Goal: Task Accomplishment & Management: Manage account settings

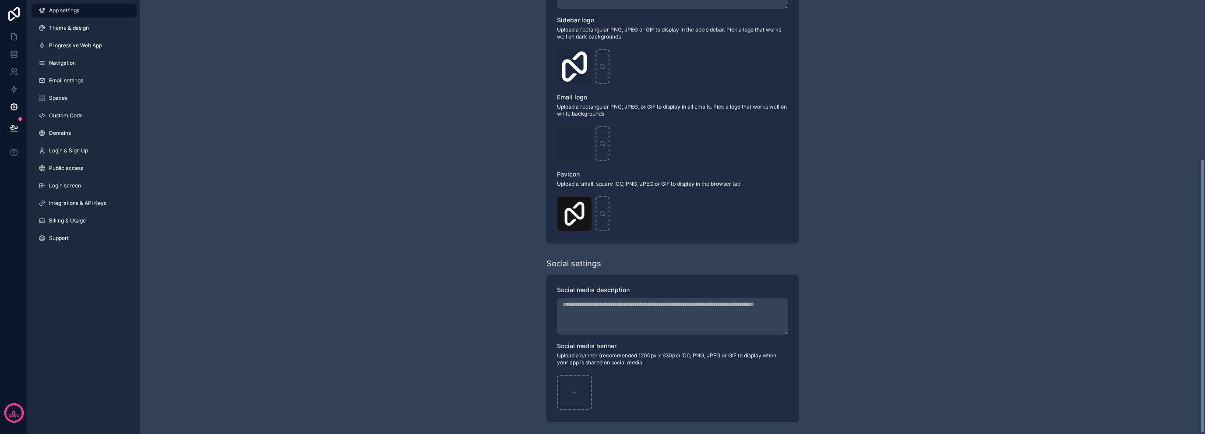
scroll to position [252, 0]
click at [77, 30] on span "Theme & design" at bounding box center [69, 28] width 40 height 7
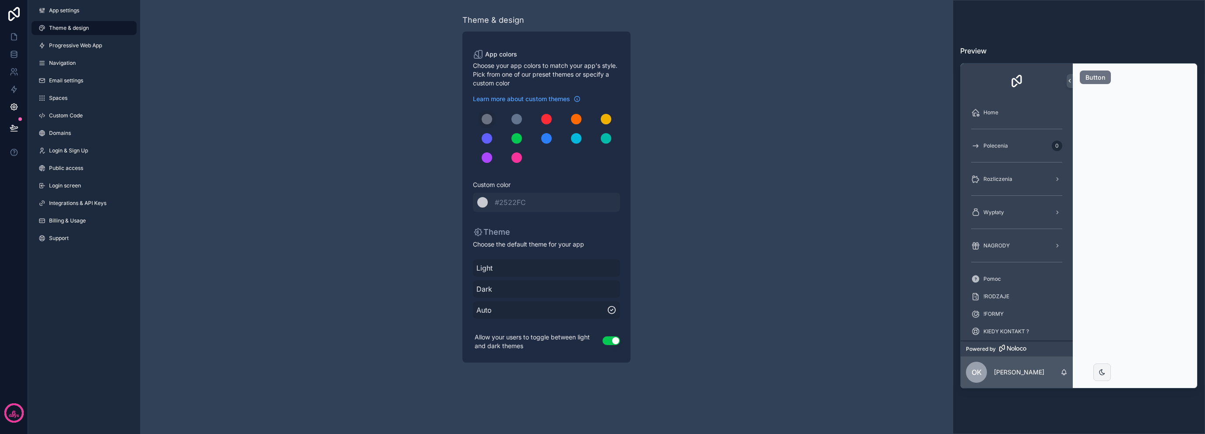
click at [77, 43] on span "Progressive Web App" at bounding box center [75, 45] width 53 height 7
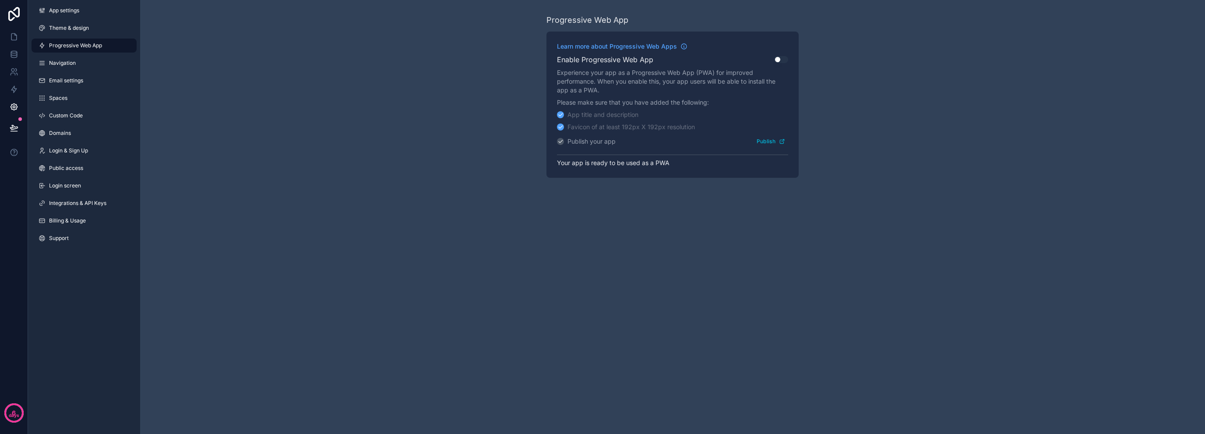
click at [77, 56] on link "Navigation" at bounding box center [84, 63] width 105 height 14
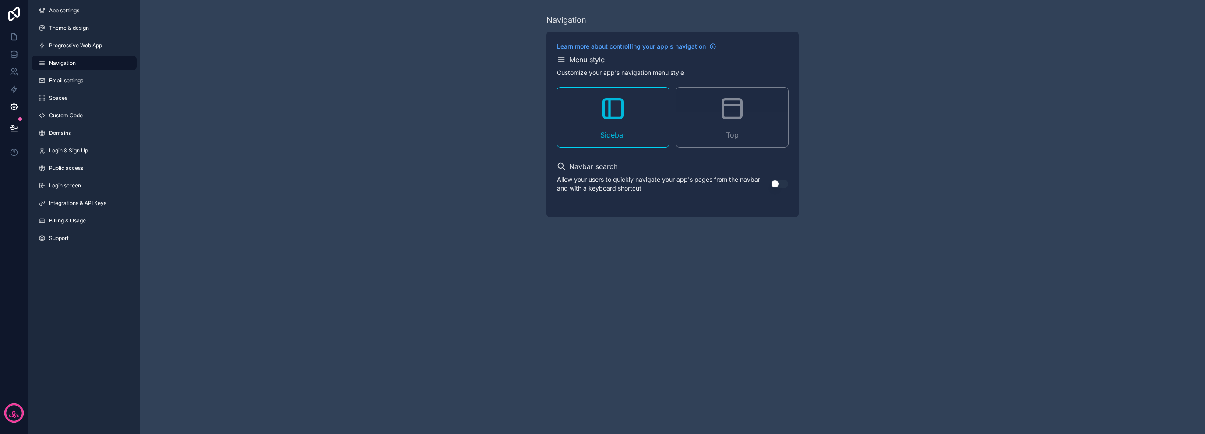
click at [74, 77] on span "Email settings" at bounding box center [66, 80] width 34 height 7
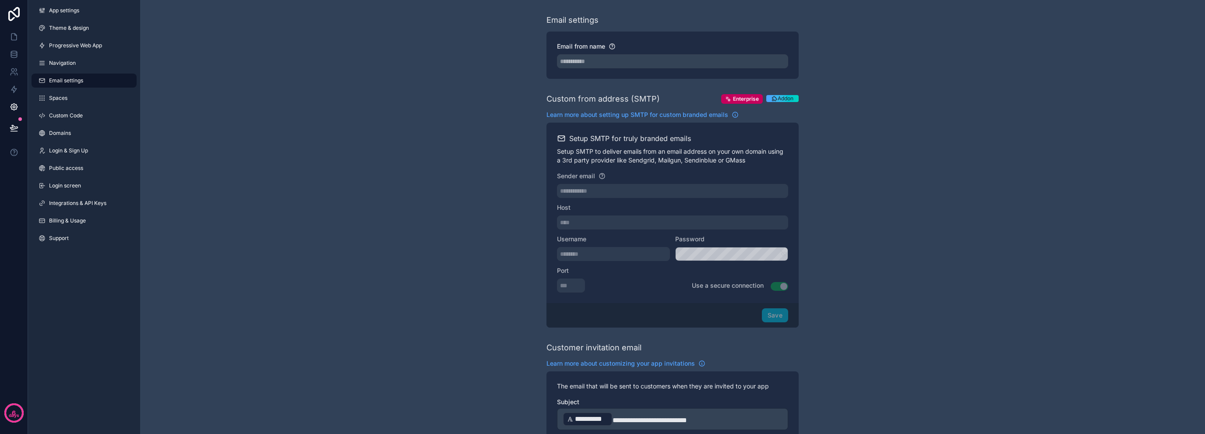
click at [76, 103] on link "Spaces" at bounding box center [84, 98] width 105 height 14
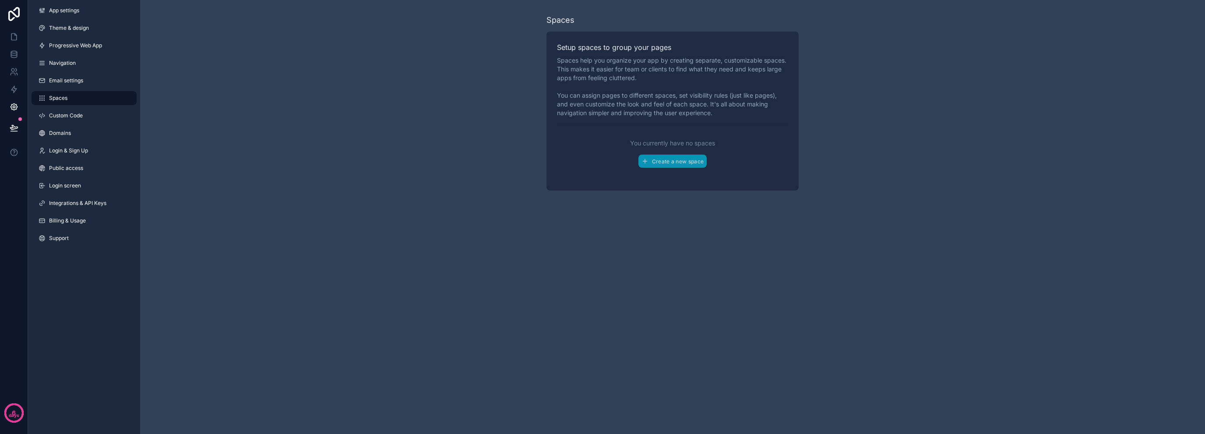
click at [70, 117] on span "Custom Code" at bounding box center [66, 115] width 34 height 7
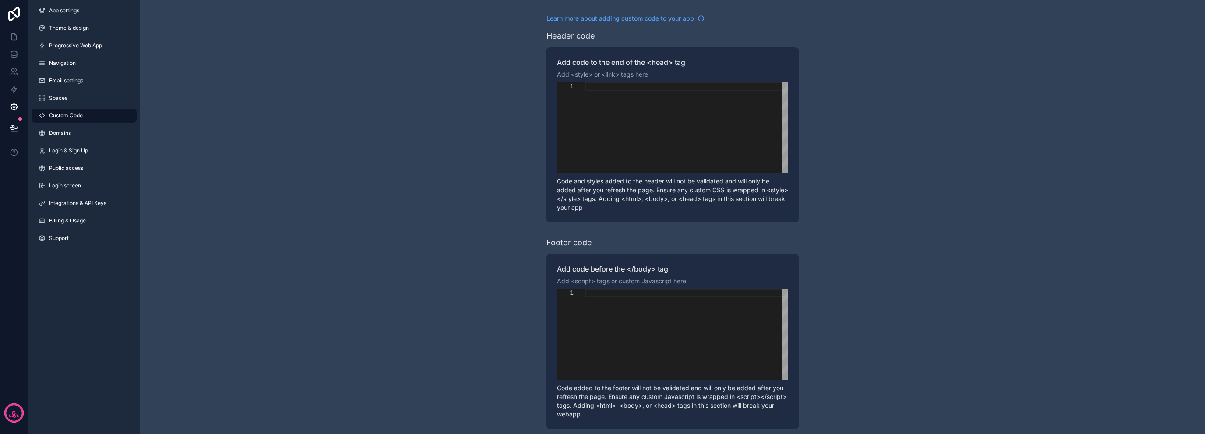
click at [79, 131] on link "Domains" at bounding box center [84, 133] width 105 height 14
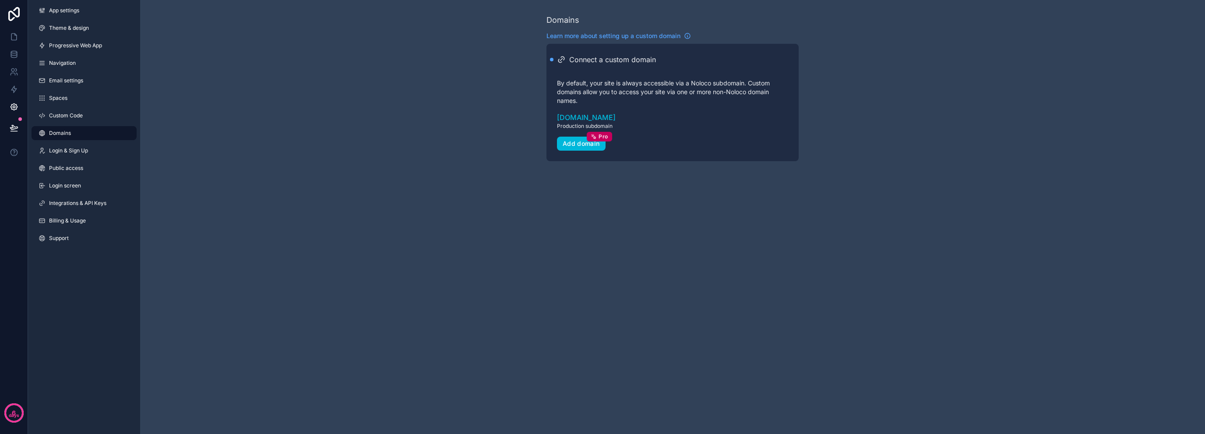
click at [77, 149] on span "Login & Sign Up" at bounding box center [68, 150] width 39 height 7
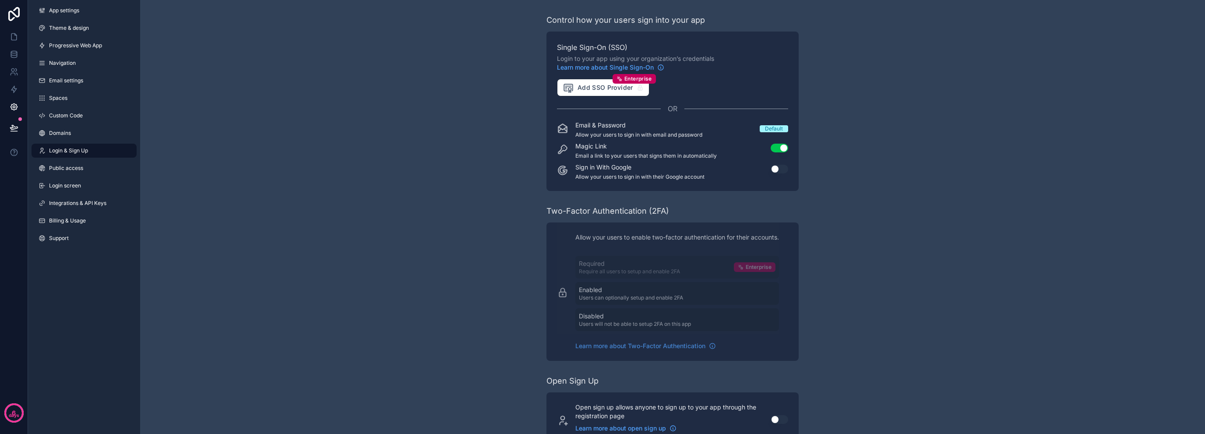
click at [75, 165] on span "Public access" at bounding box center [66, 168] width 34 height 7
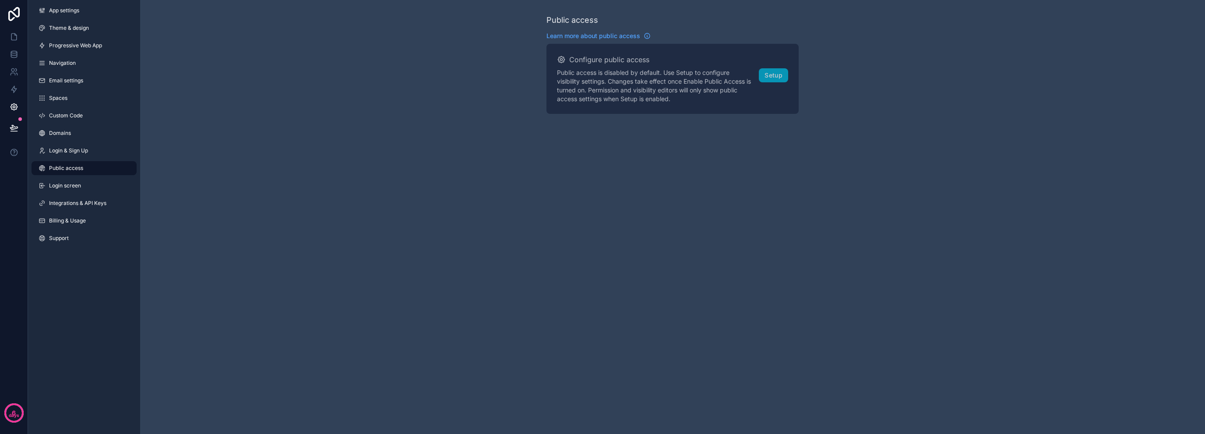
click at [75, 182] on link "Login screen" at bounding box center [84, 186] width 105 height 14
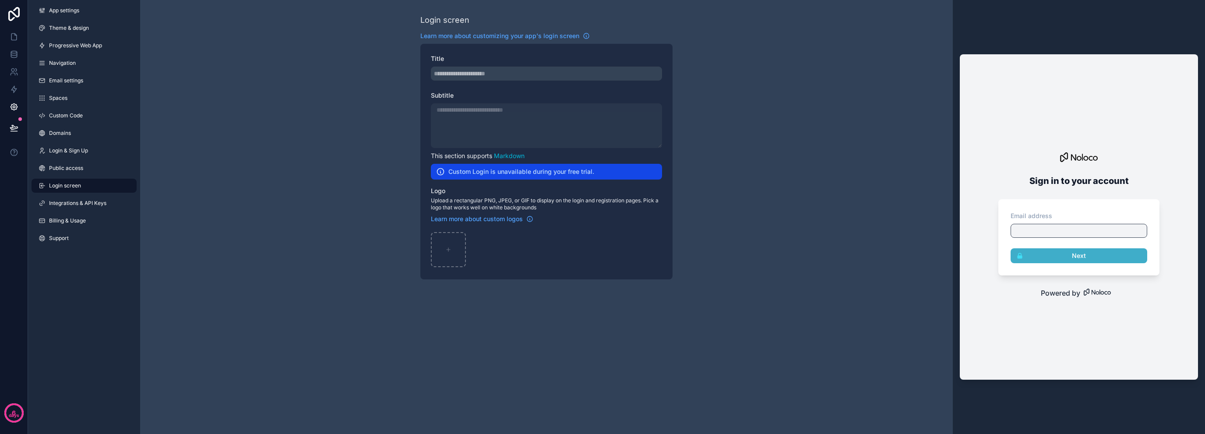
click at [94, 204] on span "Integrations & API Keys" at bounding box center [77, 203] width 57 height 7
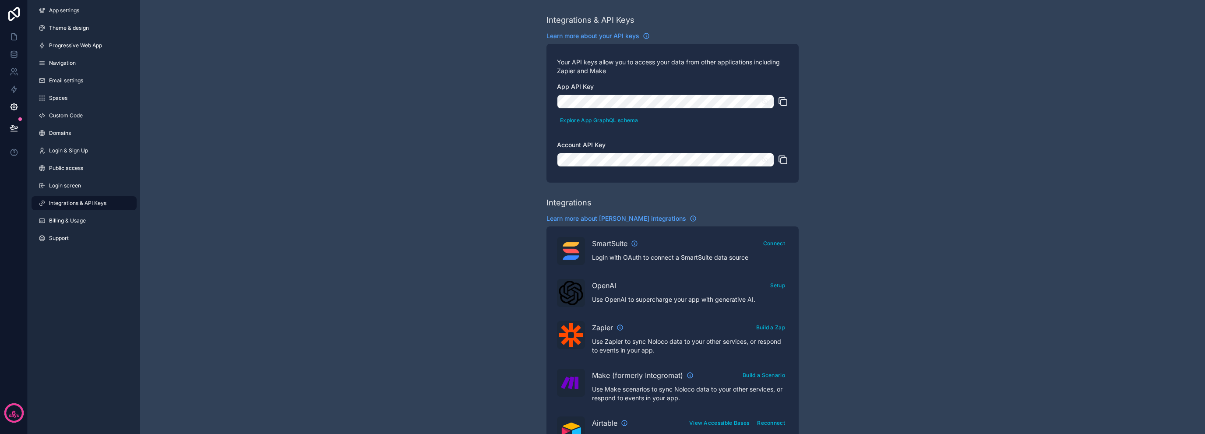
click at [86, 226] on link "Billing & Usage" at bounding box center [84, 221] width 105 height 14
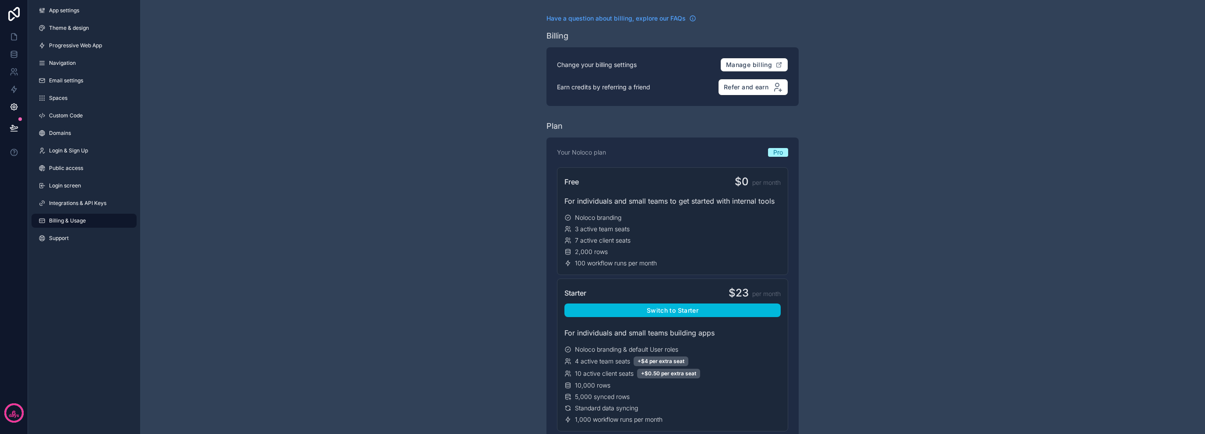
click at [72, 243] on link "Support" at bounding box center [84, 238] width 105 height 14
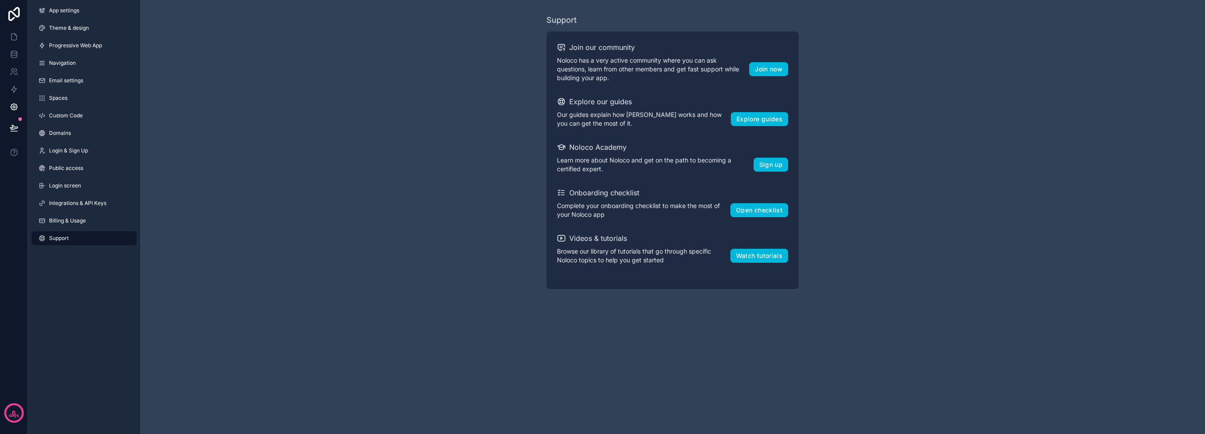
click at [75, 214] on link "Billing & Usage" at bounding box center [84, 221] width 105 height 14
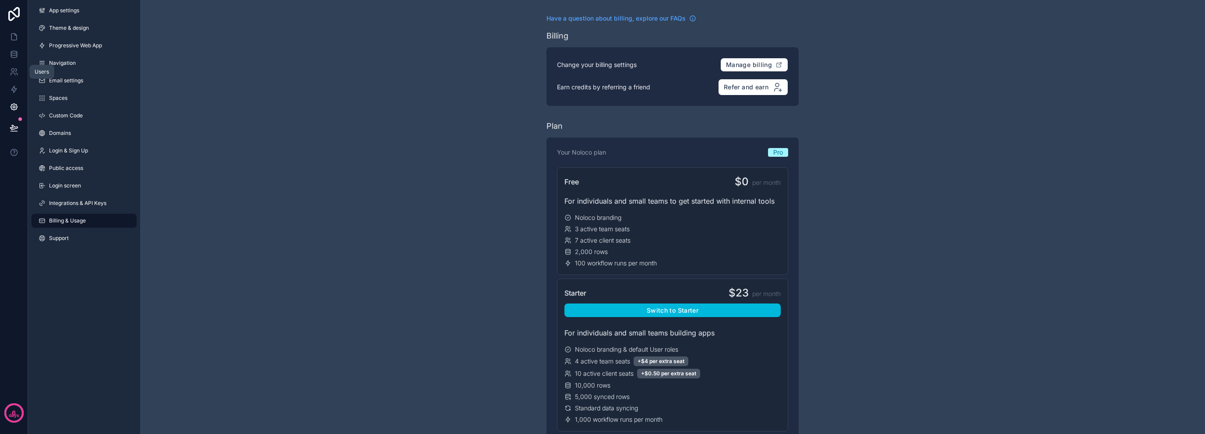
click at [14, 71] on icon at bounding box center [12, 70] width 3 height 3
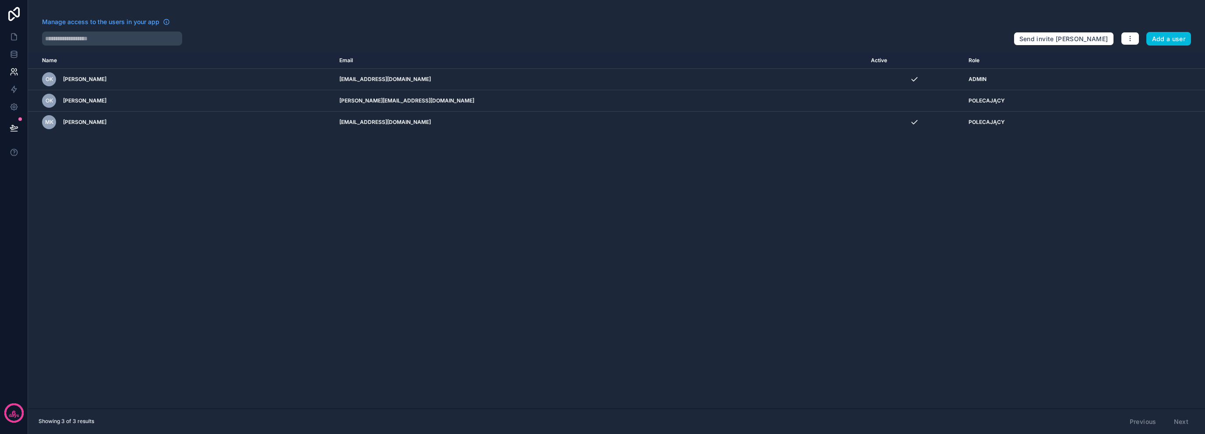
click at [135, 25] on span "Manage access to the users in your app" at bounding box center [100, 22] width 117 height 9
click at [1125, 31] on div "Send invite reminders Add a user" at bounding box center [1101, 37] width 177 height 18
click at [1123, 40] on button "button" at bounding box center [1130, 38] width 18 height 13
click at [1161, 54] on link "Manage roles" at bounding box center [1150, 59] width 61 height 14
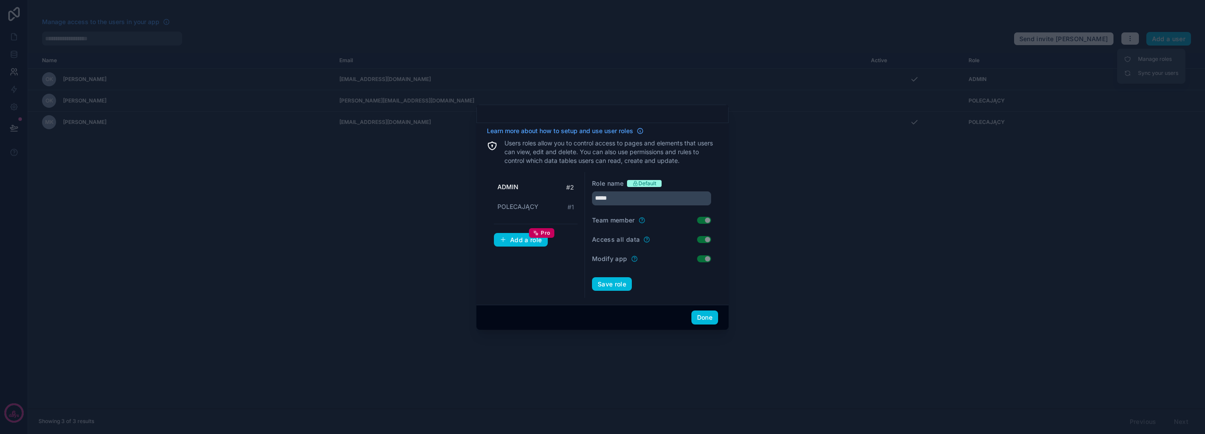
click at [547, 211] on div "POLECAJĄCY # 1" at bounding box center [536, 207] width 84 height 16
type input "**********"
click at [700, 316] on button "Done" at bounding box center [704, 317] width 27 height 14
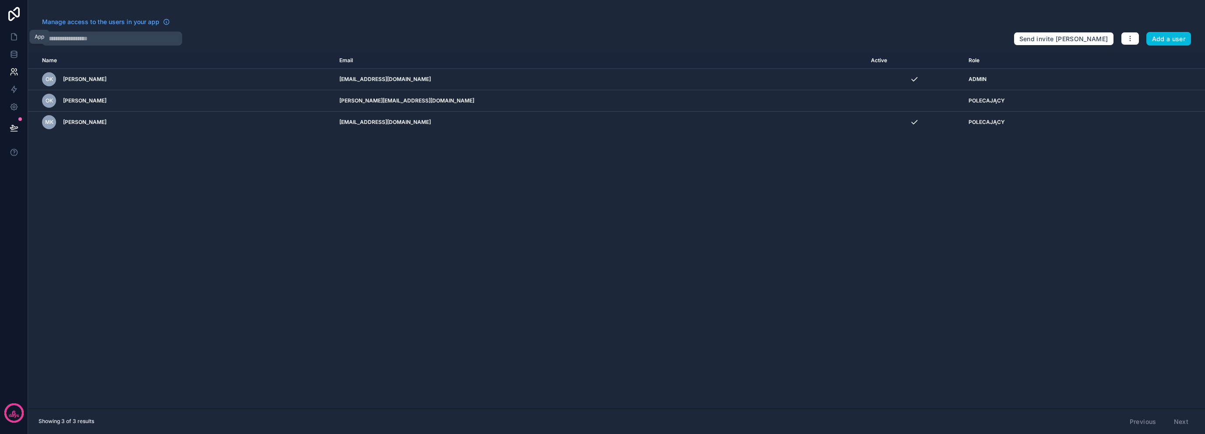
click at [15, 34] on icon at bounding box center [13, 37] width 5 height 7
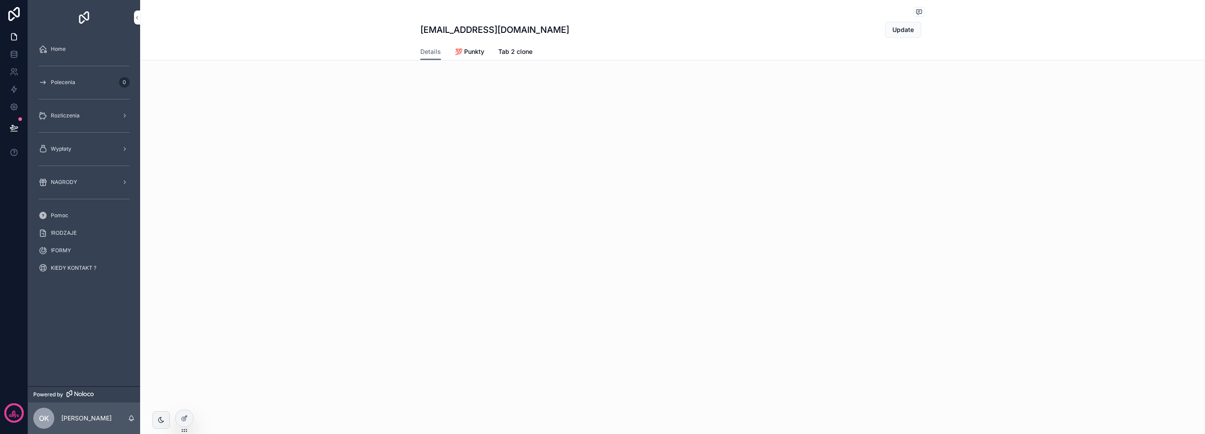
click at [96, 46] on div "Home" at bounding box center [84, 49] width 91 height 14
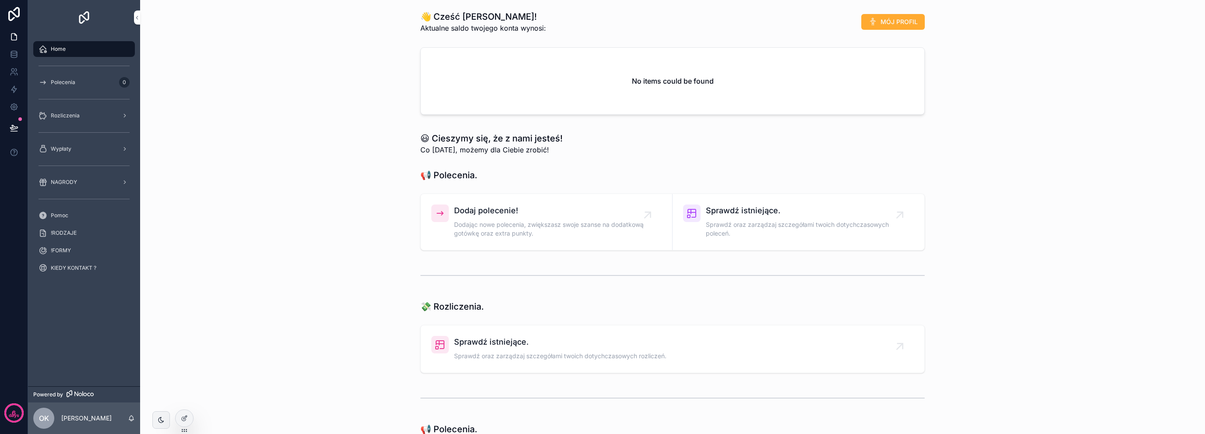
click at [184, 416] on icon at bounding box center [184, 418] width 7 height 7
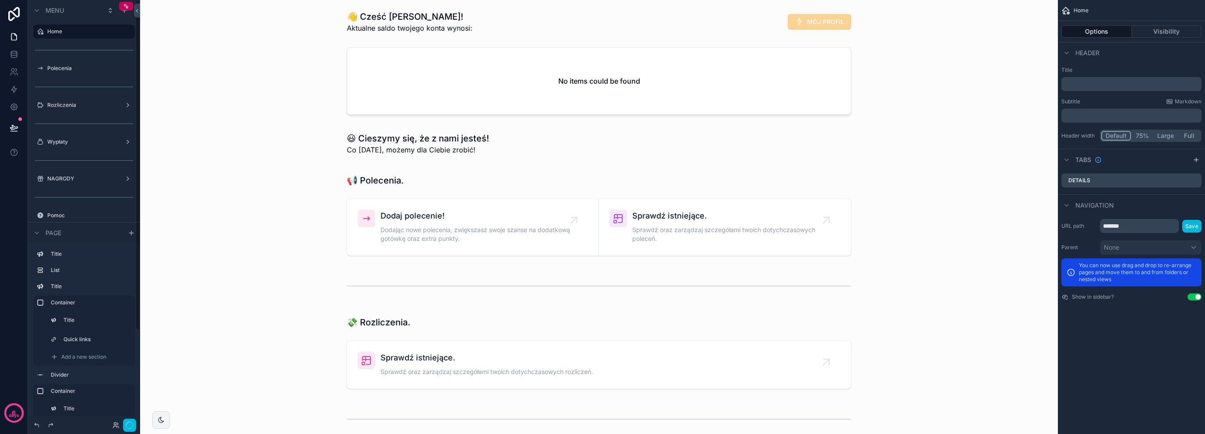
click at [0, 0] on icon "scrollable content" at bounding box center [0, 0] width 0 height 0
click at [1170, 25] on div "Options Visibility" at bounding box center [1131, 31] width 147 height 21
click at [554, 22] on div "scrollable content" at bounding box center [598, 22] width 903 height 30
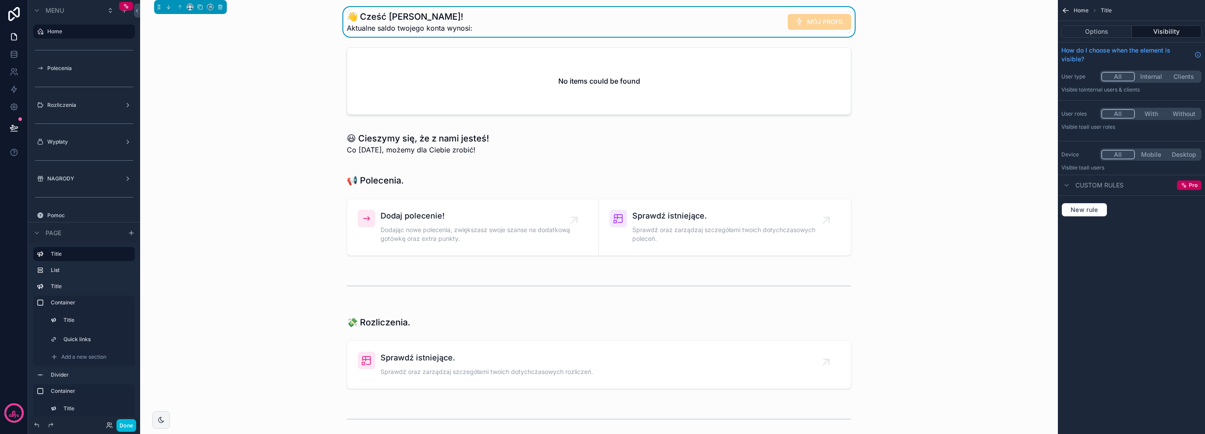
click at [275, 115] on div "scrollable content" at bounding box center [598, 83] width 903 height 78
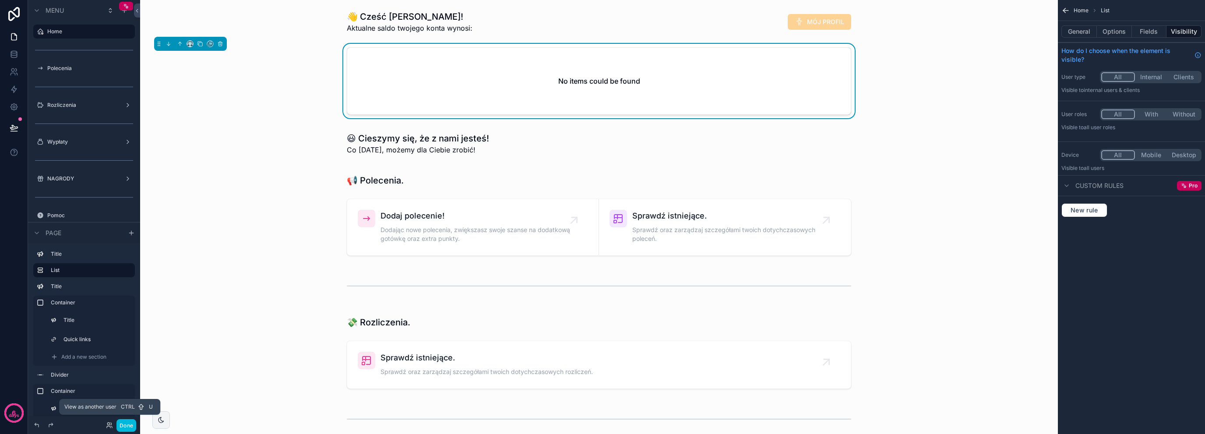
click at [108, 427] on icon at bounding box center [109, 425] width 7 height 7
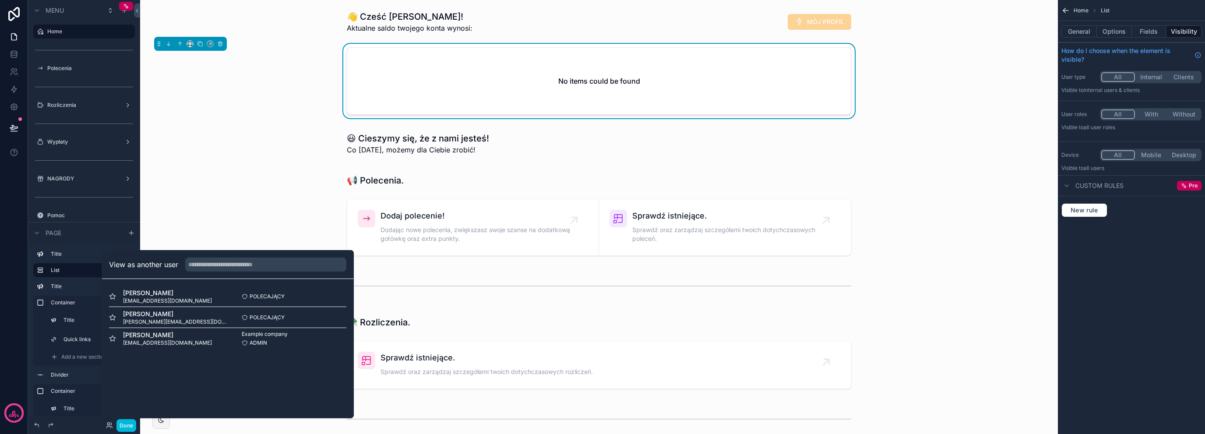
click at [0, 0] on button "Select" at bounding box center [0, 0] width 0 height 0
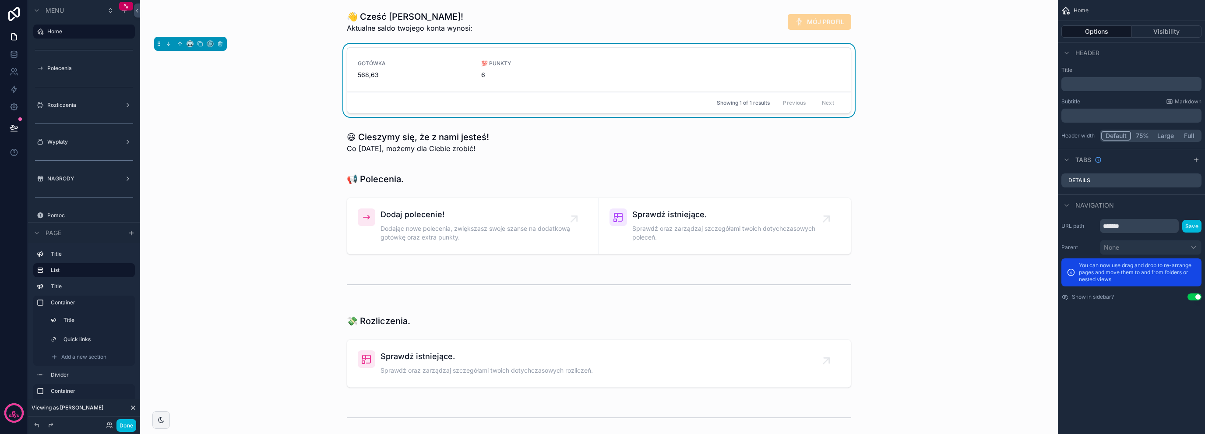
click at [292, 169] on div "scrollable content" at bounding box center [598, 213] width 903 height 99
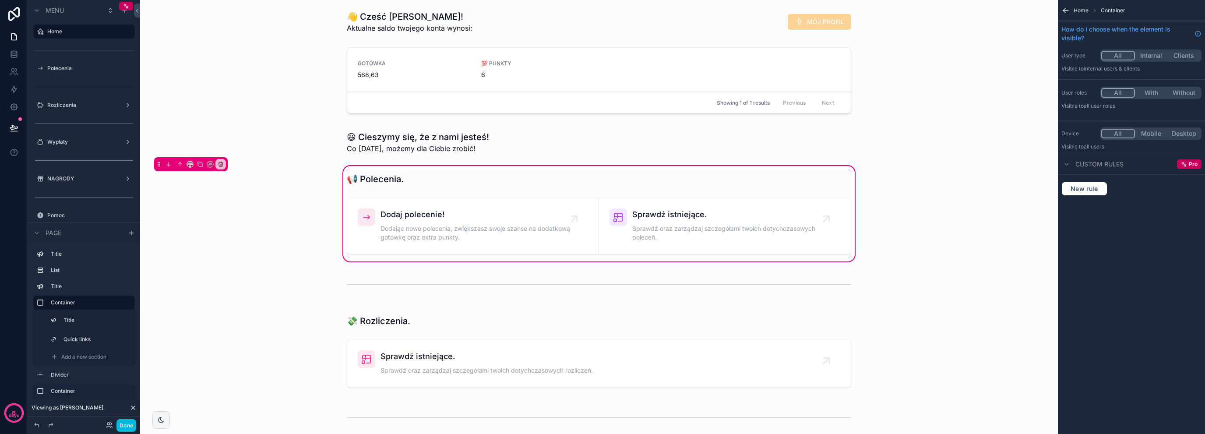
click at [438, 148] on div "scrollable content" at bounding box center [598, 142] width 903 height 30
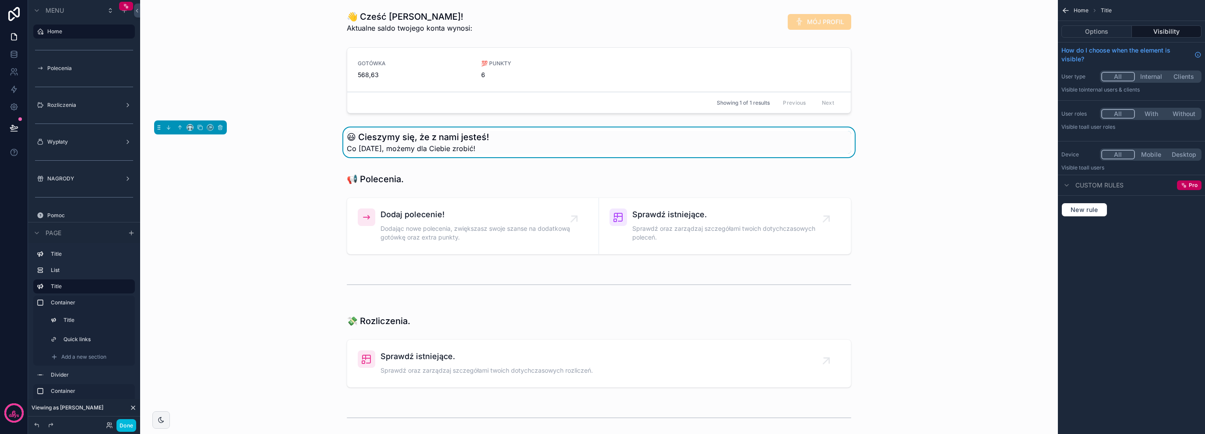
click at [425, 198] on div "scrollable content" at bounding box center [598, 213] width 903 height 99
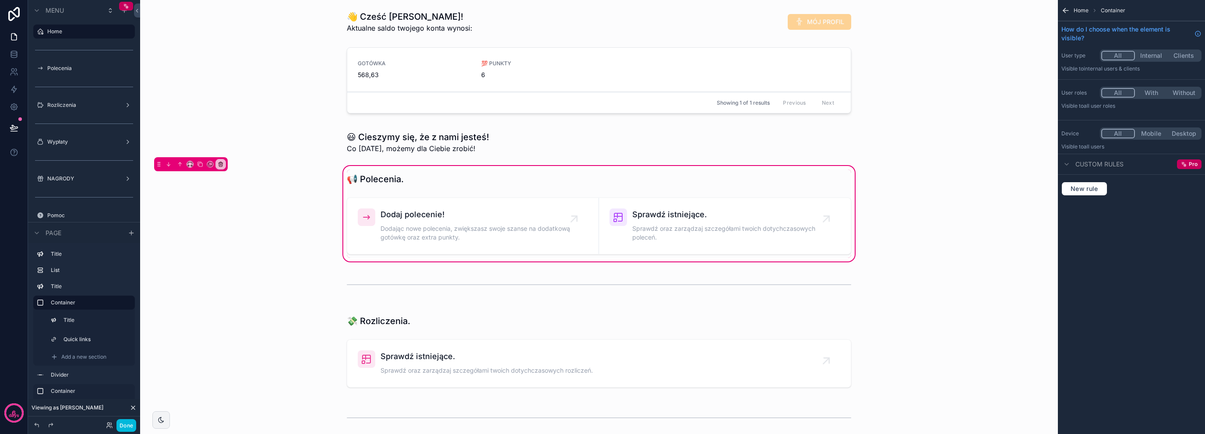
click at [501, 82] on div "scrollable content" at bounding box center [598, 82] width 903 height 77
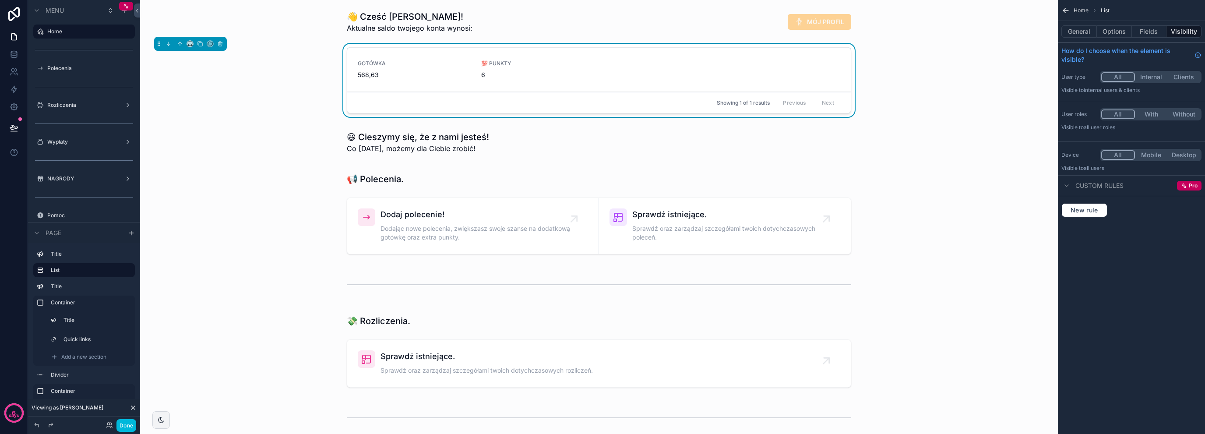
click at [1108, 32] on button "Options" at bounding box center [1114, 31] width 35 height 12
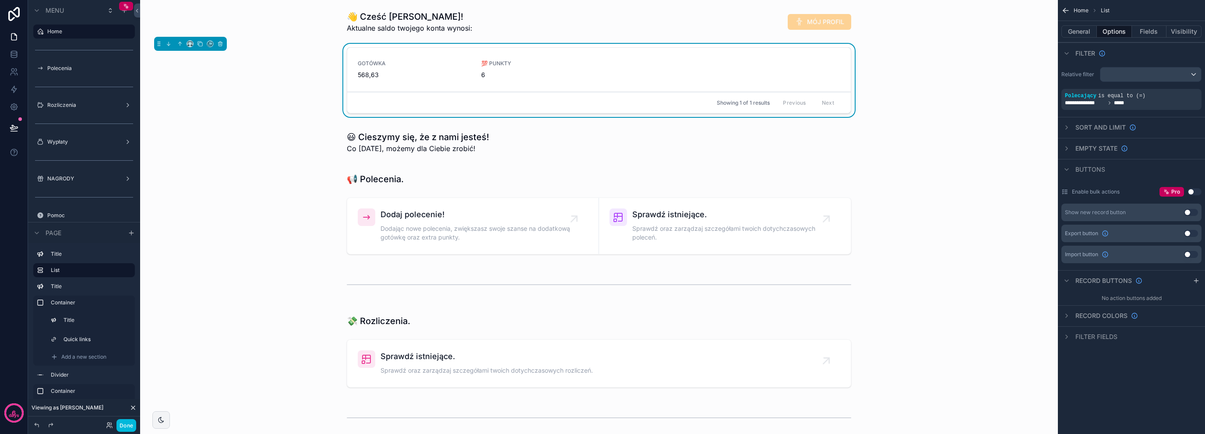
click at [1089, 153] on div "Empty state" at bounding box center [1094, 148] width 67 height 11
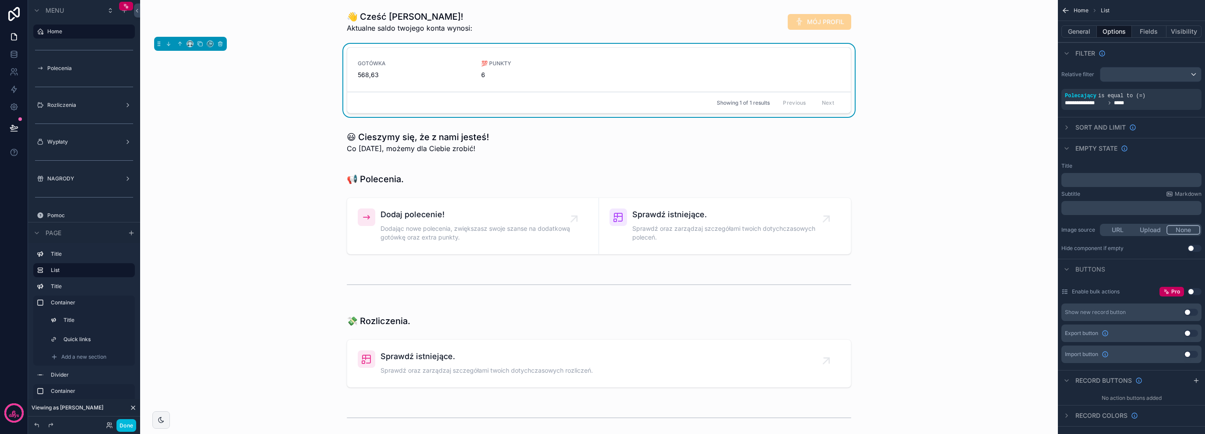
click at [1089, 183] on p "﻿" at bounding box center [1132, 179] width 135 height 7
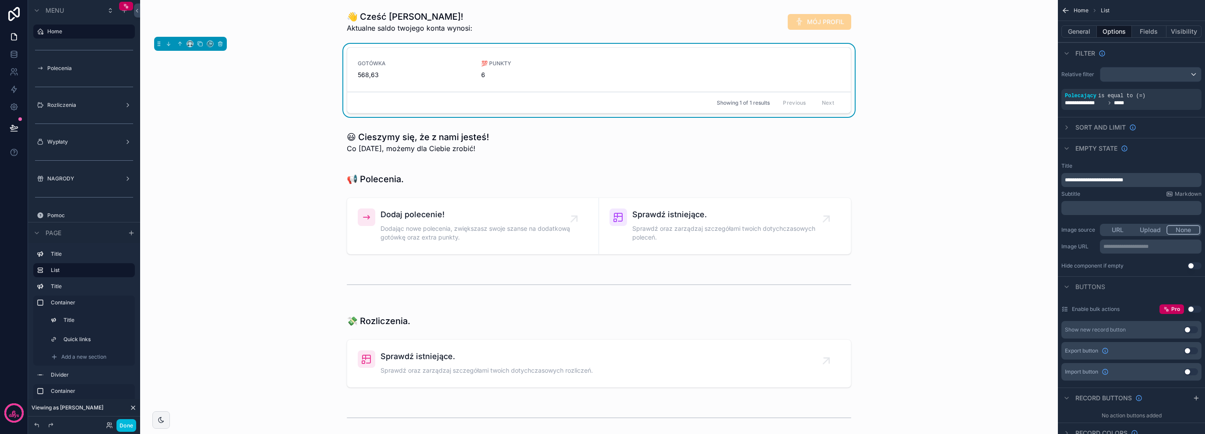
click at [1165, 179] on p "**********" at bounding box center [1132, 179] width 135 height 7
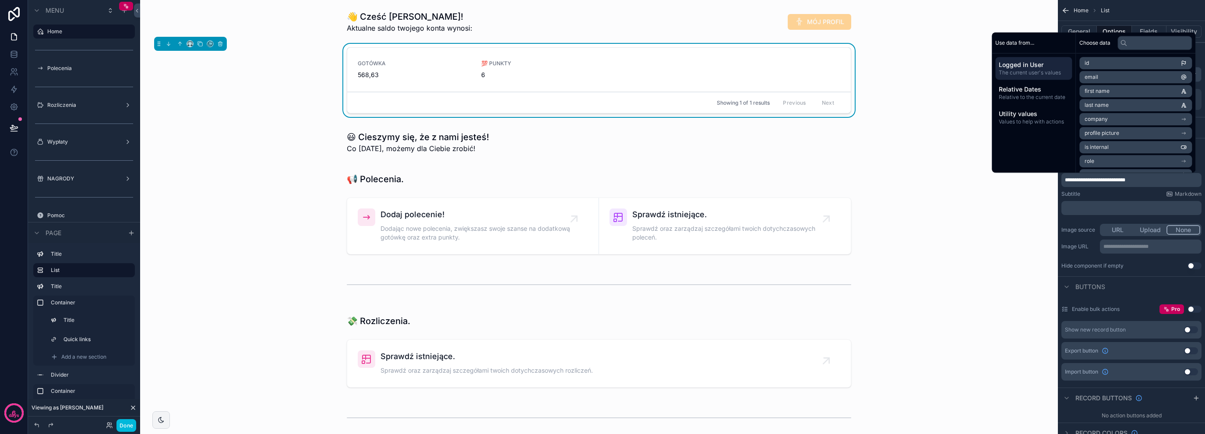
click at [1078, 204] on div "﻿" at bounding box center [1131, 208] width 140 height 14
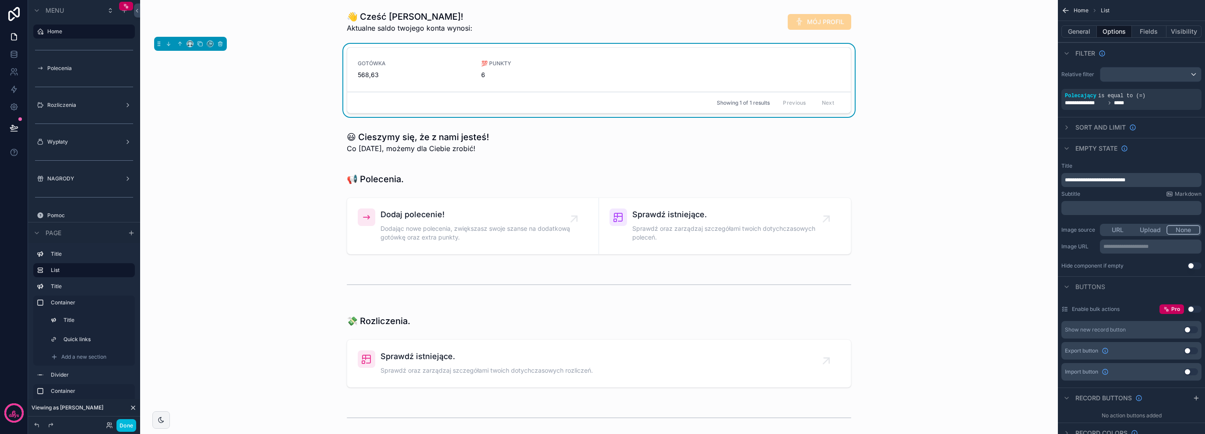
click at [1083, 204] on div "﻿" at bounding box center [1131, 208] width 140 height 14
click at [1087, 210] on p "﻿" at bounding box center [1132, 207] width 135 height 7
click at [1000, 237] on div "scrollable content" at bounding box center [598, 213] width 903 height 99
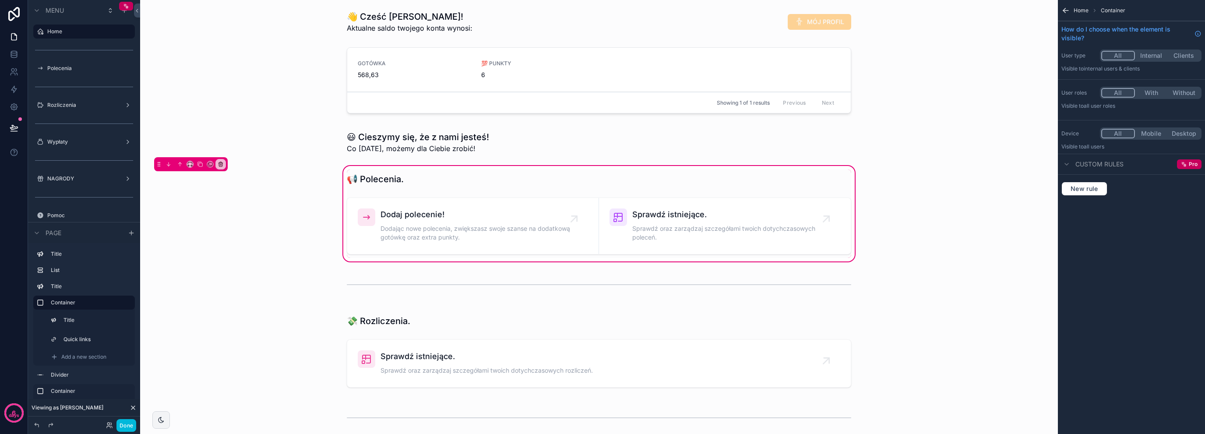
click at [537, 89] on div "scrollable content" at bounding box center [598, 82] width 903 height 77
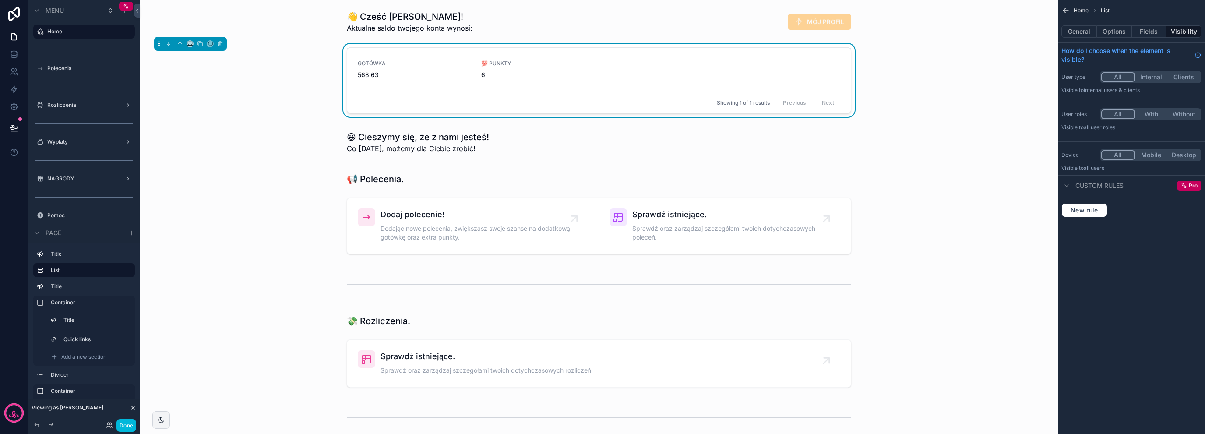
click at [273, 143] on div "scrollable content" at bounding box center [598, 142] width 903 height 30
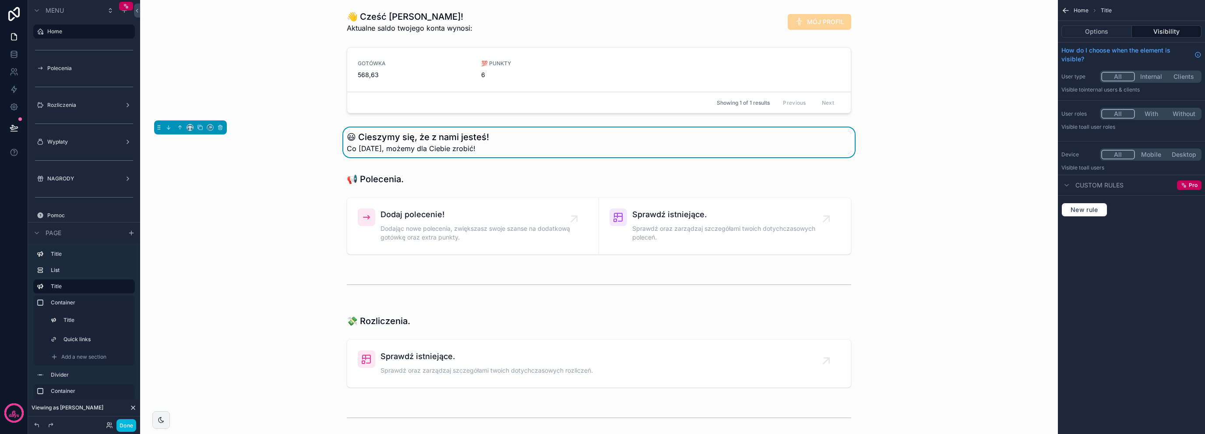
click at [299, 195] on div "scrollable content" at bounding box center [598, 213] width 903 height 99
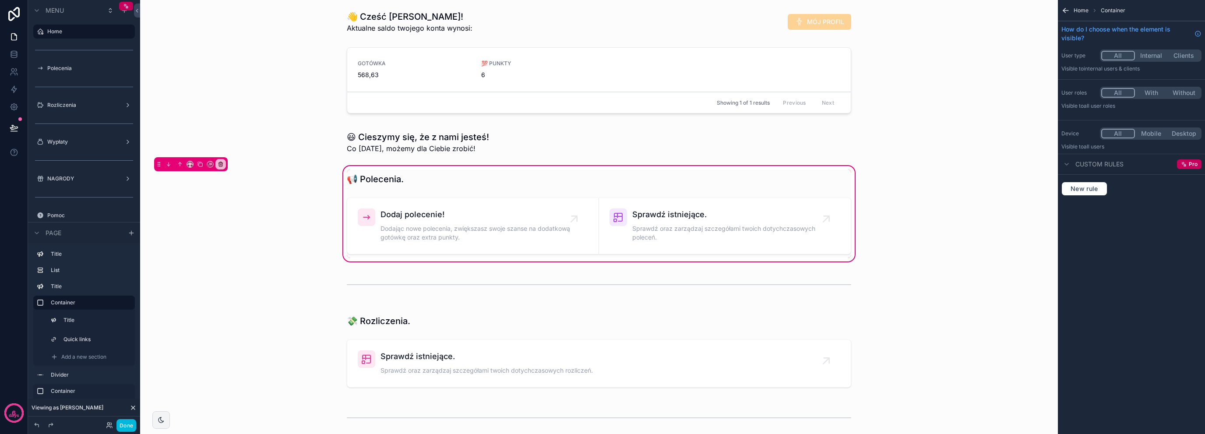
click at [292, 232] on div "📢 Polecenia. Dodaj polecenie! Dodając nowe polecenia, zwiększasz swoje szanse n…" at bounding box center [598, 213] width 903 height 99
click at [491, 54] on div "scrollable content" at bounding box center [598, 82] width 903 height 77
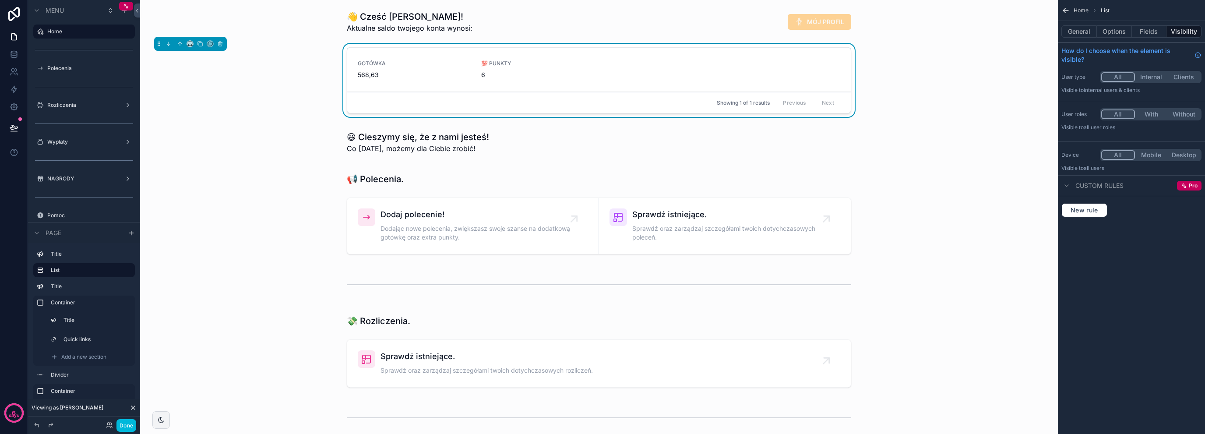
click at [1129, 38] on div "General Options Fields Visibility" at bounding box center [1131, 31] width 147 height 21
click at [1125, 28] on button "Options" at bounding box center [1114, 31] width 35 height 12
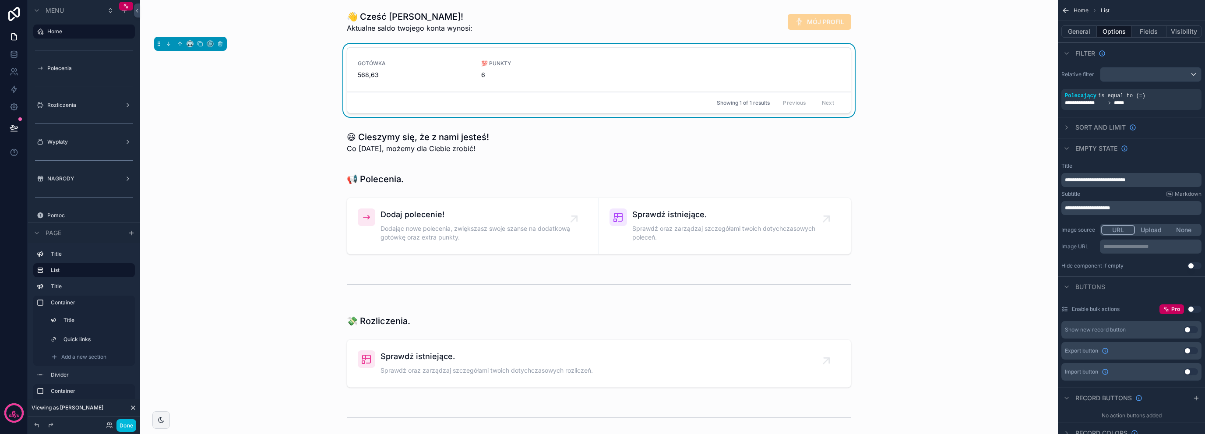
click at [1096, 210] on span "**********" at bounding box center [1087, 207] width 45 height 5
click at [1172, 259] on div "**********" at bounding box center [1131, 216] width 147 height 114
click at [351, 145] on div "scrollable content" at bounding box center [598, 142] width 903 height 30
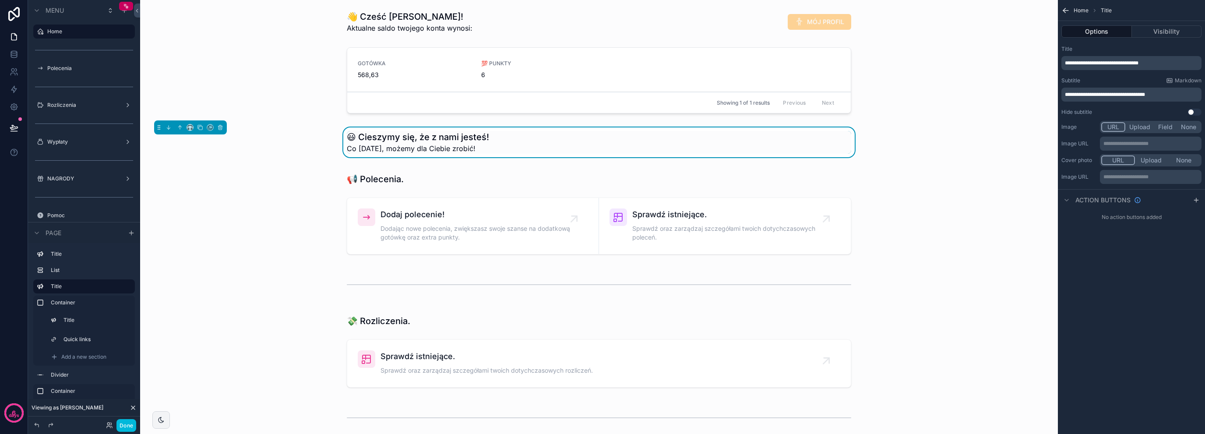
click at [427, 188] on div "scrollable content" at bounding box center [598, 213] width 903 height 99
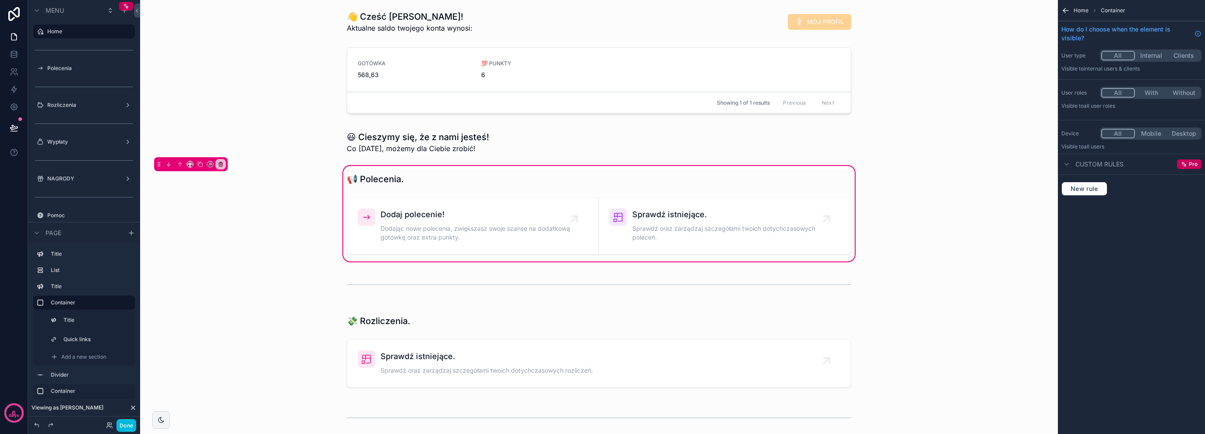
click at [280, 211] on div "📢 Polecenia. Dodaj polecenie! Dodając nowe polecenia, zwiększasz swoje szanse n…" at bounding box center [598, 213] width 903 height 99
drag, startPoint x: 303, startPoint y: 308, endPoint x: 306, endPoint y: 301, distance: 7.6
click at [306, 306] on div "scrollable content" at bounding box center [598, 351] width 903 height 90
click at [110, 424] on icon at bounding box center [109, 425] width 7 height 7
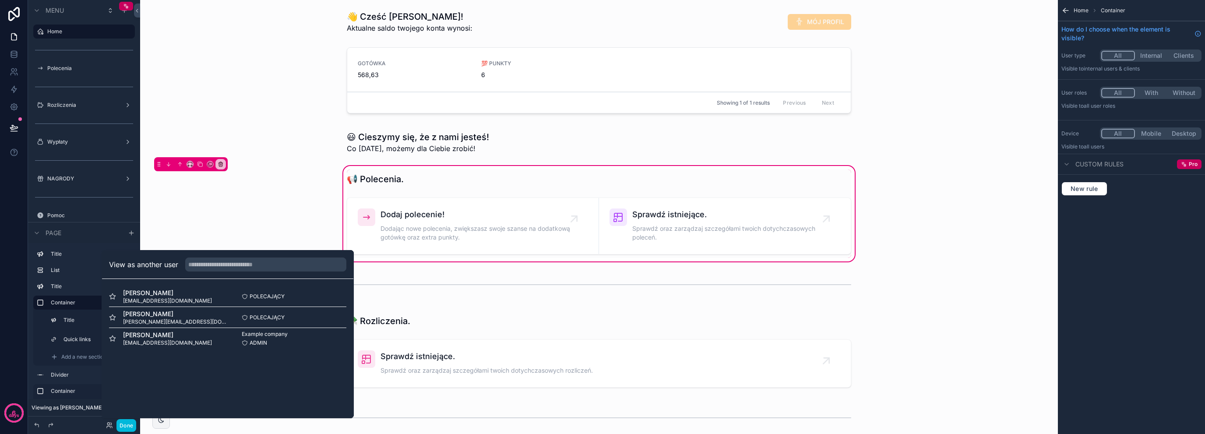
click at [0, 0] on button "Select" at bounding box center [0, 0] width 0 height 0
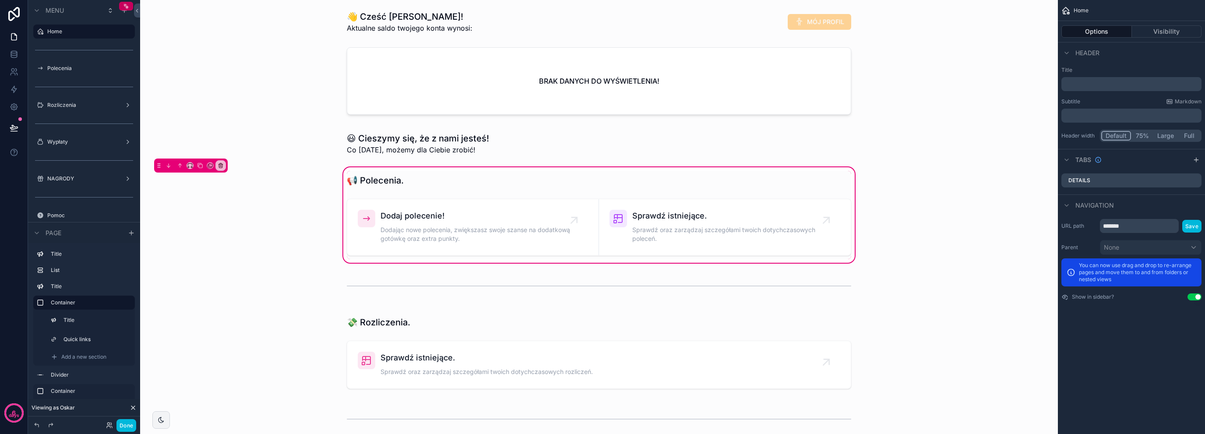
click at [300, 273] on div "scrollable content" at bounding box center [598, 285] width 903 height 29
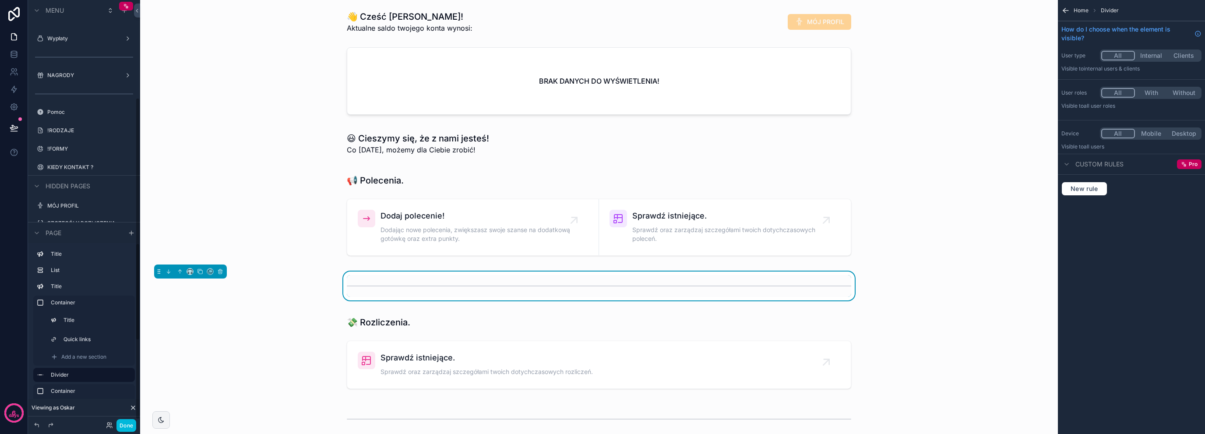
scroll to position [134, 0]
click at [519, 174] on div "scrollable content" at bounding box center [598, 214] width 903 height 99
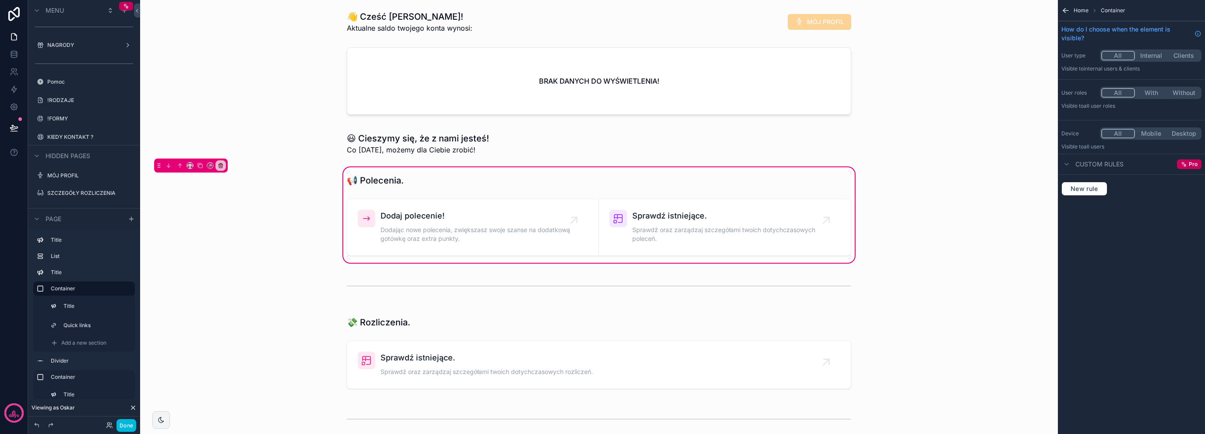
click at [341, 195] on div "Dodaj polecenie! Dodając nowe polecenia, zwiększasz swoje szanse na dodatkową g…" at bounding box center [598, 227] width 515 height 64
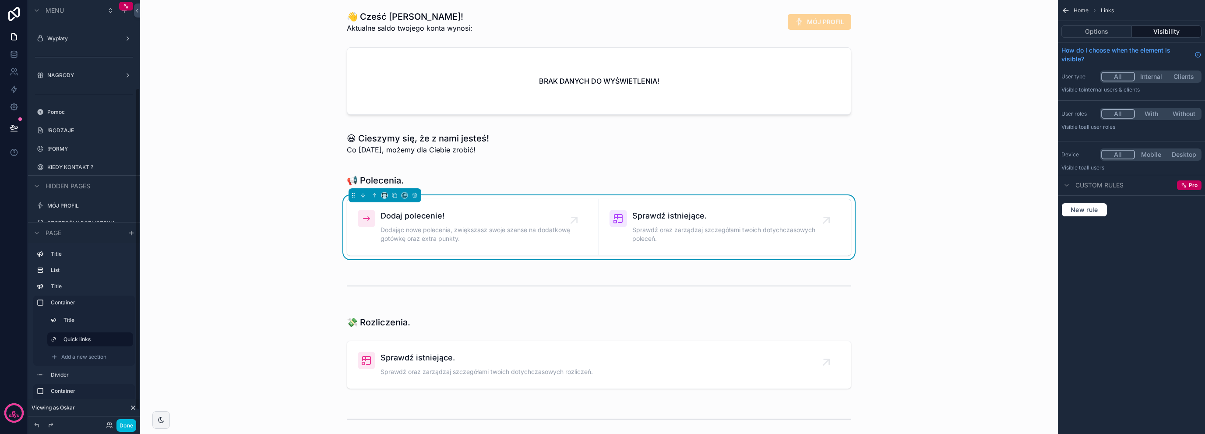
scroll to position [116, 0]
click at [83, 136] on label "!FORMY" at bounding box center [88, 135] width 82 height 7
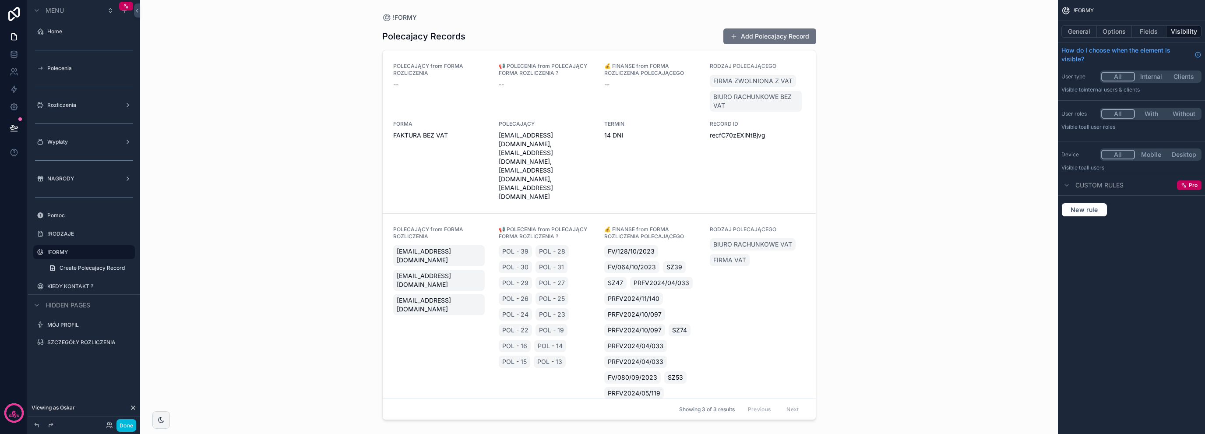
click at [0, 0] on icon "scrollable content" at bounding box center [0, 0] width 0 height 0
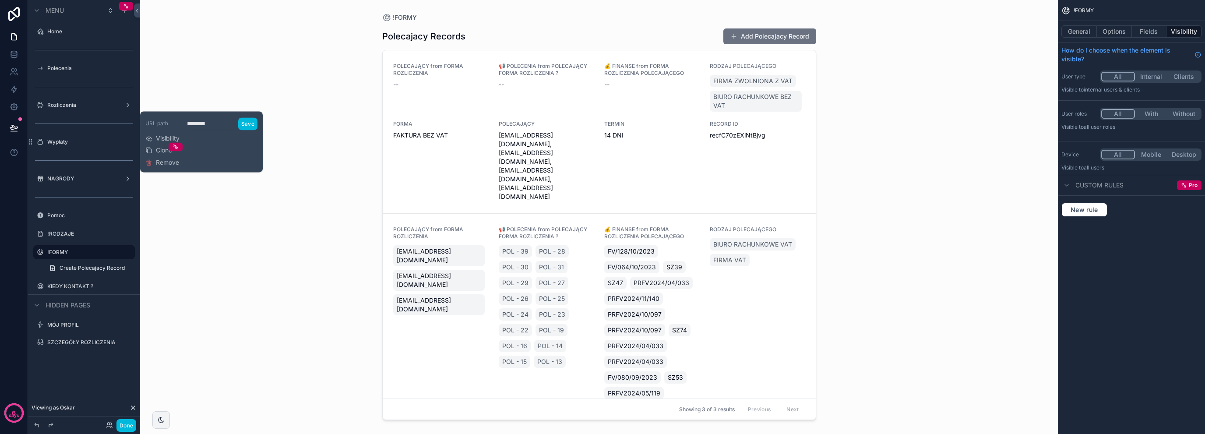
click at [168, 164] on span "Remove" at bounding box center [167, 162] width 23 height 9
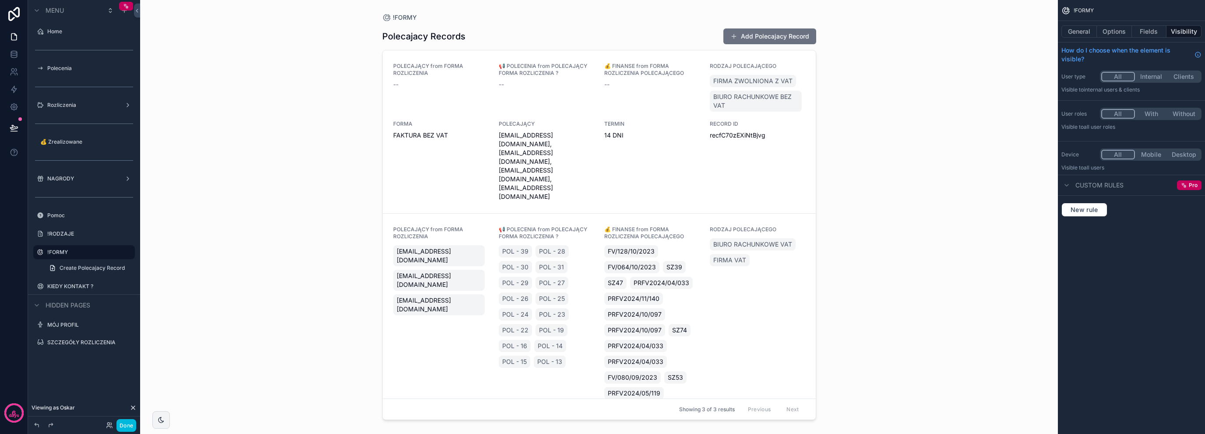
click at [102, 250] on label "!FORMY" at bounding box center [88, 252] width 82 height 7
click at [0, 0] on icon "scrollable content" at bounding box center [0, 0] width 0 height 0
click at [164, 264] on span "Remove" at bounding box center [167, 264] width 23 height 9
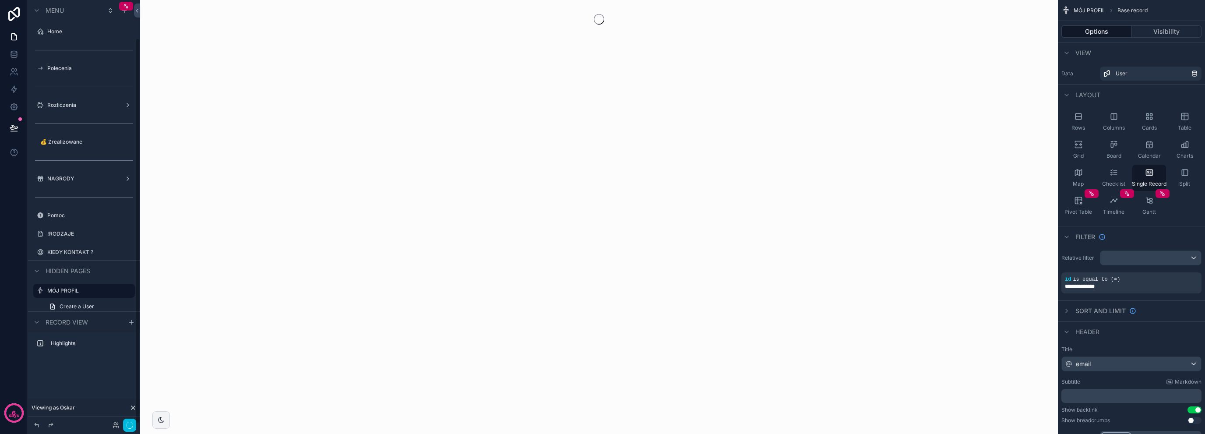
scroll to position [42, 0]
click at [109, 210] on label "KIEDY KONTAKT ?" at bounding box center [88, 210] width 82 height 7
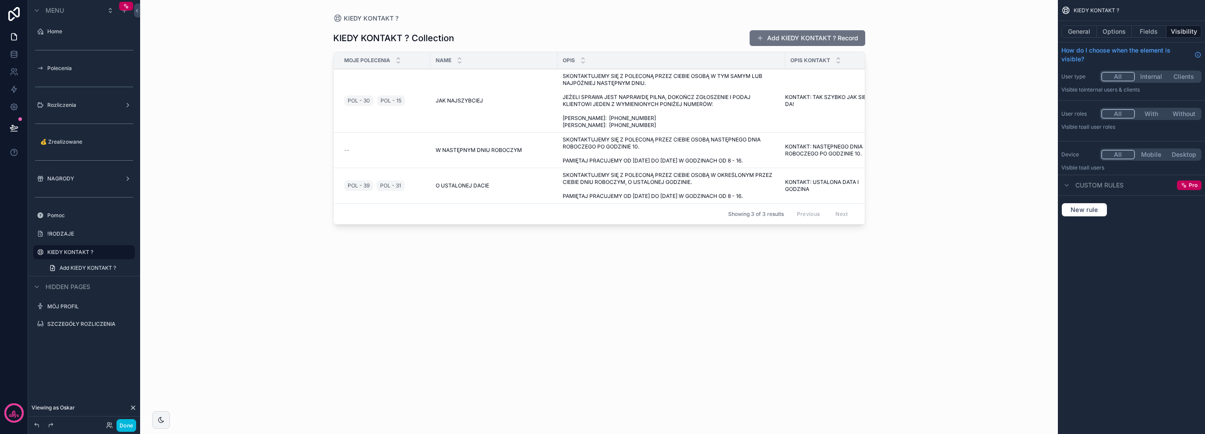
click at [0, 0] on div "scrollable content" at bounding box center [0, 0] width 0 height 0
click at [163, 267] on span "Remove" at bounding box center [167, 264] width 23 height 9
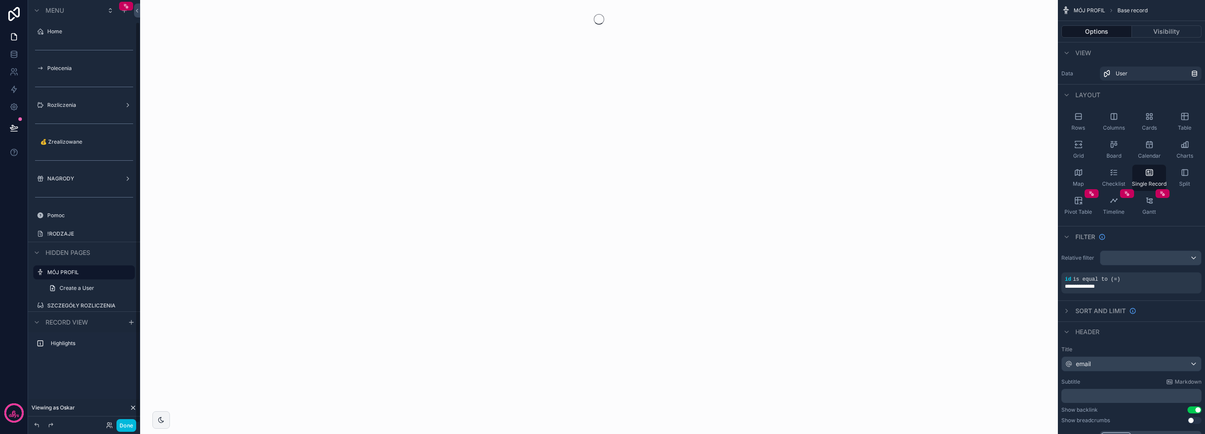
scroll to position [23, 0]
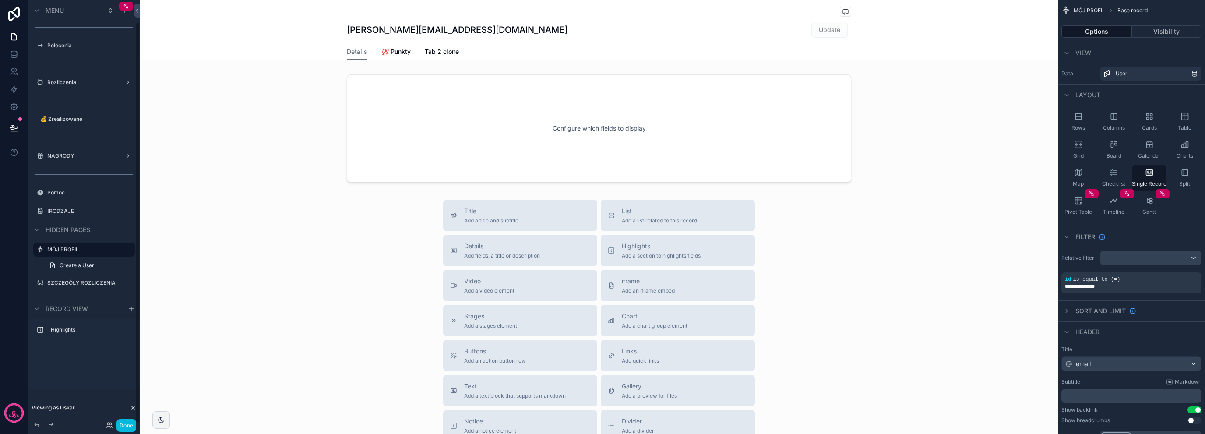
click at [93, 207] on label "!RODZAJE" at bounding box center [88, 210] width 82 height 7
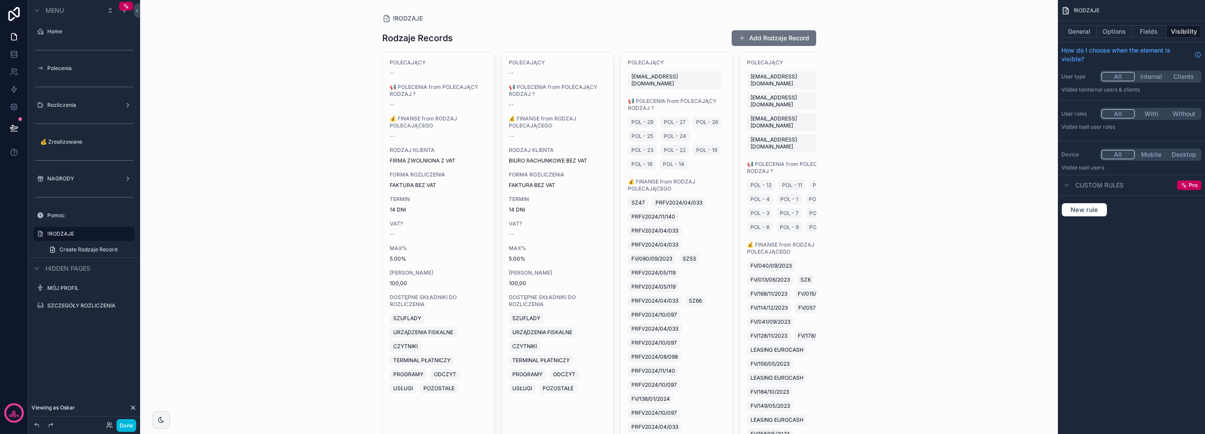
click at [0, 0] on icon "scrollable content" at bounding box center [0, 0] width 0 height 0
click at [182, 245] on div "Clone Clone as nested view Remove" at bounding box center [184, 234] width 78 height 36
click at [169, 246] on span "Remove" at bounding box center [167, 245] width 23 height 9
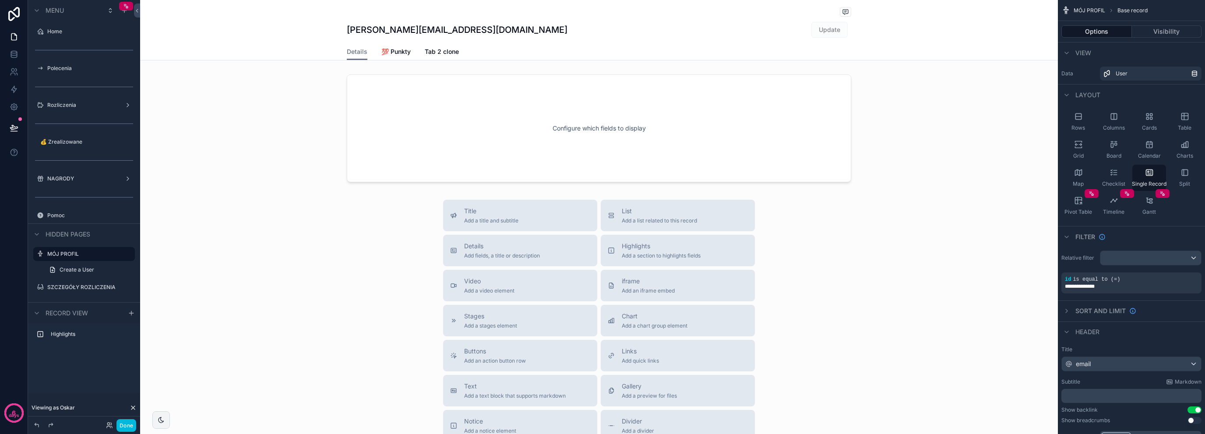
click at [92, 63] on div "Polecenia" at bounding box center [84, 68] width 98 height 14
click at [87, 65] on label "Polecenia" at bounding box center [88, 68] width 82 height 7
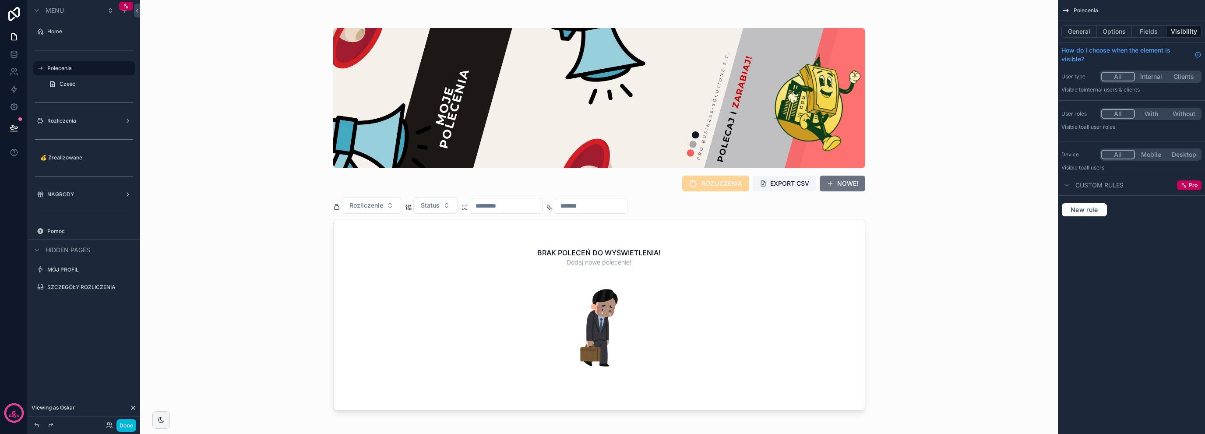
click at [390, 205] on div "scrollable content" at bounding box center [599, 211] width 560 height 423
click at [390, 205] on button "Rozliczenie" at bounding box center [371, 205] width 59 height 17
click at [415, 201] on button "Status" at bounding box center [435, 205] width 44 height 17
click at [417, 200] on button "Status" at bounding box center [435, 205] width 44 height 17
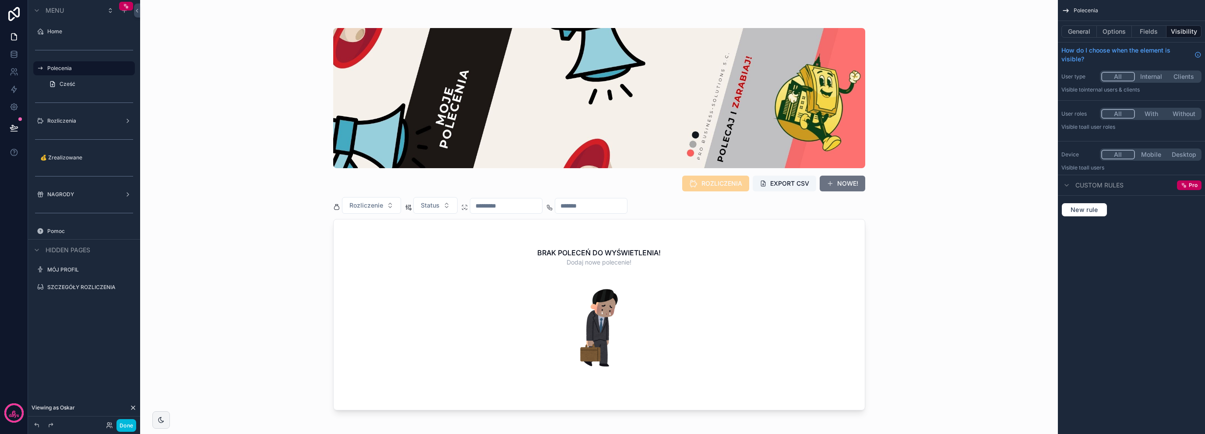
click at [481, 207] on input "scrollable content" at bounding box center [506, 206] width 72 height 12
click at [305, 191] on div "ROZLICZENIA EXPORT CSV NOWE! Rozliczenie Status BRAK POLECEŃ DO WYŚWIETLENIA! D…" at bounding box center [598, 217] width 917 height 434
click at [1159, 115] on button "With" at bounding box center [1151, 114] width 33 height 10
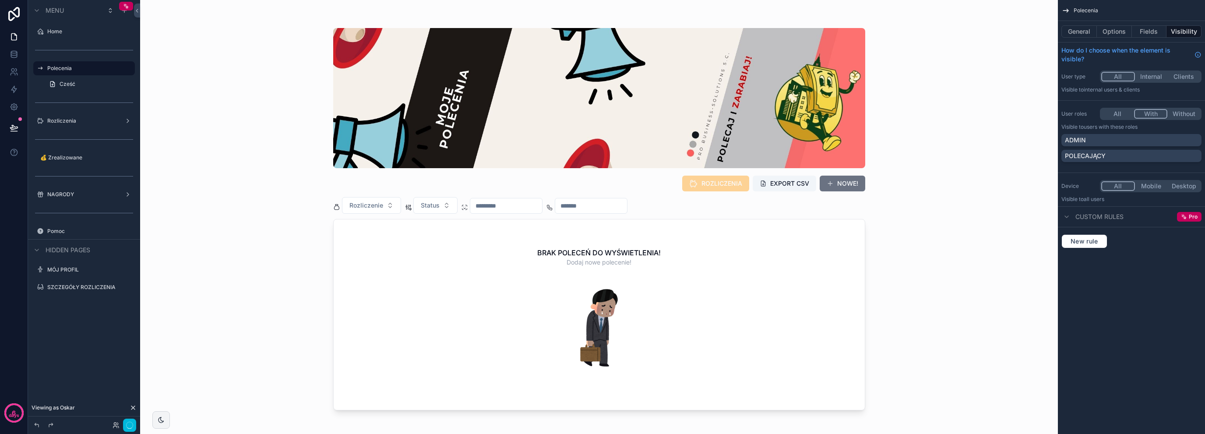
click at [1093, 149] on div "ADMIN POLECAJĄCY" at bounding box center [1131, 150] width 140 height 32
click at [1093, 155] on p "POLECAJĄCY" at bounding box center [1085, 155] width 41 height 9
click at [0, 0] on icon "scrollable content" at bounding box center [0, 0] width 0 height 0
click at [168, 56] on span "Clone" at bounding box center [164, 56] width 16 height 9
drag, startPoint x: 128, startPoint y: 105, endPoint x: 119, endPoint y: 75, distance: 31.0
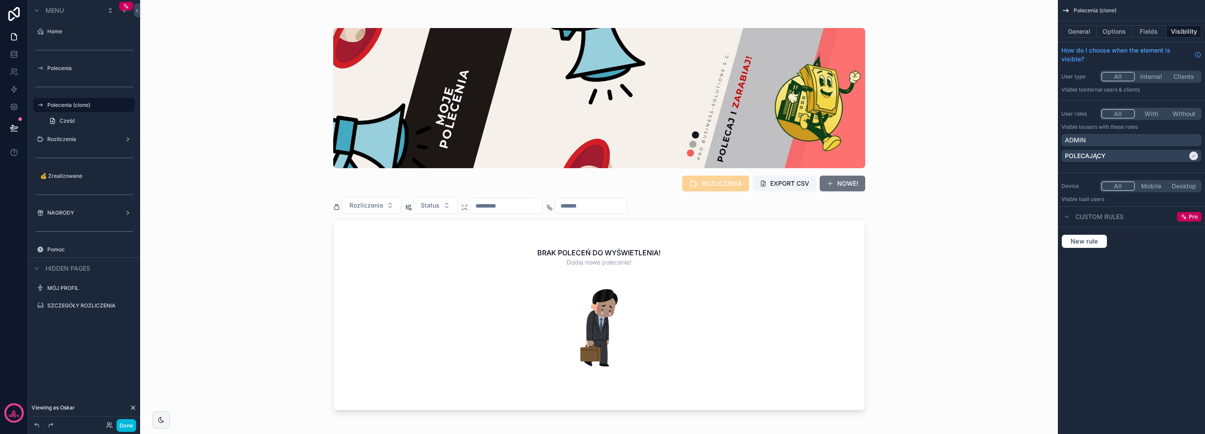
click at [119, 75] on div "Home Polecenia Polecenia (clone) Cześć Rozliczenia 💰 Zrealizowane NAGRODY Pomoc" at bounding box center [84, 139] width 112 height 236
drag, startPoint x: 128, startPoint y: 105, endPoint x: 124, endPoint y: 79, distance: 25.7
click at [124, 79] on div "Home Polecenia Polecenia (clone) Cześć Rozliczenia 💰 Zrealizowane NAGRODY Pomoc" at bounding box center [84, 139] width 112 height 236
drag, startPoint x: 127, startPoint y: 105, endPoint x: 127, endPoint y: 78, distance: 26.7
click at [127, 78] on div "Home Polecenia Polecenia (clone) Cześć Rozliczenia 💰 Zrealizowane NAGRODY Pomoc" at bounding box center [84, 139] width 112 height 236
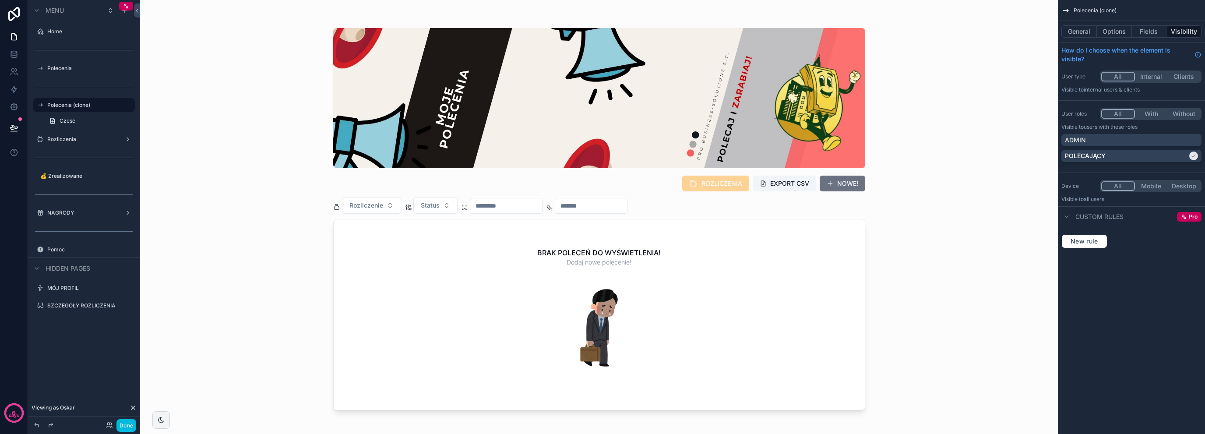
drag, startPoint x: 130, startPoint y: 103, endPoint x: 120, endPoint y: 78, distance: 26.9
click at [120, 78] on div "Home Polecenia Polecenia (clone) Cześć Rozliczenia 💰 Zrealizowane NAGRODY Pomoc" at bounding box center [84, 139] width 112 height 236
drag, startPoint x: 129, startPoint y: 102, endPoint x: 124, endPoint y: 73, distance: 30.1
click at [124, 73] on div "Home Polecenia Polecenia (clone) Cześć Rozliczenia 💰 Zrealizowane NAGRODY Pomoc" at bounding box center [84, 139] width 112 height 236
click at [0, 0] on icon "scrollable content" at bounding box center [0, 0] width 0 height 0
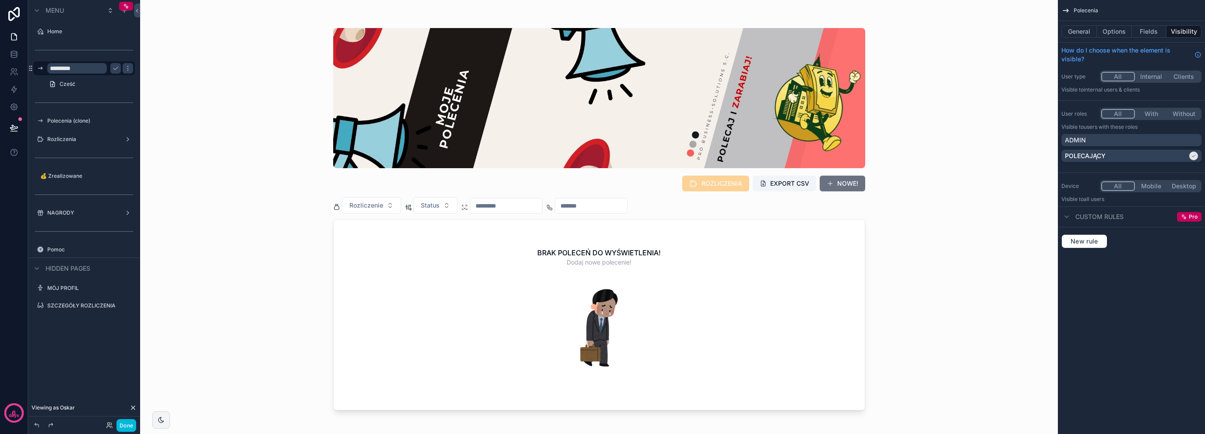
click at [56, 68] on input "*********" at bounding box center [77, 68] width 60 height 11
click at [82, 117] on div "Polecenia (clone)" at bounding box center [90, 120] width 86 height 7
click at [100, 121] on label "Polecenia (clone)" at bounding box center [88, 120] width 82 height 7
drag, startPoint x: 129, startPoint y: 105, endPoint x: 126, endPoint y: 81, distance: 24.3
click at [126, 81] on div "Home ********* Polecenia (clone) Cześć Rozliczenia 💰 Zrealizowane NAGRODY Pomoc" at bounding box center [84, 139] width 112 height 236
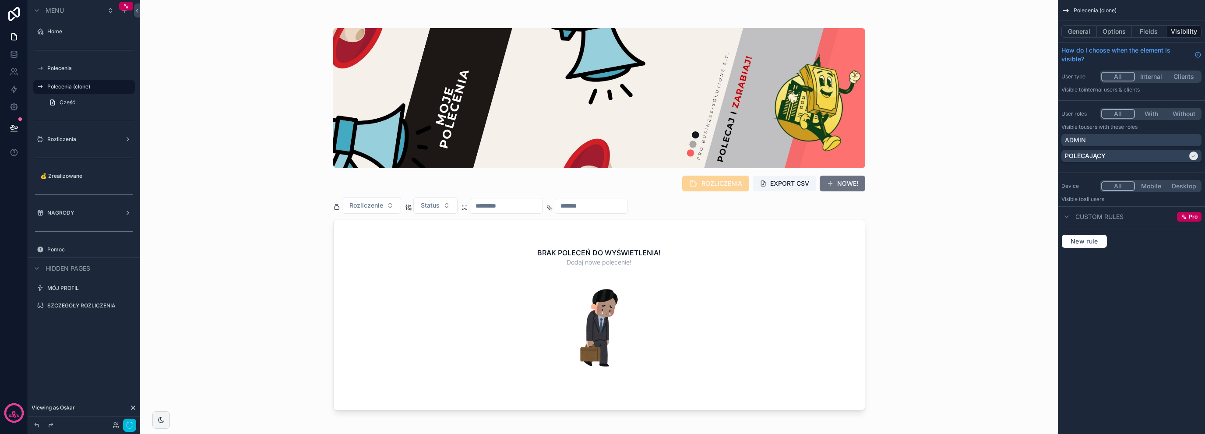
click at [0, 0] on button "scrollable content" at bounding box center [0, 0] width 0 height 0
click at [92, 88] on input "**********" at bounding box center [77, 86] width 60 height 11
drag, startPoint x: 77, startPoint y: 85, endPoint x: 127, endPoint y: 89, distance: 50.5
click at [127, 89] on div "**********" at bounding box center [84, 87] width 98 height 14
type input "*********"
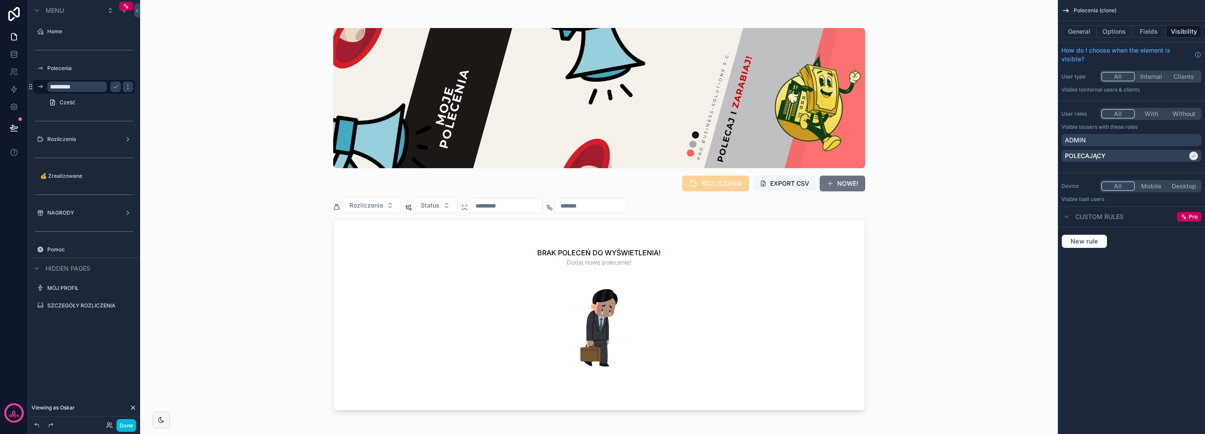
click at [115, 89] on icon "scrollable content" at bounding box center [115, 86] width 7 height 7
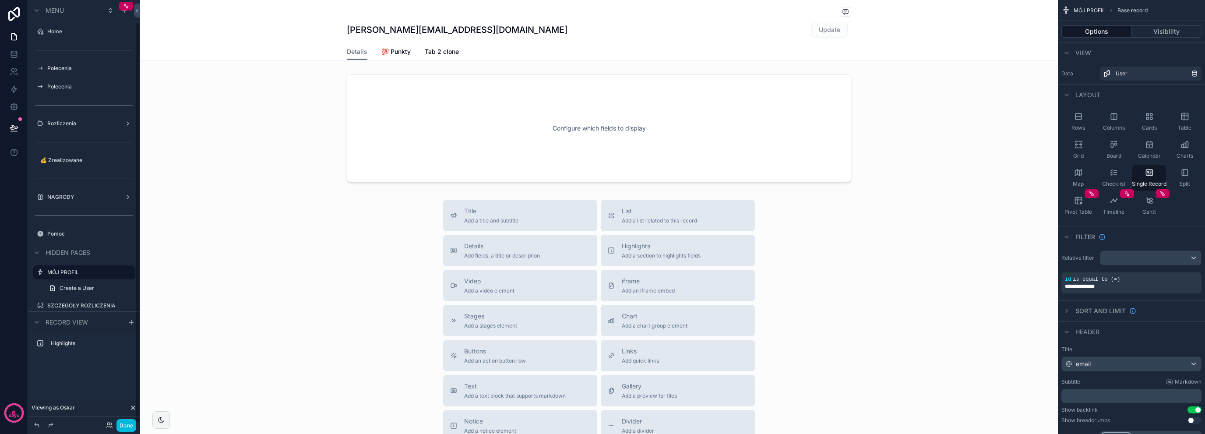
scroll to position [23, 0]
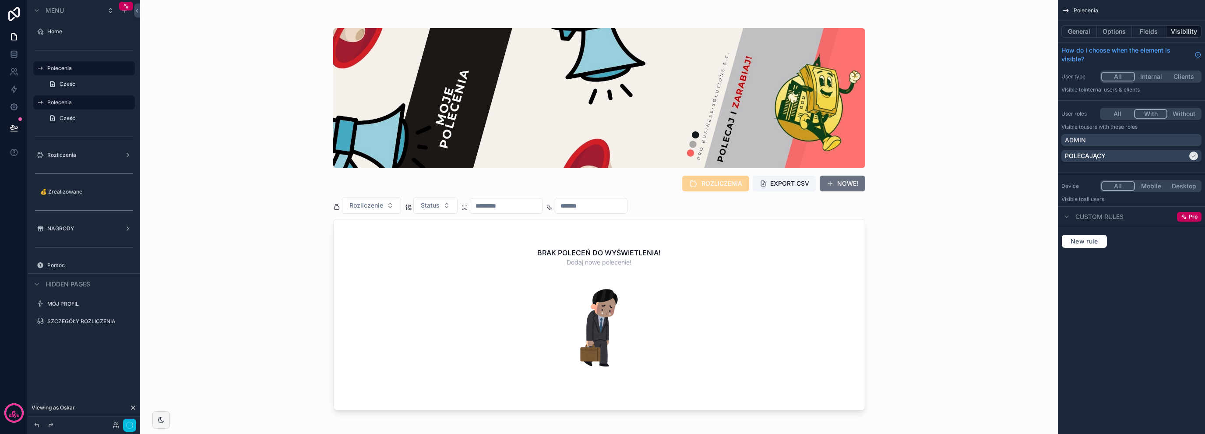
click at [1153, 110] on button "With" at bounding box center [1151, 114] width 34 height 10
click at [101, 101] on label "Polecenia" at bounding box center [88, 102] width 82 height 7
click at [89, 67] on label "Polecenia" at bounding box center [88, 68] width 82 height 7
click at [90, 103] on label "Polecenia" at bounding box center [88, 102] width 82 height 7
click at [226, 98] on div "ROZLICZENIA EXPORT CSV NOWE! Rozliczenie Status BRAK POLECEŃ DO WYŚWIETLENIA! D…" at bounding box center [598, 217] width 917 height 434
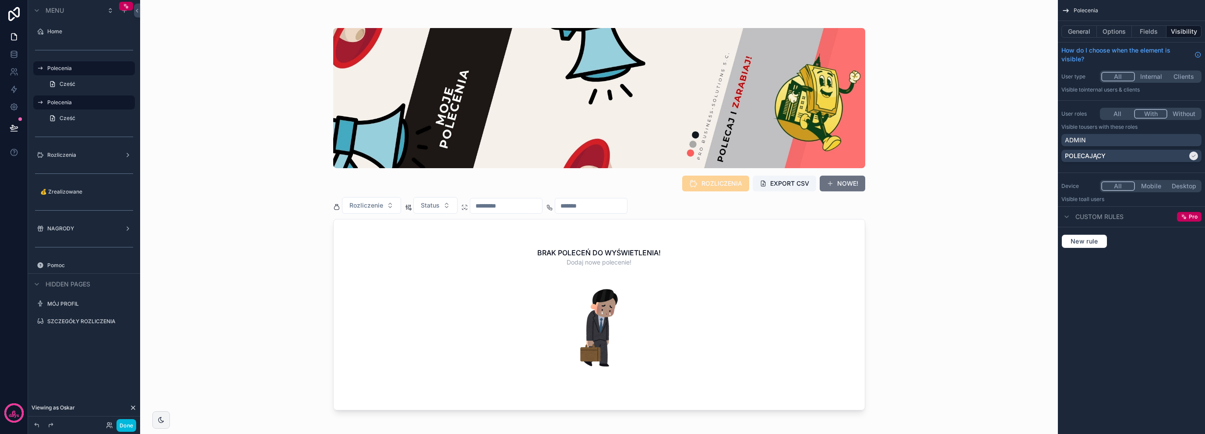
click at [70, 116] on span "Cześć" at bounding box center [68, 118] width 16 height 7
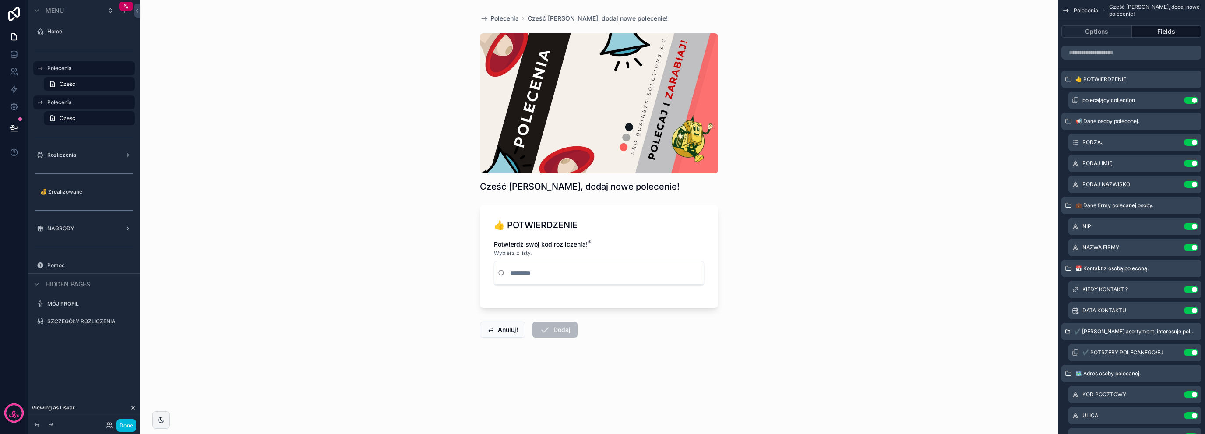
click at [82, 101] on label "Polecenia" at bounding box center [88, 102] width 82 height 7
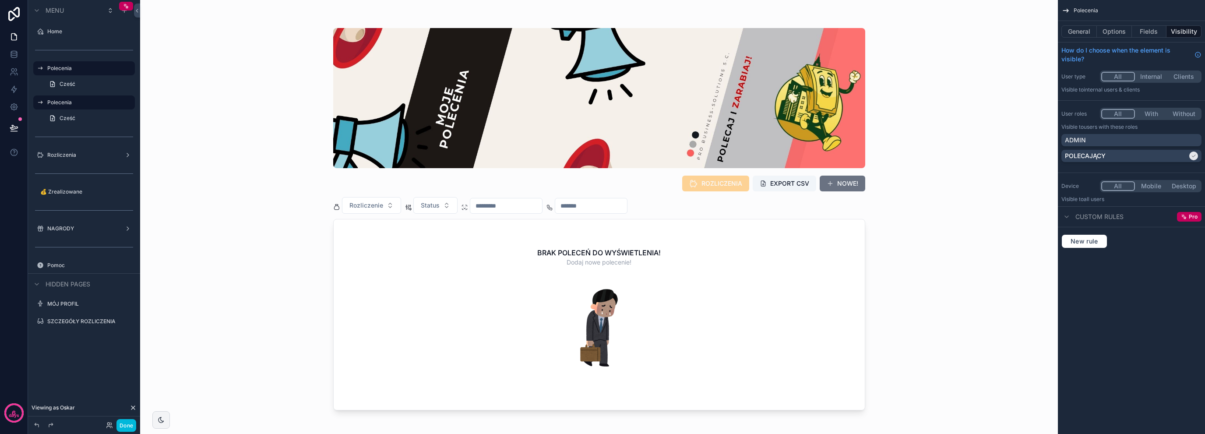
click at [1149, 113] on button "With" at bounding box center [1151, 114] width 33 height 10
click at [1166, 31] on button "Visibility" at bounding box center [1183, 31] width 35 height 12
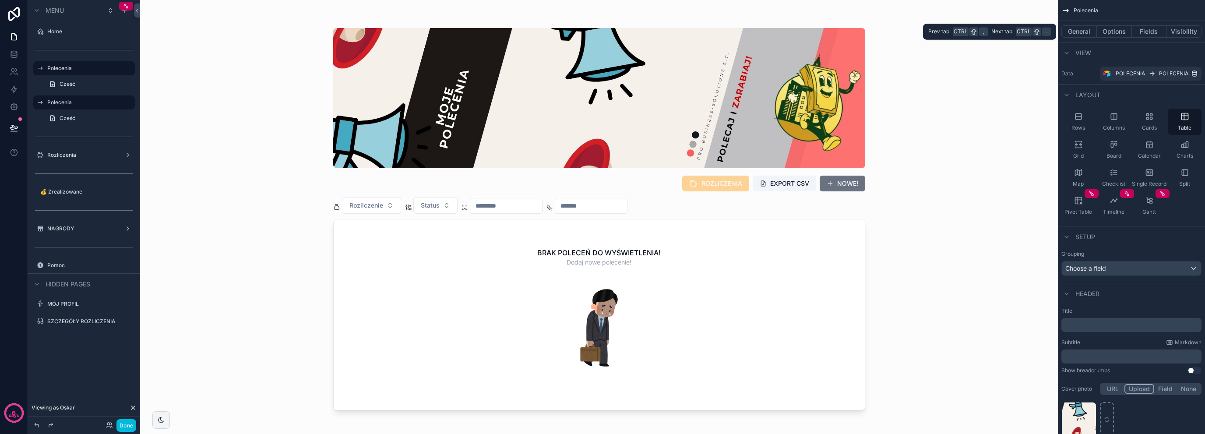
click at [1183, 31] on button "Visibility" at bounding box center [1183, 31] width 35 height 12
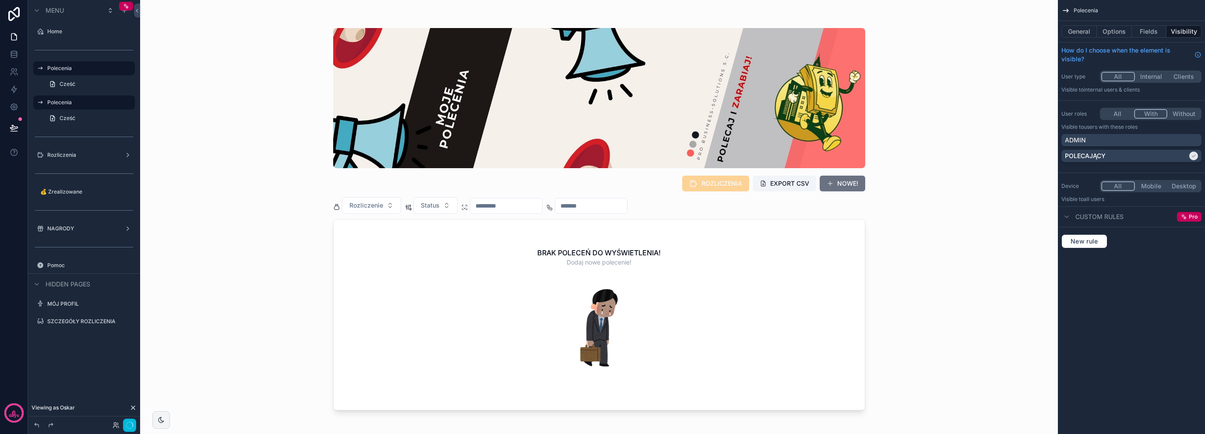
click at [1150, 112] on button "With" at bounding box center [1151, 114] width 34 height 10
click at [1153, 33] on button "Fields" at bounding box center [1149, 31] width 35 height 12
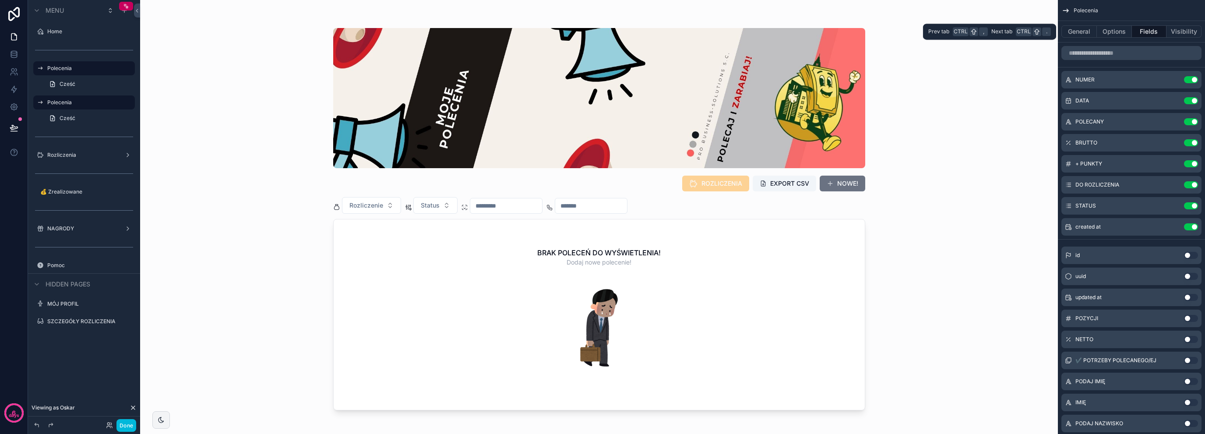
click at [1182, 32] on button "Visibility" at bounding box center [1183, 31] width 35 height 12
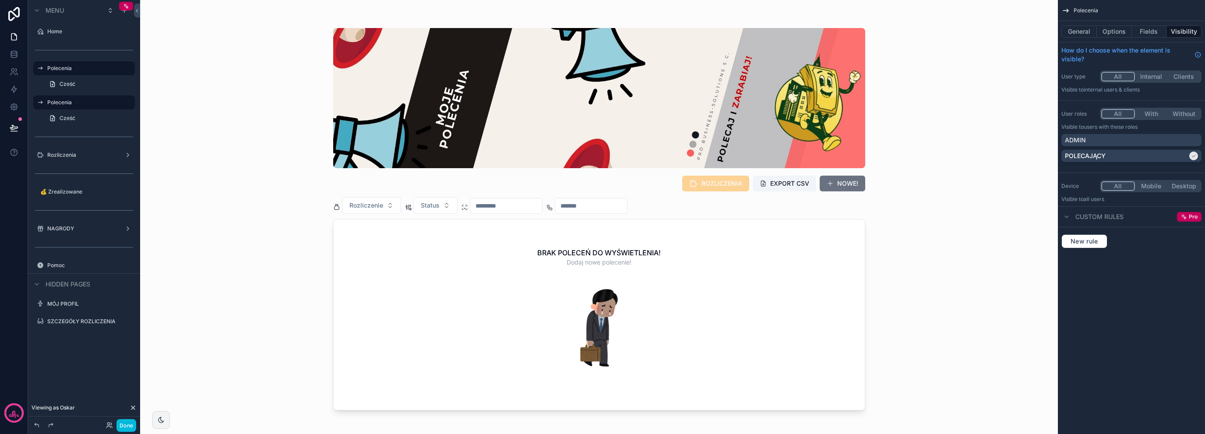
click at [1149, 108] on div "All With Without" at bounding box center [1151, 114] width 102 height 12
click at [1152, 110] on button "With" at bounding box center [1151, 114] width 33 height 10
click at [1149, 140] on div "ADMIN" at bounding box center [1131, 140] width 133 height 9
click at [1145, 152] on div "POLECAJĄCY" at bounding box center [1126, 155] width 123 height 9
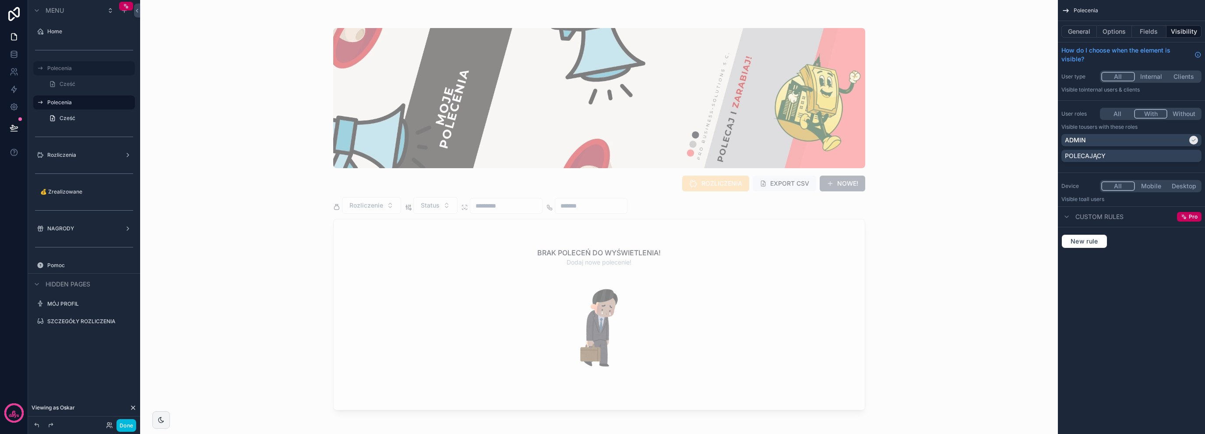
click at [86, 66] on label "Polecenia" at bounding box center [88, 68] width 82 height 7
click at [96, 99] on label "Polecenia" at bounding box center [88, 102] width 82 height 7
click at [1064, 11] on icon "scrollable content" at bounding box center [1065, 10] width 9 height 9
click at [0, 0] on icon "scrollable content" at bounding box center [0, 0] width 0 height 0
click at [90, 103] on input "*********" at bounding box center [77, 102] width 60 height 11
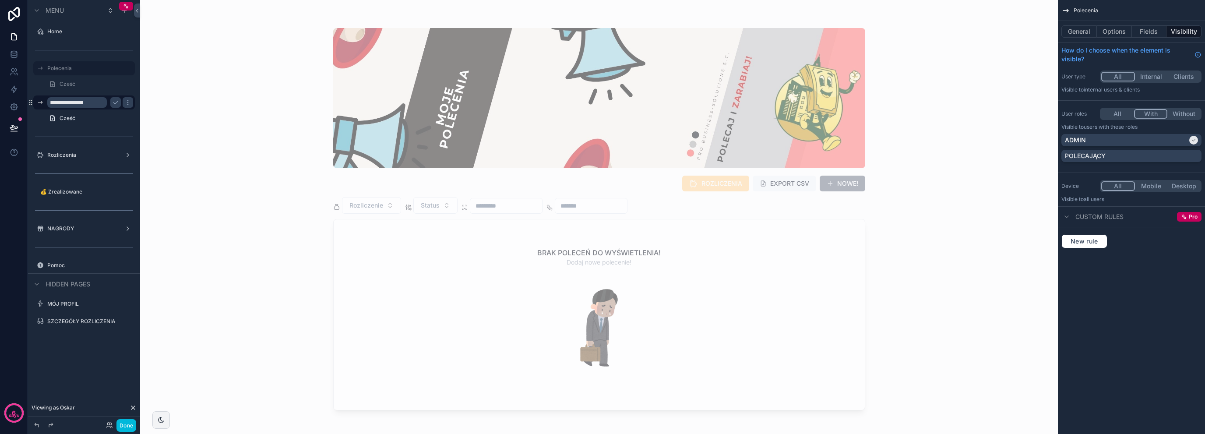
type input "**********"
click at [118, 98] on button "scrollable content" at bounding box center [115, 102] width 11 height 11
click at [1131, 155] on div "POLECAJĄCY" at bounding box center [1131, 155] width 133 height 9
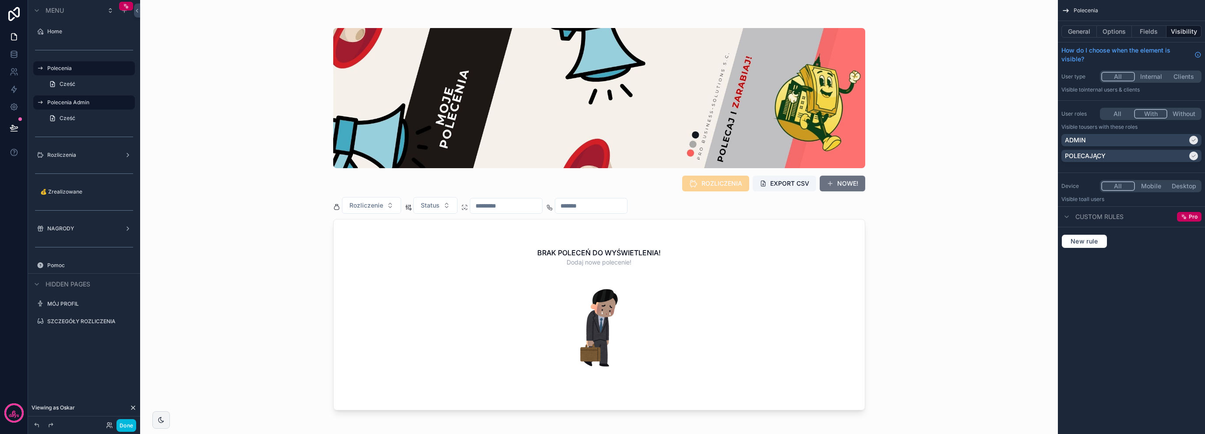
click at [1139, 141] on div "ADMIN" at bounding box center [1126, 140] width 123 height 9
click at [82, 101] on label "Polecenia Admin" at bounding box center [88, 102] width 82 height 7
click at [78, 117] on link "Cześć" at bounding box center [89, 118] width 91 height 14
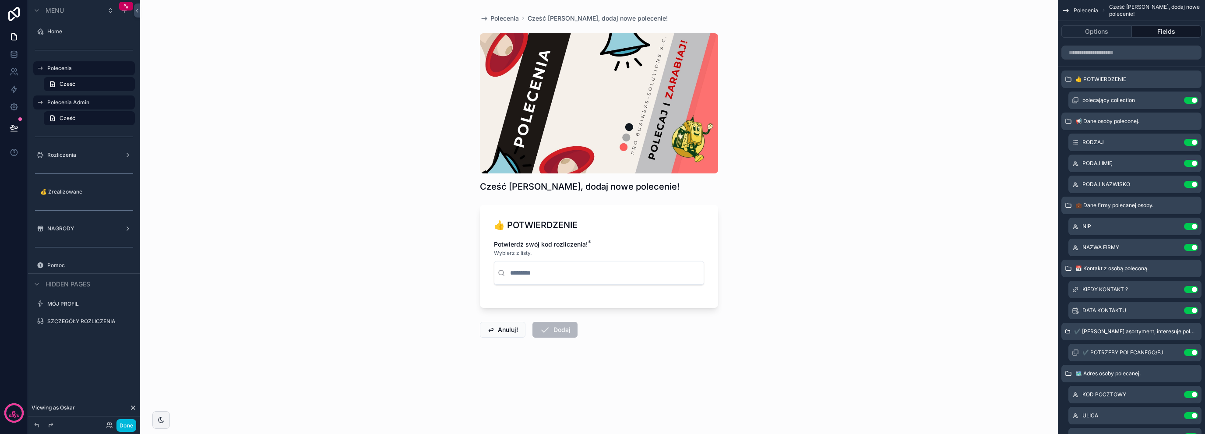
click at [83, 105] on label "Polecenia Admin" at bounding box center [88, 102] width 82 height 7
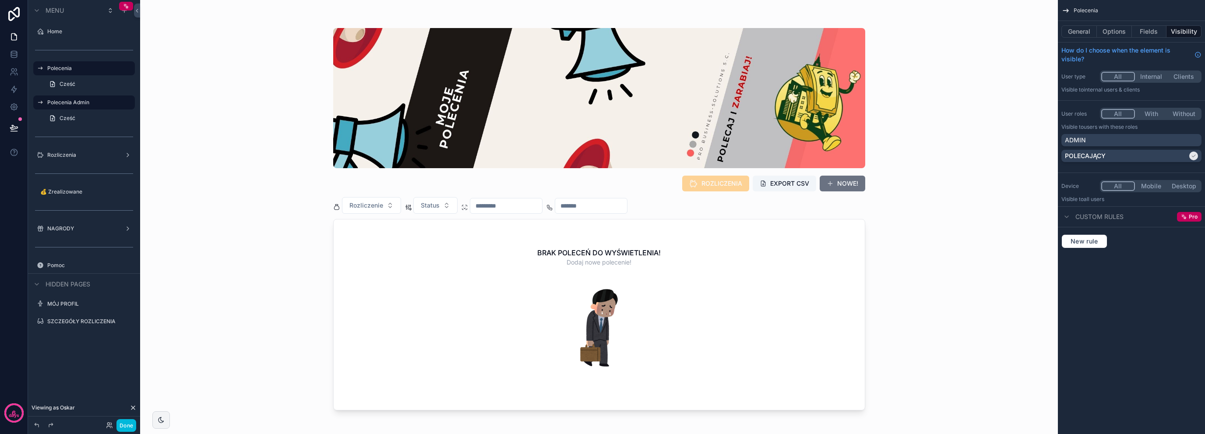
click at [53, 62] on div "Polecenia" at bounding box center [84, 68] width 98 height 14
click at [60, 67] on label "Polecenia" at bounding box center [88, 68] width 82 height 7
click at [148, 54] on div "ROZLICZENIA EXPORT CSV NOWE! Rozliczenie Status BRAK POLECEŃ DO WYŚWIETLENIA! D…" at bounding box center [598, 217] width 917 height 434
click at [95, 80] on link "Cześć" at bounding box center [89, 84] width 91 height 14
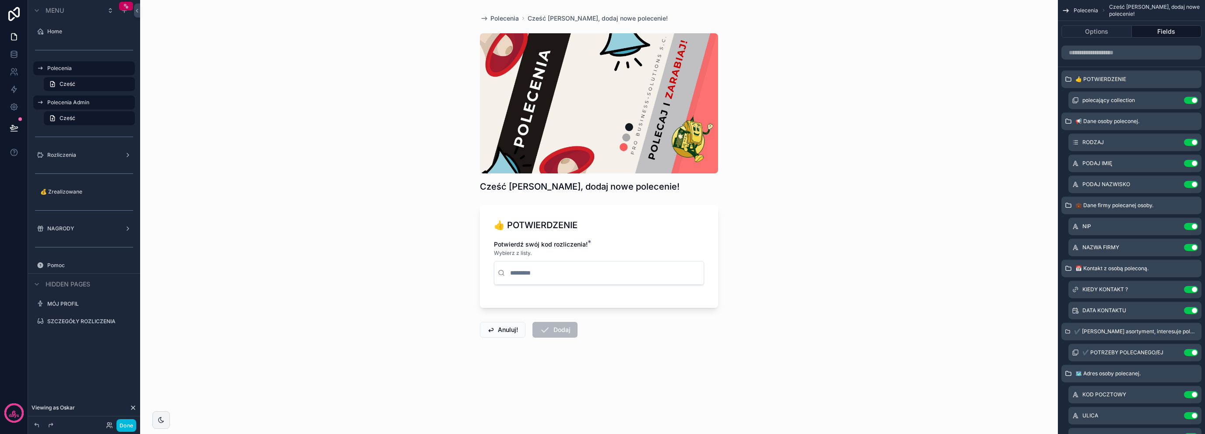
click at [95, 65] on label "Polecenia" at bounding box center [88, 68] width 82 height 7
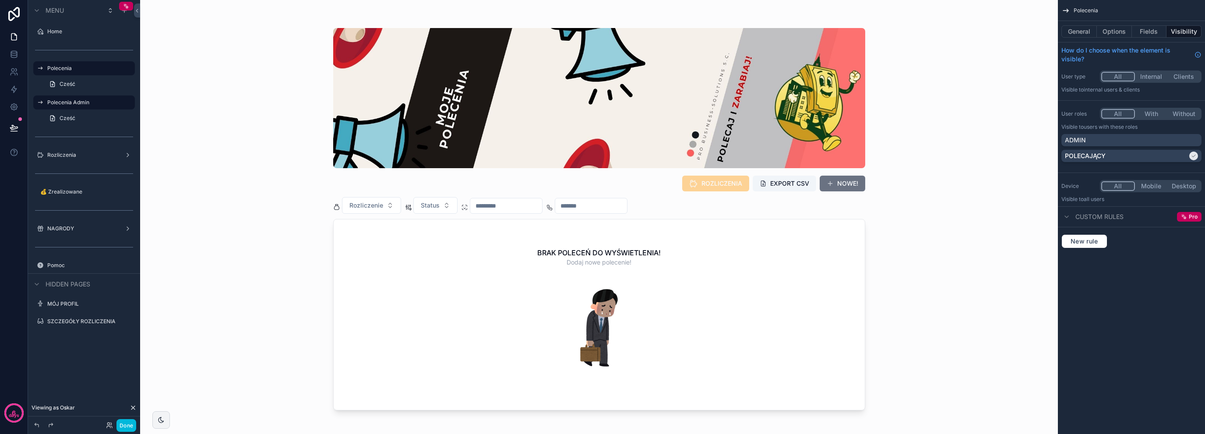
click at [1145, 113] on button "With" at bounding box center [1151, 114] width 33 height 10
click at [1049, 221] on div "ROZLICZENIA EXPORT CSV NOWE! Rozliczenie Status BRAK POLECEŃ DO WYŚWIETLENIA! D…" at bounding box center [598, 217] width 917 height 434
click at [1083, 27] on button "General" at bounding box center [1078, 31] width 35 height 12
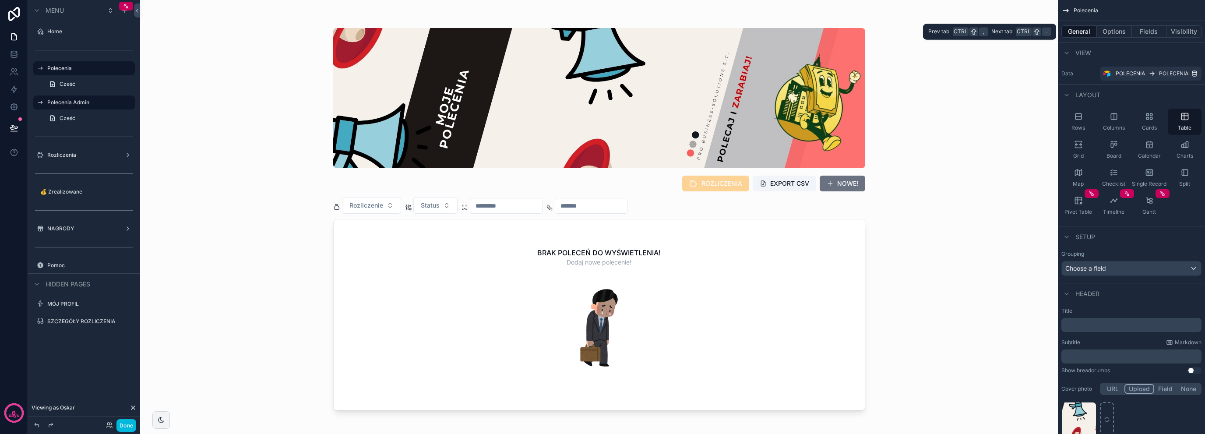
click at [1187, 31] on button "Visibility" at bounding box center [1183, 31] width 35 height 12
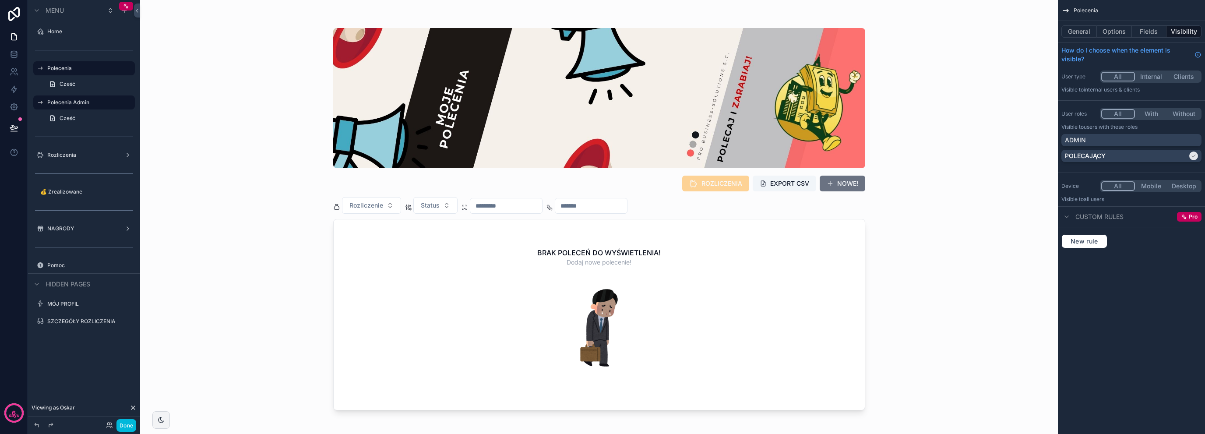
click at [1145, 111] on button "With" at bounding box center [1151, 114] width 33 height 10
click at [1145, 115] on button "With" at bounding box center [1151, 114] width 34 height 10
click at [1170, 156] on div "POLECAJĄCY" at bounding box center [1126, 155] width 123 height 9
click at [1170, 156] on div "POLECAJĄCY" at bounding box center [1131, 155] width 133 height 9
click at [1183, 78] on button "Clients" at bounding box center [1183, 77] width 34 height 10
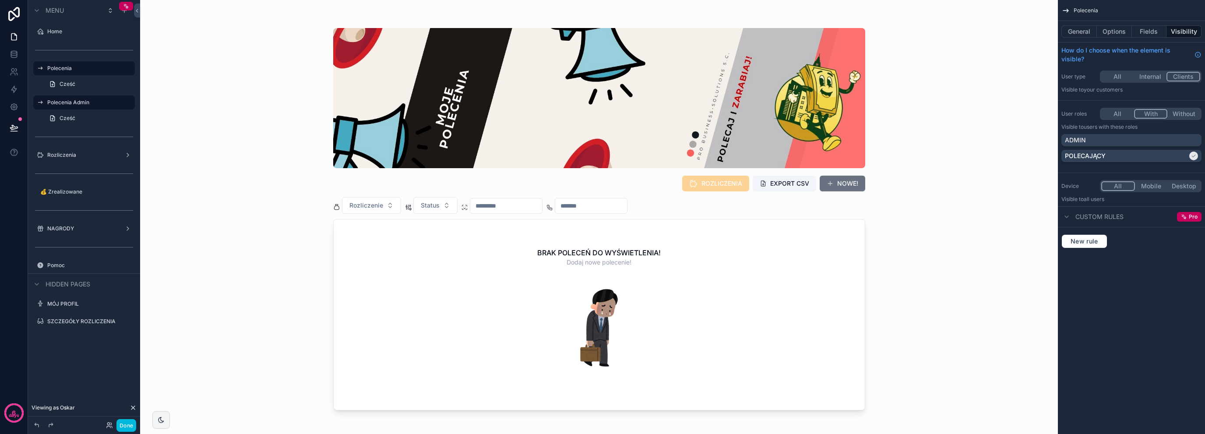
click at [1089, 198] on span "all users" at bounding box center [1093, 199] width 21 height 7
click at [79, 103] on label "Polecenia Admin" at bounding box center [88, 102] width 82 height 7
click at [77, 124] on link "Cześć" at bounding box center [89, 118] width 91 height 14
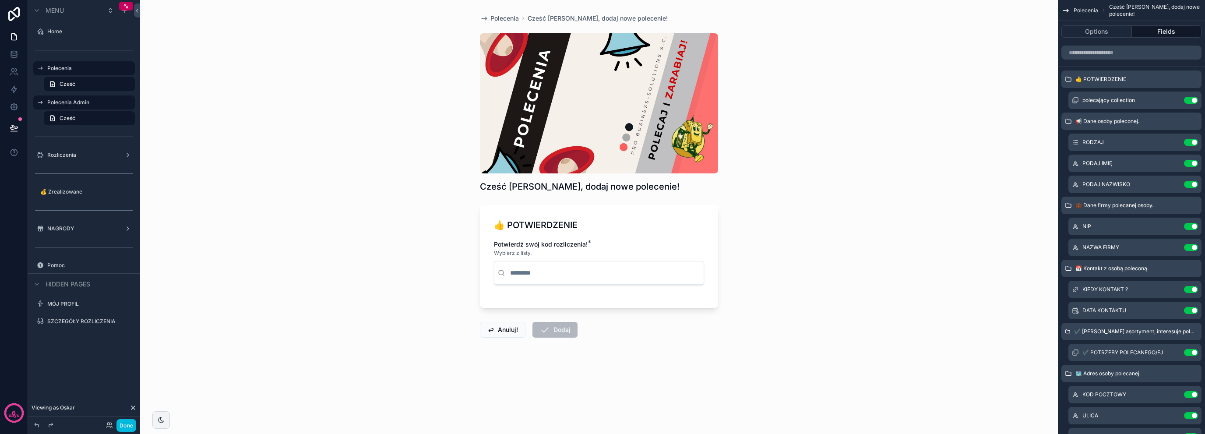
click at [90, 104] on label "Polecenia Admin" at bounding box center [88, 102] width 82 height 7
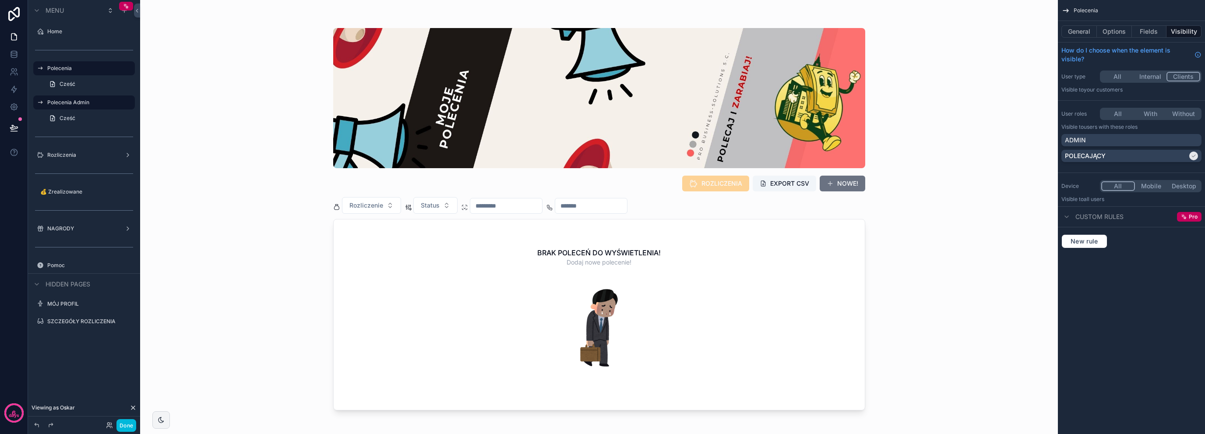
click at [70, 70] on label "Polecenia" at bounding box center [88, 68] width 82 height 7
click at [90, 104] on label "Polecenia Admin" at bounding box center [88, 102] width 82 height 7
click at [81, 68] on label "Polecenia" at bounding box center [88, 68] width 82 height 7
click at [84, 104] on label "Polecenia Admin" at bounding box center [88, 102] width 82 height 7
click at [84, 300] on div "MÓJ PROFIL" at bounding box center [90, 303] width 86 height 7
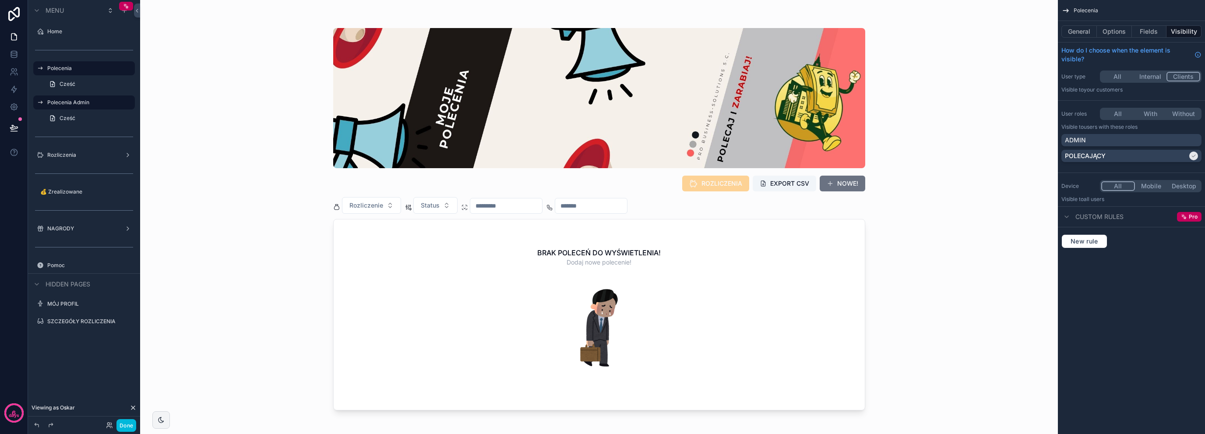
click at [84, 302] on label "MÓJ PROFIL" at bounding box center [88, 303] width 82 height 7
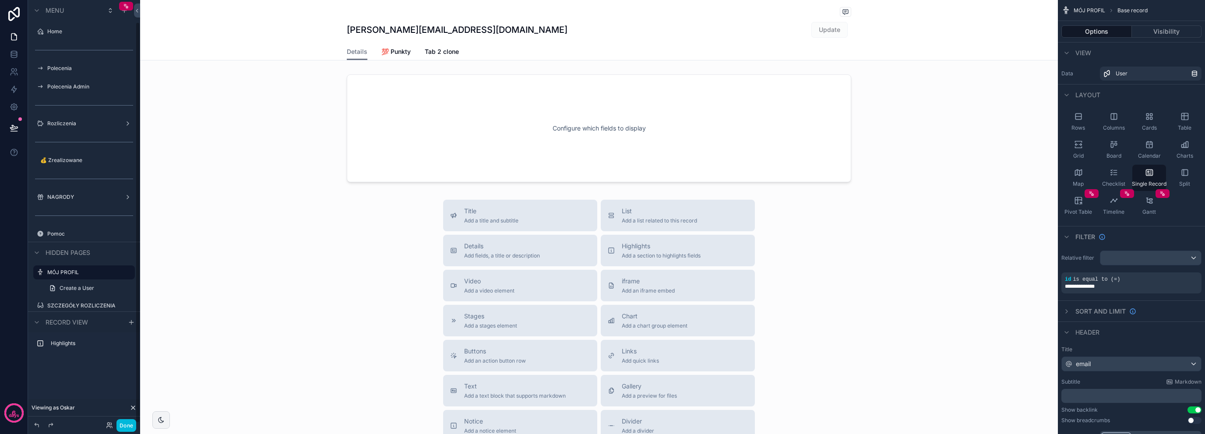
scroll to position [23, 0]
click at [62, 49] on div "Polecenia" at bounding box center [90, 45] width 86 height 7
click at [65, 67] on label "Polecenia Admin" at bounding box center [88, 63] width 82 height 7
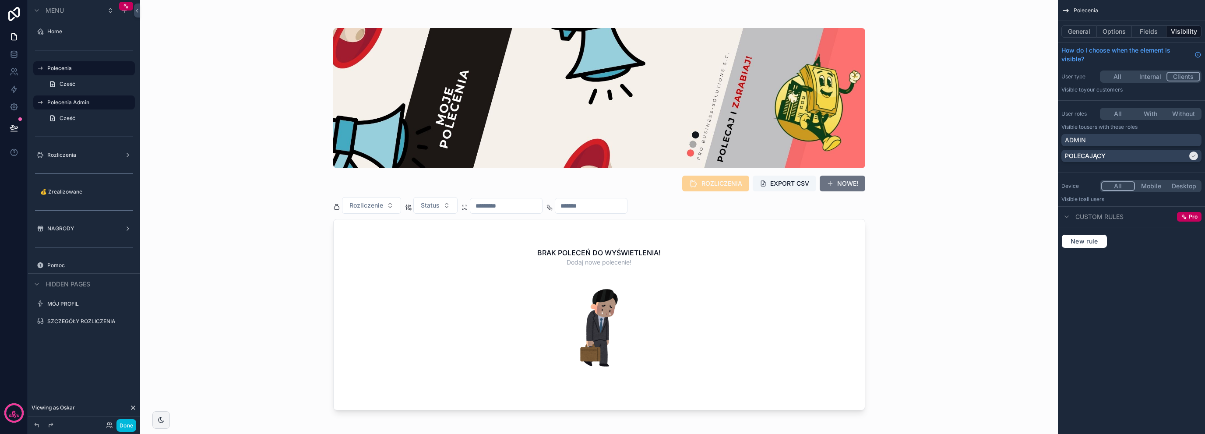
click at [112, 138] on div "scrollable content" at bounding box center [84, 137] width 102 height 14
click at [0, 0] on icon "scrollable content" at bounding box center [0, 0] width 0 height 0
click at [149, 135] on icon at bounding box center [150, 137] width 4 height 4
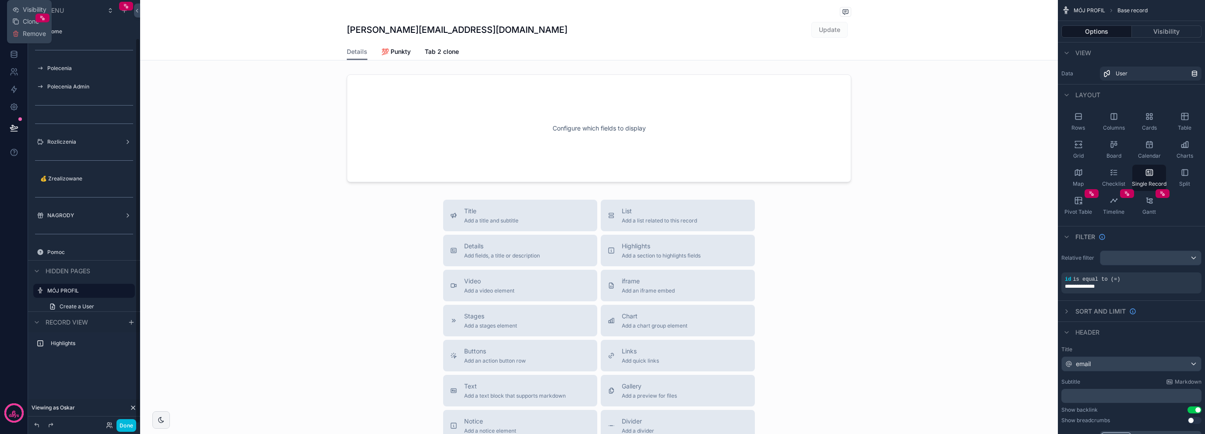
scroll to position [42, 0]
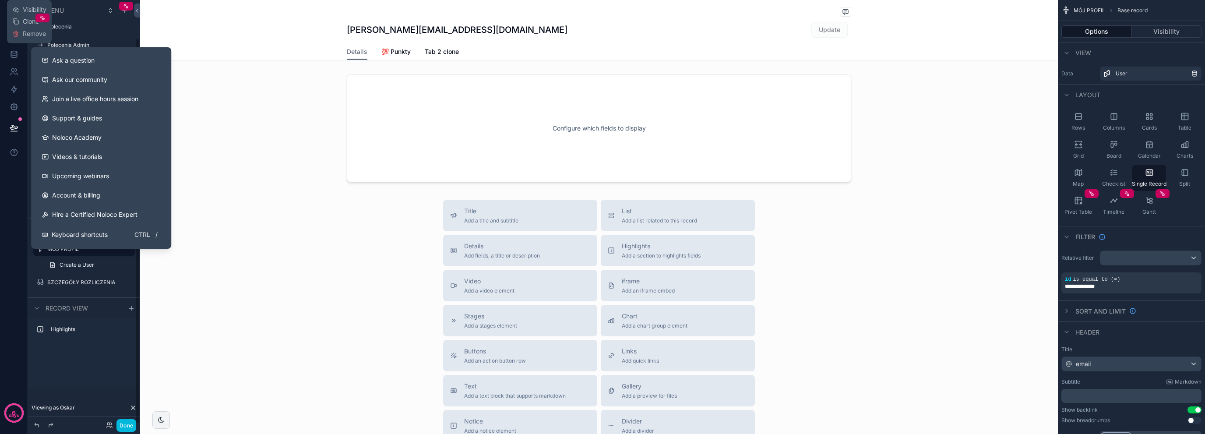
click at [392, 160] on div "scrollable content" at bounding box center [598, 290] width 917 height 581
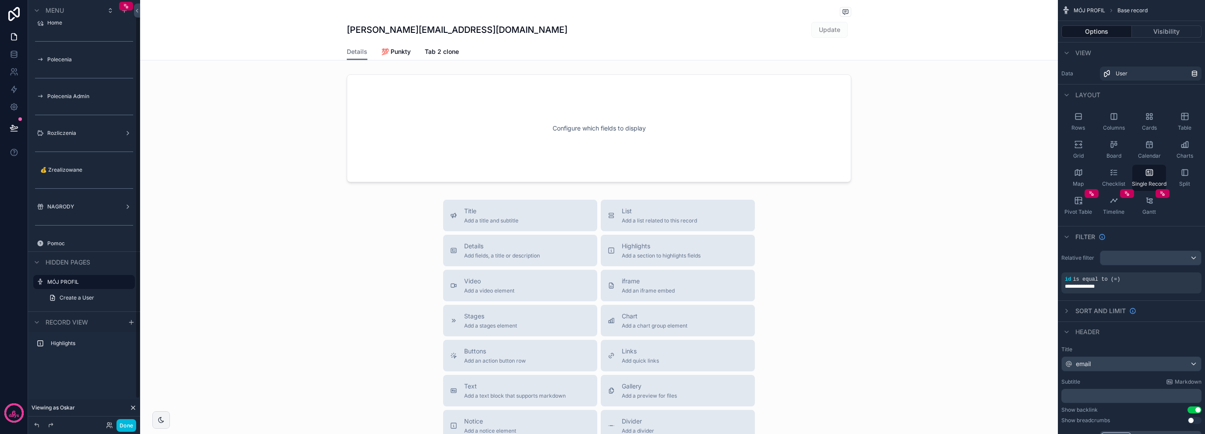
scroll to position [0, 0]
click at [113, 54] on div "scrollable content" at bounding box center [84, 50] width 102 height 14
click at [103, 49] on div "scrollable content" at bounding box center [84, 50] width 102 height 14
click at [0, 0] on icon "scrollable content" at bounding box center [0, 0] width 0 height 0
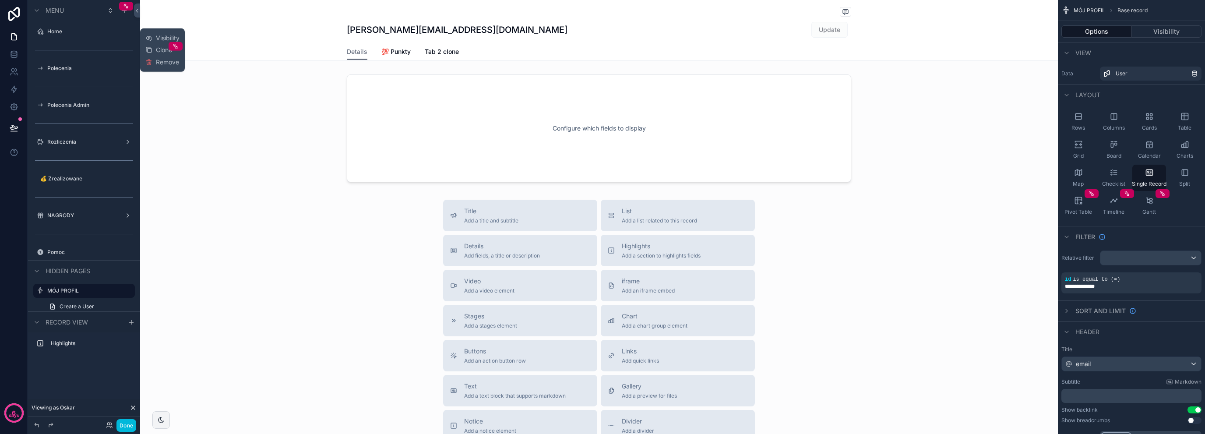
click at [165, 38] on span "Visibility" at bounding box center [168, 38] width 24 height 9
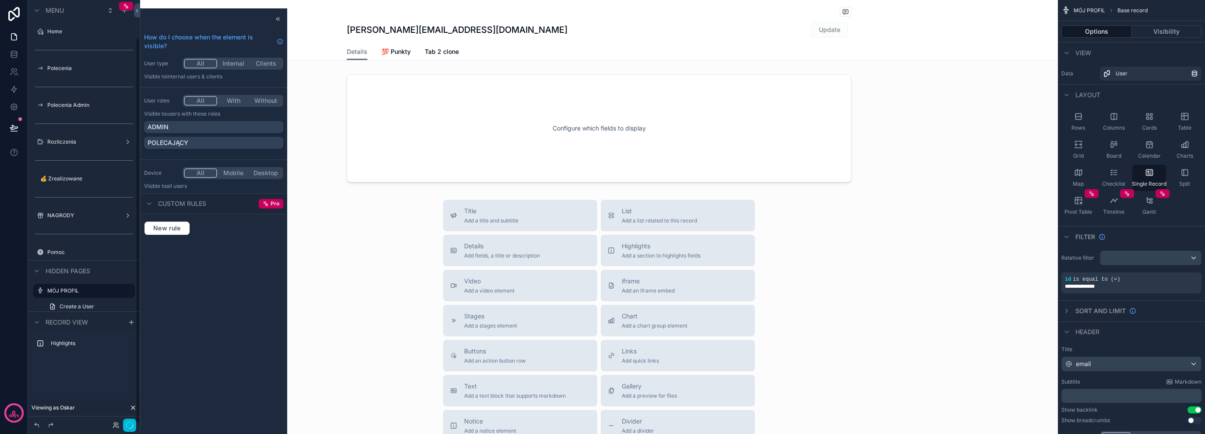
scroll to position [42, 0]
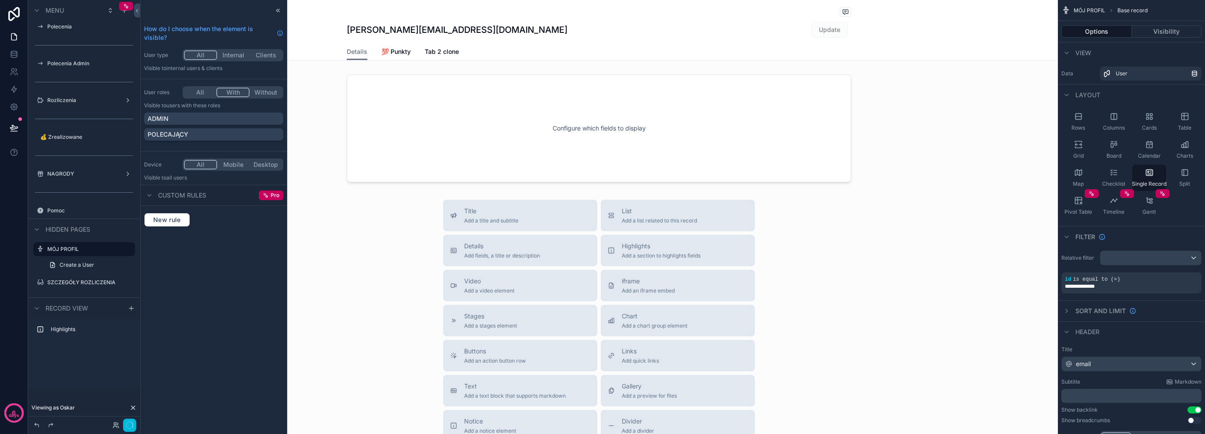
click at [234, 91] on button "With" at bounding box center [232, 93] width 33 height 10
click at [221, 129] on div "POLECAJĄCY" at bounding box center [213, 134] width 139 height 12
click at [0, 0] on icon "scrollable content" at bounding box center [0, 0] width 0 height 0
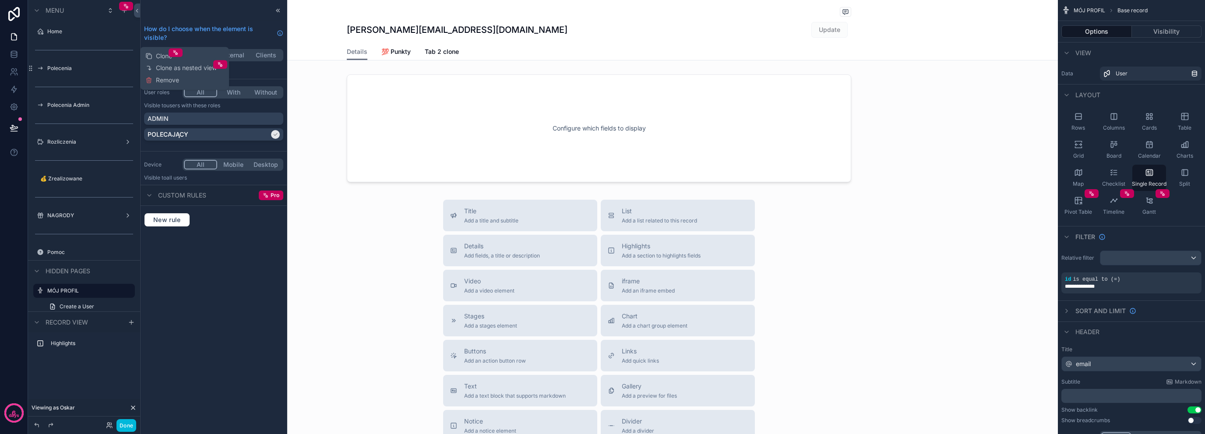
click at [211, 281] on div "How do I choose when the element is visible? User type All Internal Clients Vis…" at bounding box center [214, 217] width 146 height 434
click at [85, 70] on label "Polecenia" at bounding box center [88, 68] width 82 height 7
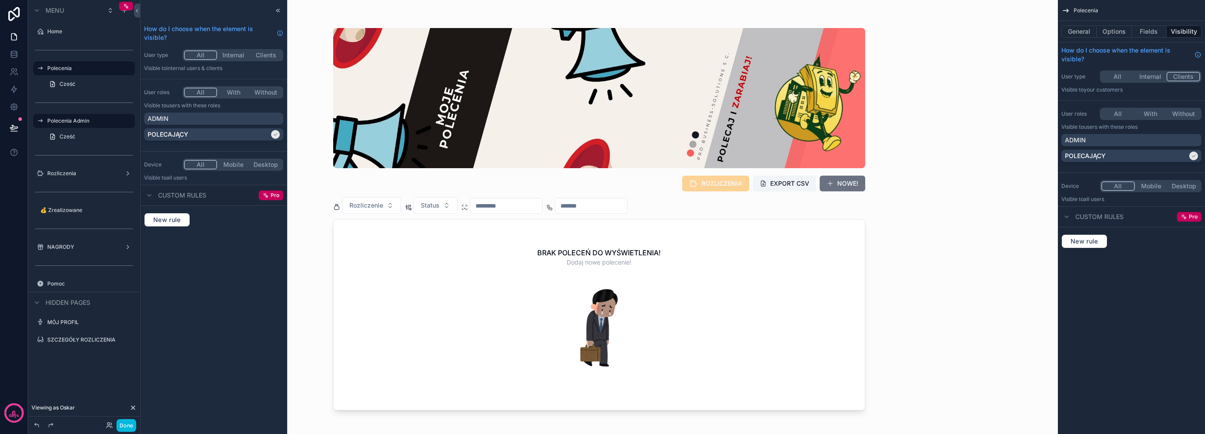
click at [275, 10] on icon at bounding box center [277, 10] width 7 height 7
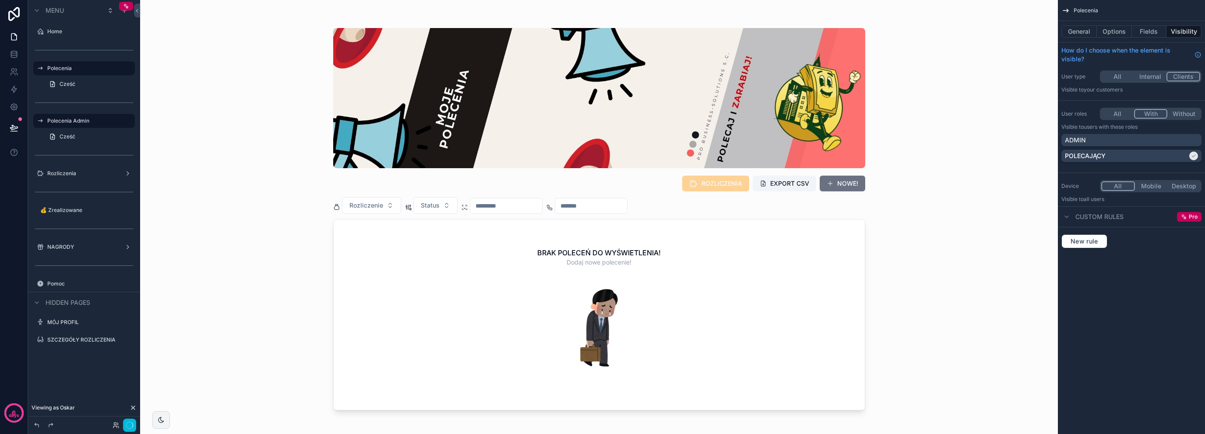
click at [1157, 115] on button "With" at bounding box center [1151, 114] width 34 height 10
click at [108, 49] on div "scrollable content" at bounding box center [84, 50] width 102 height 14
click at [0, 0] on div "scrollable content" at bounding box center [0, 0] width 0 height 0
click at [168, 37] on span "Visibility" at bounding box center [168, 38] width 24 height 9
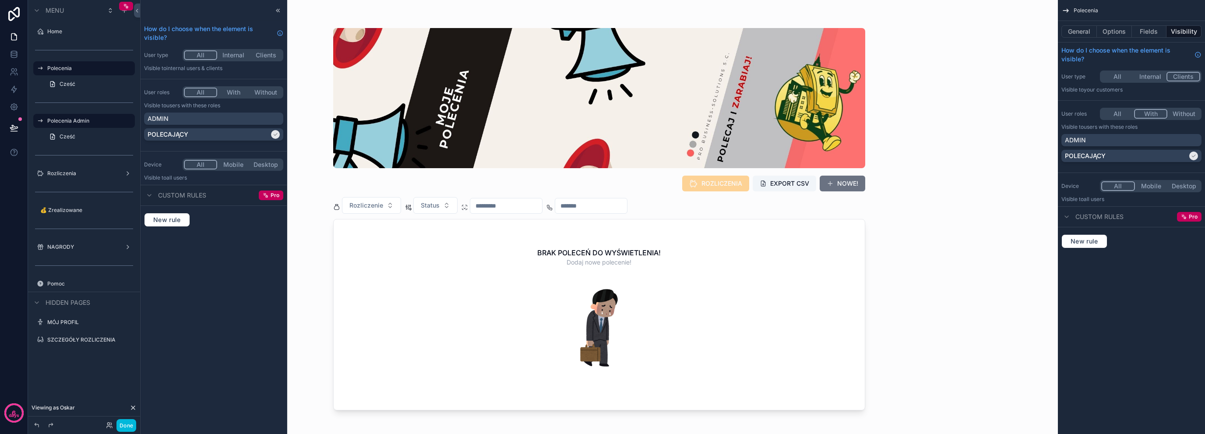
click at [275, 10] on icon at bounding box center [277, 10] width 7 height 7
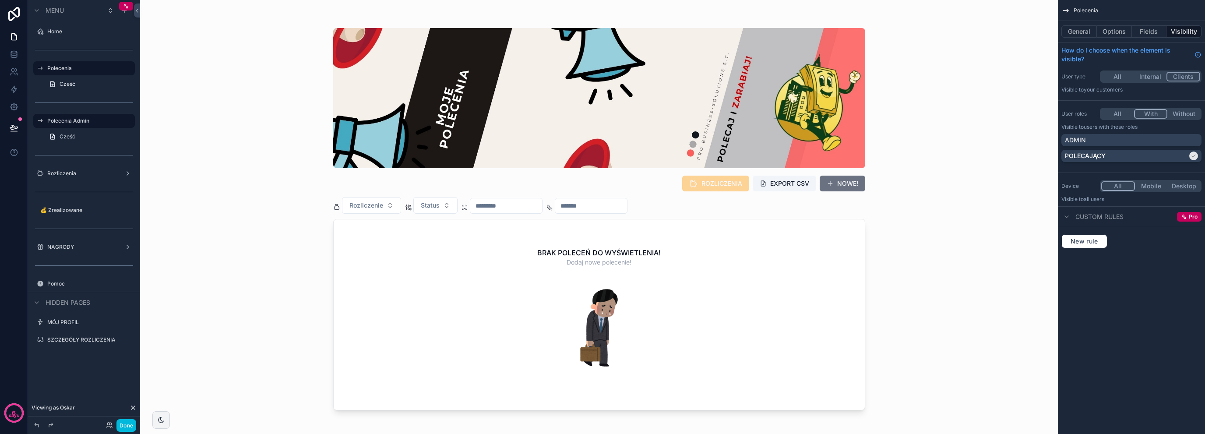
click at [0, 0] on icon "scrollable content" at bounding box center [0, 0] width 0 height 0
click at [85, 120] on label "Polecenia Admin" at bounding box center [88, 120] width 82 height 7
click at [88, 67] on label "Polecenia" at bounding box center [88, 68] width 82 height 7
click at [81, 173] on label "Rozliczenia" at bounding box center [82, 173] width 70 height 7
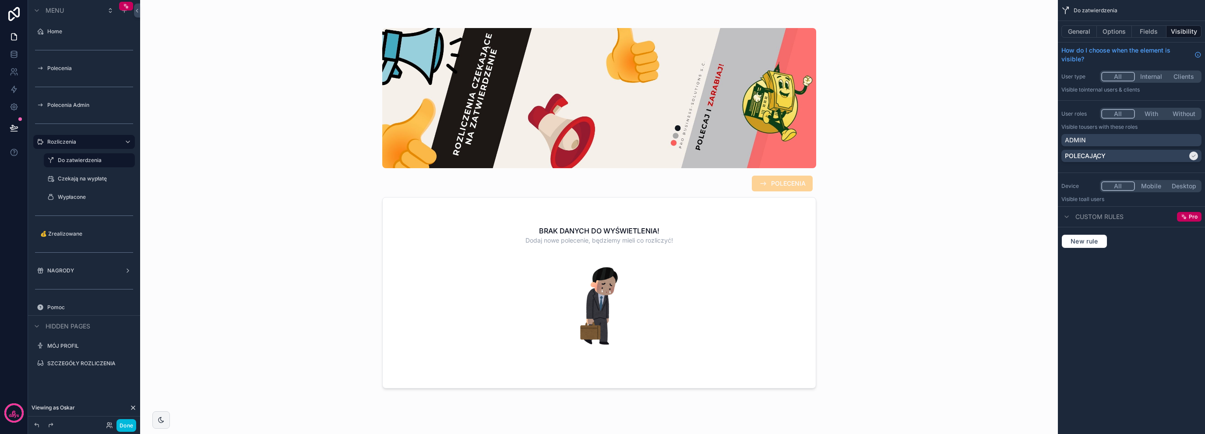
click at [75, 102] on label "Polecenia Admin" at bounding box center [88, 105] width 82 height 7
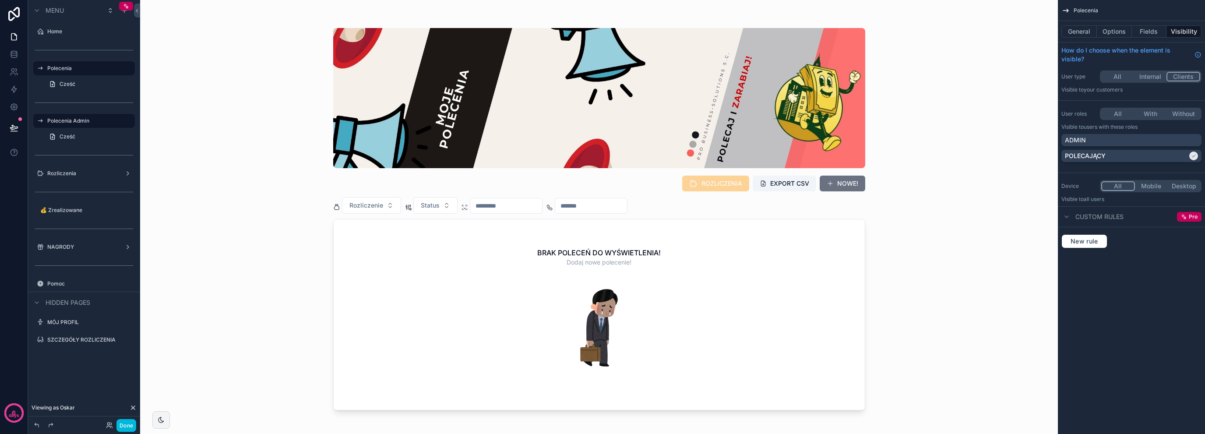
click at [1103, 143] on div "ADMIN" at bounding box center [1131, 140] width 133 height 9
click at [1123, 155] on div "POLECAJĄCY" at bounding box center [1126, 155] width 123 height 9
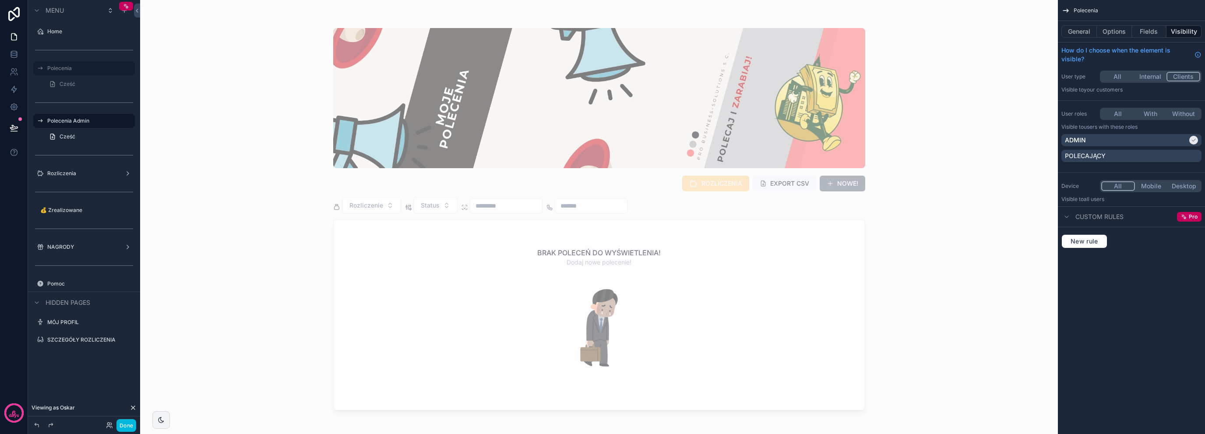
click at [74, 71] on label "Polecenia" at bounding box center [88, 68] width 82 height 7
click at [82, 122] on label "Polecenia Admin" at bounding box center [88, 120] width 82 height 7
click at [79, 140] on link "Cześć" at bounding box center [89, 137] width 91 height 14
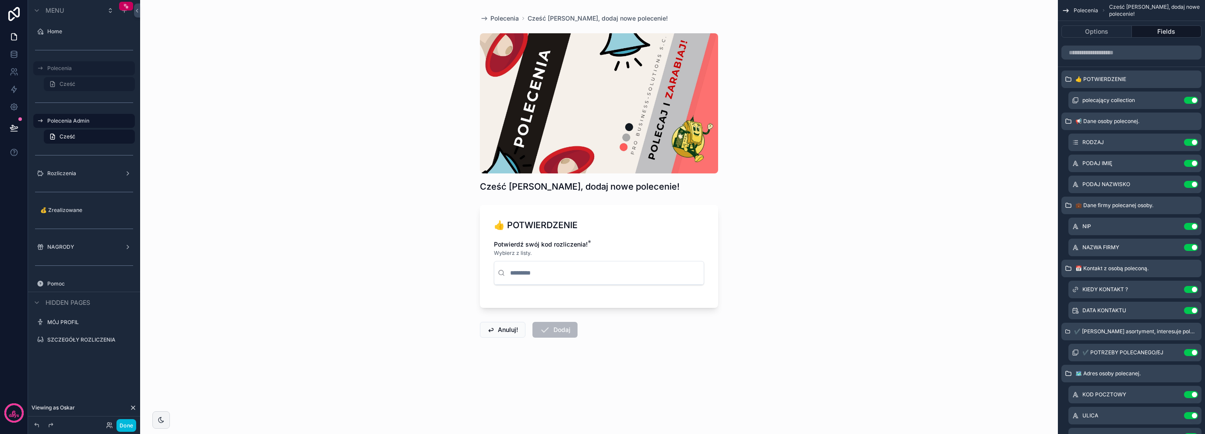
click at [87, 118] on label "Polecenia Admin" at bounding box center [88, 120] width 82 height 7
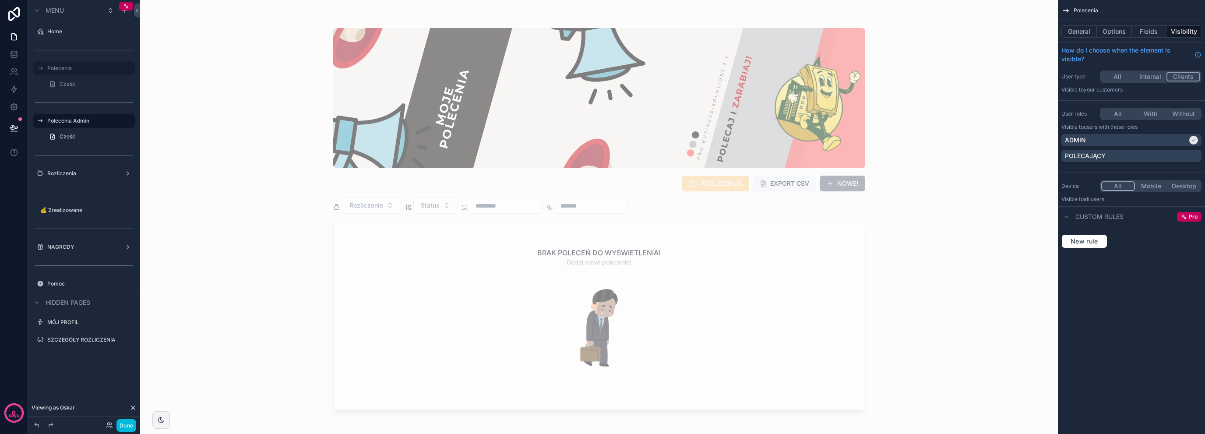
click at [89, 67] on label "Polecenia" at bounding box center [88, 68] width 82 height 7
click at [80, 81] on link "Cześć" at bounding box center [89, 84] width 91 height 14
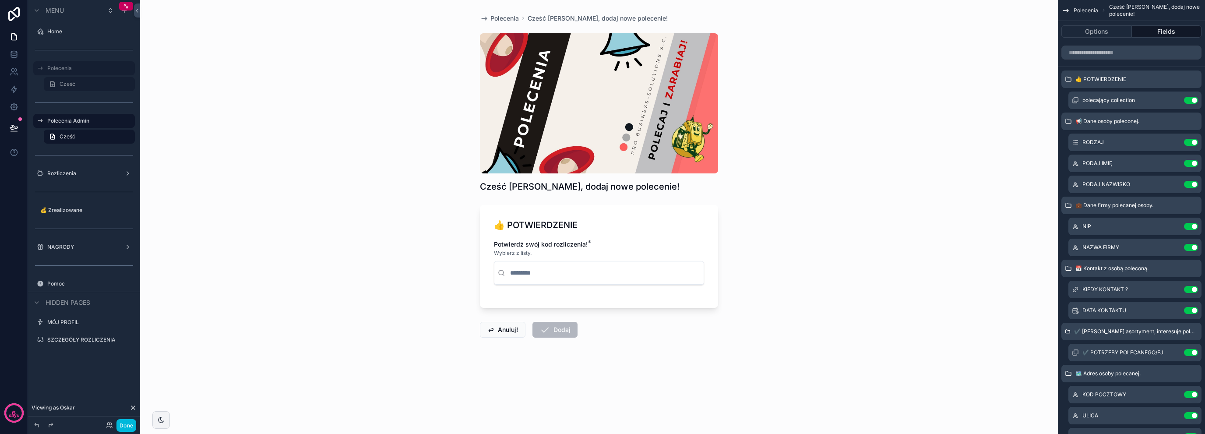
click at [89, 70] on label "Polecenia" at bounding box center [88, 68] width 82 height 7
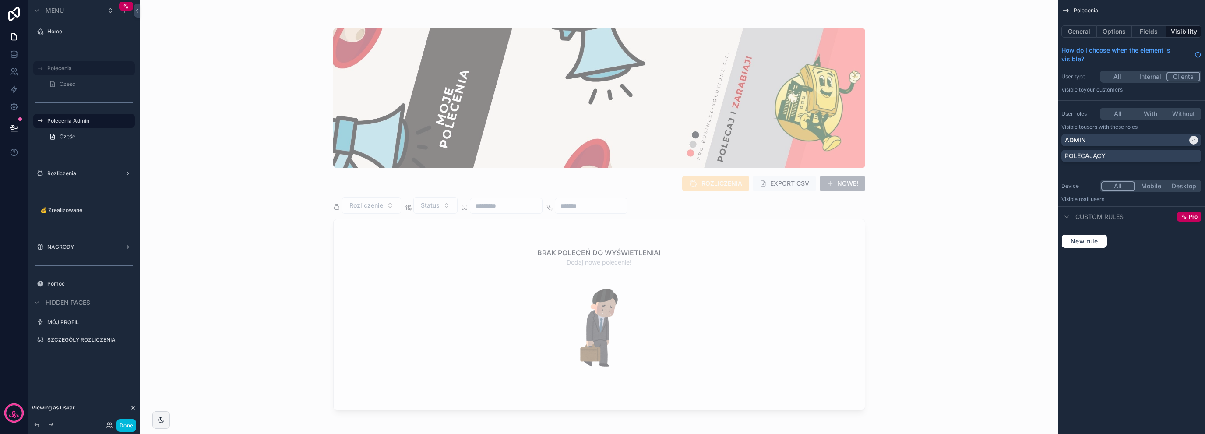
click at [1088, 153] on p "POLECAJĄCY" at bounding box center [1085, 155] width 41 height 9
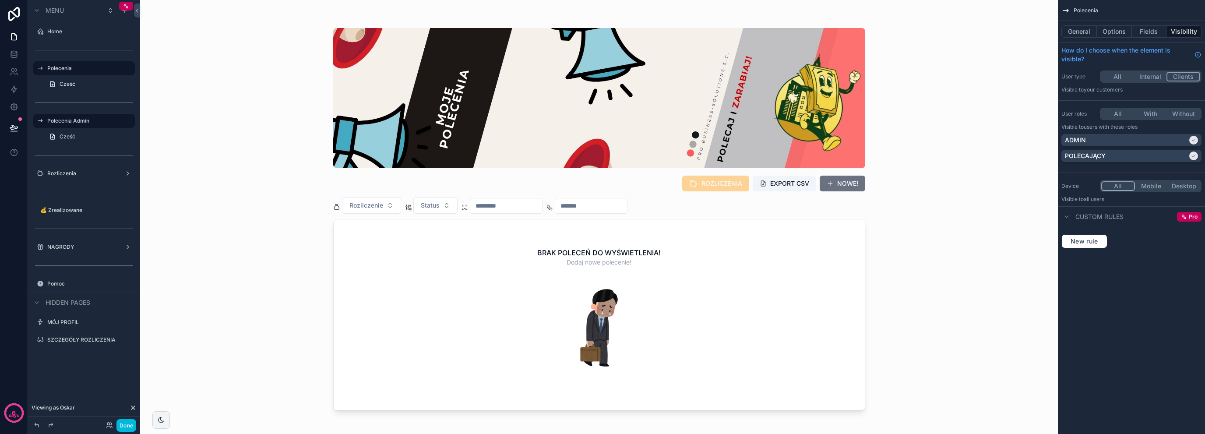
click at [70, 120] on label "Polecenia Admin" at bounding box center [88, 120] width 82 height 7
click at [78, 134] on link "Cześć" at bounding box center [89, 137] width 91 height 14
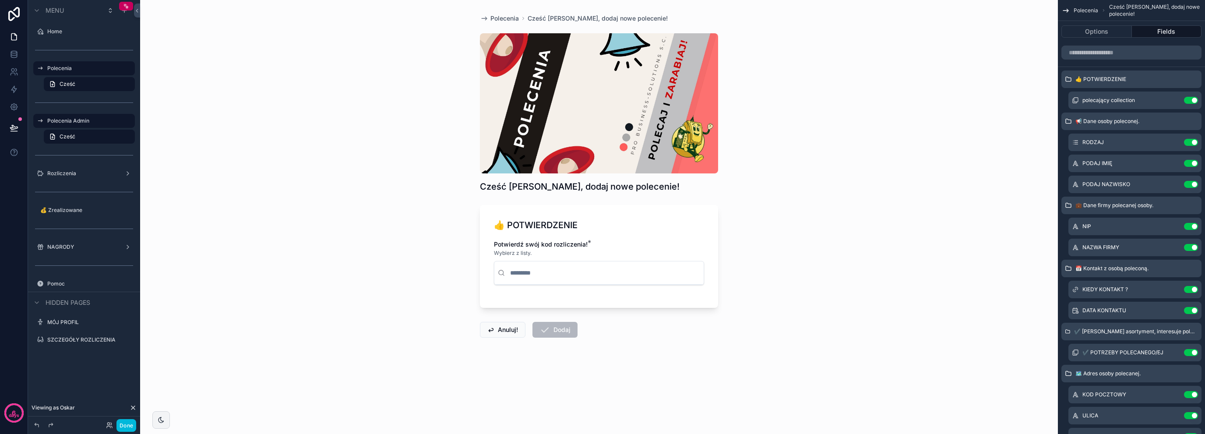
click at [88, 124] on div "Polecenia Admin" at bounding box center [90, 121] width 86 height 11
click at [84, 120] on label "Polecenia Admin" at bounding box center [88, 120] width 82 height 7
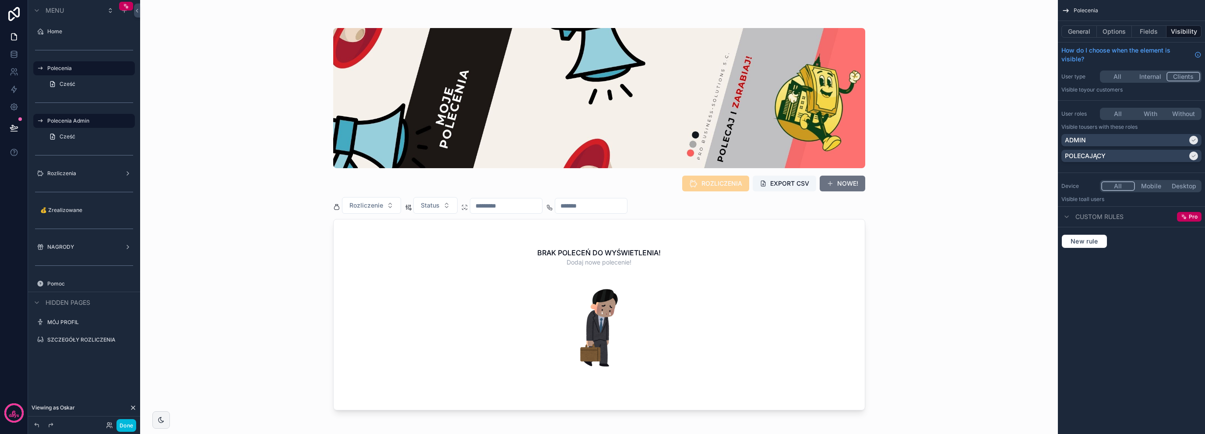
click at [0, 0] on icon "scrollable content" at bounding box center [0, 0] width 0 height 0
click at [170, 134] on span "Remove" at bounding box center [167, 132] width 23 height 9
click at [0, 0] on div "scrollable content" at bounding box center [0, 0] width 0 height 0
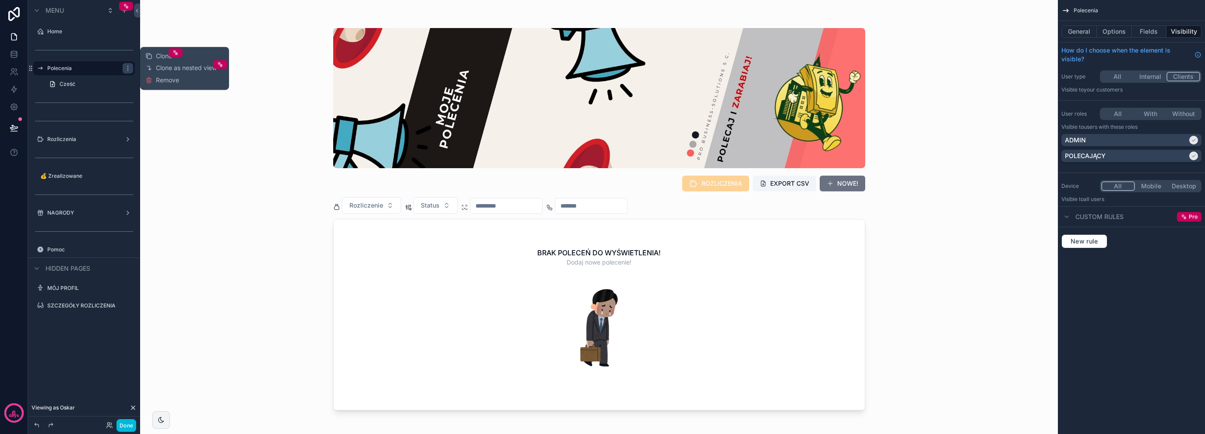
click at [166, 68] on span "Clone as nested view" at bounding box center [186, 67] width 61 height 9
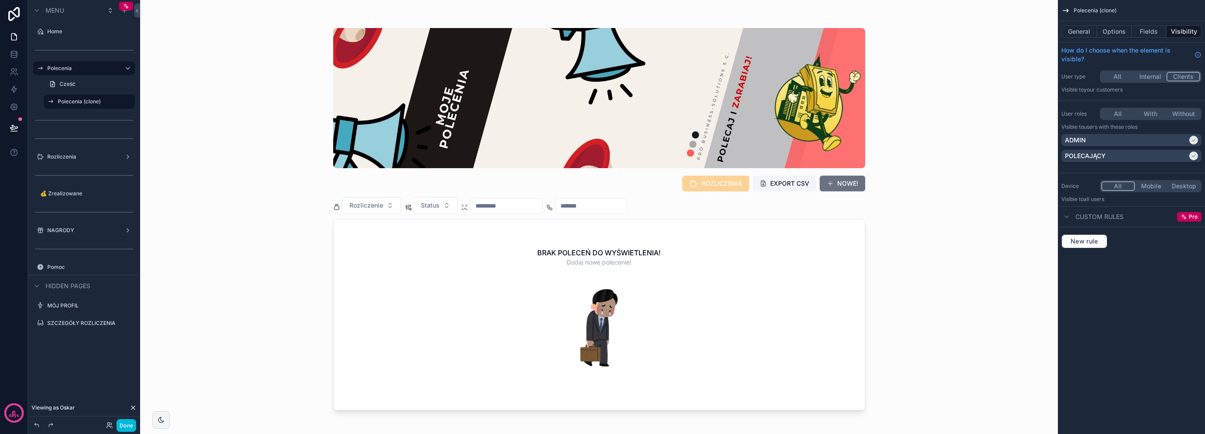
click at [1164, 155] on div "POLECAJĄCY" at bounding box center [1126, 155] width 123 height 9
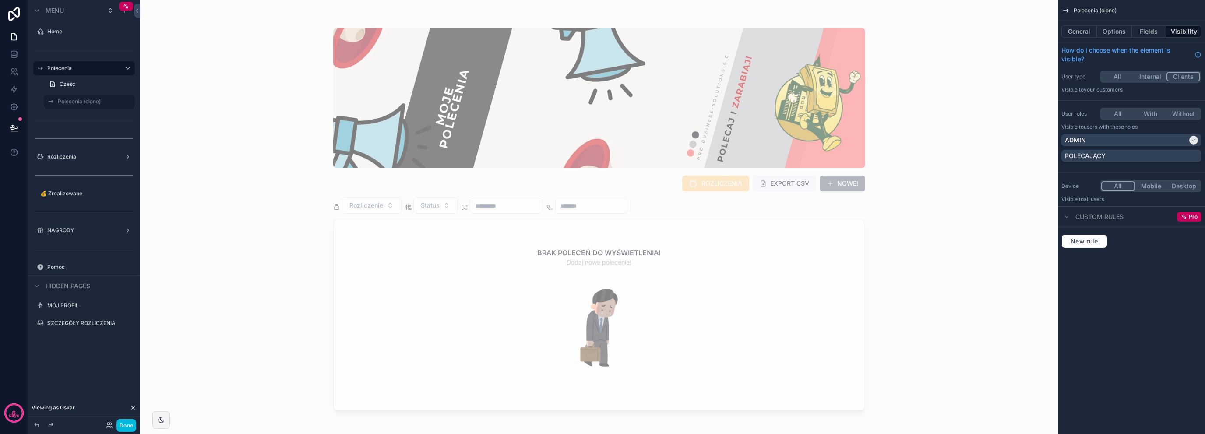
click at [85, 63] on div "Polecenia" at bounding box center [84, 68] width 74 height 11
click at [86, 68] on label "Polecenia" at bounding box center [82, 68] width 70 height 7
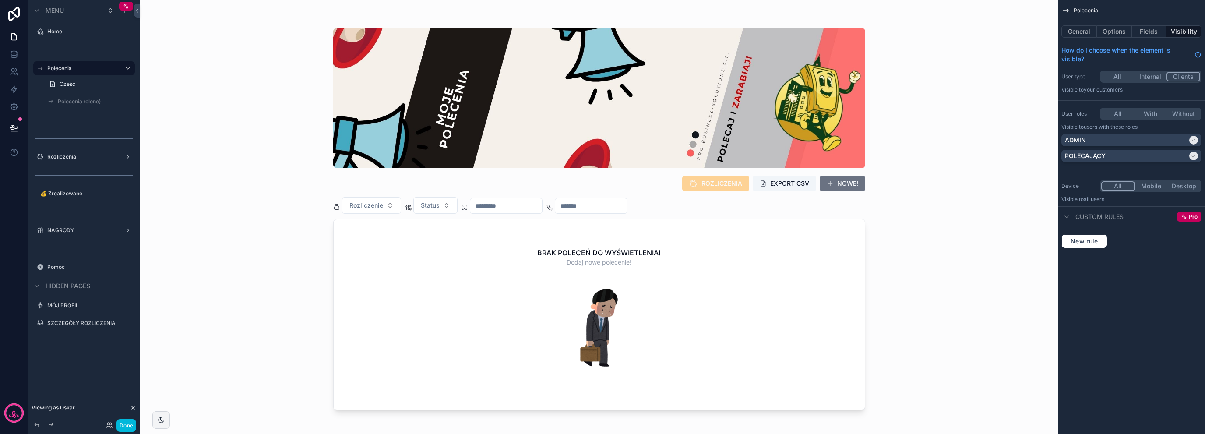
click at [1154, 139] on div "ADMIN" at bounding box center [1126, 140] width 123 height 9
click at [90, 103] on label "Polecenia (clone)" at bounding box center [94, 101] width 72 height 7
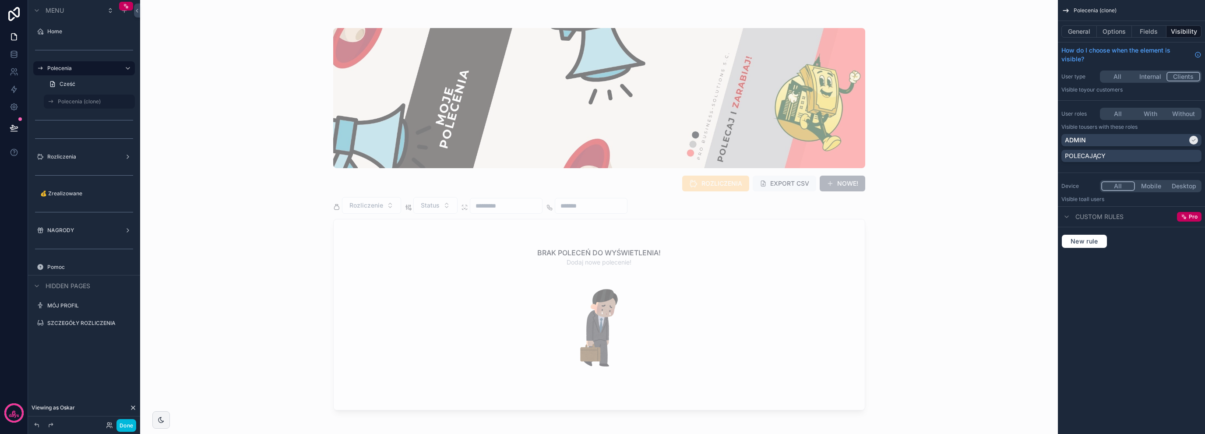
click at [74, 63] on div "Polecenia" at bounding box center [84, 68] width 74 height 11
click at [78, 66] on label "Polecenia" at bounding box center [82, 68] width 70 height 7
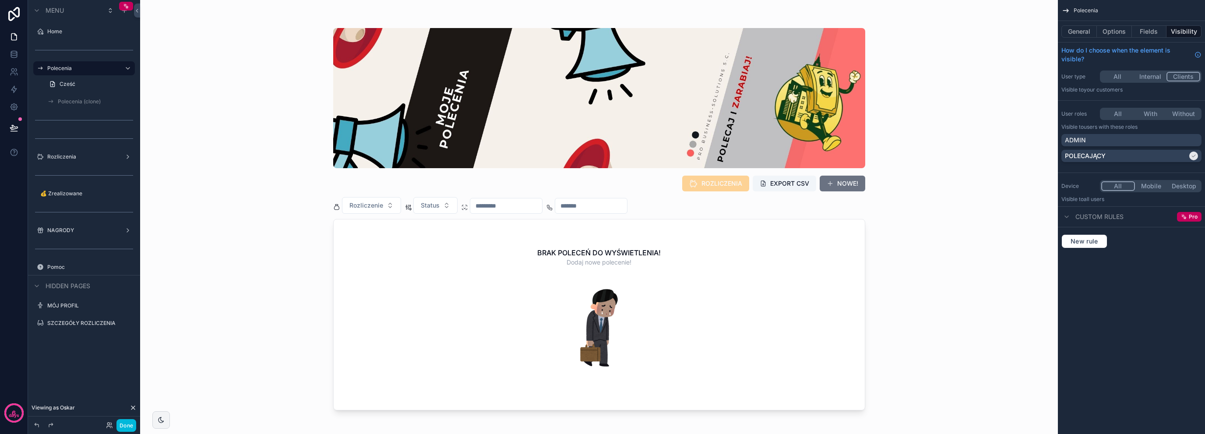
click at [77, 99] on label "Polecenia (clone)" at bounding box center [94, 101] width 72 height 7
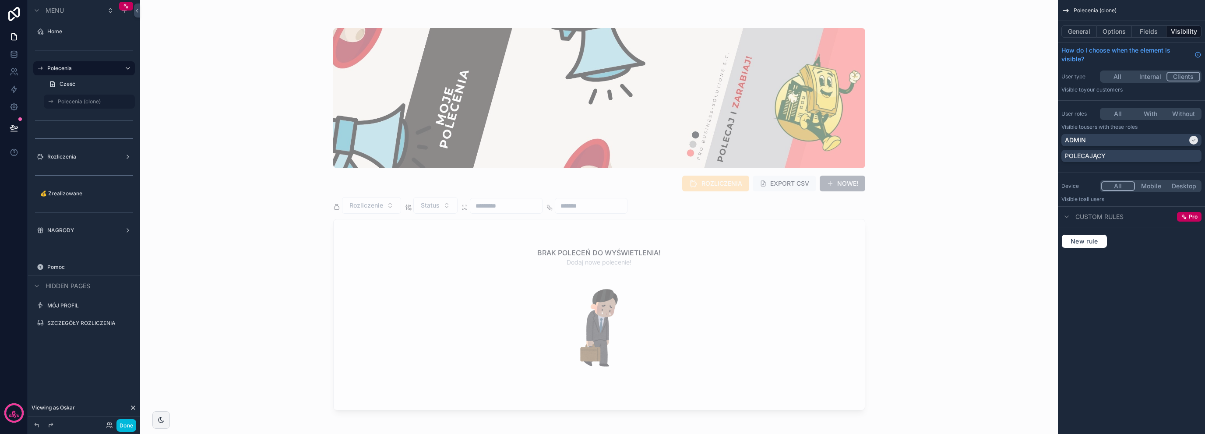
click at [1071, 31] on button "General" at bounding box center [1078, 31] width 35 height 12
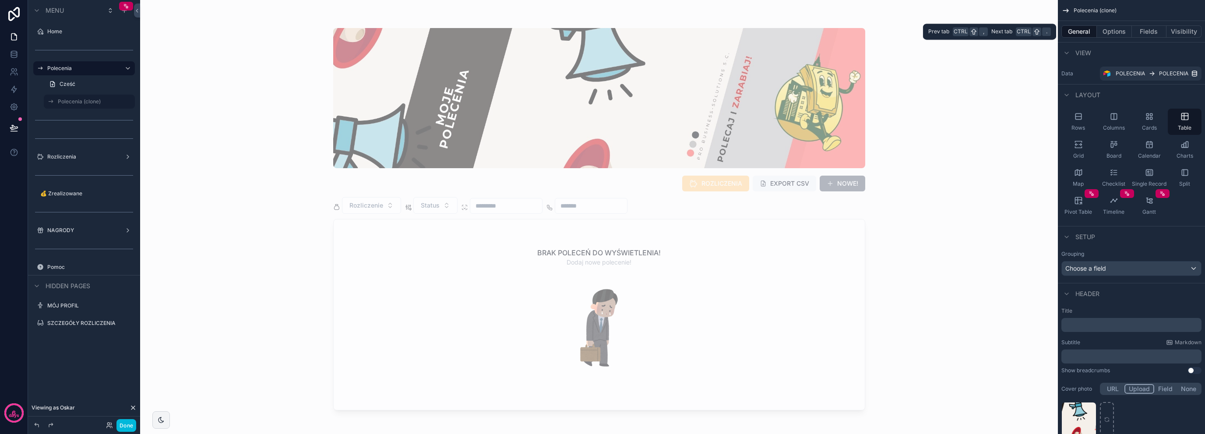
click at [1114, 31] on button "Options" at bounding box center [1114, 31] width 35 height 12
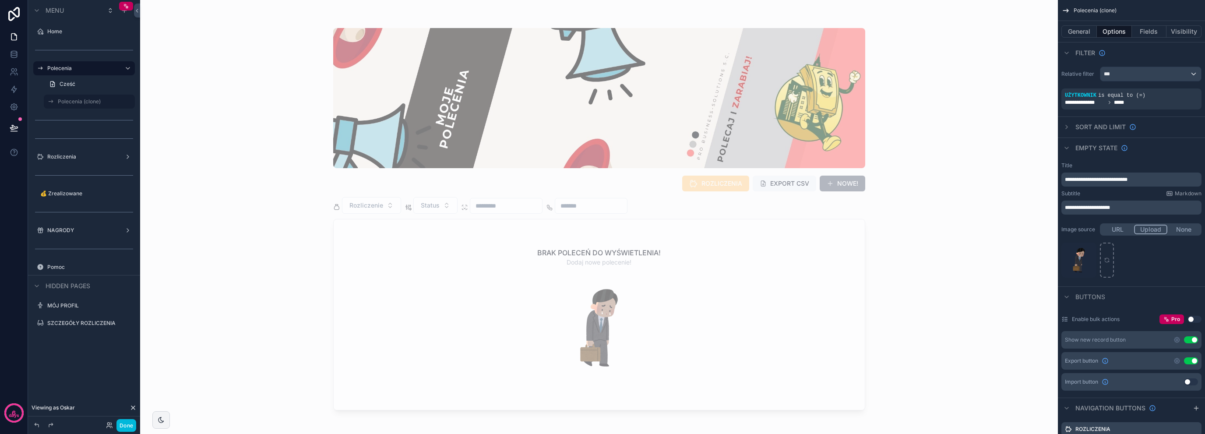
click at [0, 0] on icon "scrollable content" at bounding box center [0, 0] width 0 height 0
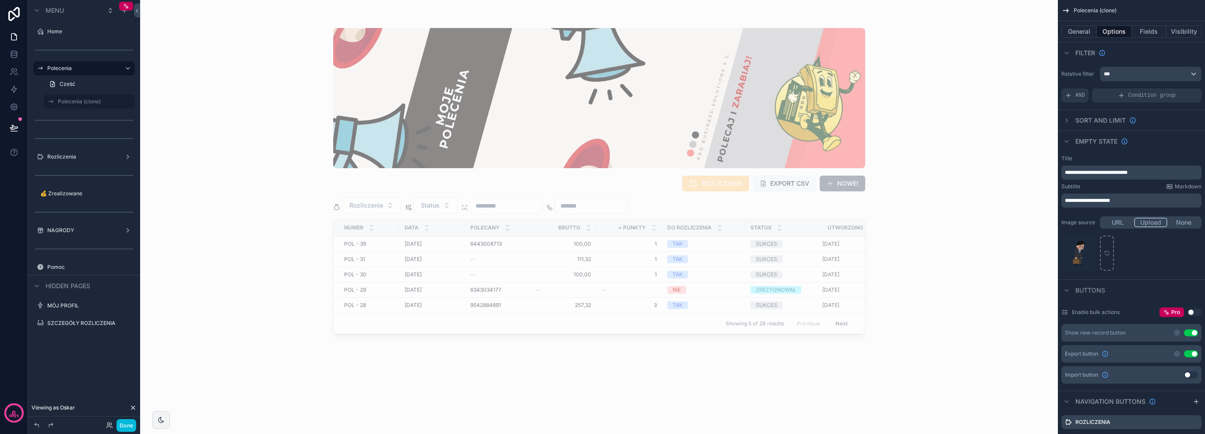
click at [1062, 55] on div "scrollable content" at bounding box center [1066, 53] width 11 height 11
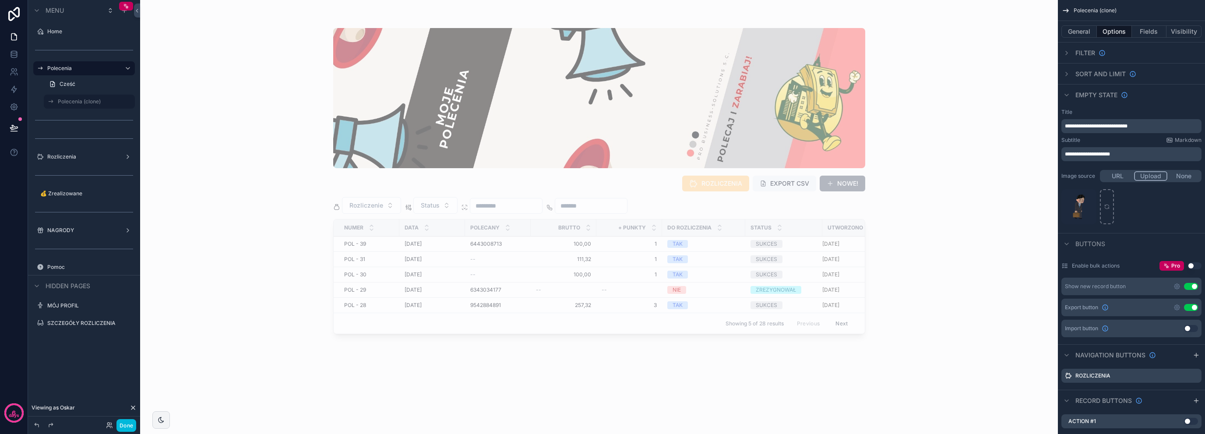
click at [1066, 98] on div "scrollable content" at bounding box center [1066, 95] width 11 height 11
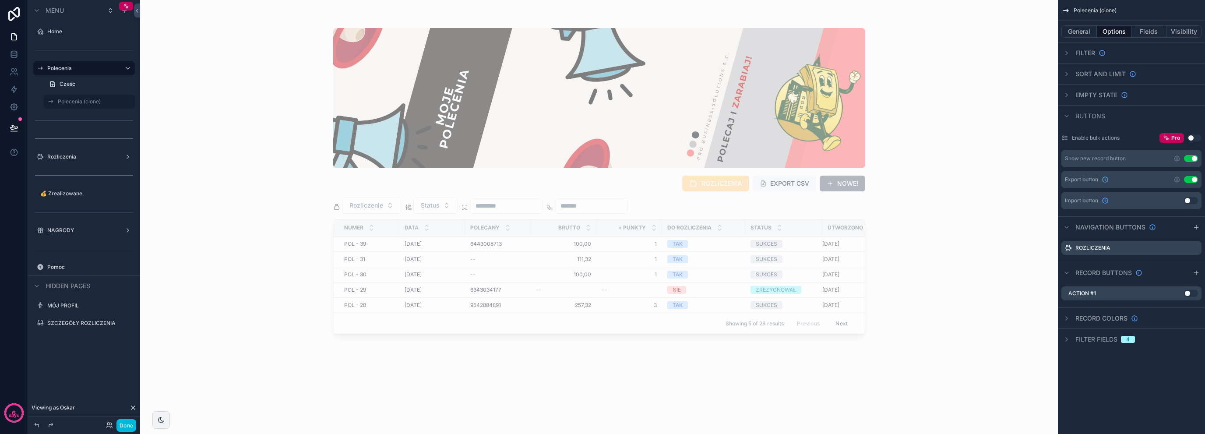
click at [1066, 119] on icon "scrollable content" at bounding box center [1066, 115] width 7 height 7
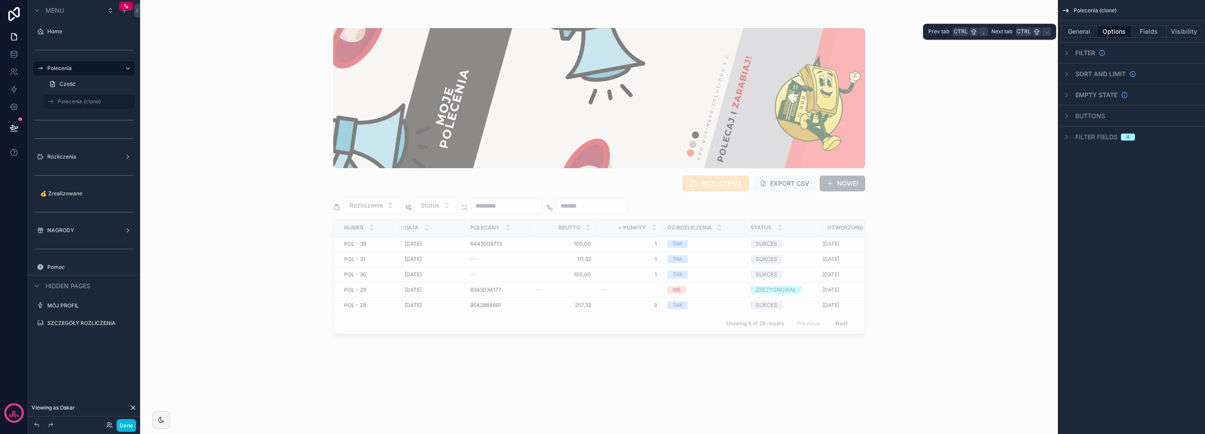
click at [1082, 30] on button "General" at bounding box center [1078, 31] width 35 height 12
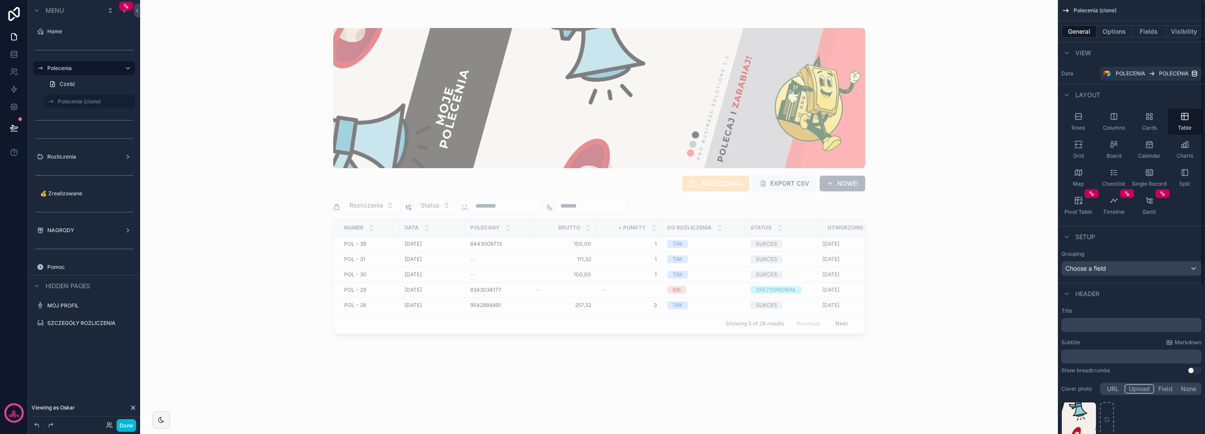
click at [1118, 36] on button "Options" at bounding box center [1114, 31] width 35 height 12
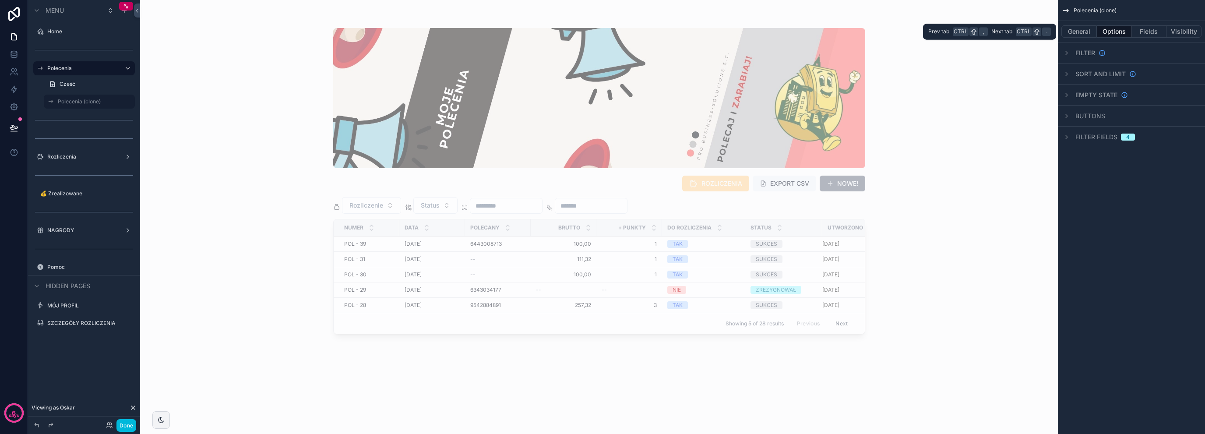
click at [1142, 38] on div "General Options Fields Visibility" at bounding box center [1131, 31] width 147 height 21
click at [1145, 34] on button "Fields" at bounding box center [1149, 31] width 35 height 12
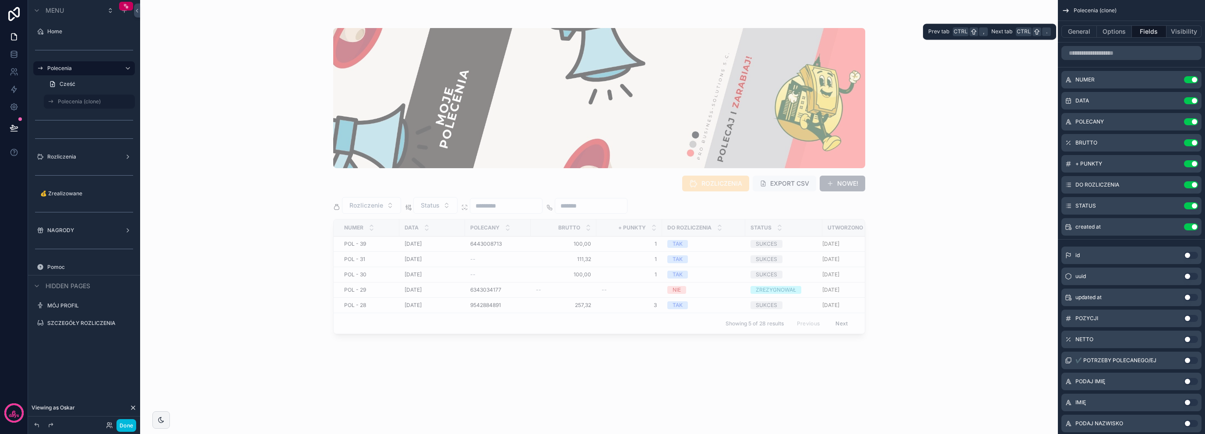
click at [1185, 31] on button "Visibility" at bounding box center [1183, 31] width 35 height 12
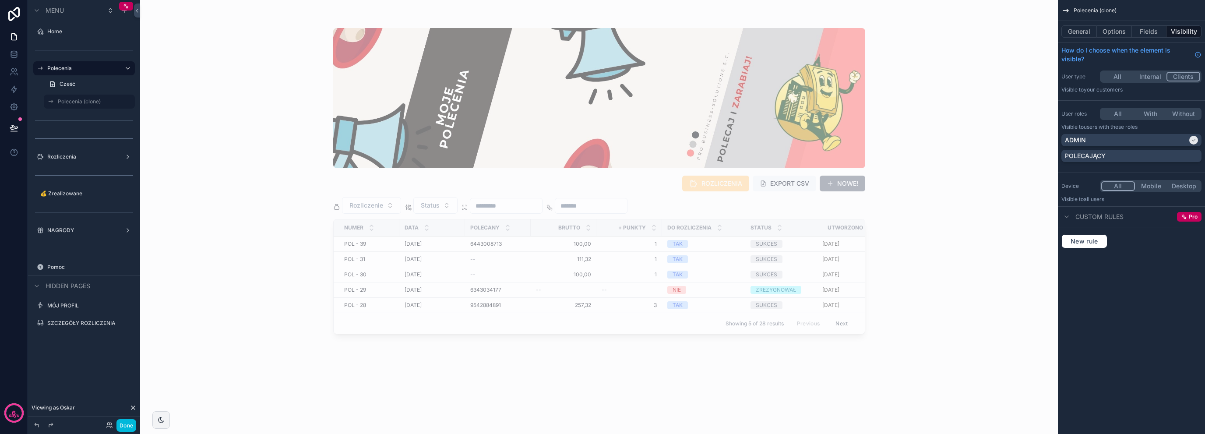
click at [371, 208] on div "scrollable content" at bounding box center [599, 211] width 560 height 423
click at [372, 208] on span "Rozliczenie" at bounding box center [366, 205] width 34 height 9
click at [431, 207] on span "Status" at bounding box center [430, 205] width 19 height 9
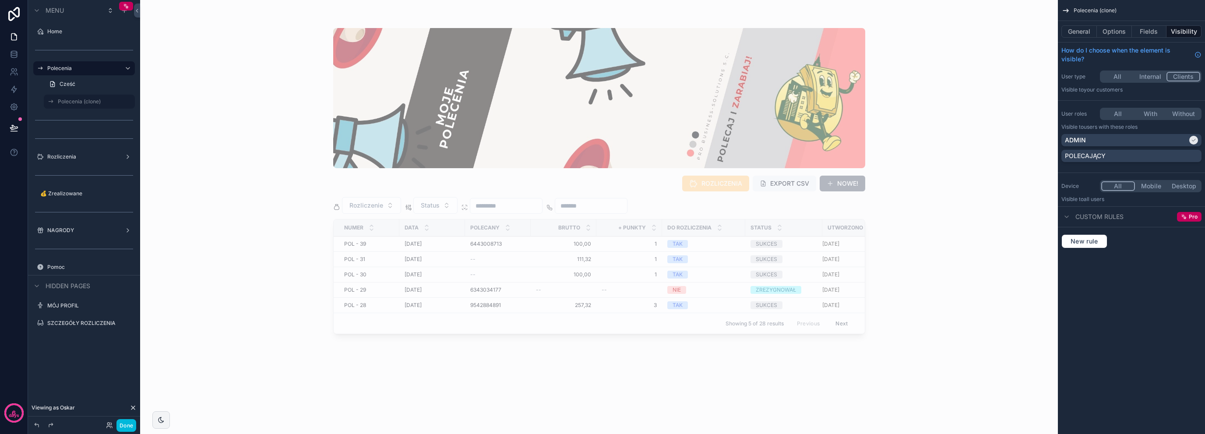
click at [499, 210] on input "scrollable content" at bounding box center [506, 206] width 72 height 12
click at [601, 209] on input "scrollable content" at bounding box center [591, 206] width 72 height 12
click at [1125, 34] on button "Options" at bounding box center [1114, 31] width 35 height 12
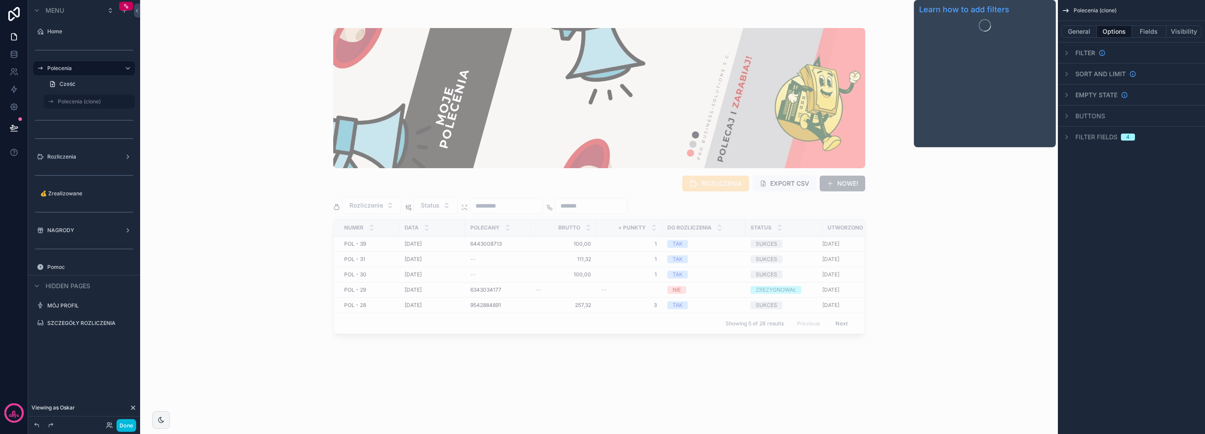
click at [1097, 54] on div "Filter" at bounding box center [1090, 53] width 30 height 9
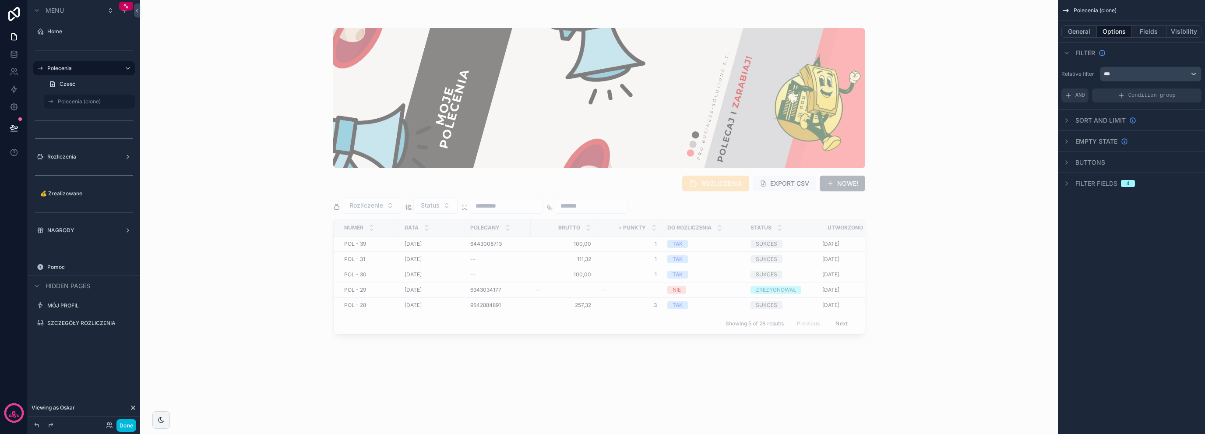
click at [1064, 183] on icon "scrollable content" at bounding box center [1066, 183] width 7 height 7
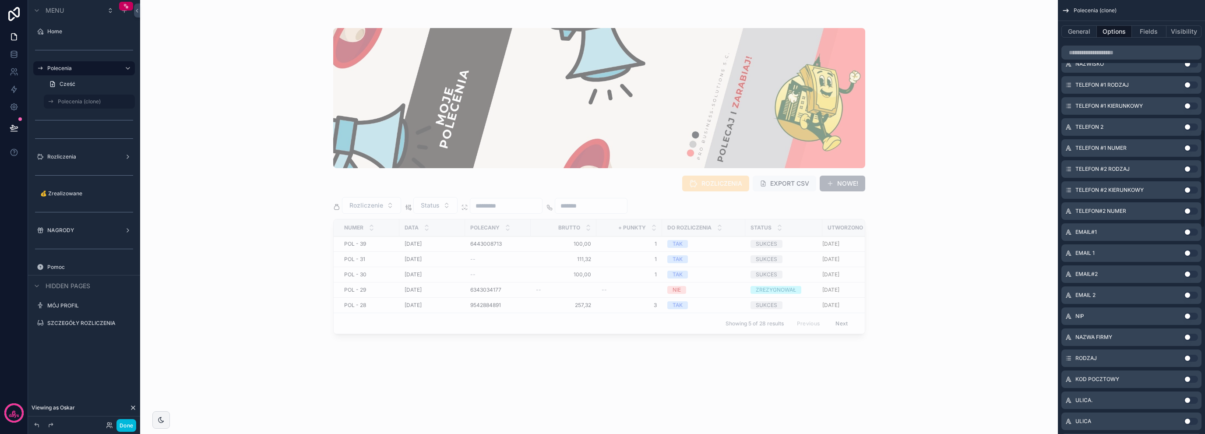
scroll to position [437, 0]
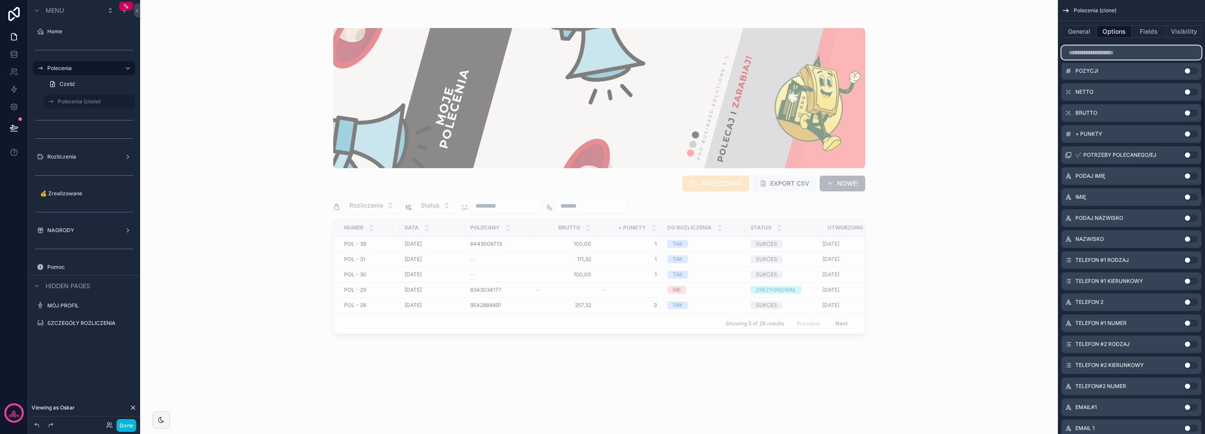
click at [1109, 50] on input "scrollable content" at bounding box center [1131, 53] width 140 height 14
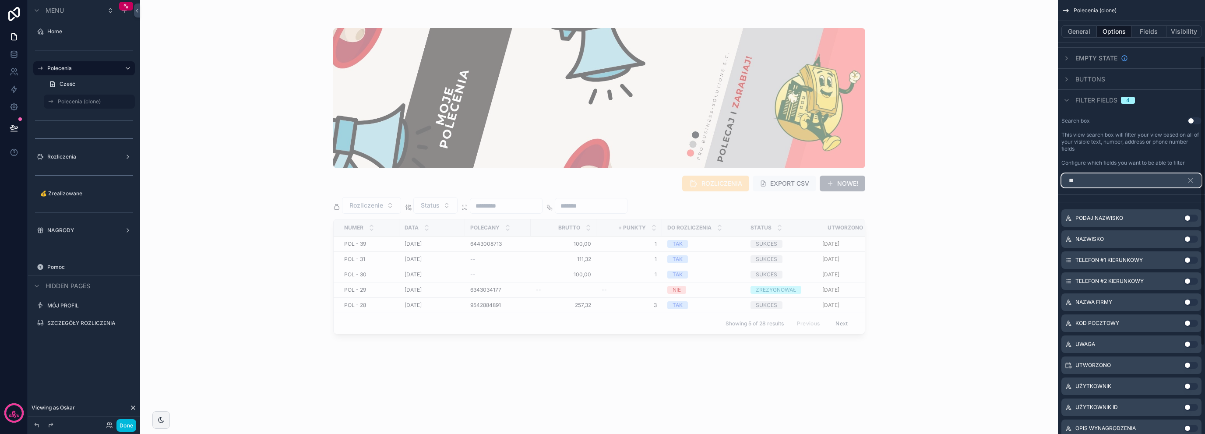
scroll to position [26, 0]
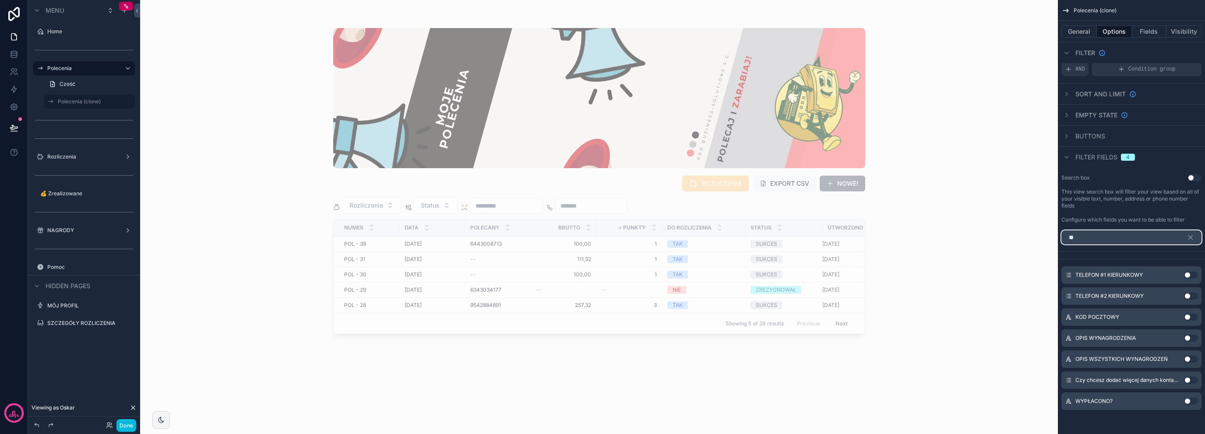
type input "**"
click at [0, 0] on icon "scrollable content" at bounding box center [0, 0] width 0 height 0
click at [95, 103] on input "**********" at bounding box center [82, 101] width 49 height 11
click at [92, 103] on input "**********" at bounding box center [82, 101] width 49 height 11
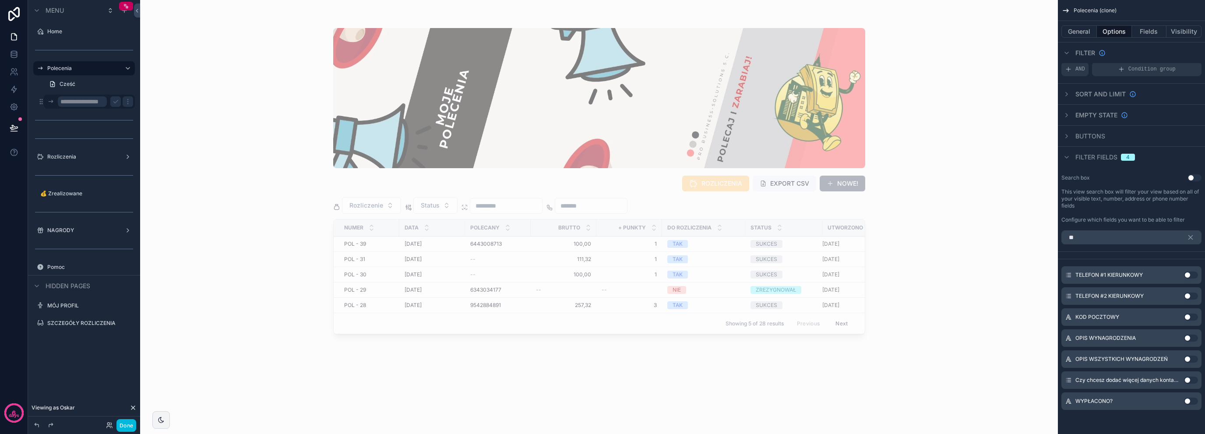
click at [92, 103] on input "**********" at bounding box center [82, 101] width 49 height 11
type input "**********"
click at [110, 102] on button "scrollable content" at bounding box center [115, 101] width 11 height 11
click at [92, 81] on link "Cześć" at bounding box center [89, 84] width 91 height 14
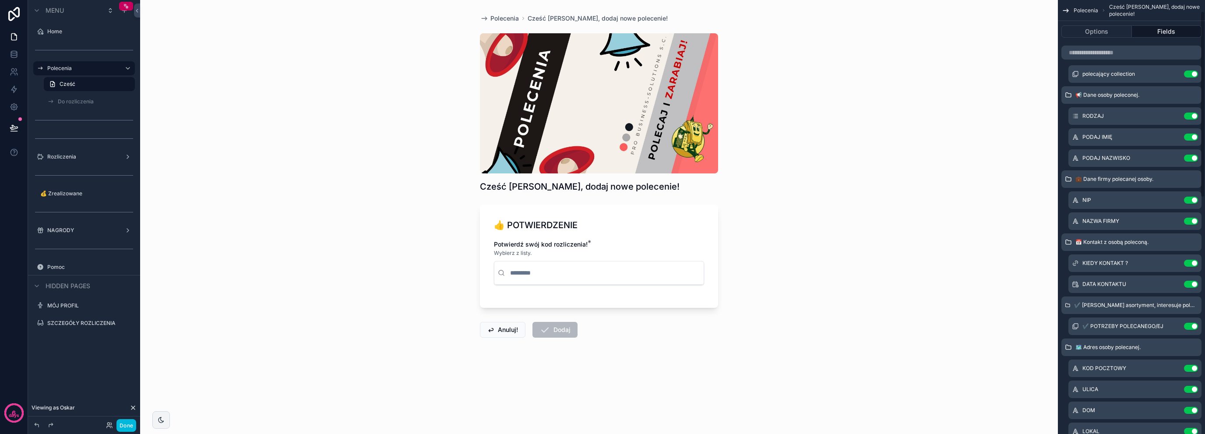
click at [1168, 26] on button "Fields" at bounding box center [1167, 31] width 70 height 12
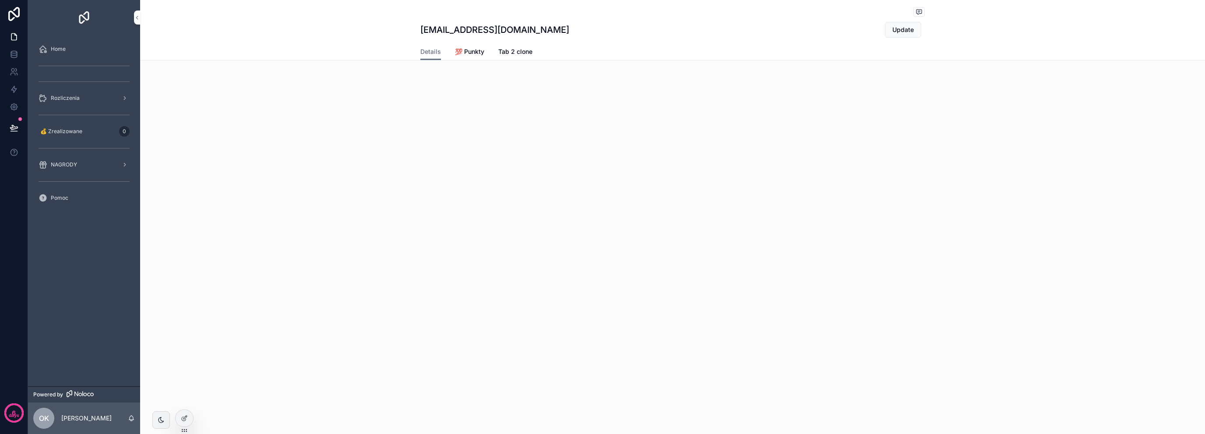
click at [186, 420] on icon at bounding box center [184, 418] width 7 height 7
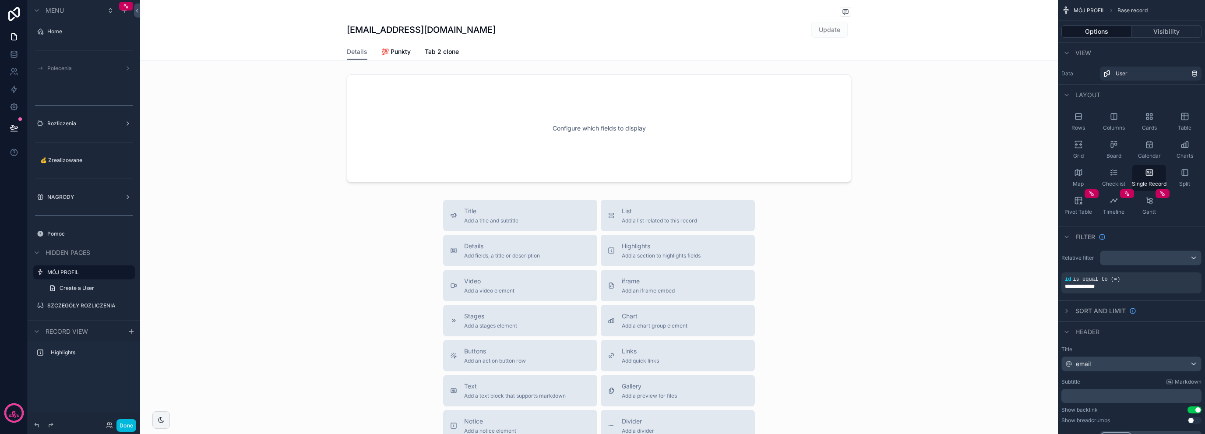
click at [84, 66] on label "Polecenia" at bounding box center [82, 68] width 70 height 7
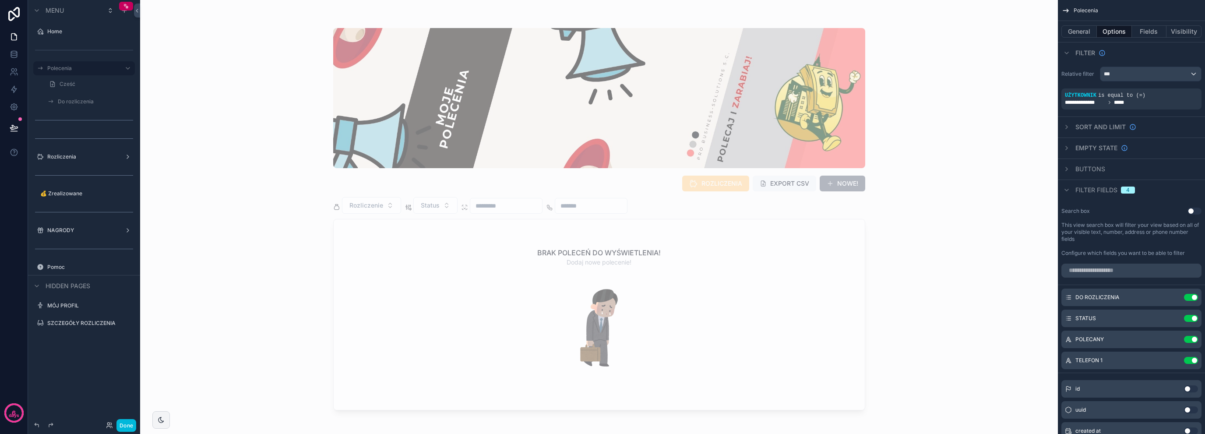
click at [84, 101] on label "Do rozliczenia" at bounding box center [94, 101] width 72 height 7
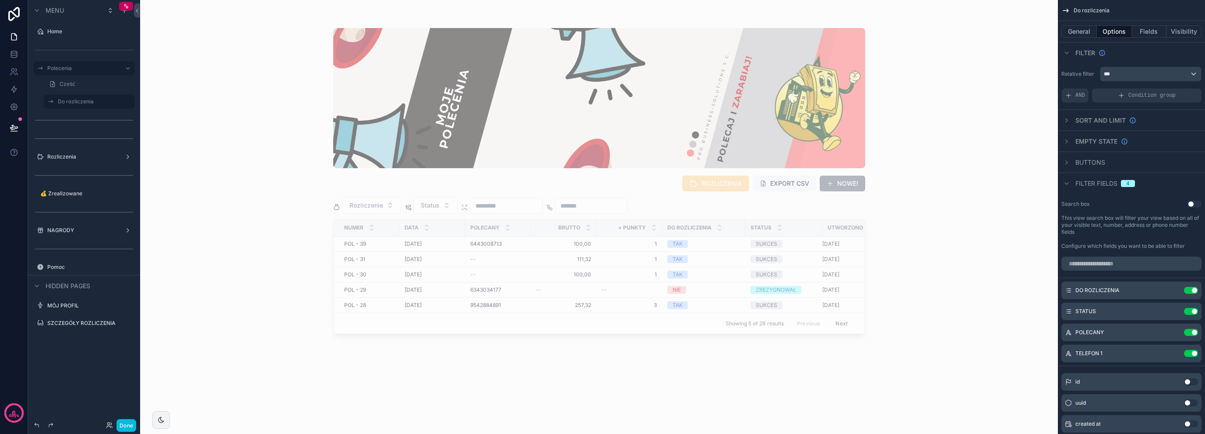
click at [0, 0] on icon "scrollable content" at bounding box center [0, 0] width 0 height 0
click at [88, 102] on input "**********" at bounding box center [82, 101] width 49 height 11
click at [1080, 34] on button "General" at bounding box center [1078, 31] width 35 height 12
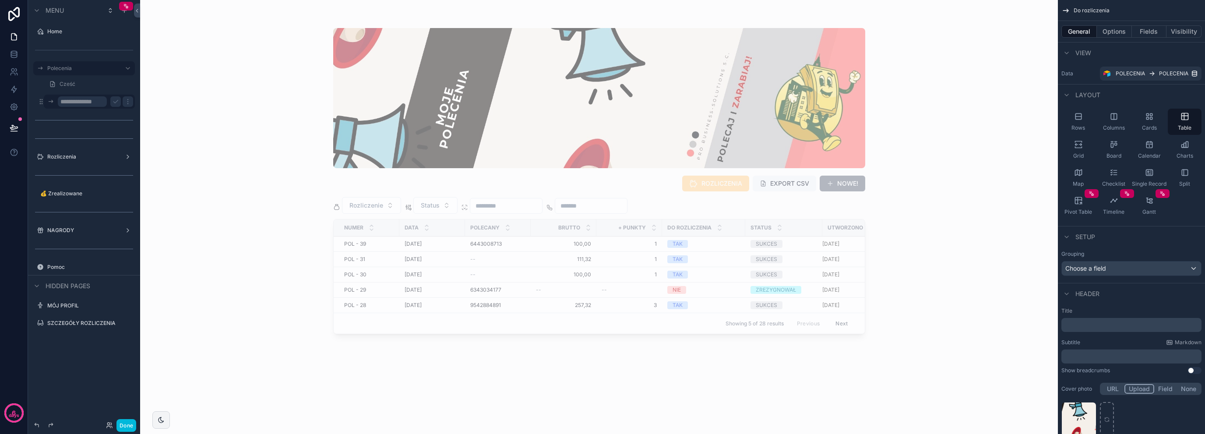
click at [1092, 323] on p "﻿" at bounding box center [1132, 324] width 135 height 9
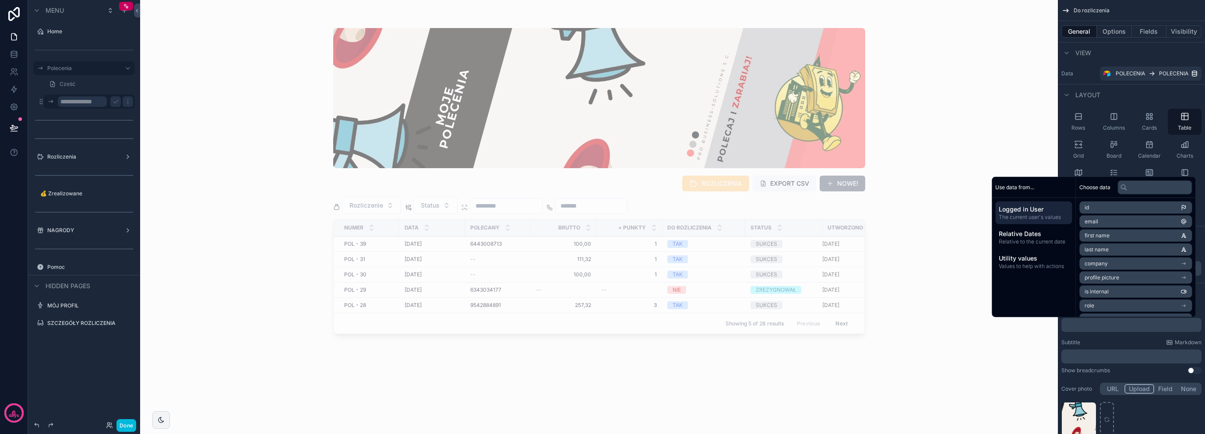
click at [103, 102] on input "**********" at bounding box center [82, 101] width 49 height 11
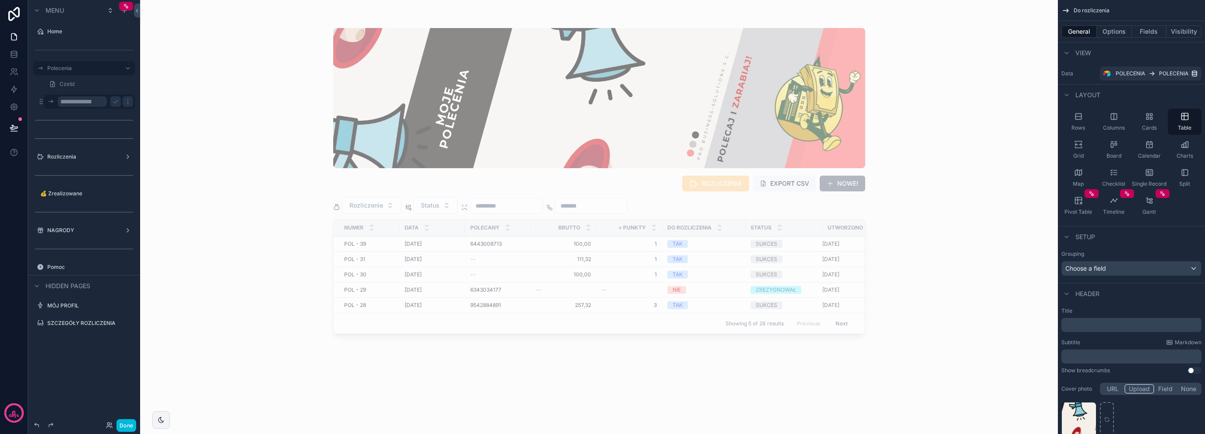
click at [103, 102] on input "**********" at bounding box center [82, 101] width 49 height 11
type input "*"
click at [40, 102] on icon "scrollable content" at bounding box center [40, 101] width 0 height 0
click at [127, 101] on icon "scrollable content" at bounding box center [127, 101] width 7 height 7
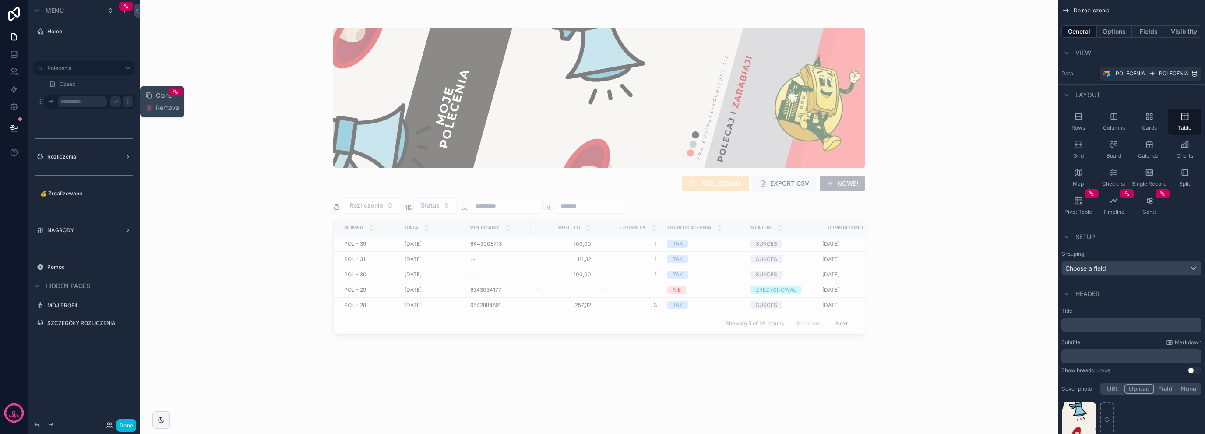
click at [245, 78] on div "ROZLICZENIA EXPORT CSV NOWE! Rozliczenie Status NUMER DATA POLECANY BRUTTO + PU…" at bounding box center [598, 217] width 917 height 434
click at [97, 104] on input "scrollable content" at bounding box center [82, 101] width 49 height 11
type input "**********"
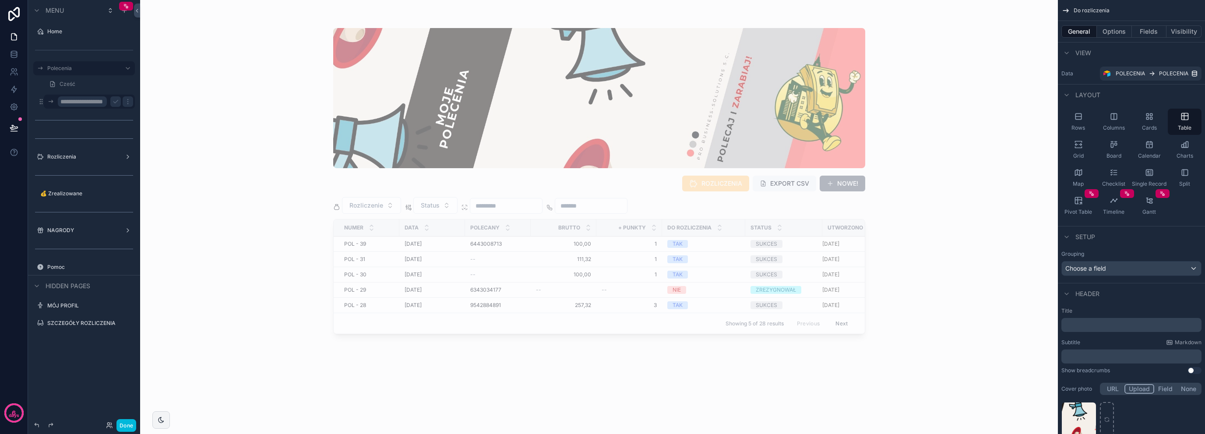
click at [114, 101] on icon "scrollable content" at bounding box center [115, 101] width 7 height 7
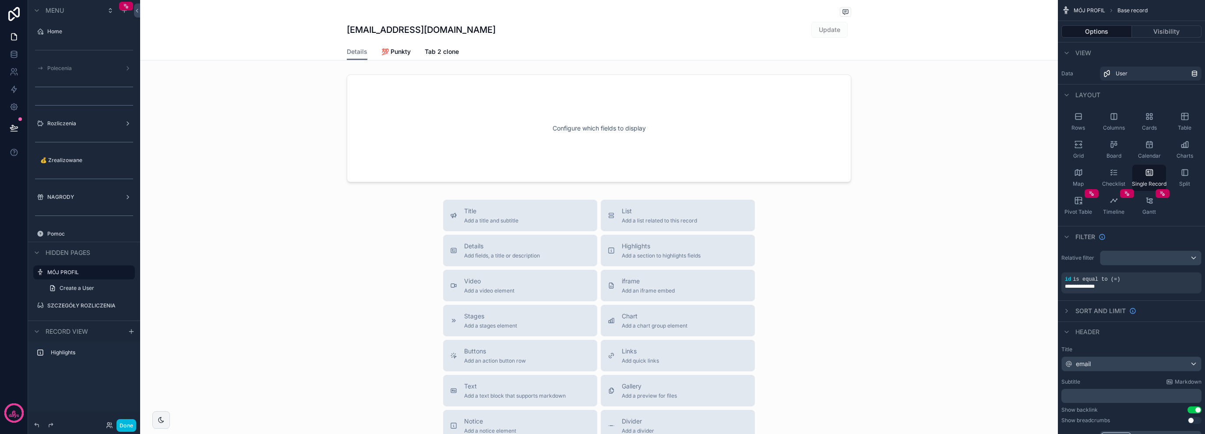
click at [69, 72] on div "Polecenia" at bounding box center [84, 68] width 74 height 7
click at [72, 68] on label "Polecenia" at bounding box center [82, 68] width 70 height 7
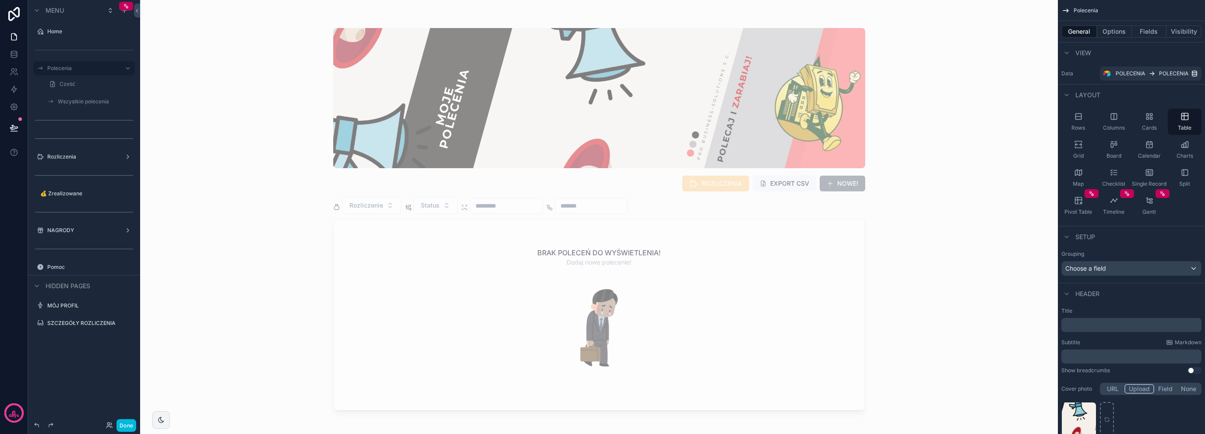
click at [94, 105] on div "Wszystkie polecenia" at bounding box center [95, 101] width 75 height 7
click at [95, 101] on label "Wszystkie polecenia" at bounding box center [94, 101] width 72 height 7
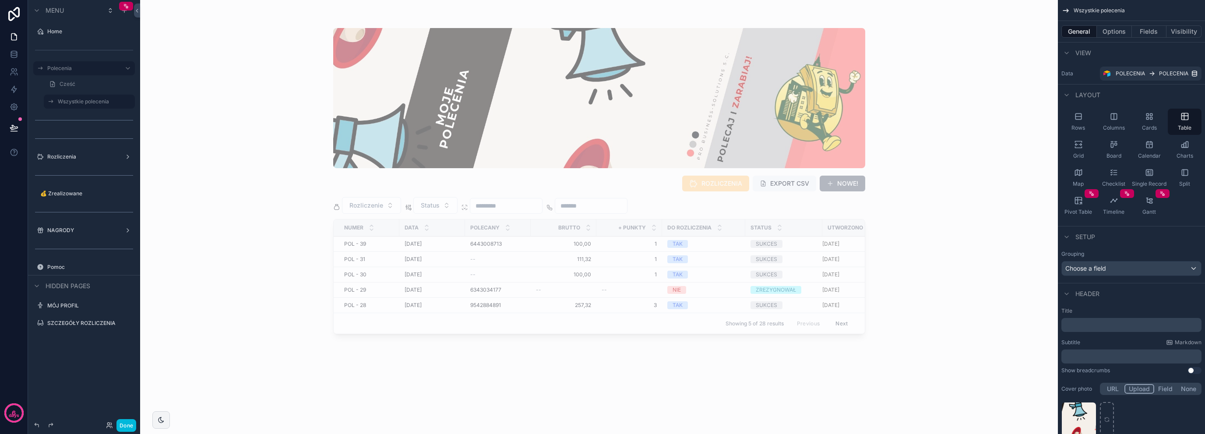
click at [622, 254] on div "scrollable content" at bounding box center [599, 211] width 560 height 423
click at [623, 245] on span "1" at bounding box center [628, 243] width 55 height 7
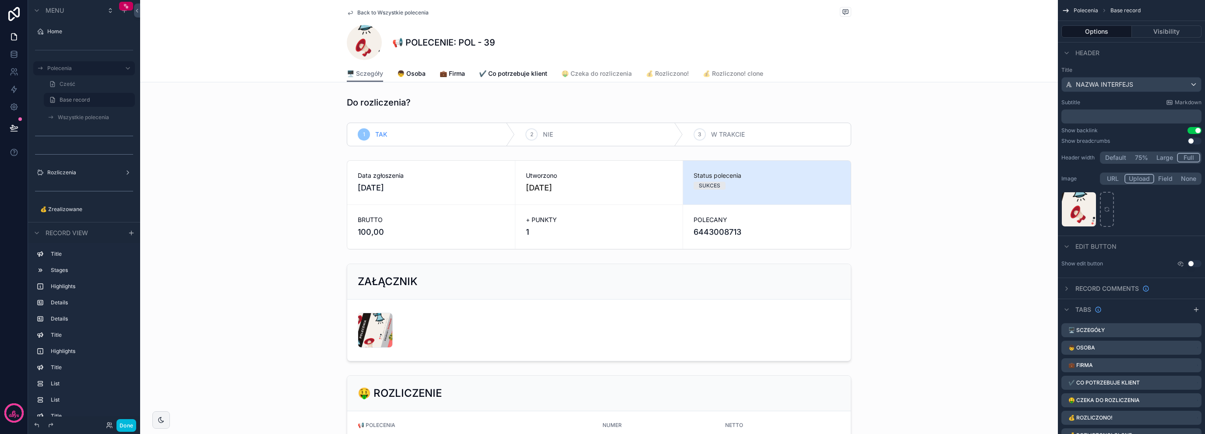
click at [88, 85] on link "Cześć" at bounding box center [89, 84] width 91 height 14
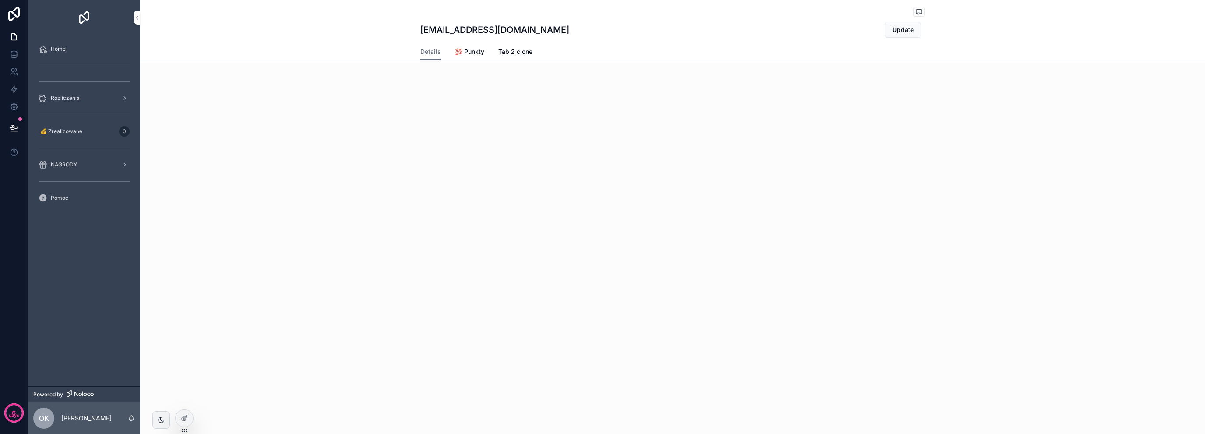
click at [183, 422] on div at bounding box center [185, 418] width 18 height 17
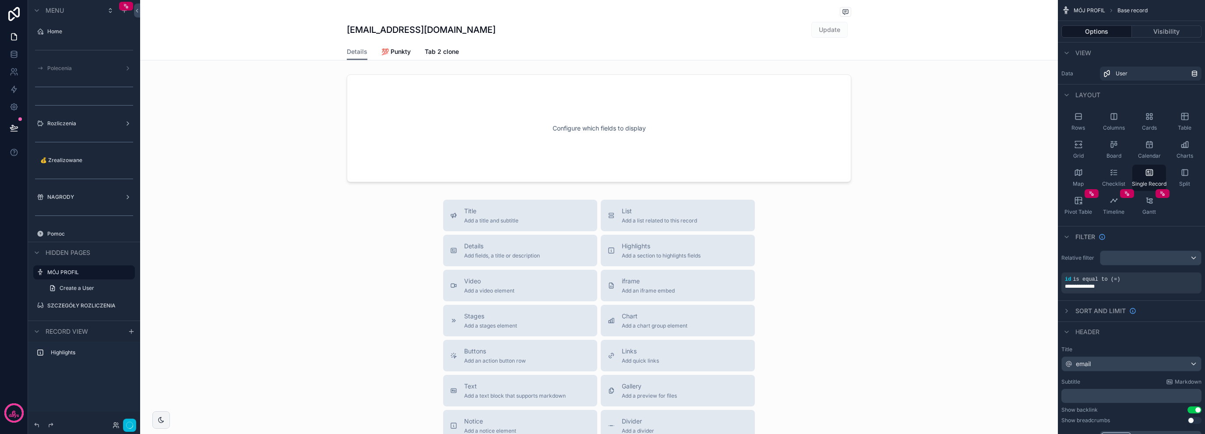
click at [88, 70] on label "Polecenia" at bounding box center [82, 68] width 70 height 7
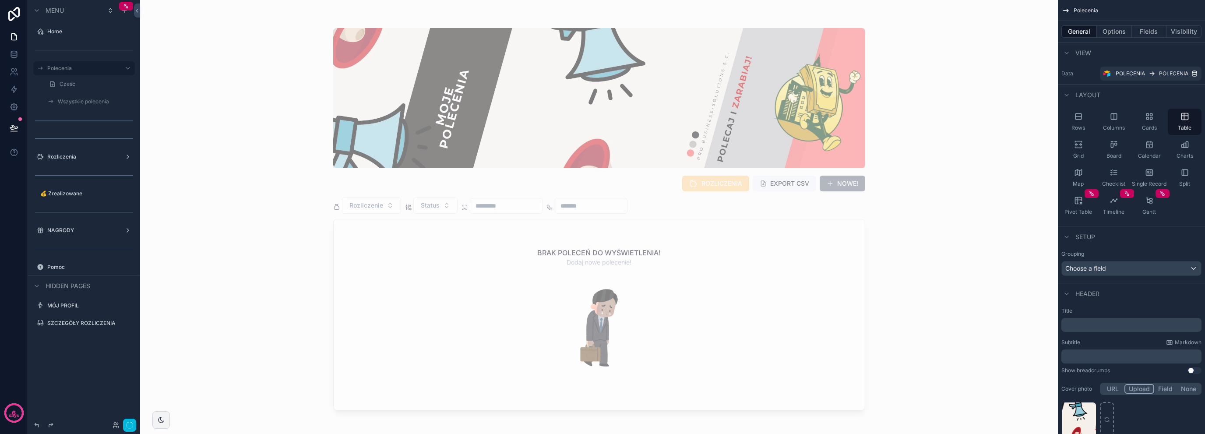
click at [84, 89] on link "Cześć" at bounding box center [89, 84] width 91 height 14
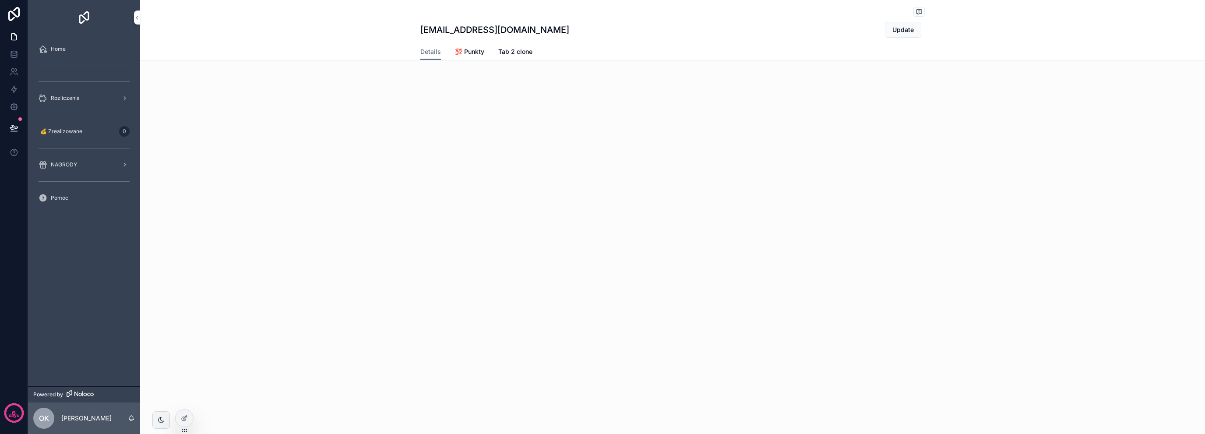
click at [72, 100] on span "Rozliczenia" at bounding box center [65, 98] width 29 height 7
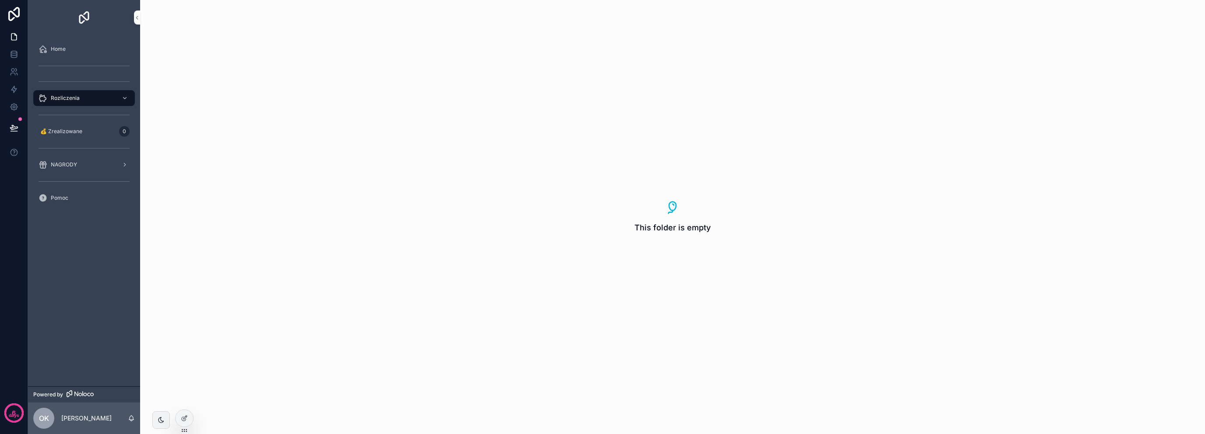
click at [70, 53] on div "Home" at bounding box center [84, 49] width 91 height 14
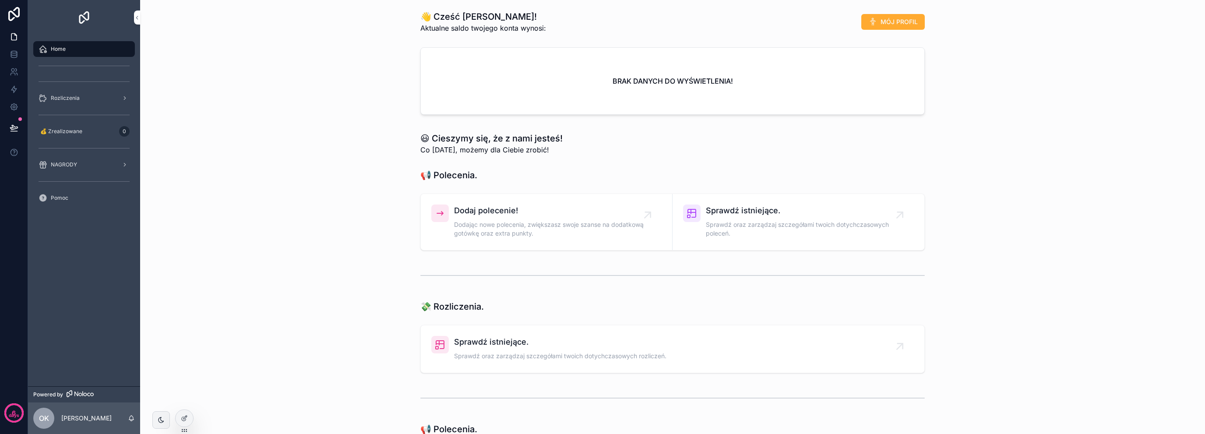
click at [92, 76] on div "scrollable content" at bounding box center [84, 81] width 102 height 14
click at [13, 39] on icon at bounding box center [14, 36] width 9 height 9
click at [21, 56] on link at bounding box center [14, 55] width 28 height 18
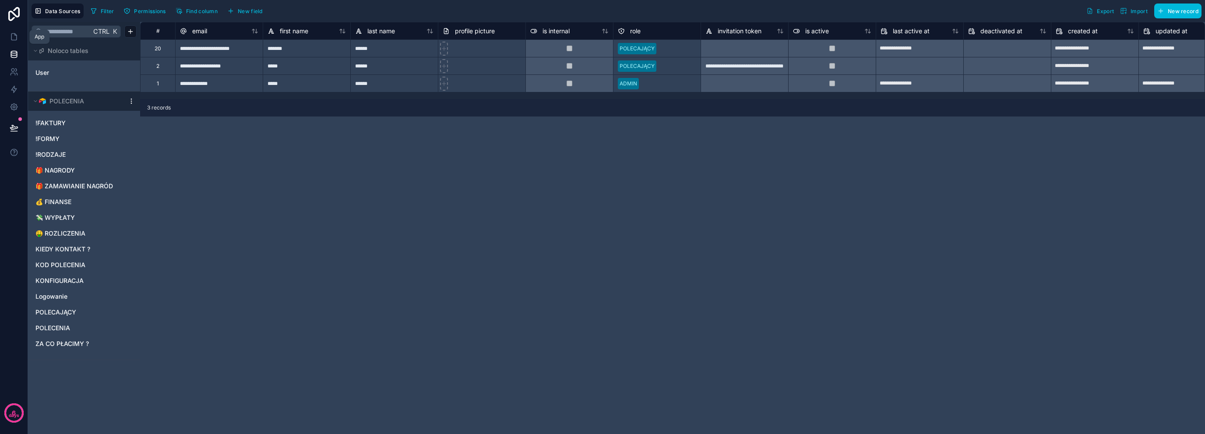
click at [15, 33] on icon at bounding box center [14, 36] width 9 height 9
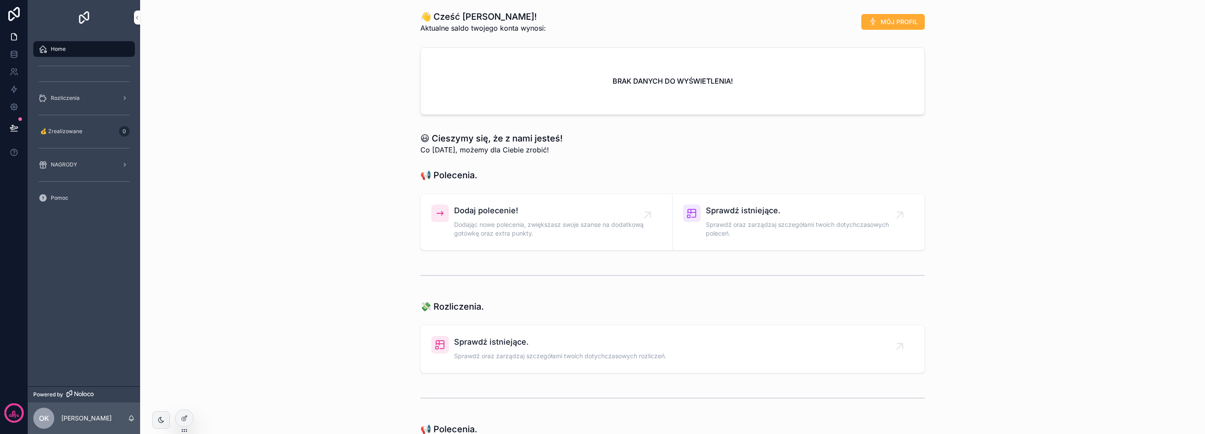
drag, startPoint x: 140, startPoint y: 17, endPoint x: 133, endPoint y: 18, distance: 7.1
click at [140, 17] on div "Home Rozliczenia 💰 Zrealizowane 0 NAGRODY Pomoc Powered by OK OSKAR KORFEL 👋 Cz…" at bounding box center [616, 217] width 1177 height 434
click at [133, 19] on link "scrollable content" at bounding box center [84, 18] width 102 height 14
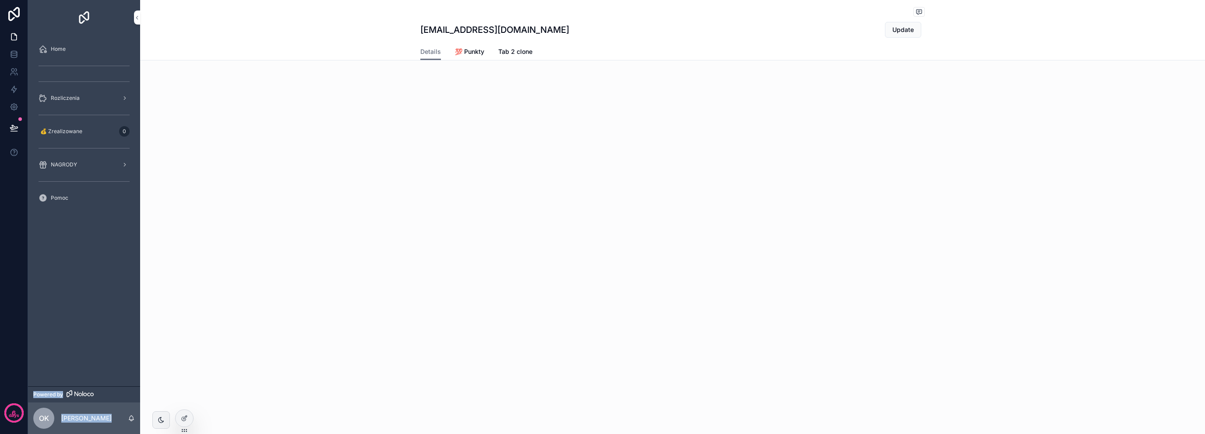
click at [187, 417] on div at bounding box center [185, 418] width 18 height 17
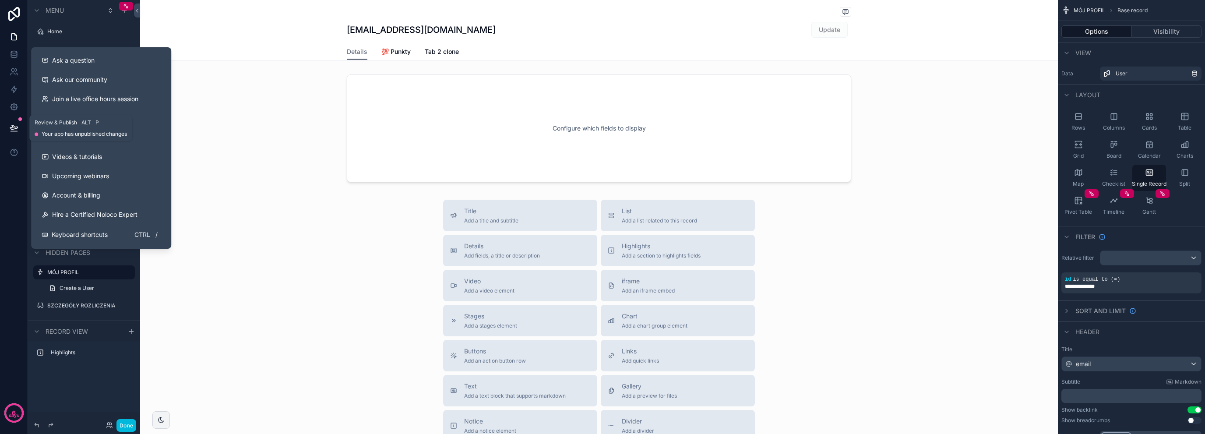
click at [15, 127] on icon at bounding box center [13, 127] width 7 height 4
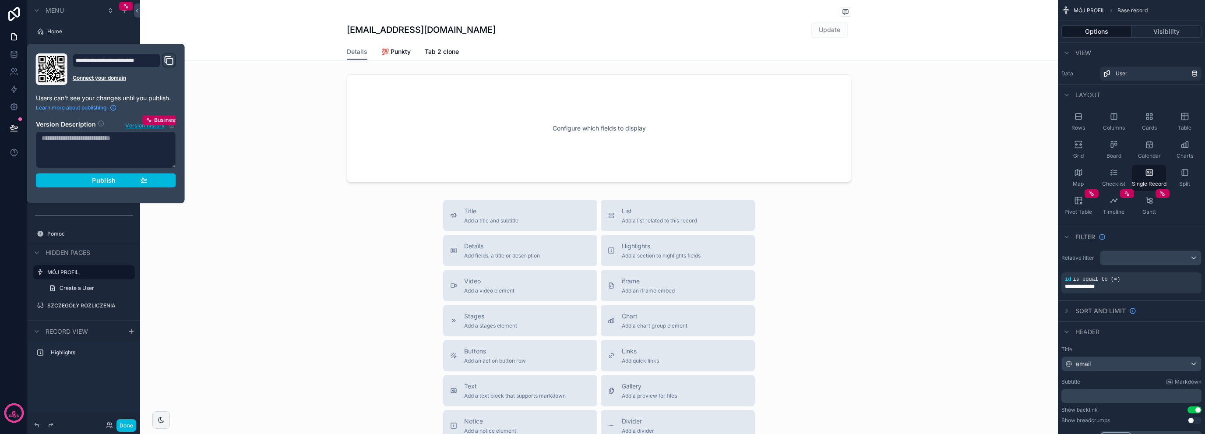
click at [91, 180] on div "Publish" at bounding box center [105, 180] width 83 height 8
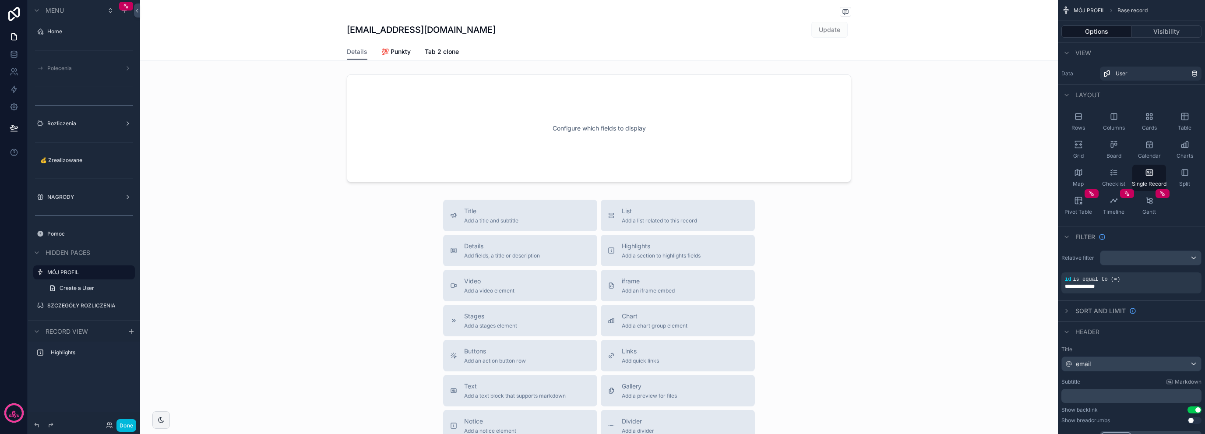
click at [200, 63] on div "scrollable content" at bounding box center [598, 290] width 917 height 581
click at [55, 34] on label "Home" at bounding box center [88, 31] width 82 height 7
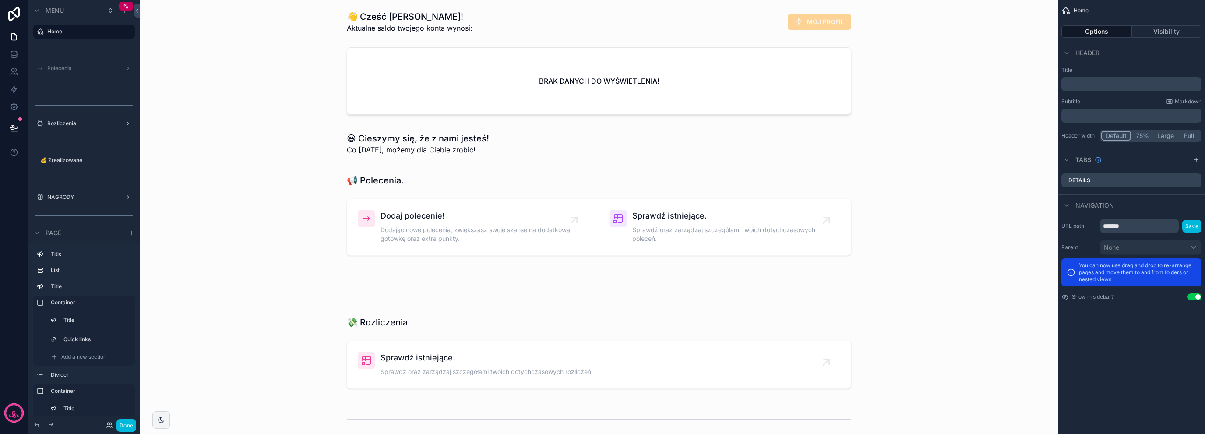
click at [68, 65] on div "Polecenia" at bounding box center [84, 68] width 74 height 7
click at [71, 65] on label "Polecenia" at bounding box center [82, 68] width 70 height 7
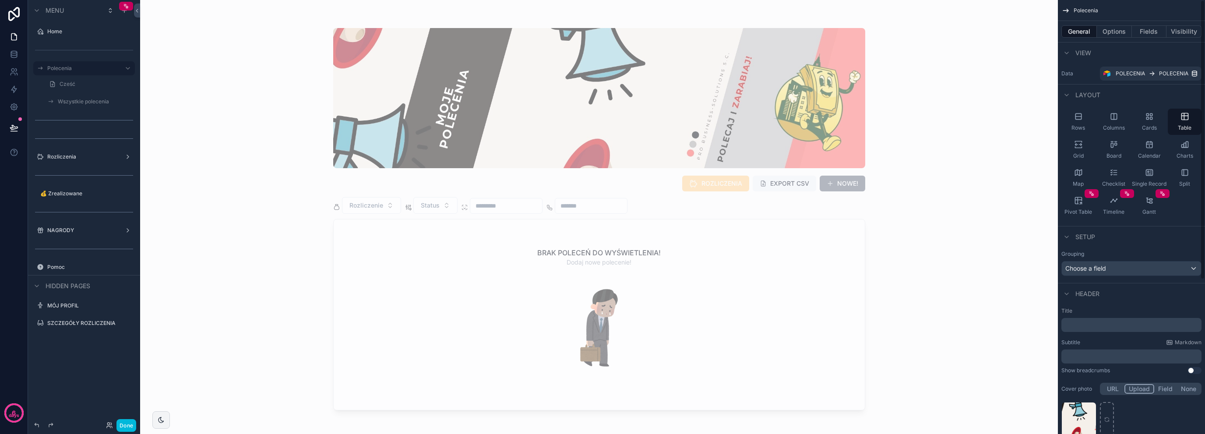
click at [1185, 27] on button "Visibility" at bounding box center [1183, 31] width 35 height 12
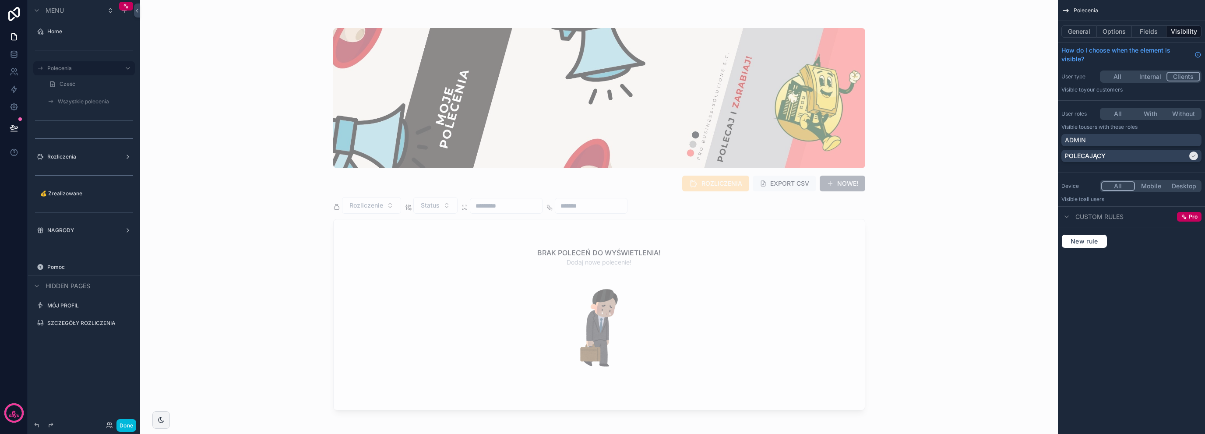
click at [1117, 75] on button "All" at bounding box center [1117, 77] width 33 height 10
click at [72, 102] on label "Wszystkie polecenia" at bounding box center [94, 101] width 72 height 7
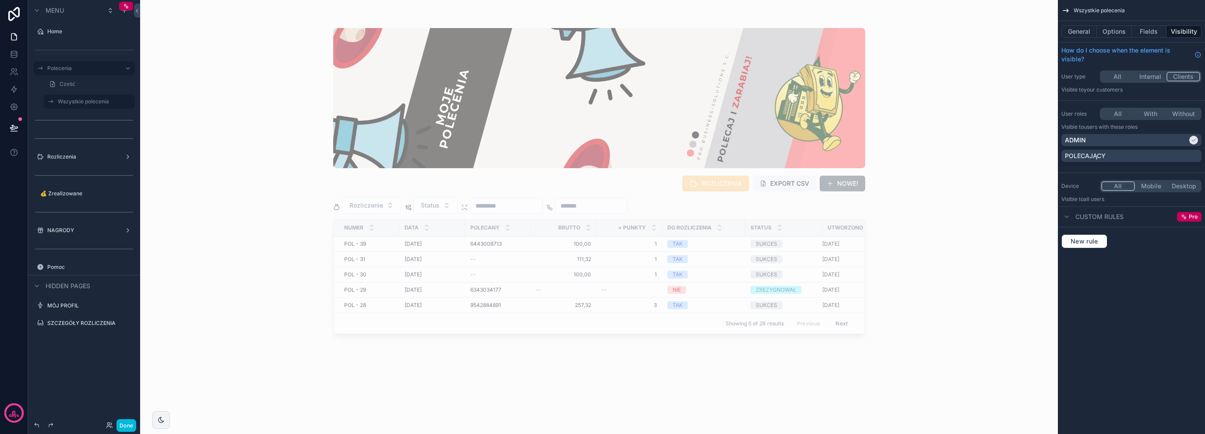
click at [1118, 81] on button "All" at bounding box center [1117, 77] width 33 height 10
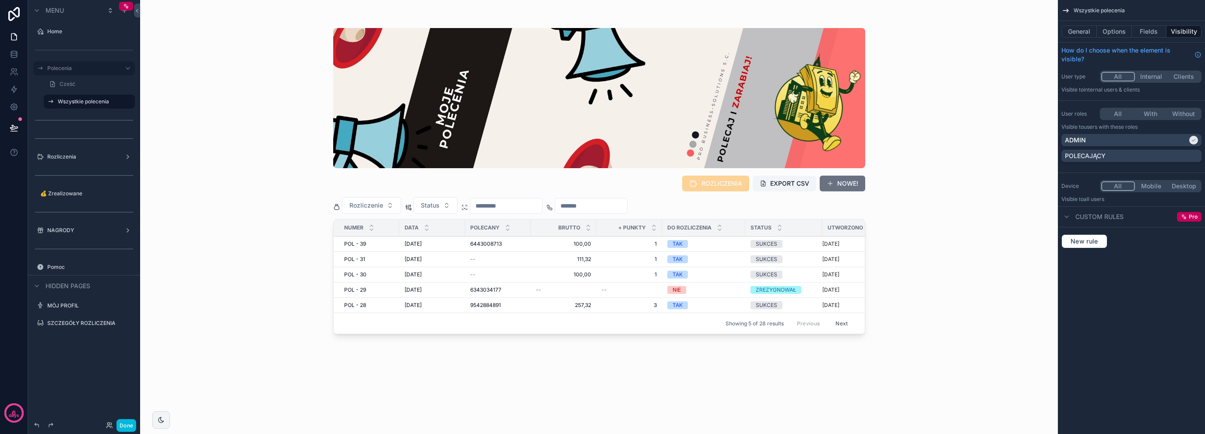
click at [93, 81] on link "Cześć" at bounding box center [89, 84] width 91 height 14
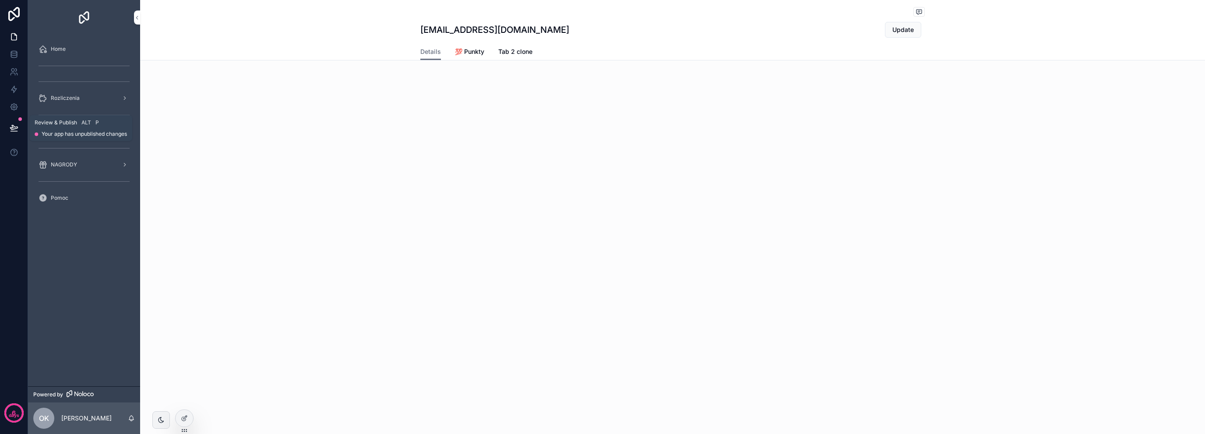
click at [11, 130] on icon at bounding box center [14, 127] width 9 height 9
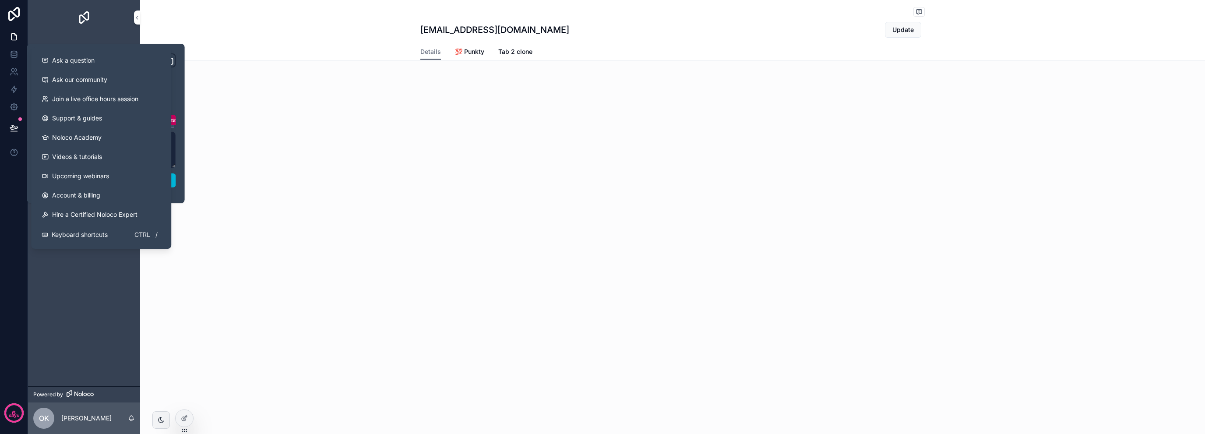
click at [14, 195] on div "6 days" at bounding box center [14, 217] width 28 height 434
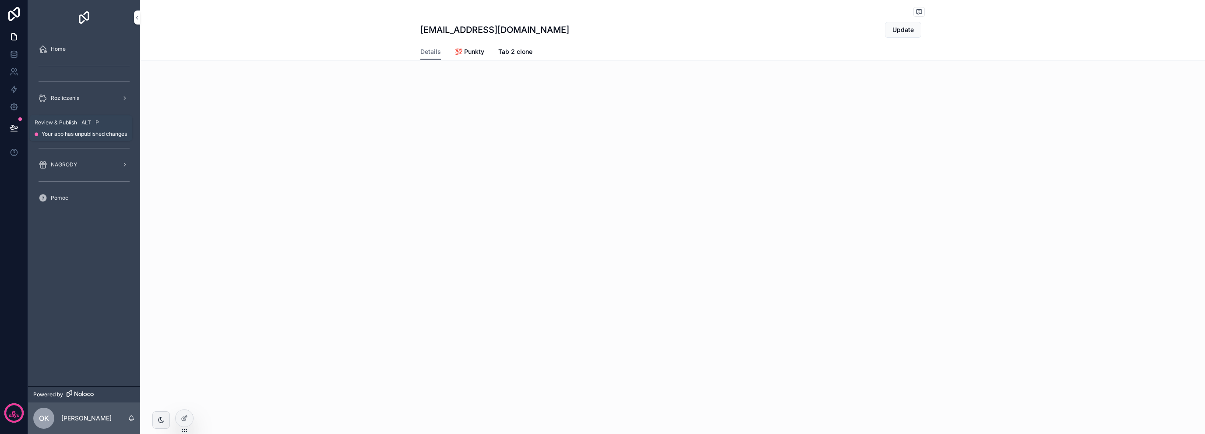
click at [18, 127] on icon at bounding box center [13, 127] width 7 height 4
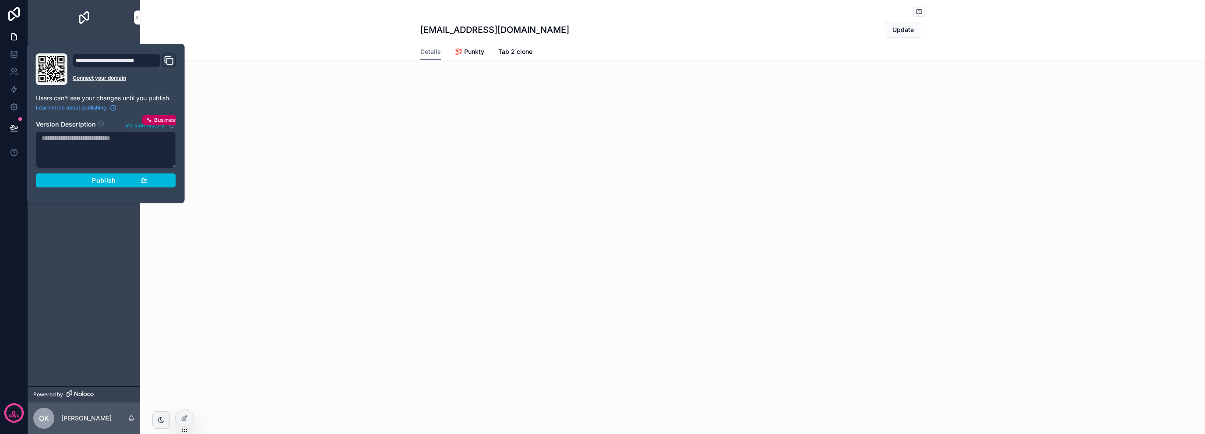
click at [67, 175] on button "Publish" at bounding box center [106, 180] width 140 height 14
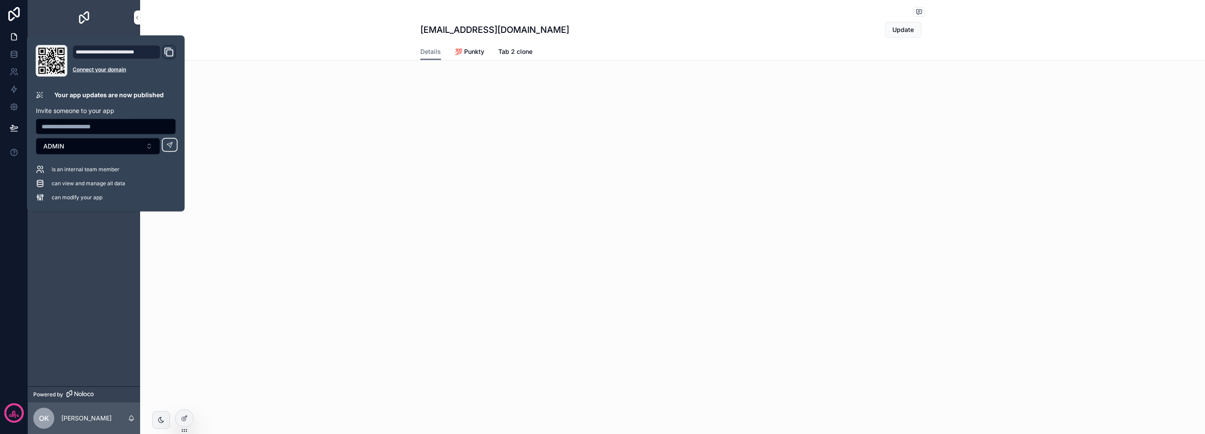
click at [68, 240] on div "Home Rozliczenia 💰 Zrealizowane 0 NAGRODY Pomoc" at bounding box center [84, 210] width 112 height 351
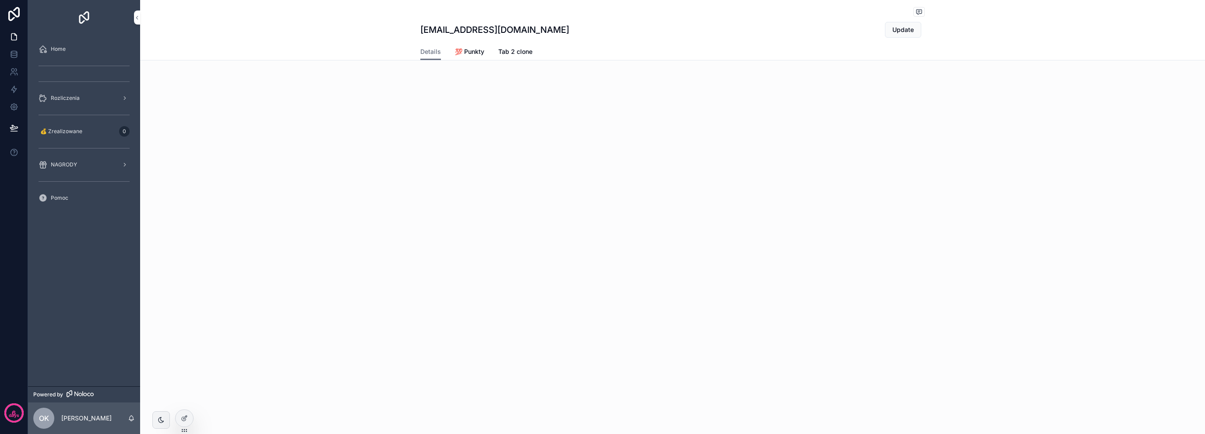
click at [188, 423] on div at bounding box center [185, 418] width 18 height 17
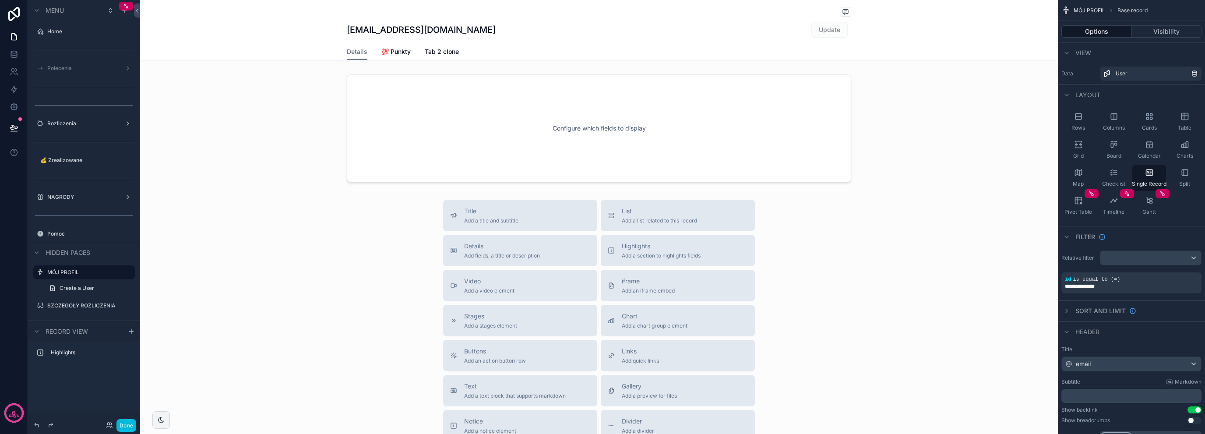
click at [81, 66] on label "Polecenia" at bounding box center [82, 68] width 70 height 7
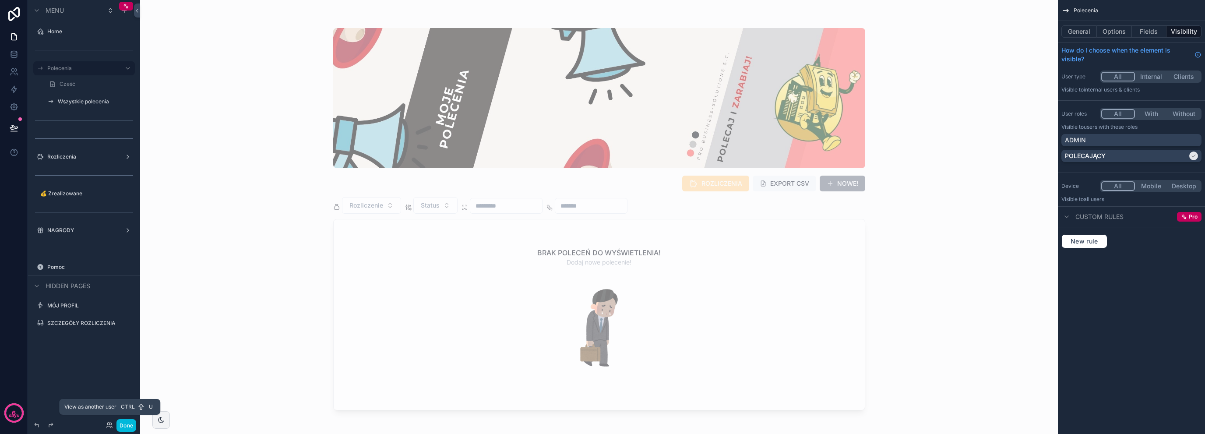
click at [110, 425] on icon at bounding box center [109, 425] width 7 height 7
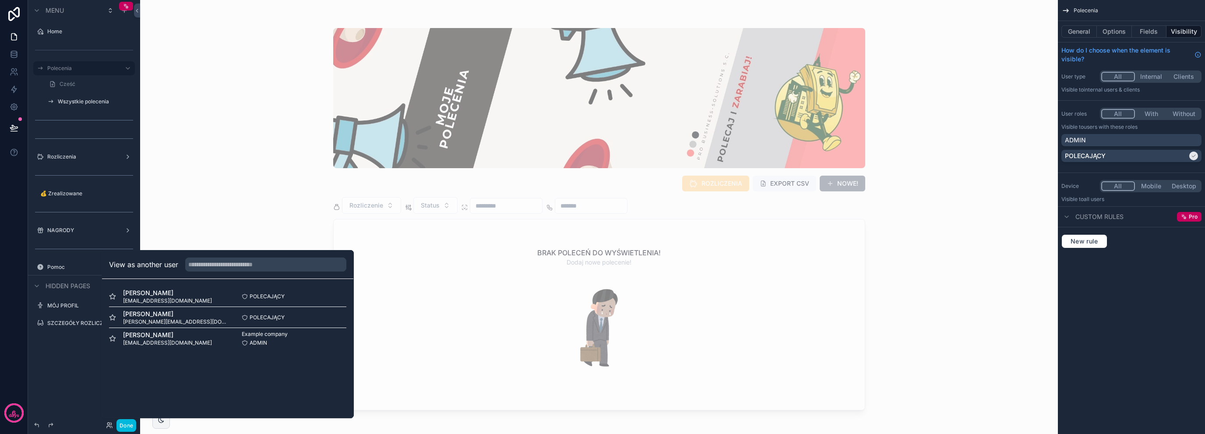
click at [0, 0] on button "Select" at bounding box center [0, 0] width 0 height 0
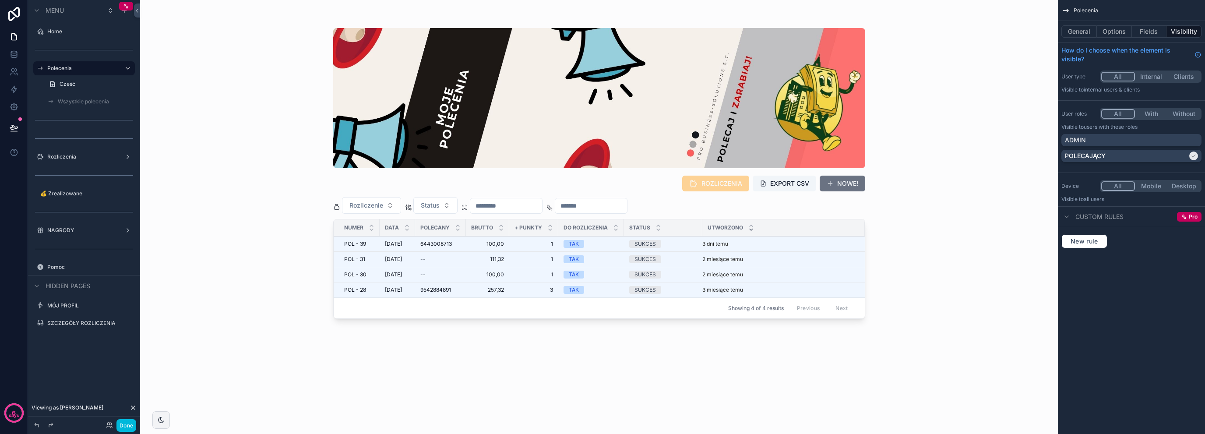
click at [93, 82] on link "Cześć" at bounding box center [89, 84] width 91 height 14
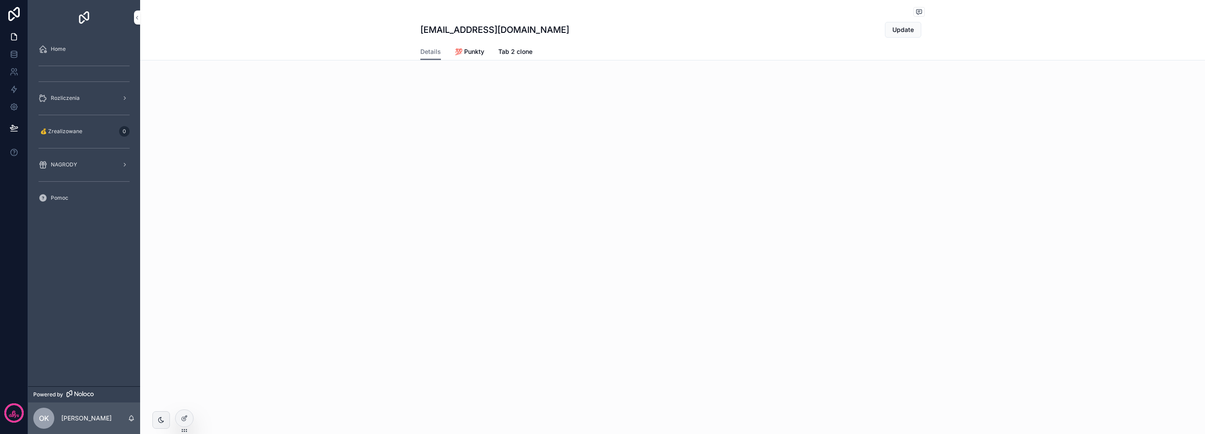
click at [178, 415] on div at bounding box center [185, 418] width 18 height 17
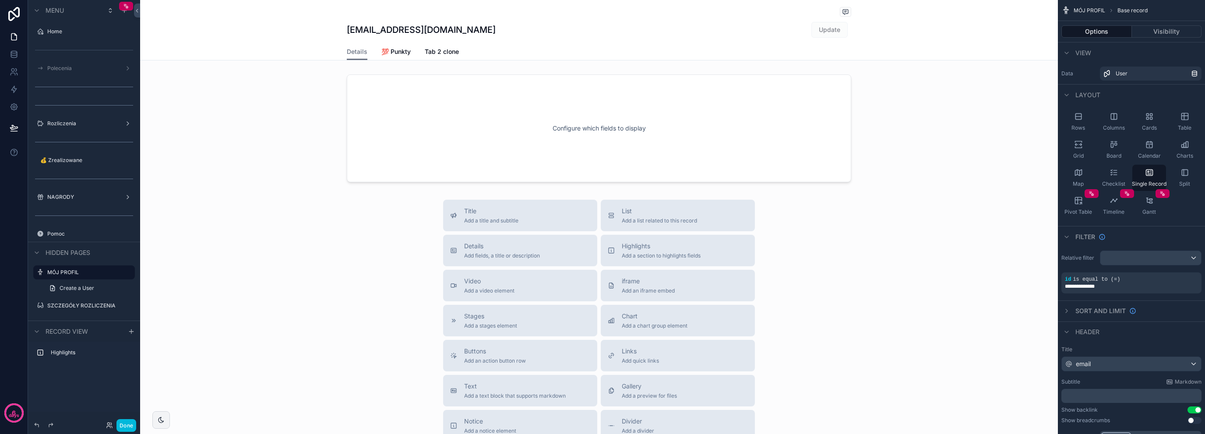
click at [85, 70] on label "Polecenia" at bounding box center [82, 68] width 70 height 7
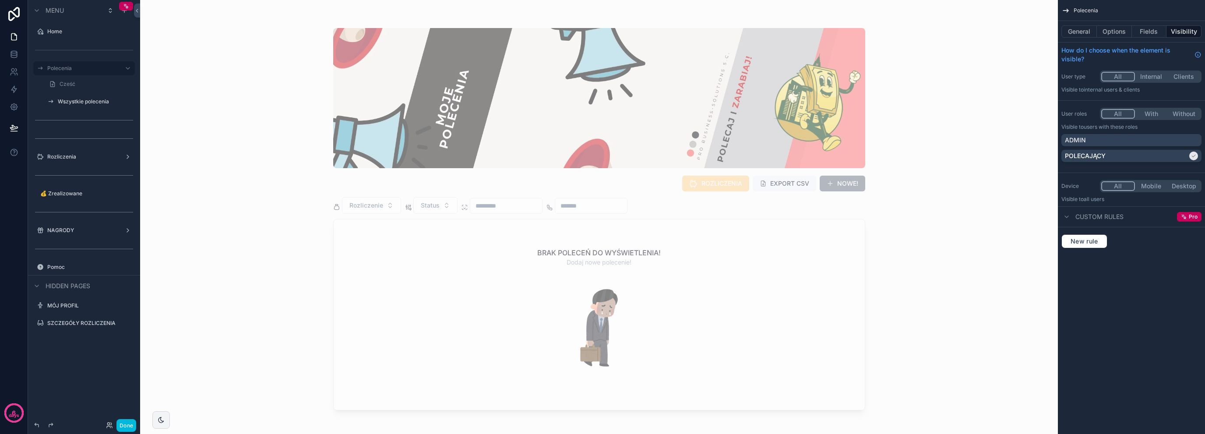
click at [82, 85] on link "Cześć" at bounding box center [89, 84] width 91 height 14
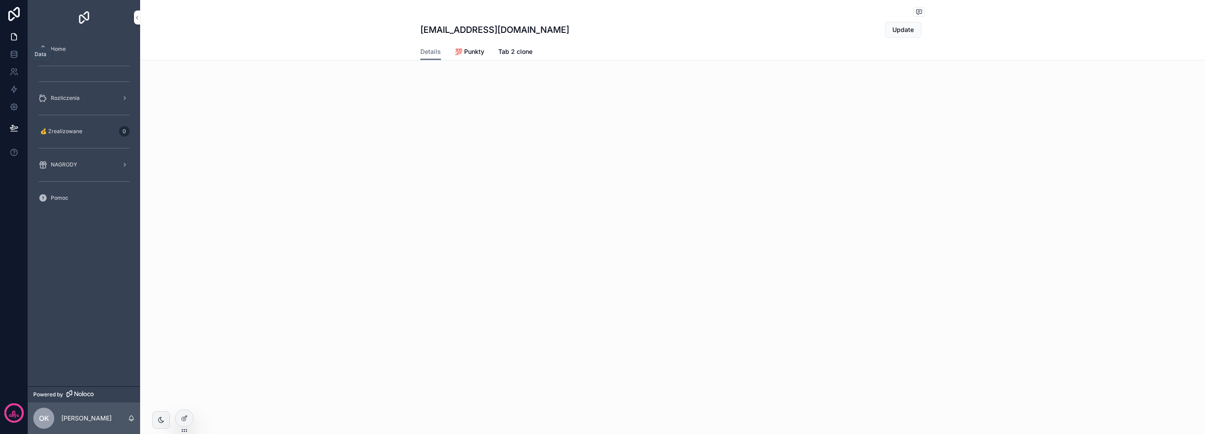
click at [12, 46] on link at bounding box center [14, 55] width 28 height 18
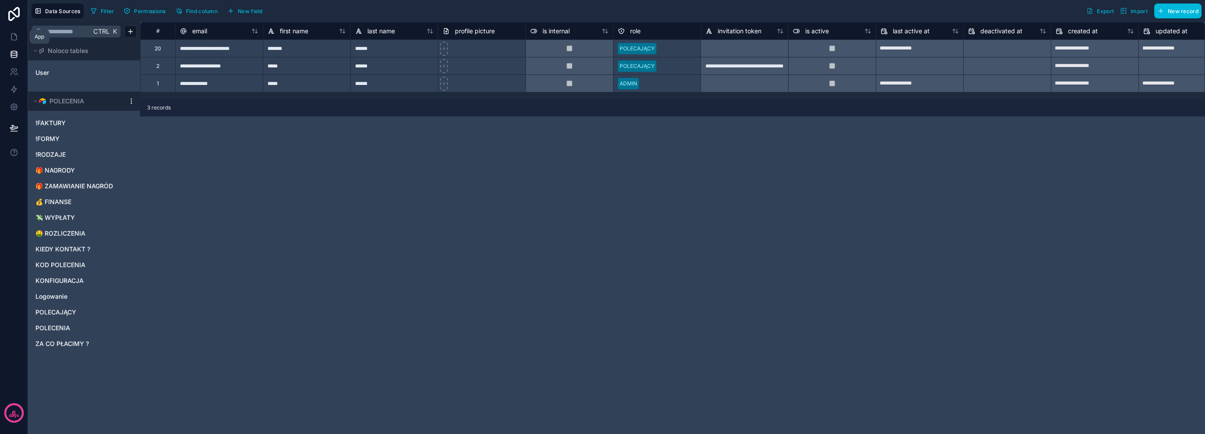
click at [19, 33] on link at bounding box center [14, 37] width 28 height 18
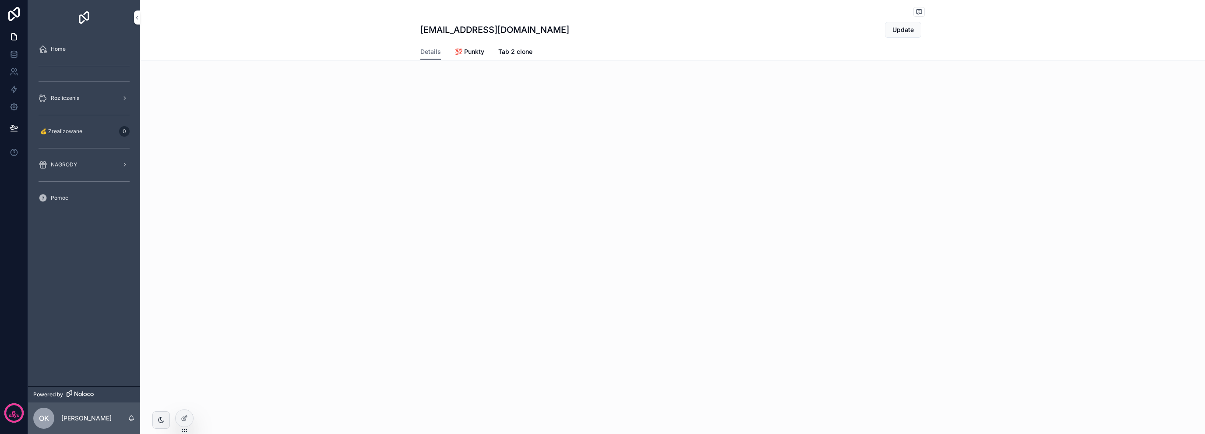
click at [182, 419] on icon at bounding box center [184, 418] width 7 height 7
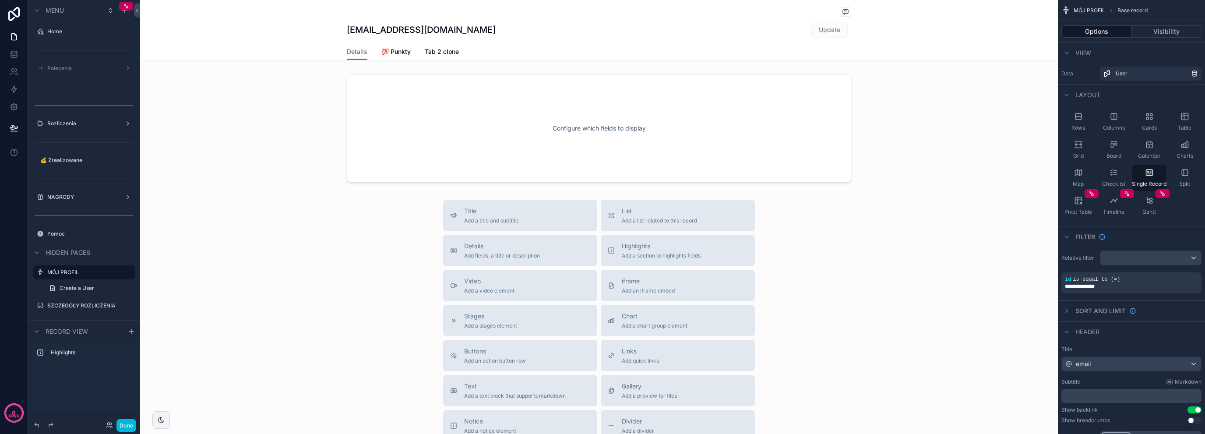
click at [0, 0] on icon "scrollable content" at bounding box center [0, 0] width 0 height 0
click at [97, 80] on div "scrollable content" at bounding box center [84, 87] width 102 height 14
click at [95, 68] on label "Polecenia" at bounding box center [82, 68] width 70 height 7
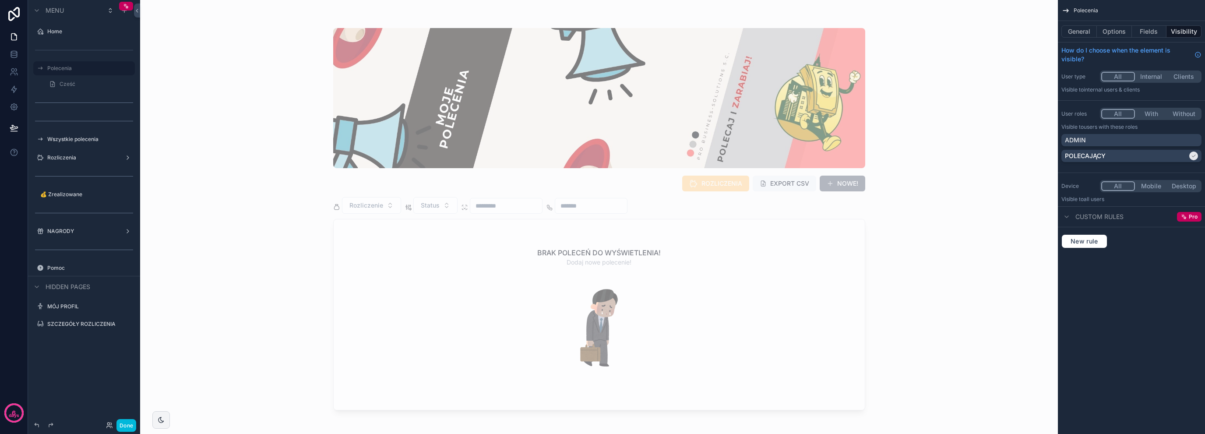
click at [108, 48] on div "scrollable content" at bounding box center [84, 50] width 102 height 14
click at [0, 0] on div "scrollable content" at bounding box center [0, 0] width 0 height 0
click at [150, 40] on icon at bounding box center [151, 39] width 2 height 1
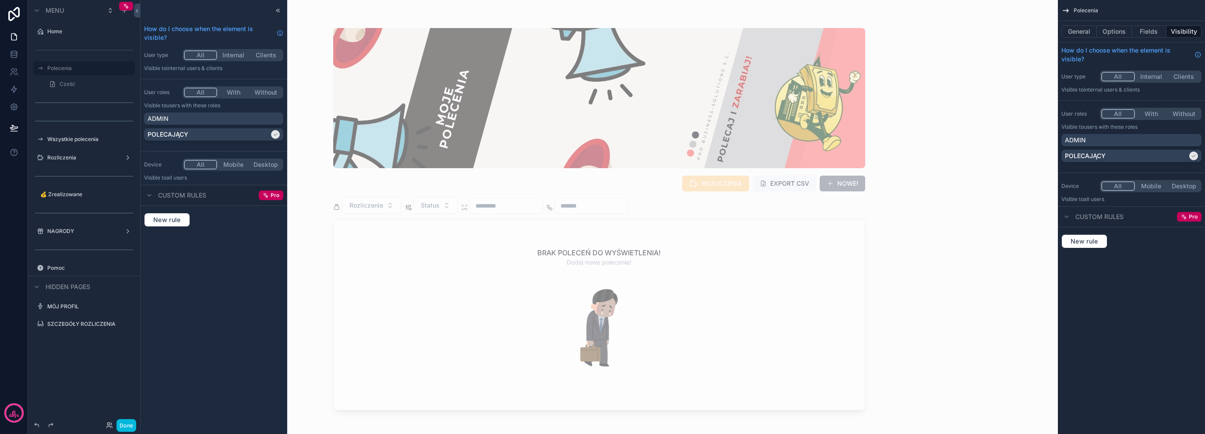
click at [115, 101] on div "scrollable content" at bounding box center [84, 102] width 102 height 14
click at [0, 0] on icon "scrollable content" at bounding box center [0, 0] width 0 height 0
click at [158, 87] on span "Visibility" at bounding box center [168, 90] width 24 height 9
click at [209, 117] on div "ADMIN" at bounding box center [214, 118] width 132 height 9
click at [87, 122] on label "Wszystkie polecenia" at bounding box center [88, 120] width 82 height 7
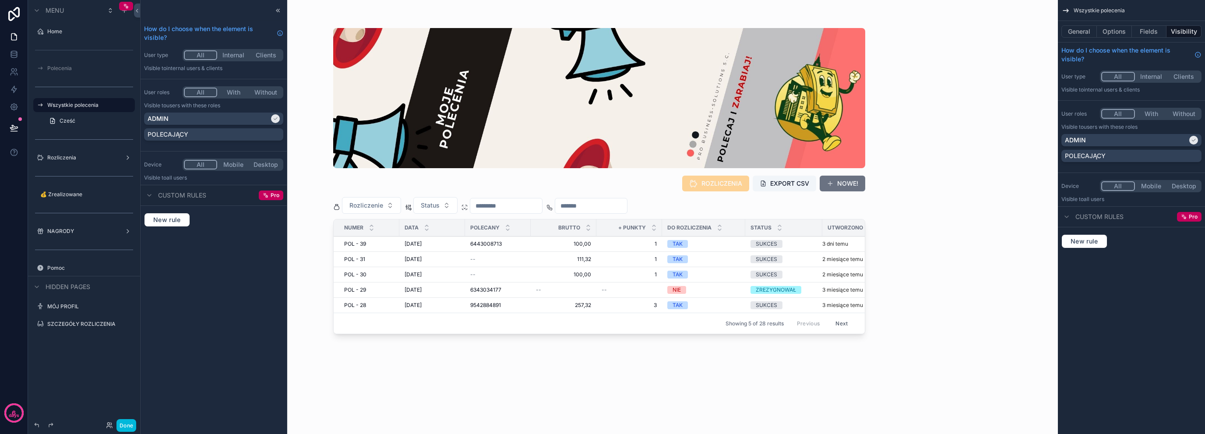
click at [109, 141] on div "scrollable content" at bounding box center [84, 139] width 102 height 14
click at [14, 127] on icon at bounding box center [14, 127] width 9 height 9
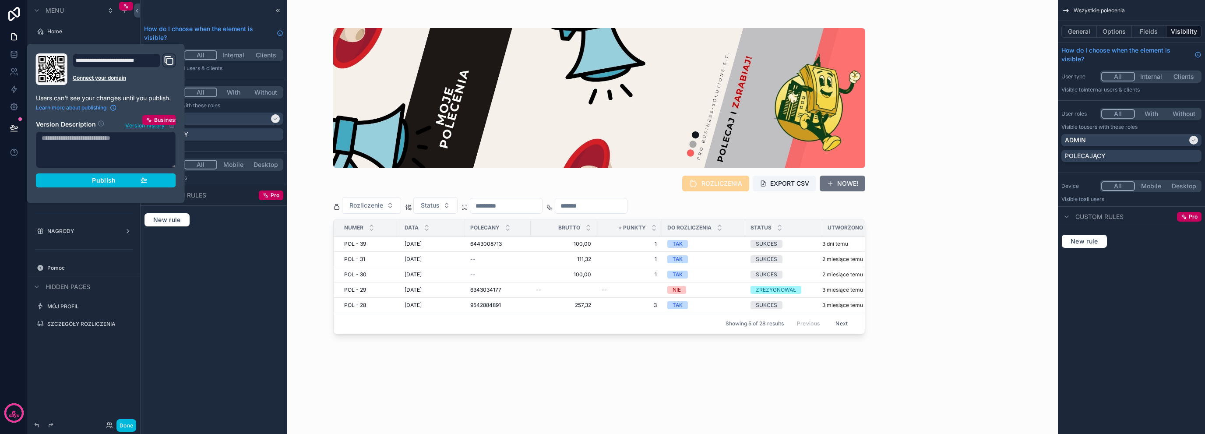
click at [85, 186] on button "Publish" at bounding box center [106, 180] width 140 height 14
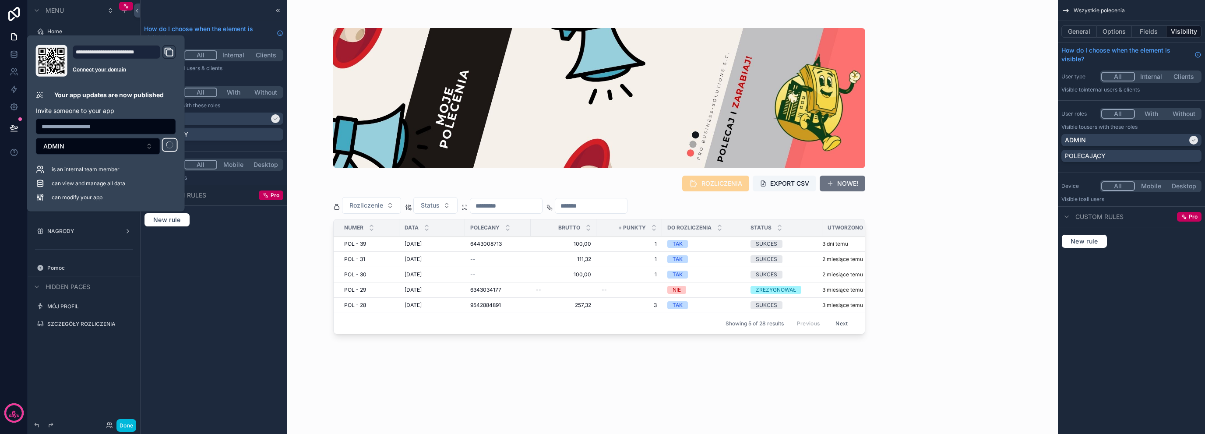
click at [210, 262] on div "How do I choose when the element is visible? User type All Internal Clients Vis…" at bounding box center [214, 217] width 146 height 434
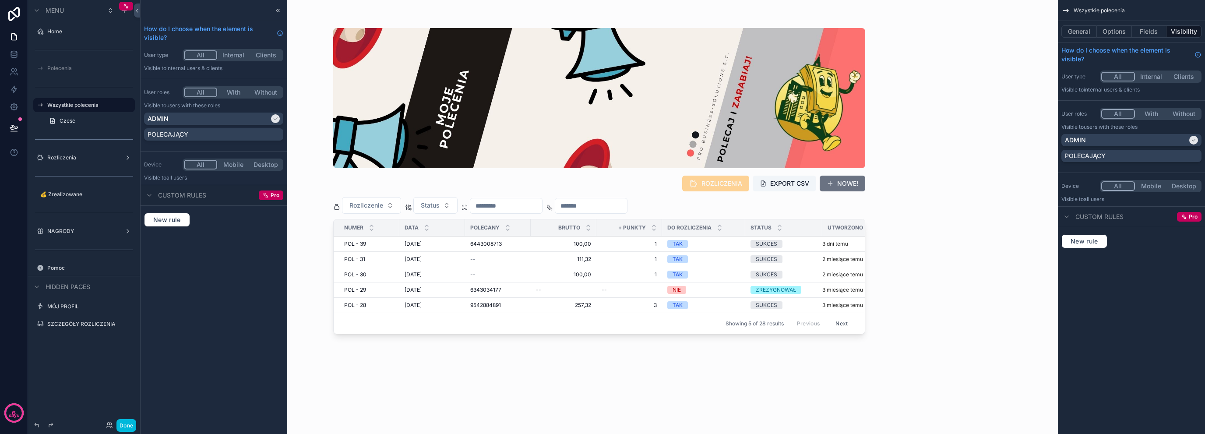
click at [99, 82] on div "scrollable content" at bounding box center [84, 87] width 102 height 14
click at [278, 11] on icon at bounding box center [278, 10] width 1 height 3
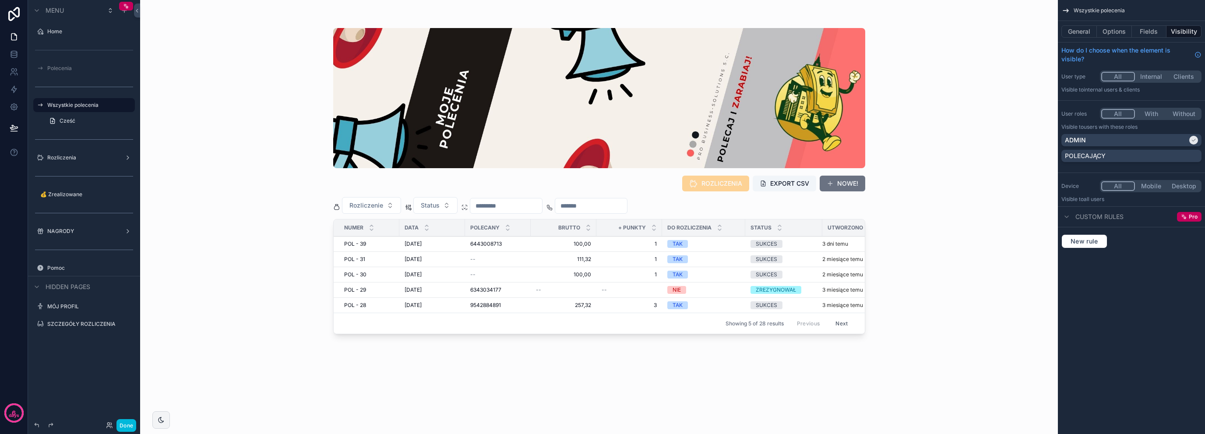
click at [0, 0] on icon "scrollable content" at bounding box center [0, 0] width 0 height 0
click at [160, 71] on span "Visibility" at bounding box center [168, 74] width 24 height 9
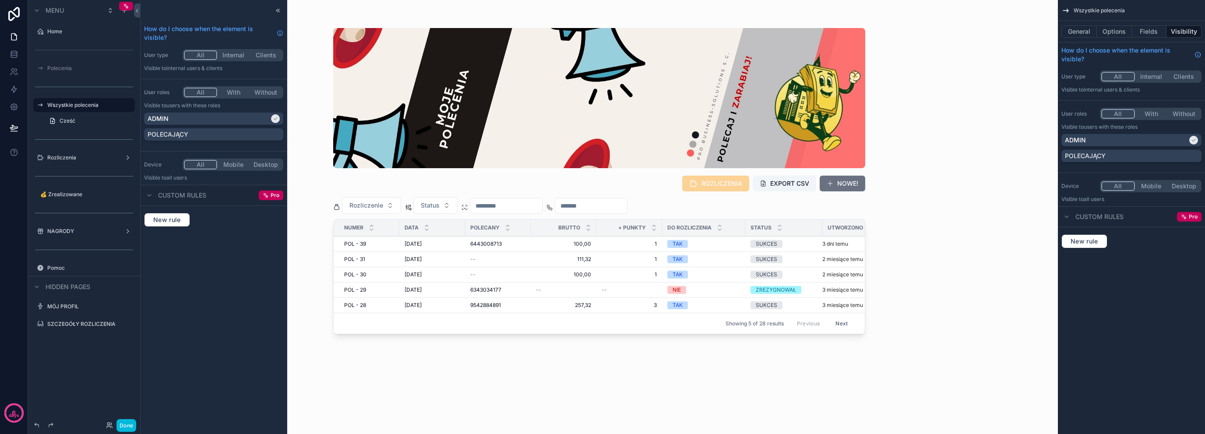
click at [117, 87] on hr "scrollable content" at bounding box center [84, 87] width 98 height 0
click at [282, 10] on div at bounding box center [278, 10] width 11 height 11
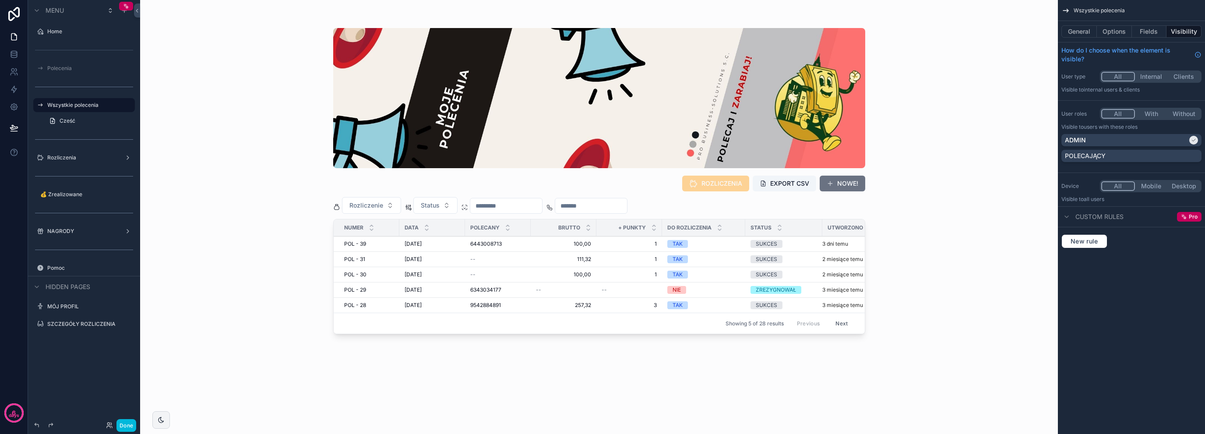
click at [0, 0] on icon "scrollable content" at bounding box center [0, 0] width 0 height 0
click at [154, 101] on button "Remove" at bounding box center [162, 99] width 34 height 9
click at [0, 0] on icon "scrollable content" at bounding box center [0, 0] width 0 height 0
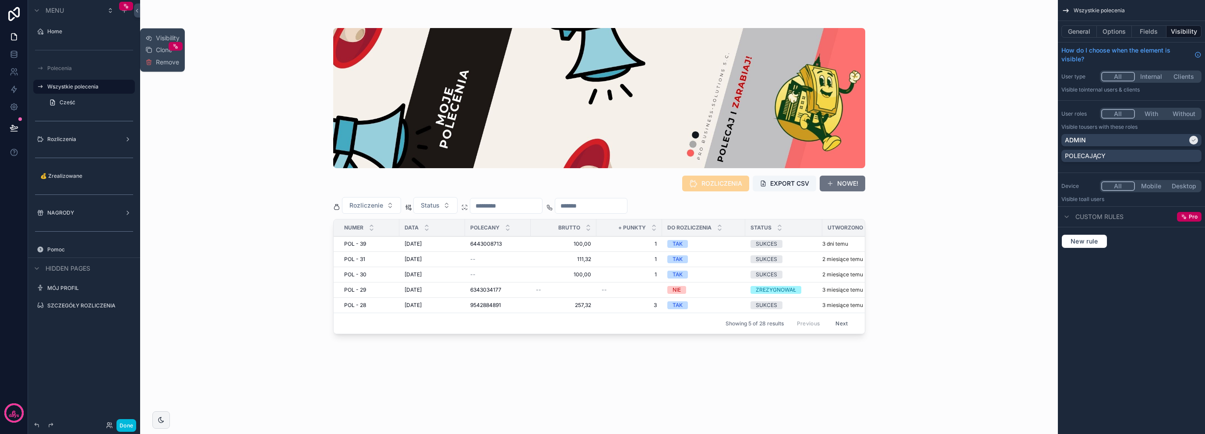
click at [167, 67] on div "Visibility Clone Remove" at bounding box center [162, 50] width 34 height 36
click at [169, 61] on span "Remove" at bounding box center [167, 62] width 23 height 9
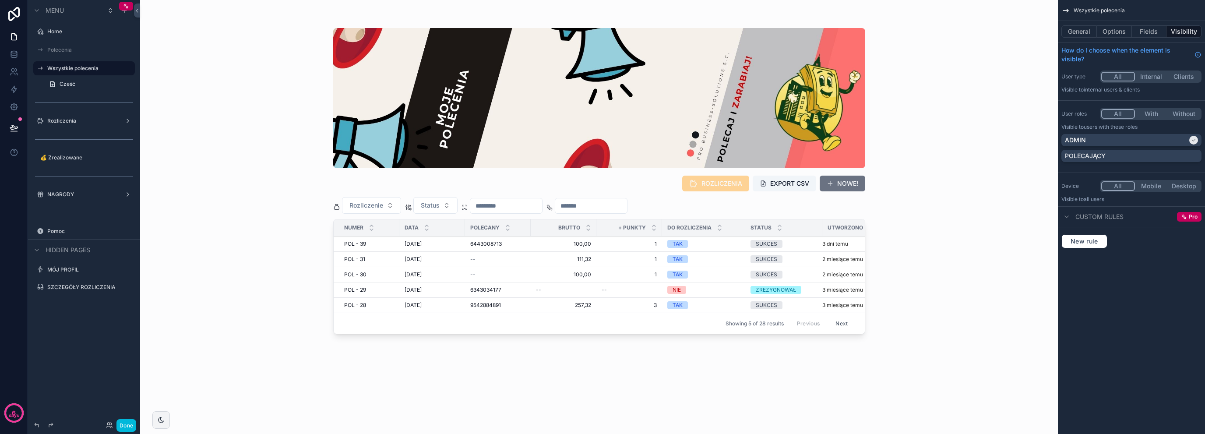
click at [93, 48] on label "Polecenia" at bounding box center [88, 49] width 82 height 7
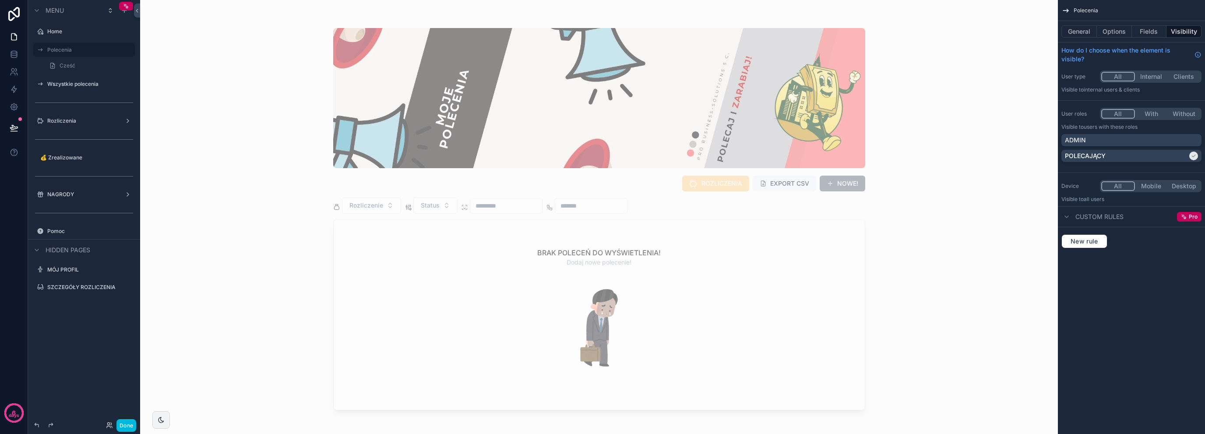
click at [84, 83] on label "Wszystkie polecenia" at bounding box center [88, 84] width 82 height 7
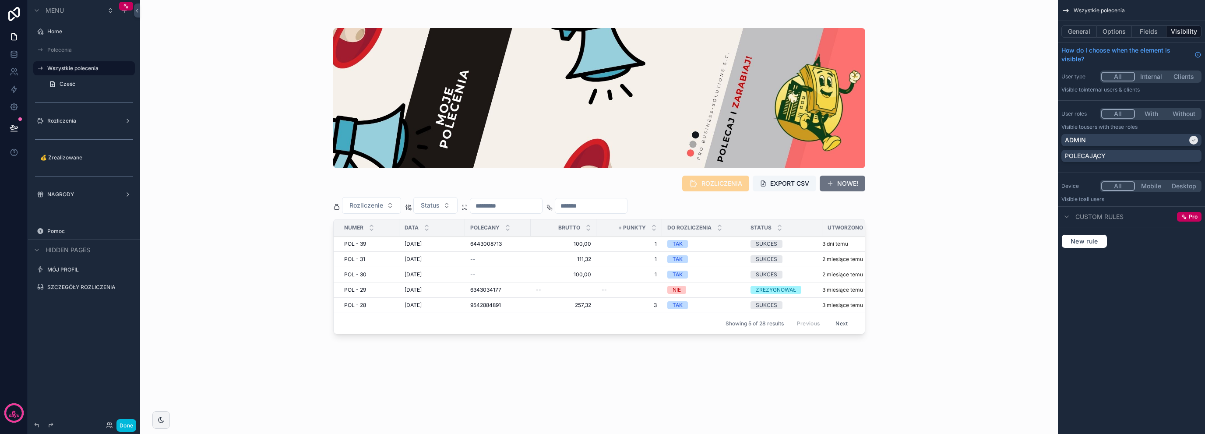
click at [839, 181] on div "scrollable content" at bounding box center [599, 211] width 560 height 423
click at [839, 182] on button "NOWE!" at bounding box center [842, 184] width 46 height 16
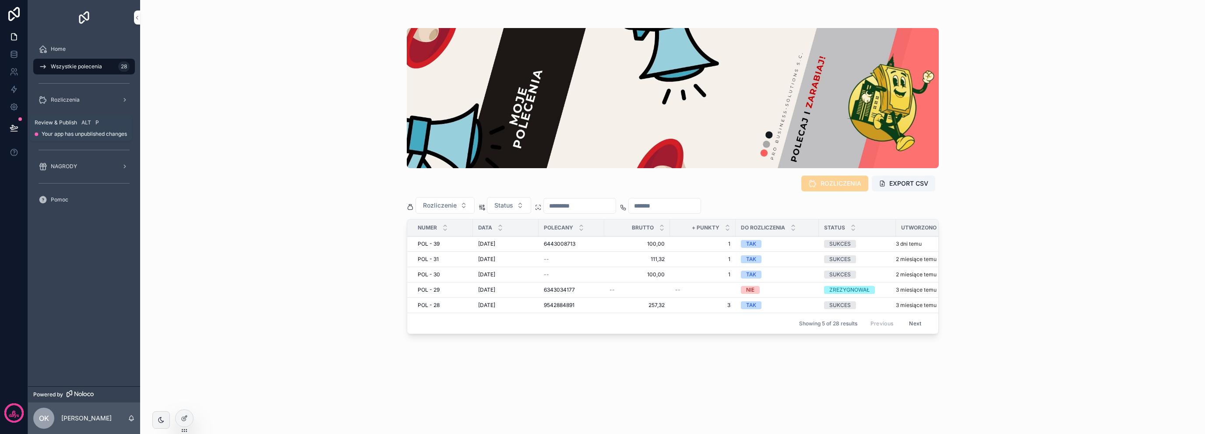
click at [18, 126] on icon at bounding box center [14, 127] width 9 height 9
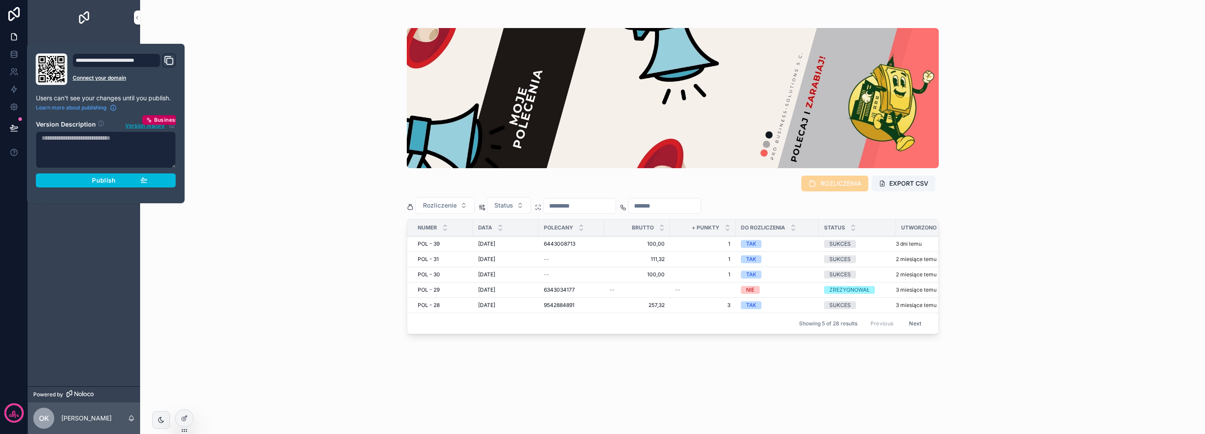
click at [89, 180] on div "Publish" at bounding box center [105, 180] width 83 height 8
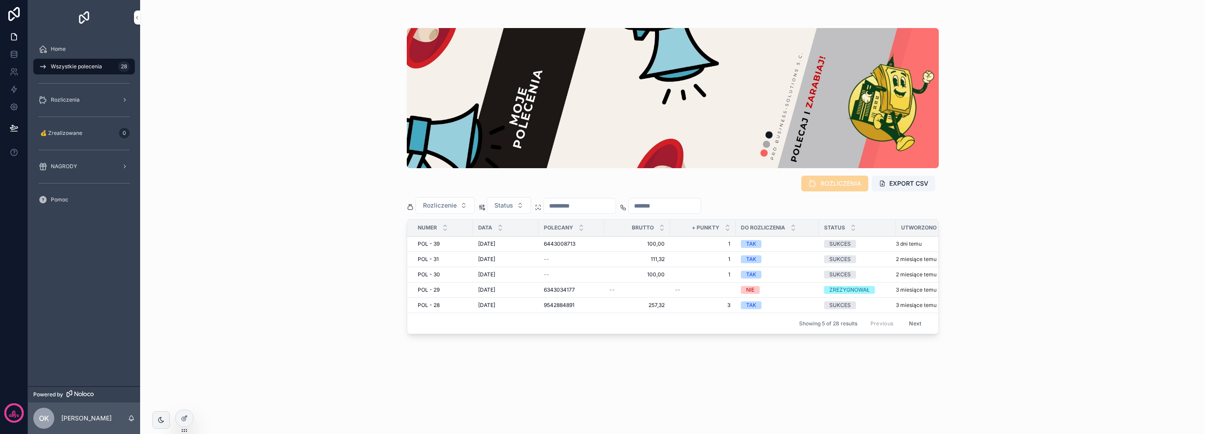
drag, startPoint x: 18, startPoint y: 196, endPoint x: 20, endPoint y: 155, distance: 40.7
click at [18, 196] on div "6 days" at bounding box center [14, 217] width 28 height 434
click at [184, 424] on div at bounding box center [185, 418] width 18 height 17
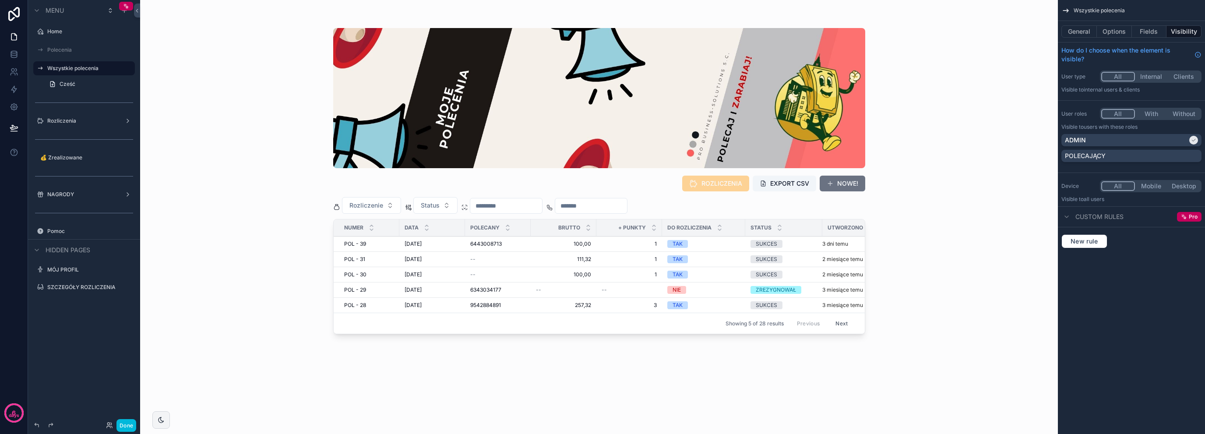
click at [98, 101] on div "scrollable content" at bounding box center [84, 102] width 102 height 14
click at [0, 0] on icon "scrollable content" at bounding box center [0, 0] width 0 height 0
click at [162, 116] on span "Remove" at bounding box center [167, 114] width 23 height 9
click at [77, 69] on label "Wszystkie polecenia" at bounding box center [88, 68] width 82 height 7
click at [1127, 36] on button "Options" at bounding box center [1114, 31] width 35 height 12
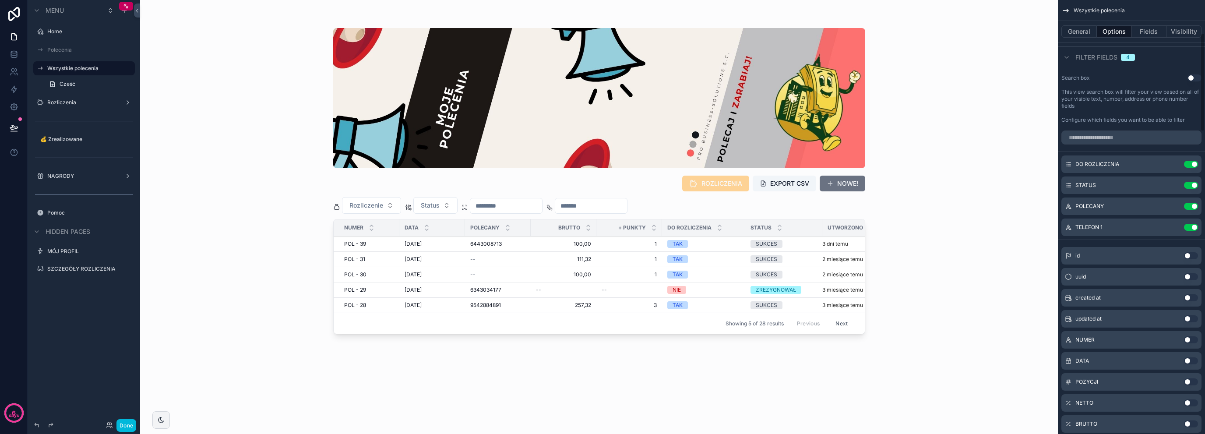
scroll to position [29, 0]
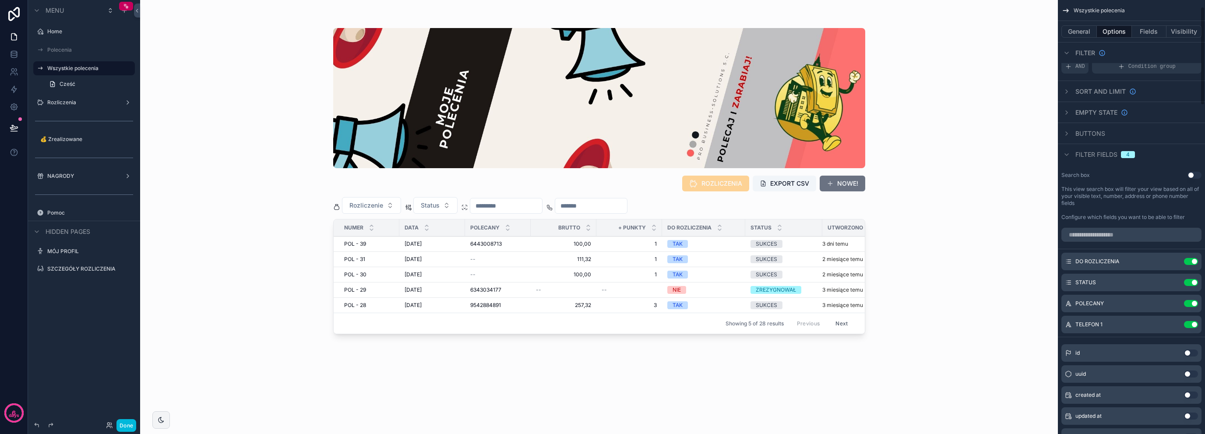
click at [1149, 32] on button "Fields" at bounding box center [1149, 31] width 35 height 12
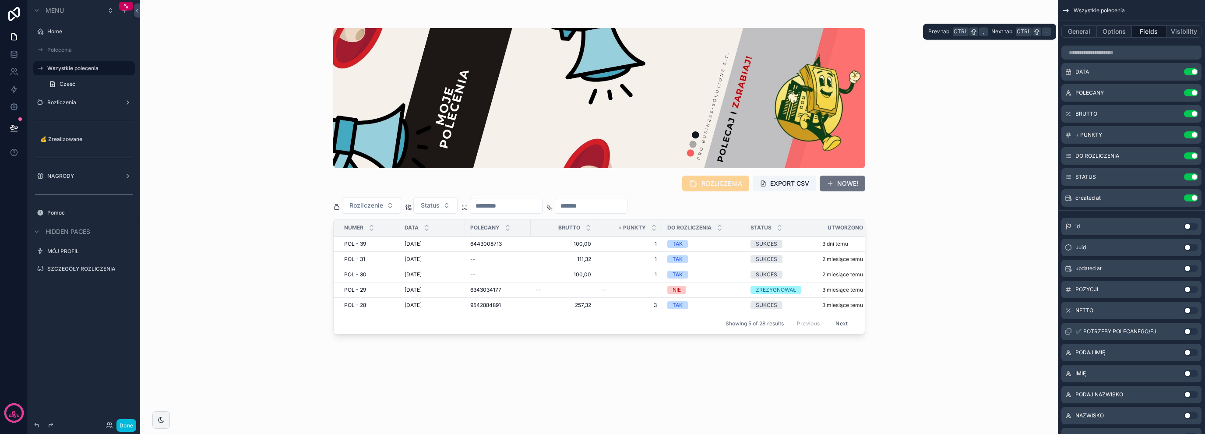
click at [1125, 28] on button "Options" at bounding box center [1114, 31] width 35 height 12
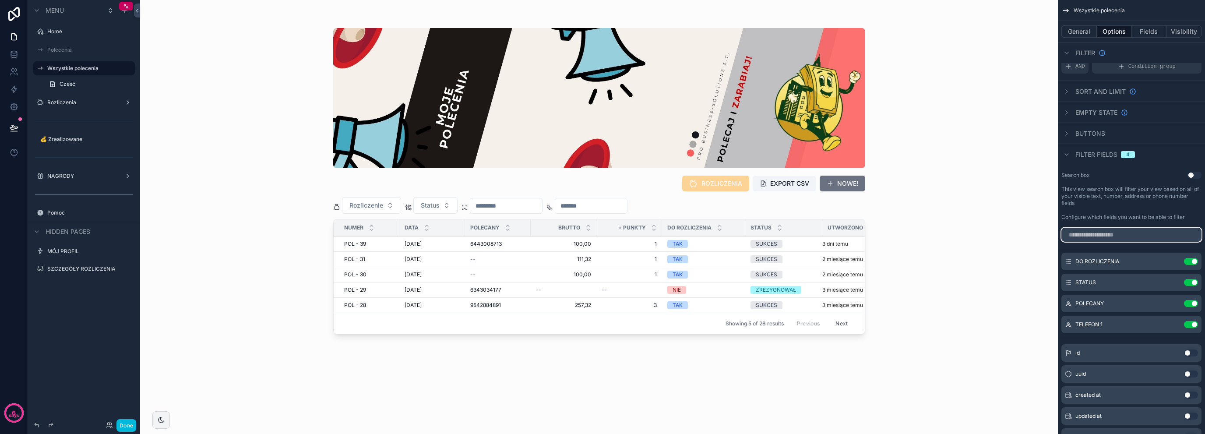
click at [1107, 236] on input "scrollable content" at bounding box center [1131, 235] width 140 height 14
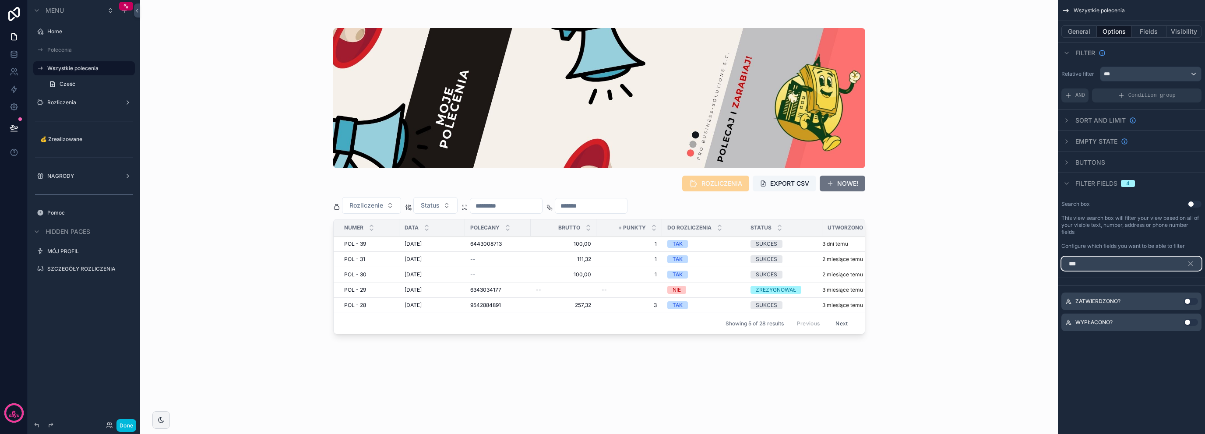
scroll to position [0, 0]
type input "***"
click at [1187, 301] on button "Use setting" at bounding box center [1191, 301] width 14 height 7
click at [0, 0] on button "scrollable content" at bounding box center [0, 0] width 0 height 0
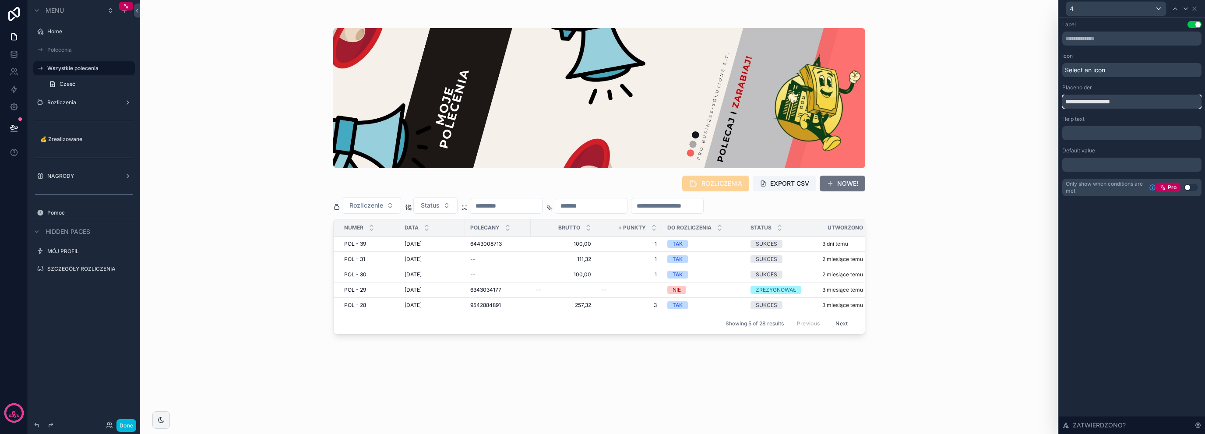
click at [1139, 103] on input "**********" at bounding box center [1131, 102] width 139 height 14
type input "**********"
click at [1196, 10] on icon at bounding box center [1194, 8] width 7 height 7
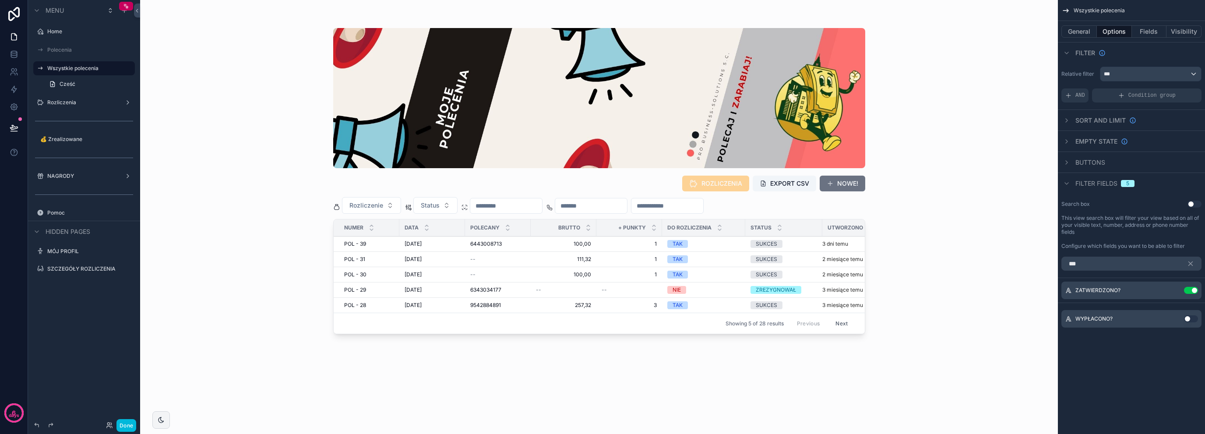
click at [1141, 32] on button "Fields" at bounding box center [1149, 31] width 35 height 12
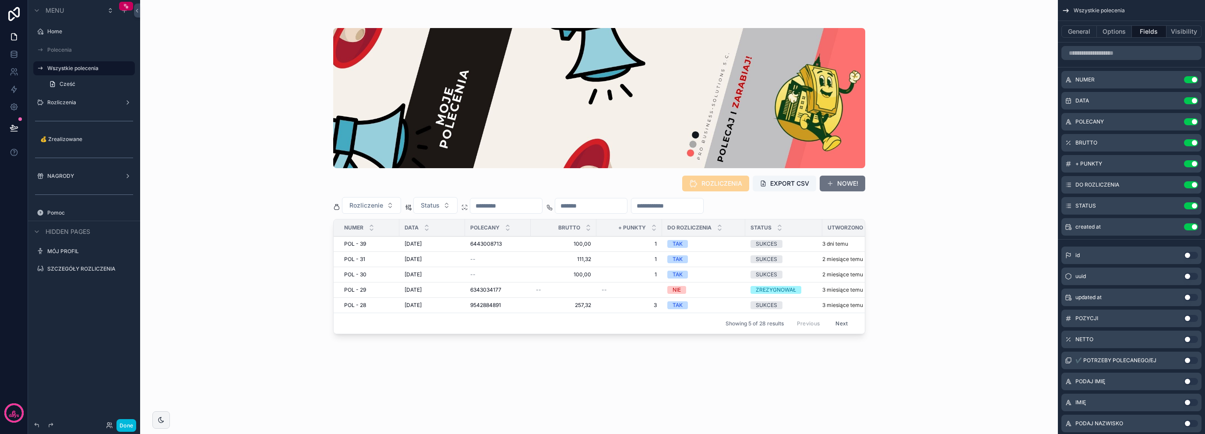
click at [1190, 224] on button "Use setting" at bounding box center [1191, 226] width 14 height 7
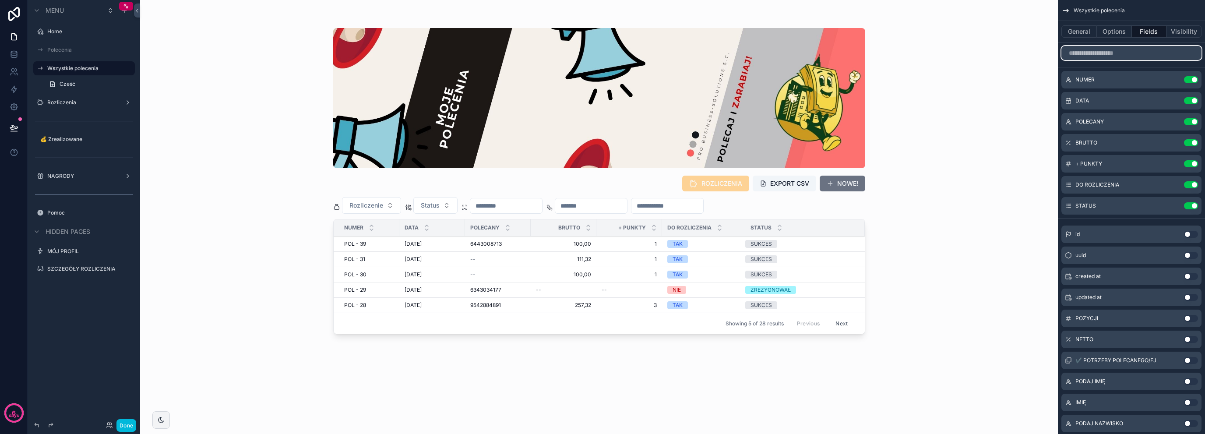
click at [1115, 54] on input "scrollable content" at bounding box center [1131, 53] width 140 height 14
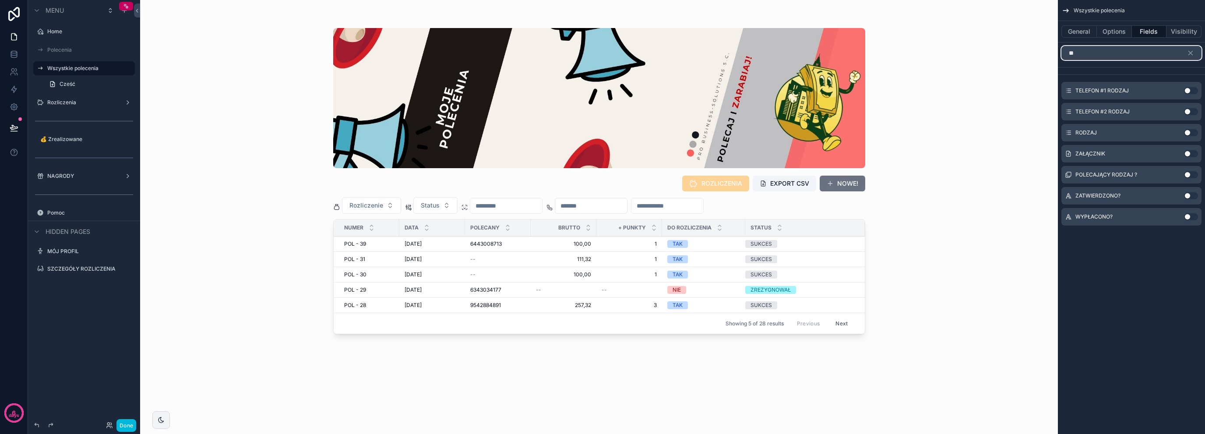
type input "**"
click at [1190, 193] on button "Use setting" at bounding box center [1191, 195] width 14 height 7
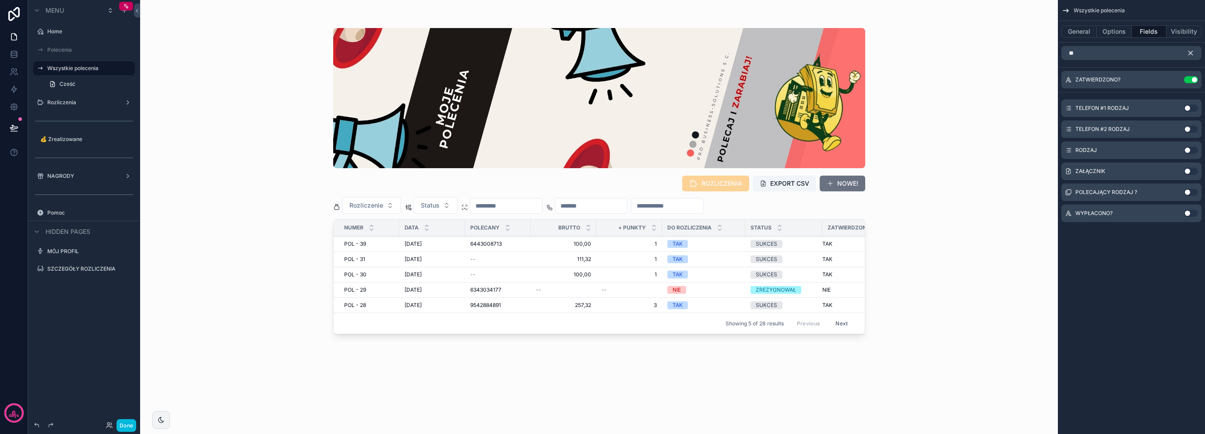
click at [1193, 51] on icon "scrollable content" at bounding box center [1190, 53] width 8 height 8
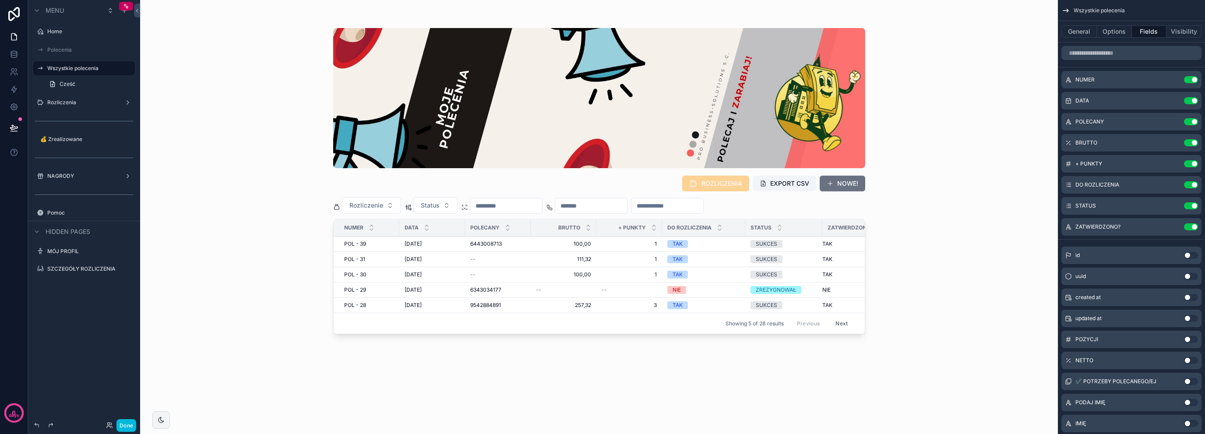
drag, startPoint x: 742, startPoint y: 230, endPoint x: 733, endPoint y: 232, distance: 9.6
click at [733, 232] on div "DO ROZLICZENIA" at bounding box center [703, 227] width 83 height 17
drag, startPoint x: 744, startPoint y: 230, endPoint x: 728, endPoint y: 233, distance: 16.1
click at [728, 233] on div "scrollable content" at bounding box center [730, 227] width 4 height 17
drag, startPoint x: 805, startPoint y: 227, endPoint x: 791, endPoint y: 230, distance: 14.7
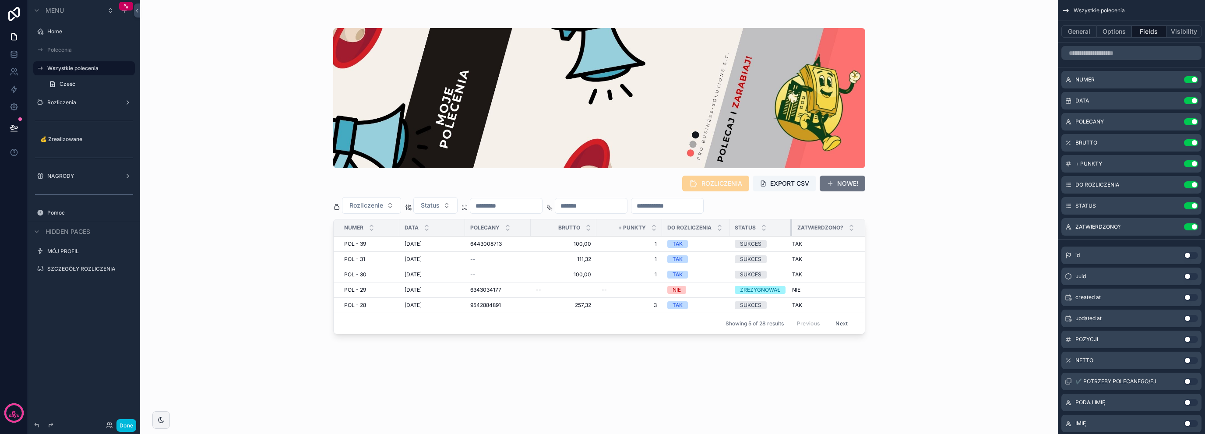
click at [791, 230] on div "scrollable content" at bounding box center [792, 227] width 4 height 17
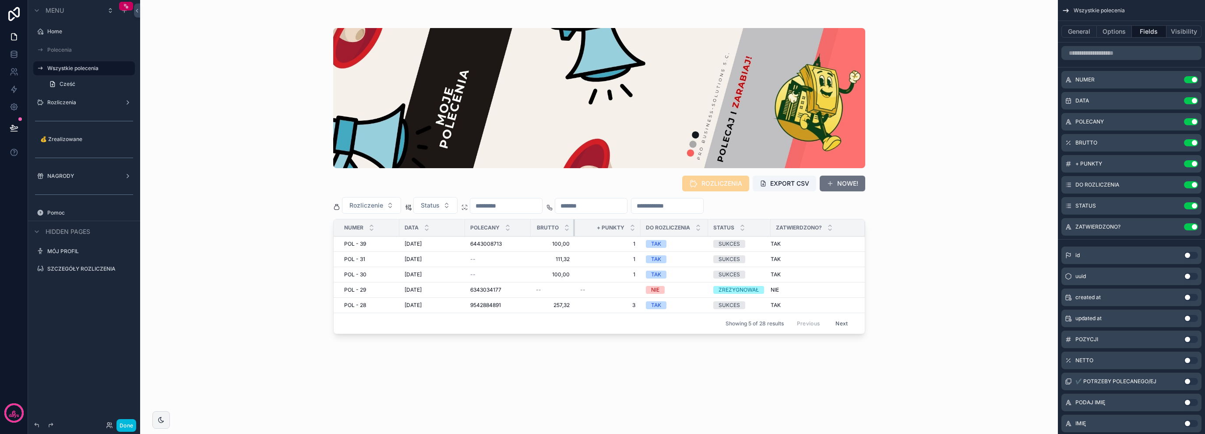
drag, startPoint x: 595, startPoint y: 227, endPoint x: 574, endPoint y: 234, distance: 22.7
click at [574, 234] on div "scrollable content" at bounding box center [575, 227] width 4 height 17
drag, startPoint x: 639, startPoint y: 231, endPoint x: 618, endPoint y: 232, distance: 21.5
click at [618, 232] on th "+ PUNKTY" at bounding box center [599, 227] width 49 height 17
click at [0, 0] on icon "scrollable content" at bounding box center [0, 0] width 0 height 0
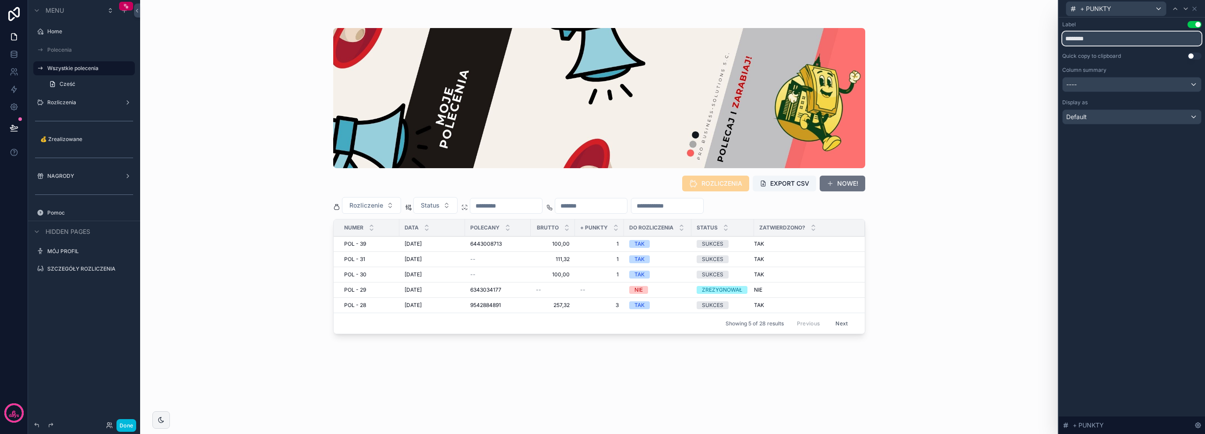
click at [1110, 42] on input "********" at bounding box center [1131, 39] width 139 height 14
click at [1126, 40] on input "********" at bounding box center [1131, 39] width 139 height 14
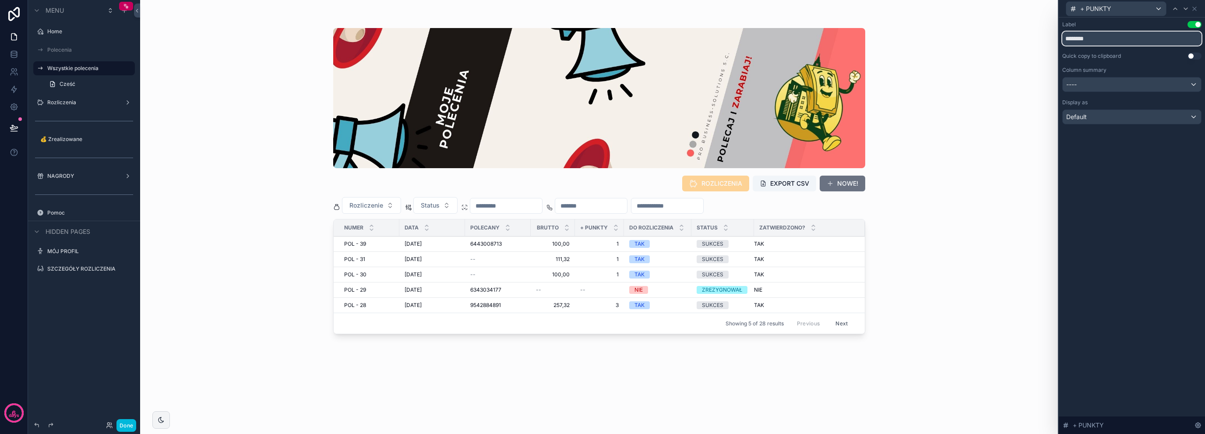
drag, startPoint x: 1140, startPoint y: 35, endPoint x: 1049, endPoint y: 38, distance: 90.7
click at [1049, 38] on div "+ PUNKTY Label Use setting ******** Quick copy to clipboard Use setting Column …" at bounding box center [602, 217] width 1205 height 434
type input "******"
click at [1107, 92] on div "Label Use setting ****** Quick copy to clipboard Use setting Column summary ---…" at bounding box center [1131, 72] width 139 height 103
click at [1111, 84] on div "----" at bounding box center [1131, 84] width 138 height 14
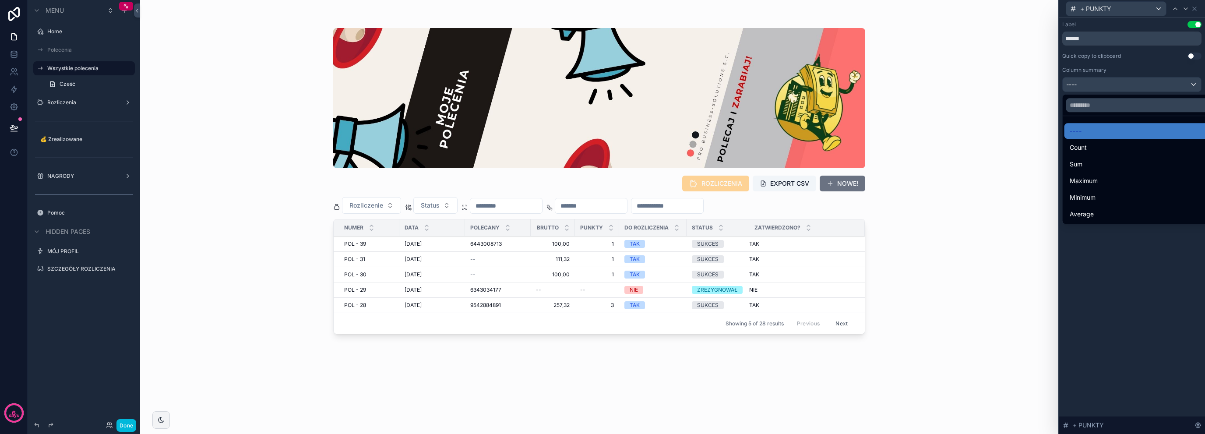
click at [1099, 157] on div "Sum" at bounding box center [1141, 164] width 155 height 16
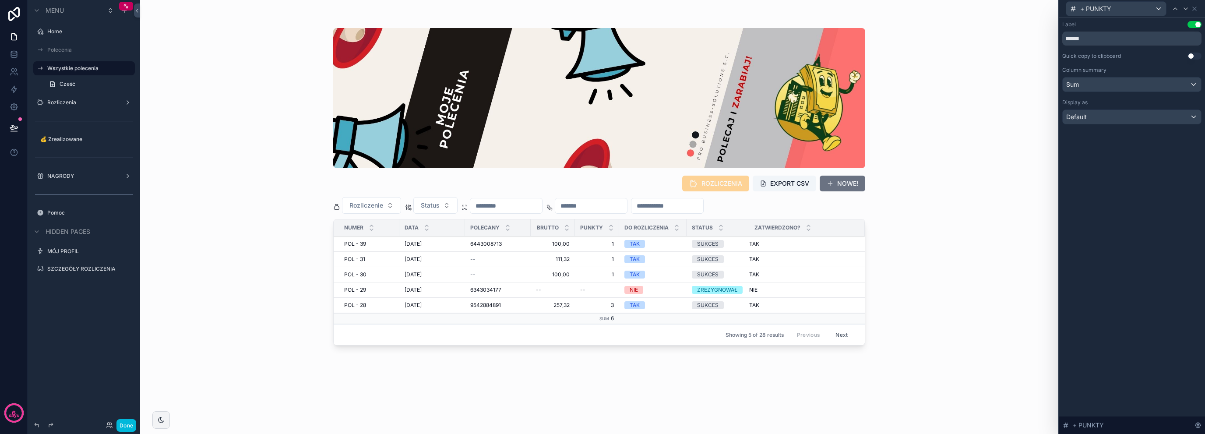
click at [703, 207] on input "scrollable content" at bounding box center [667, 206] width 72 height 12
click at [836, 200] on div "Rozliczenie Status" at bounding box center [599, 205] width 532 height 17
click at [1195, 9] on icon at bounding box center [1194, 9] width 4 height 4
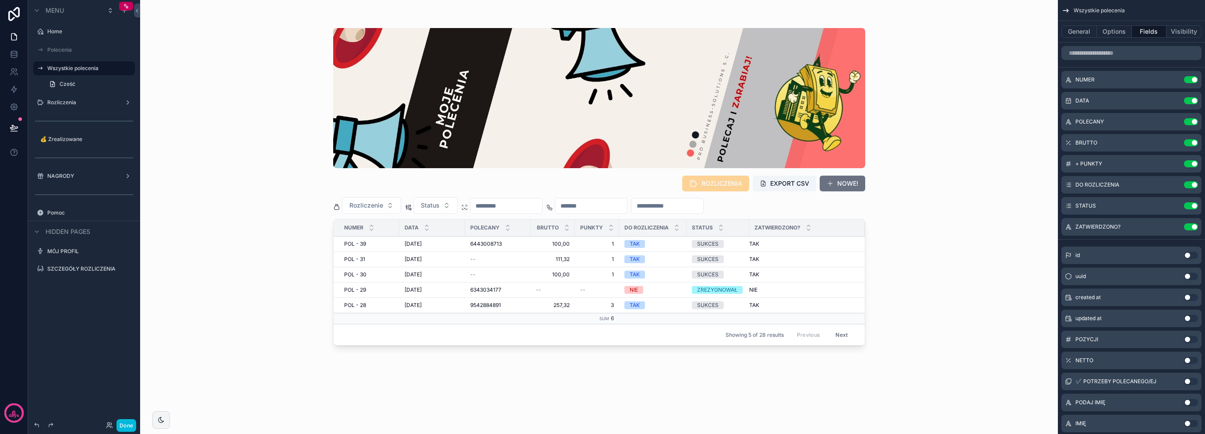
click at [0, 0] on icon "scrollable content" at bounding box center [0, 0] width 0 height 0
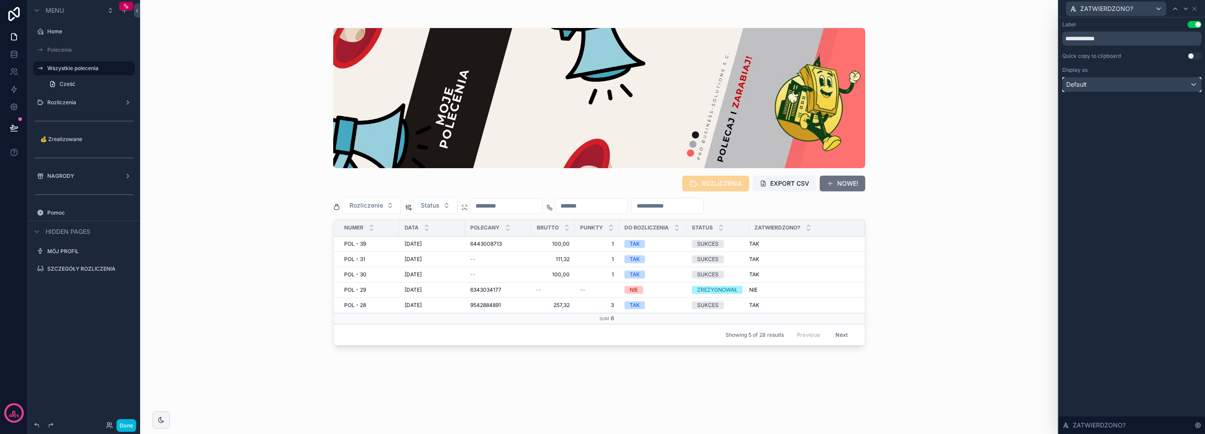
click at [1112, 87] on div "Default" at bounding box center [1131, 84] width 138 height 14
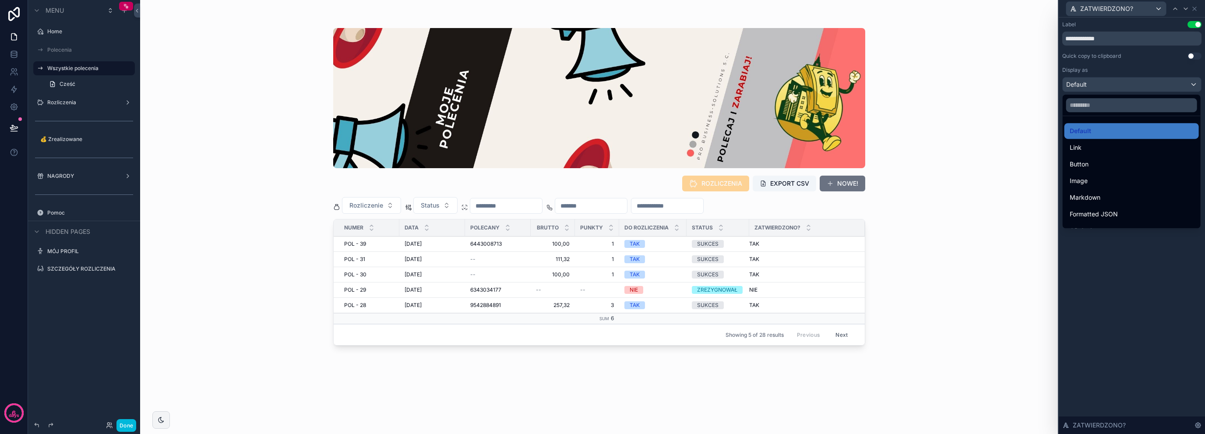
click at [1112, 87] on div at bounding box center [1131, 217] width 146 height 434
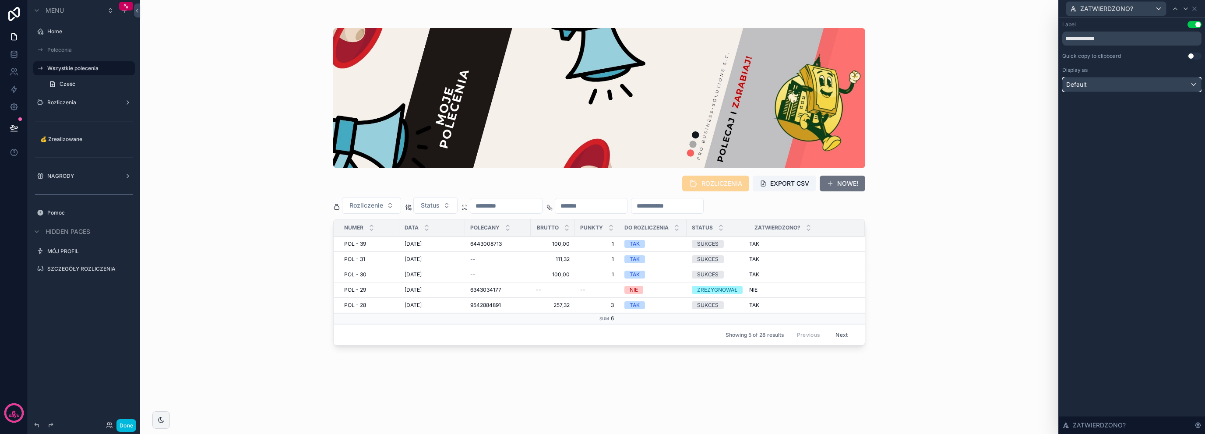
click at [1140, 86] on div "Default" at bounding box center [1131, 84] width 138 height 14
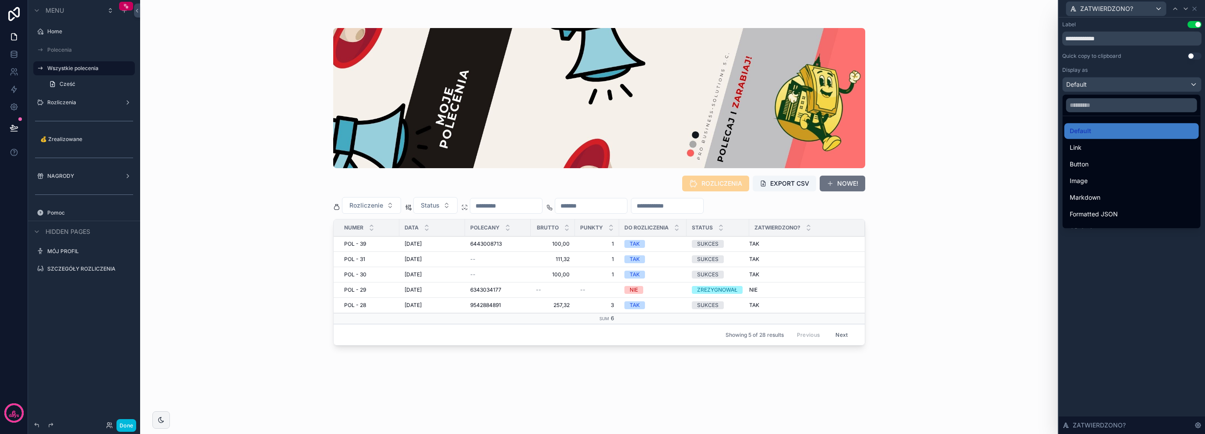
click at [1115, 191] on div "Markdown" at bounding box center [1131, 198] width 134 height 16
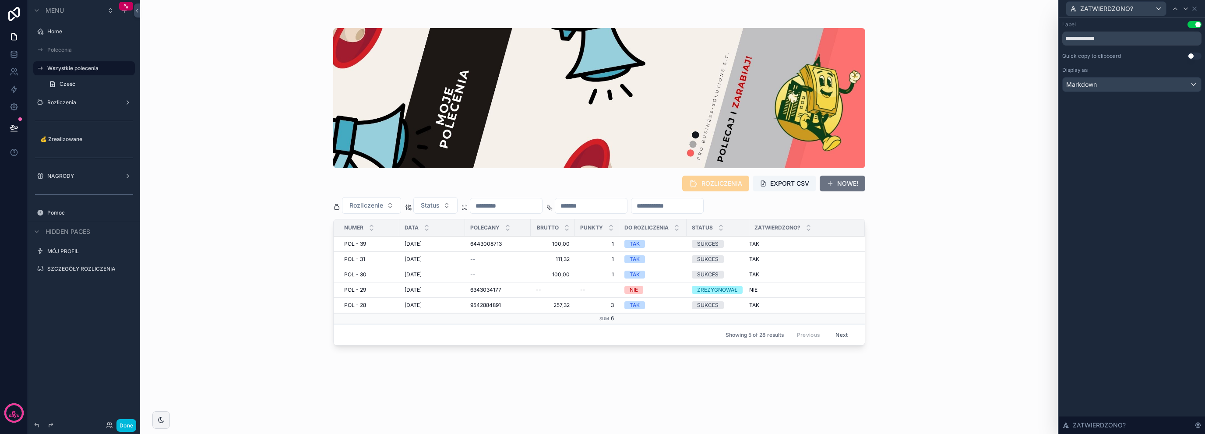
click at [703, 206] on input "scrollable content" at bounding box center [667, 206] width 72 height 12
click at [1088, 95] on div "**********" at bounding box center [1131, 65] width 146 height 95
click at [1093, 91] on div "Markdown" at bounding box center [1131, 84] width 138 height 14
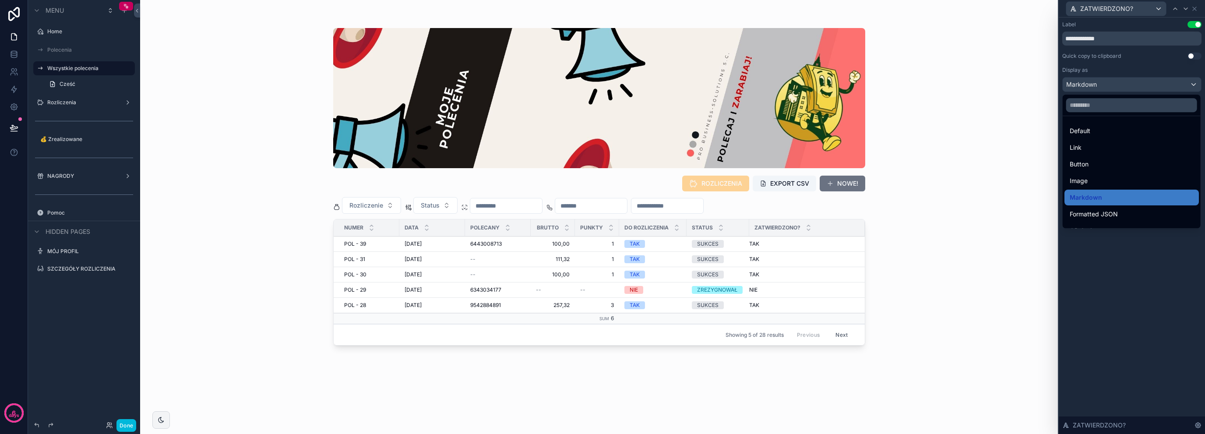
click at [1114, 129] on div "Default" at bounding box center [1131, 131] width 124 height 11
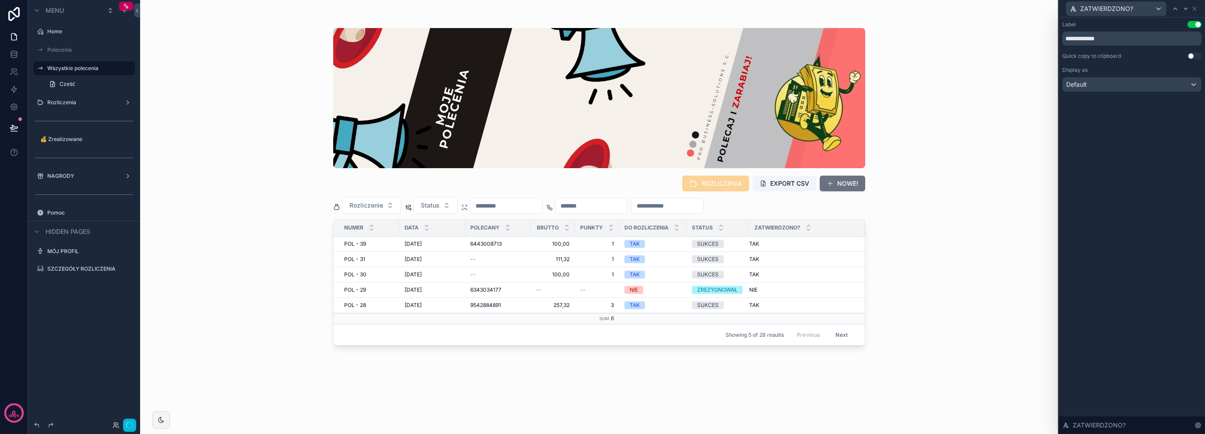
click at [703, 204] on input "scrollable content" at bounding box center [667, 206] width 72 height 12
click at [627, 205] on input "scrollable content" at bounding box center [591, 206] width 72 height 12
click at [732, 214] on div "ROZLICZENIA EXPORT CSV NOWE! Rozliczenie Status NUMER DATA POLECANY BRUTTO PUNK…" at bounding box center [599, 222] width 532 height 402
click at [703, 207] on input "scrollable content" at bounding box center [667, 206] width 72 height 12
click at [1195, 10] on icon at bounding box center [1194, 8] width 7 height 7
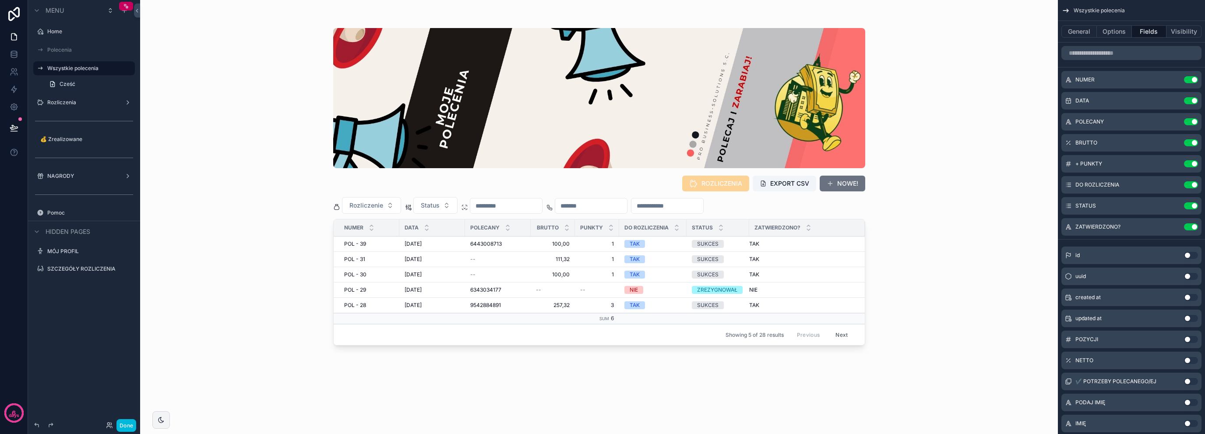
click at [0, 0] on icon "scrollable content" at bounding box center [0, 0] width 0 height 0
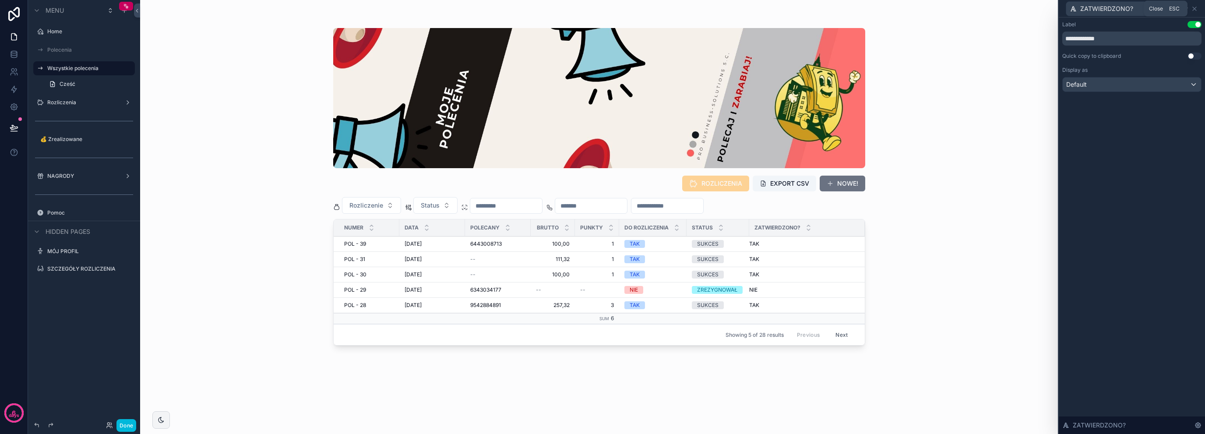
click at [1195, 9] on icon at bounding box center [1194, 9] width 4 height 4
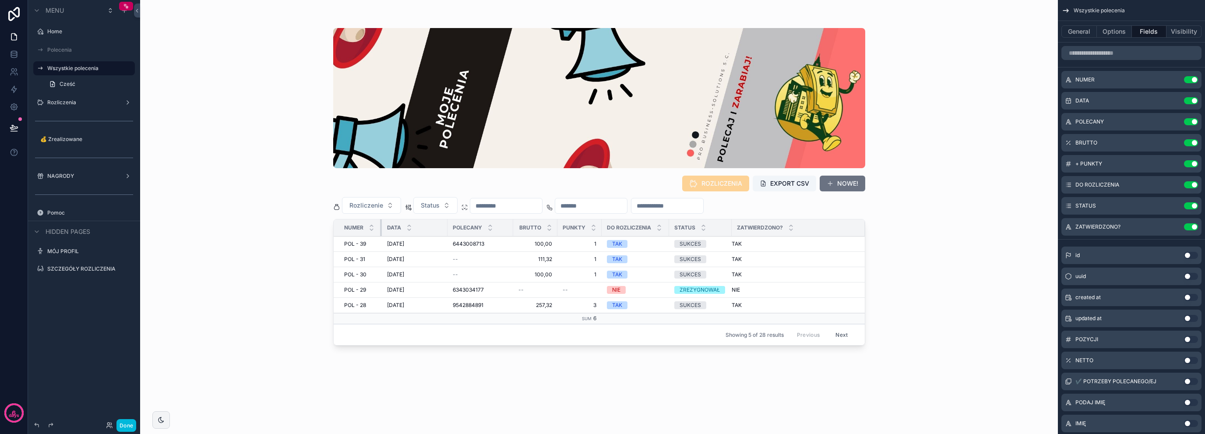
drag, startPoint x: 397, startPoint y: 228, endPoint x: 380, endPoint y: 234, distance: 18.6
click at [380, 234] on div "scrollable content" at bounding box center [382, 227] width 4 height 17
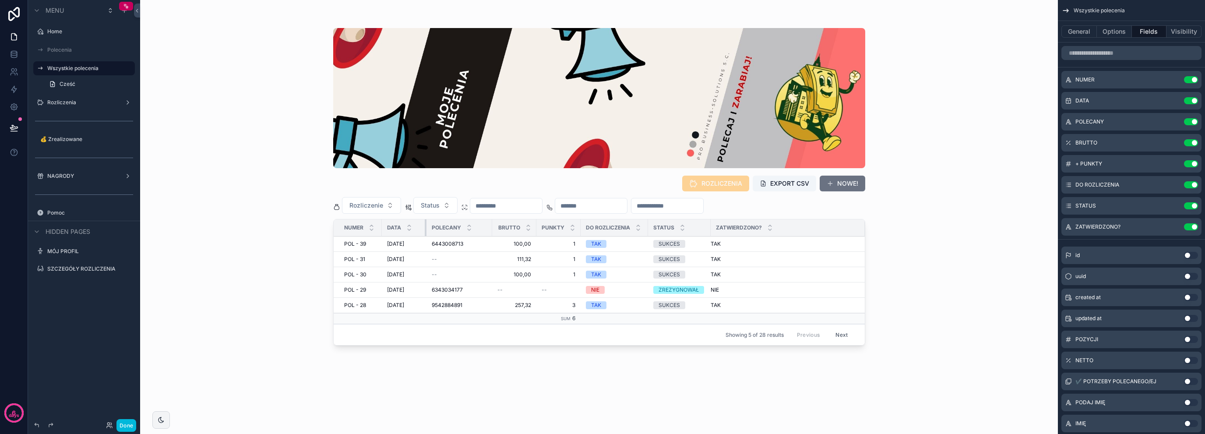
drag, startPoint x: 445, startPoint y: 231, endPoint x: 424, endPoint y: 232, distance: 21.1
click at [425, 232] on div "scrollable content" at bounding box center [427, 227] width 4 height 17
click at [0, 0] on button "scrollable content" at bounding box center [0, 0] width 0 height 0
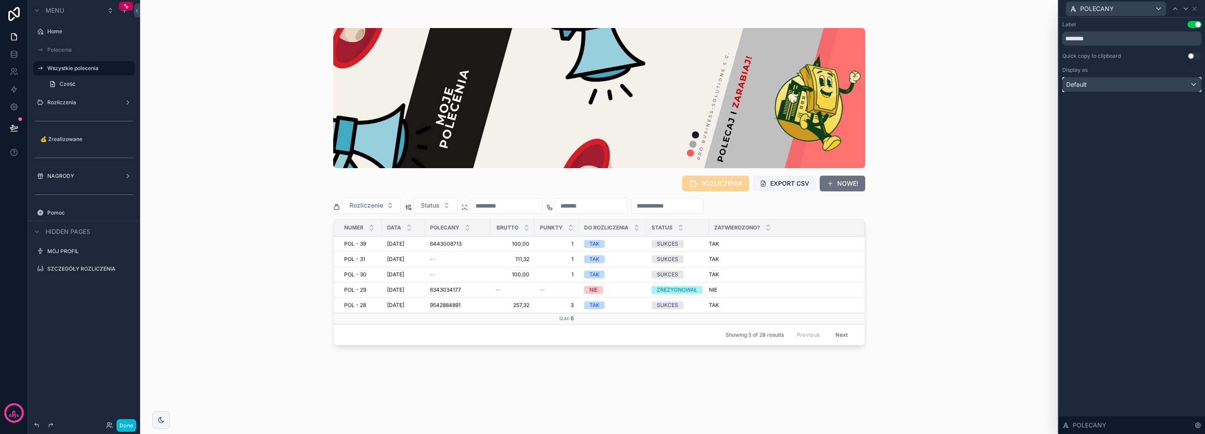
click at [1125, 88] on div "Default" at bounding box center [1131, 84] width 138 height 14
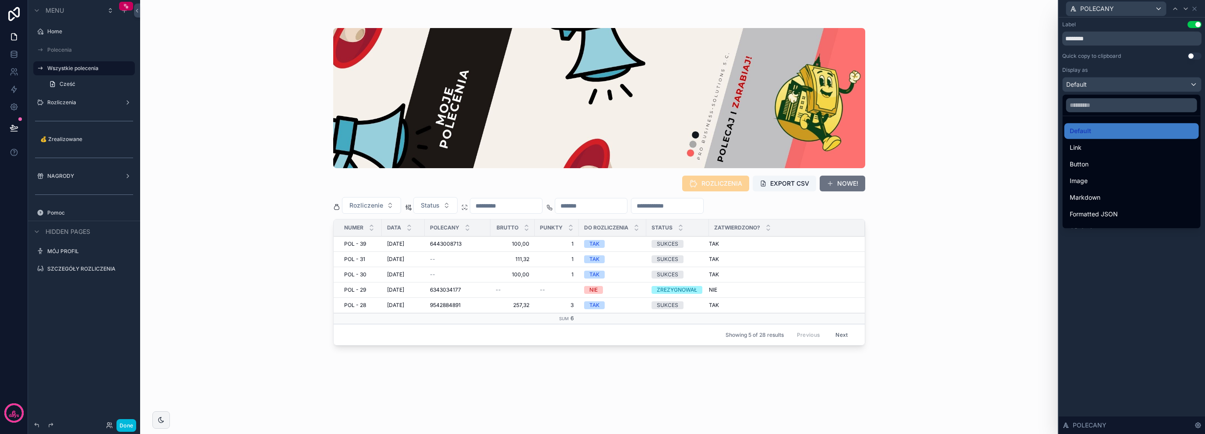
click at [1131, 196] on div "Markdown" at bounding box center [1131, 197] width 124 height 11
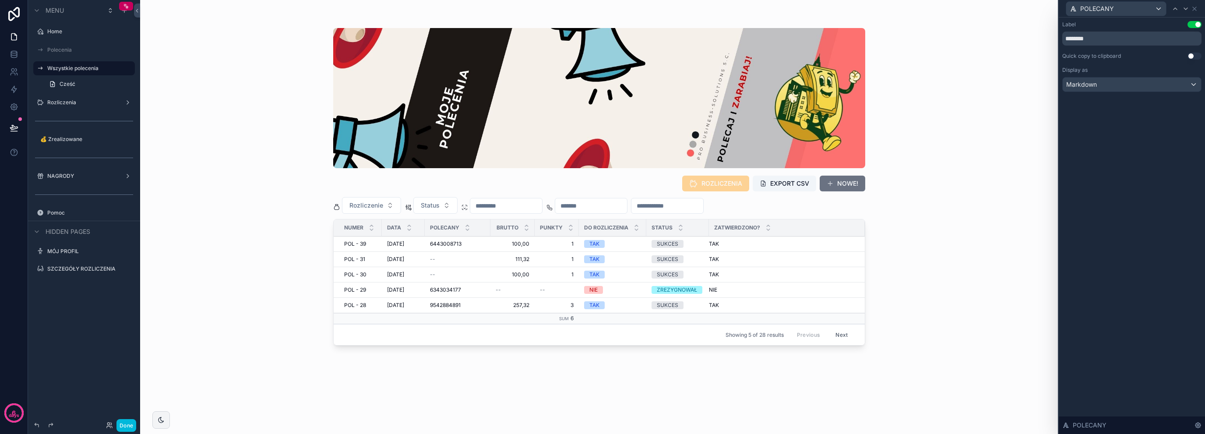
click at [515, 205] on input "scrollable content" at bounding box center [506, 206] width 72 height 12
click at [1128, 79] on div "Markdown" at bounding box center [1131, 84] width 138 height 14
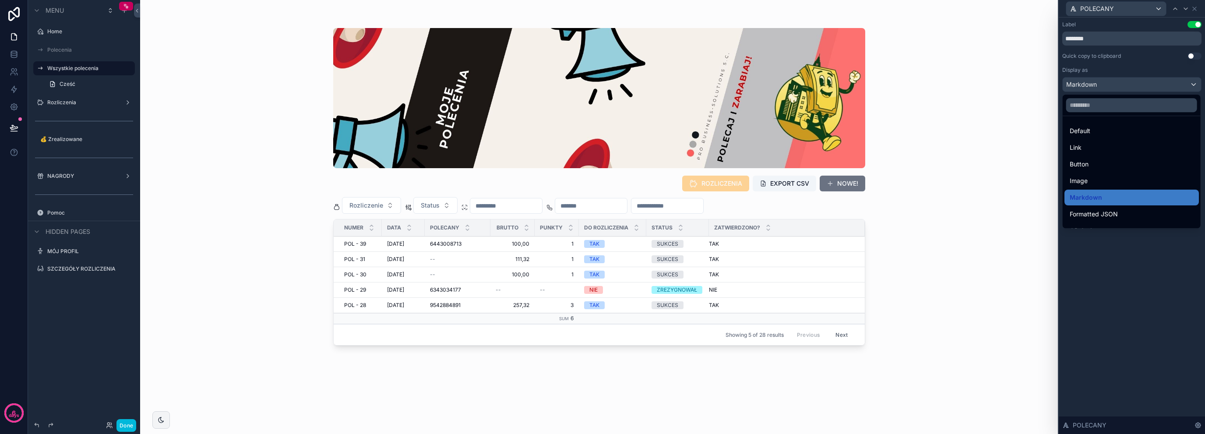
click at [1116, 135] on div "Default" at bounding box center [1131, 131] width 124 height 11
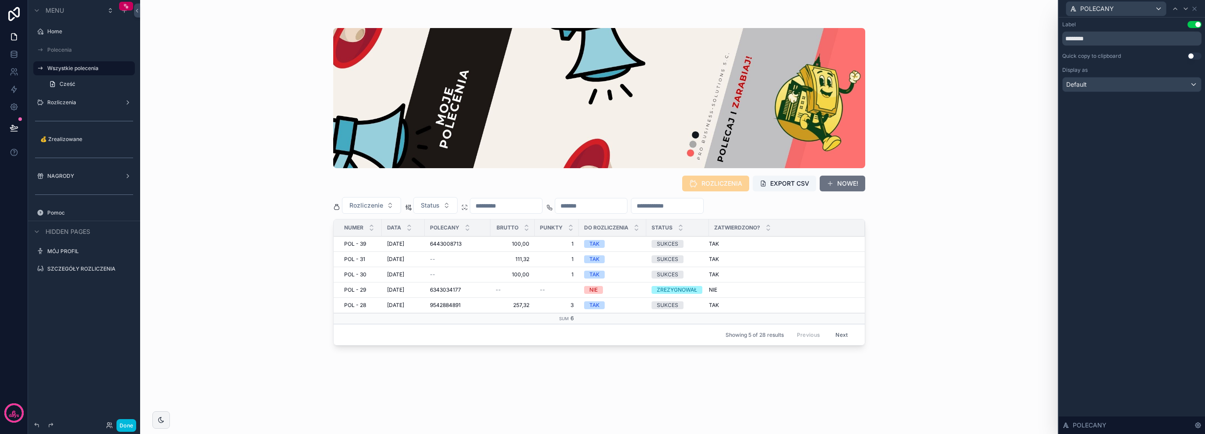
click at [490, 204] on input "scrollable content" at bounding box center [506, 206] width 72 height 12
click at [283, 297] on div "ROZLICZENIA EXPORT CSV NOWE! Rozliczenie Status NUMER DATA POLECANY BRUTTO PUNK…" at bounding box center [598, 217] width 917 height 434
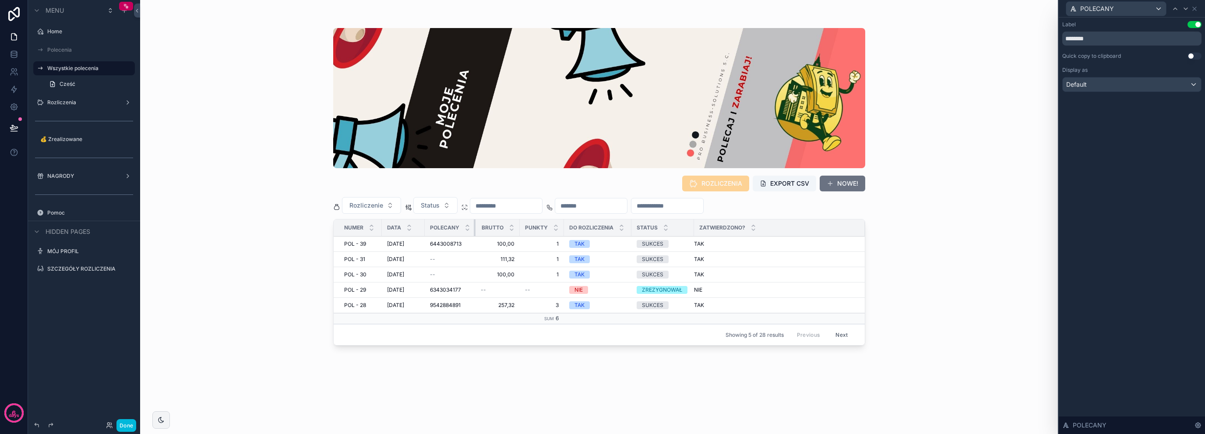
drag, startPoint x: 489, startPoint y: 234, endPoint x: 473, endPoint y: 236, distance: 16.4
click at [473, 236] on table "NUMER DATA POLECANY BRUTTO PUNKTY DO ROZLICZENIA STATUS ZATWIERDZONO? POL - 39 …" at bounding box center [599, 271] width 531 height 105
drag, startPoint x: 423, startPoint y: 223, endPoint x: 418, endPoint y: 225, distance: 5.7
click at [418, 225] on th "DATA" at bounding box center [401, 227] width 38 height 17
click at [992, 242] on div "ROZLICZENIA EXPORT CSV NOWE! Rozliczenie Status NUMER DATA POLECANY BRUTTO PUNK…" at bounding box center [598, 217] width 917 height 434
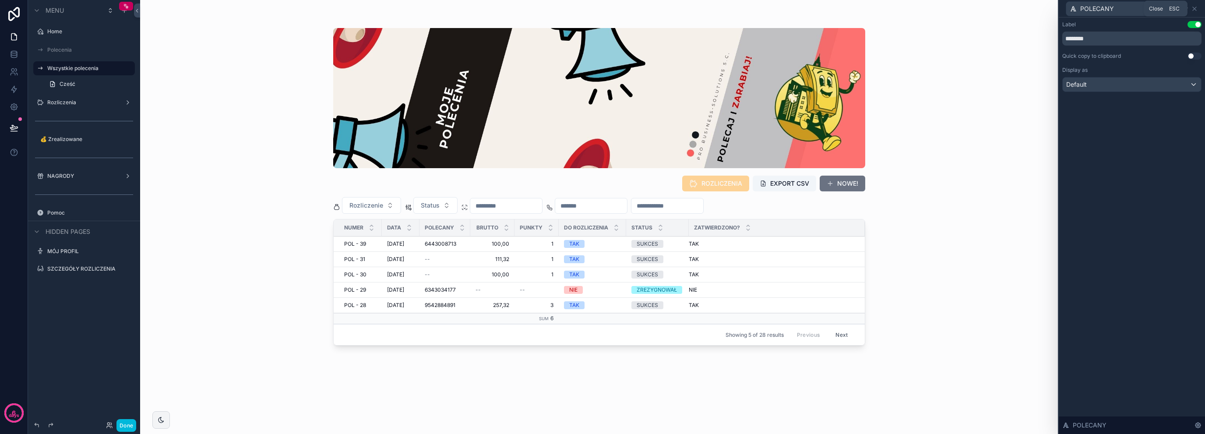
click at [1193, 11] on icon at bounding box center [1194, 8] width 7 height 7
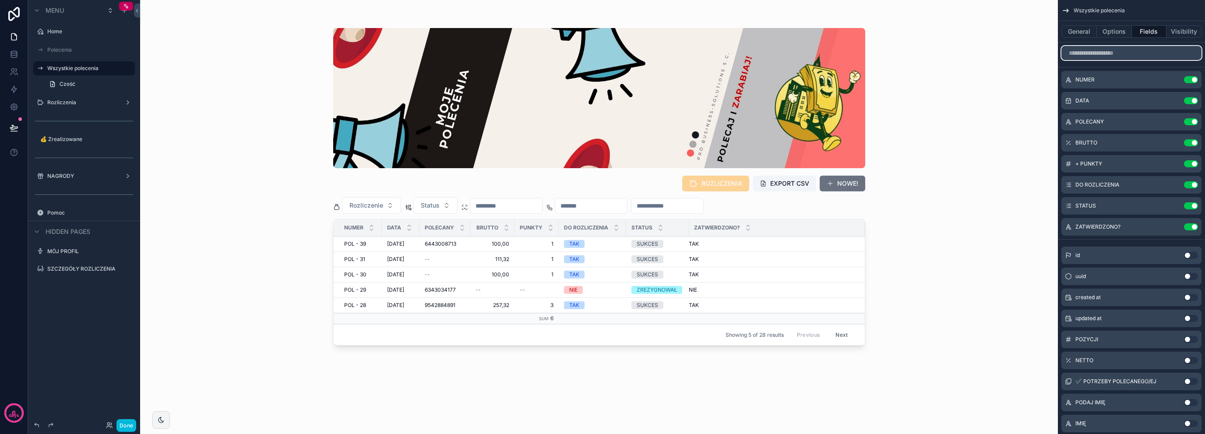
click at [1114, 49] on input "scrollable content" at bounding box center [1131, 53] width 140 height 14
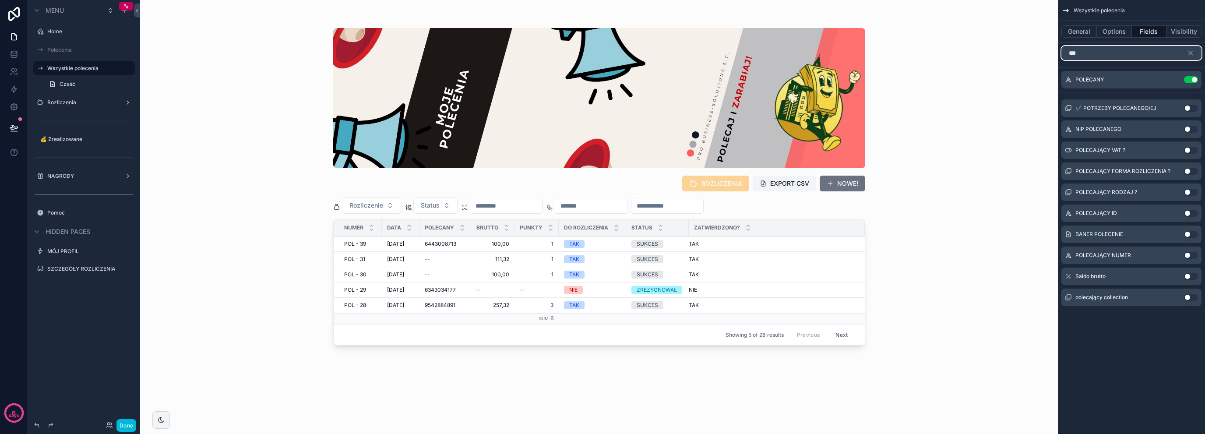
type input "***"
click at [1186, 296] on button "Use setting" at bounding box center [1191, 297] width 14 height 7
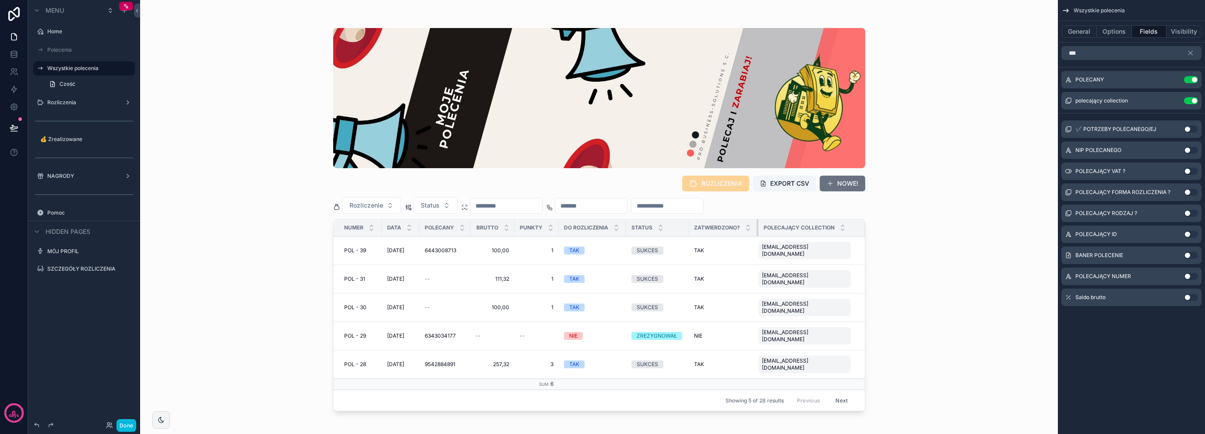
drag, startPoint x: 770, startPoint y: 225, endPoint x: 757, endPoint y: 233, distance: 15.1
click at [757, 233] on div "scrollable content" at bounding box center [758, 227] width 4 height 17
click at [1191, 49] on button "scrollable content" at bounding box center [1193, 53] width 15 height 14
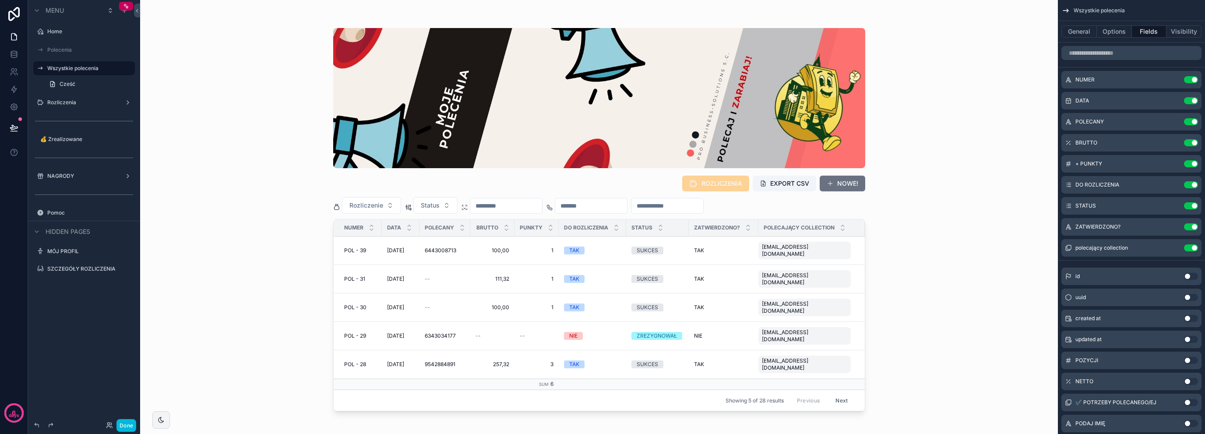
click at [0, 0] on icon "scrollable content" at bounding box center [0, 0] width 0 height 0
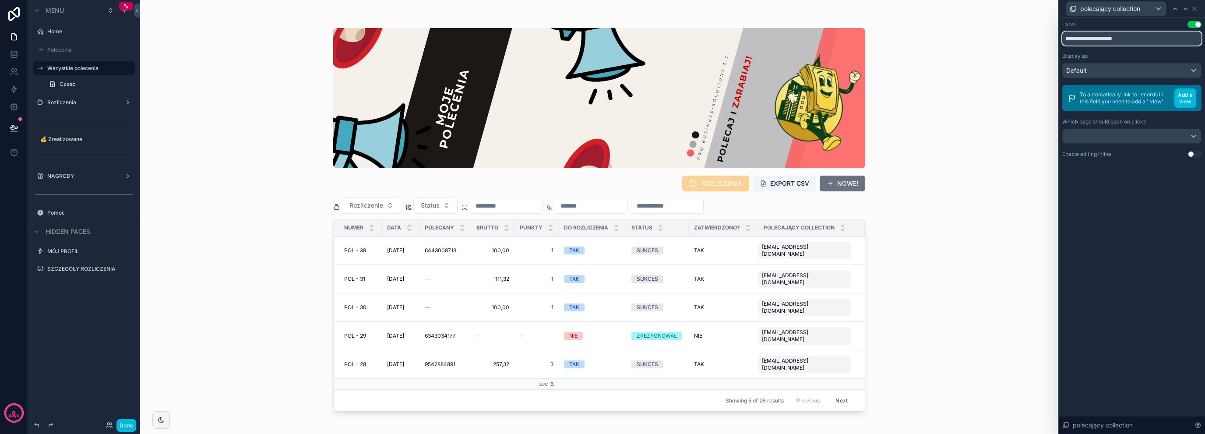
click at [1139, 39] on input "**********" at bounding box center [1131, 39] width 139 height 14
type input "**********"
click at [1101, 202] on div "**********" at bounding box center [1131, 226] width 146 height 416
click at [219, 215] on div "ROZLICZENIA EXPORT CSV NOWE! Rozliczenie Status NUMER DATA POLECANY BRUTTO PUNK…" at bounding box center [598, 217] width 917 height 434
click at [1194, 7] on icon at bounding box center [1194, 8] width 7 height 7
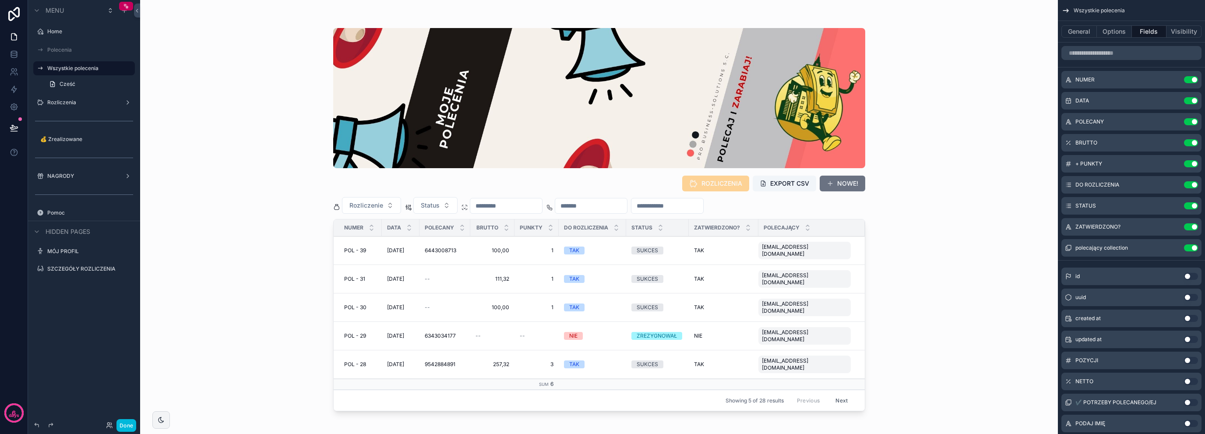
click at [1122, 41] on div "General Options Fields Visibility" at bounding box center [1131, 31] width 147 height 21
click at [1122, 33] on button "Options" at bounding box center [1114, 31] width 35 height 12
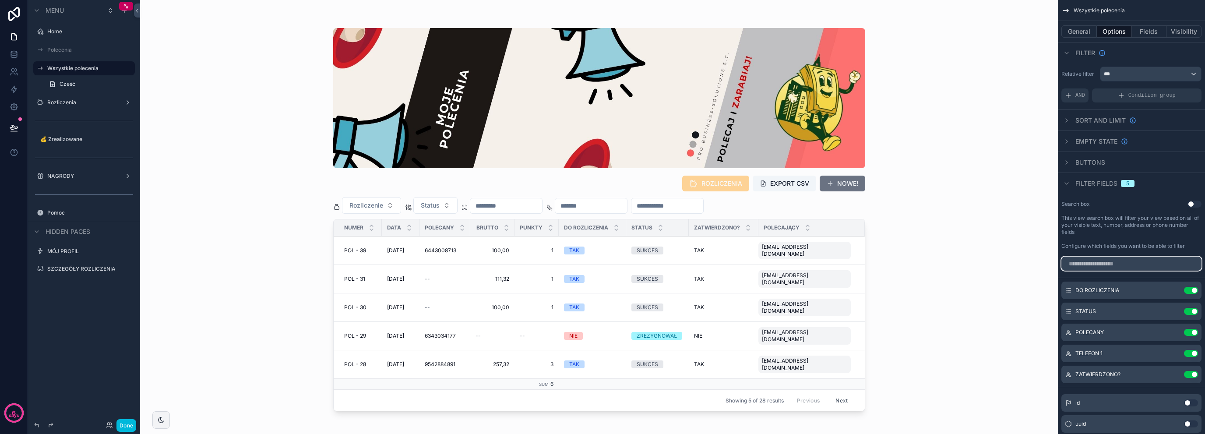
click at [1119, 270] on input "scrollable content" at bounding box center [1131, 264] width 140 height 14
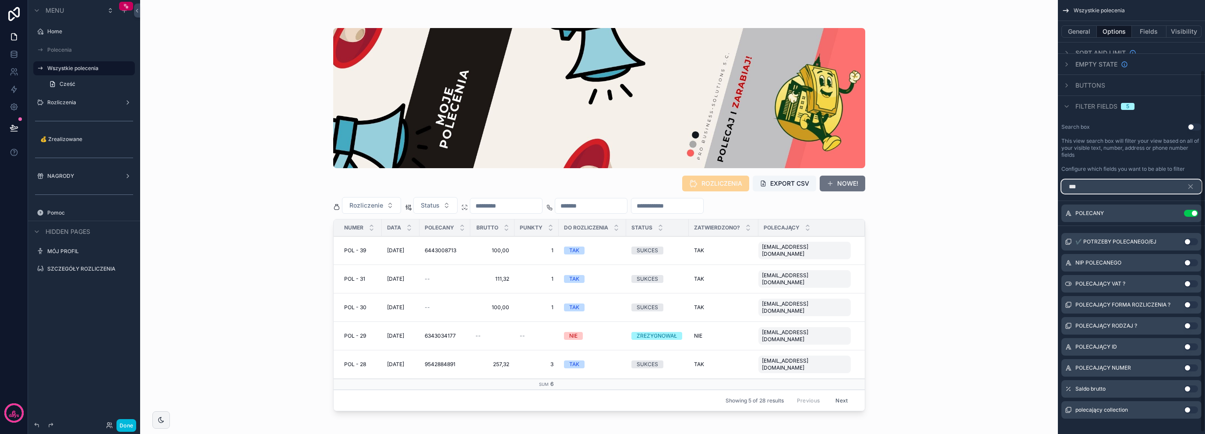
scroll to position [86, 0]
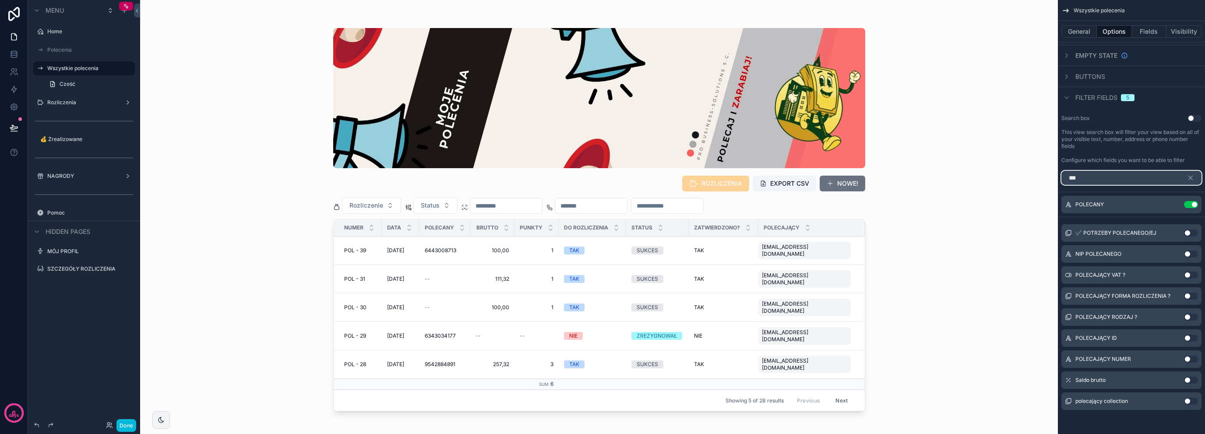
type input "***"
click at [1184, 401] on button "Use setting" at bounding box center [1191, 400] width 14 height 7
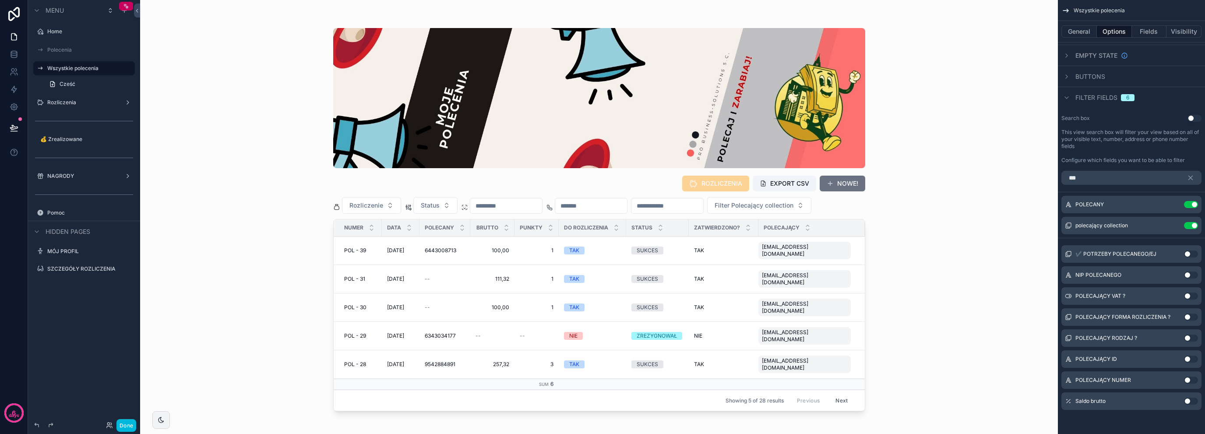
click at [714, 210] on span "Filter Polecający collection" at bounding box center [753, 205] width 79 height 9
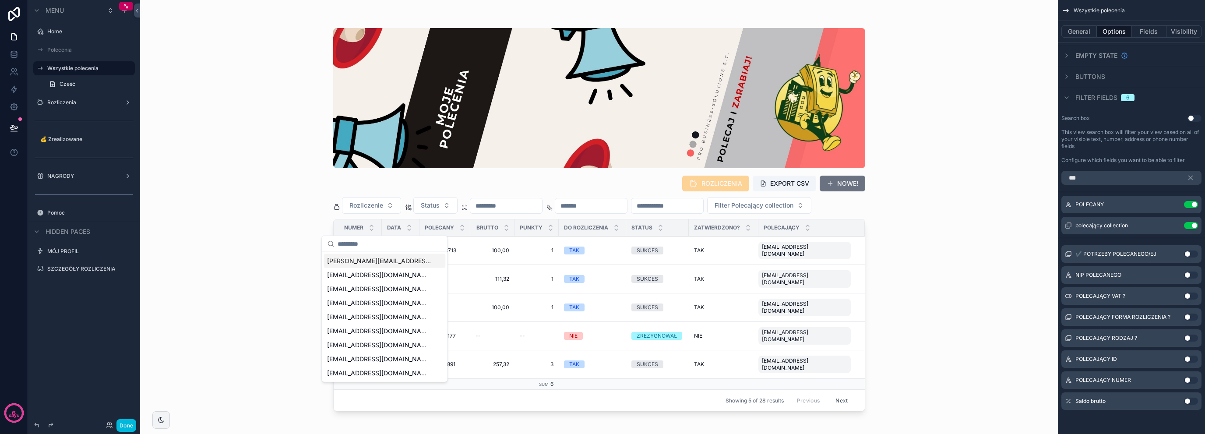
click at [714, 210] on span "Filter Polecający collection" at bounding box center [753, 205] width 79 height 9
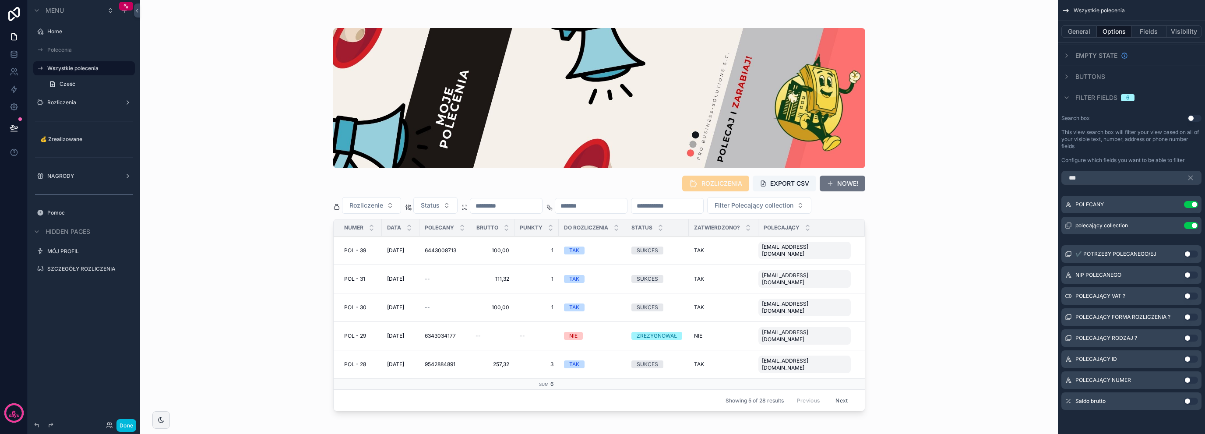
click at [0, 0] on icon "scrollable content" at bounding box center [0, 0] width 0 height 0
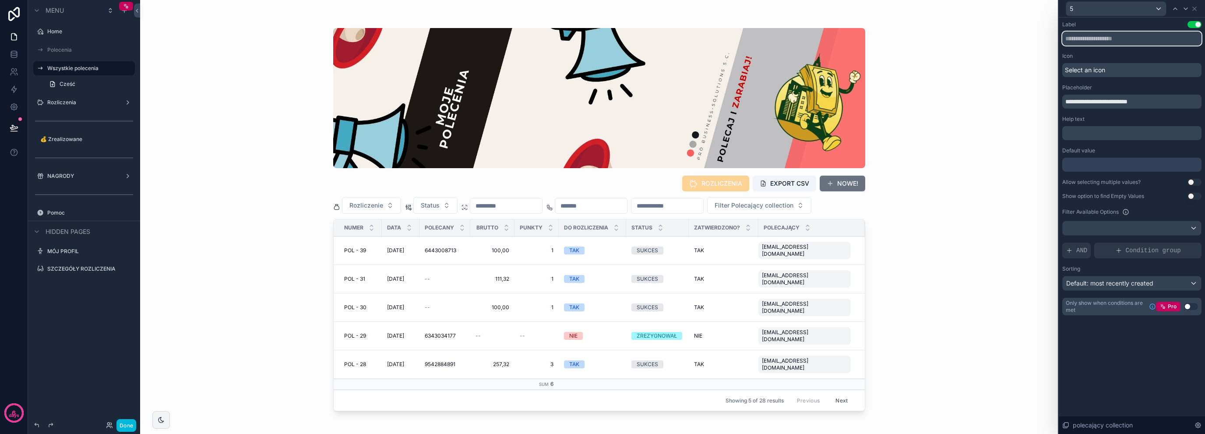
click at [1106, 41] on input "text" at bounding box center [1131, 39] width 139 height 14
click at [1120, 109] on div "**********" at bounding box center [1131, 168] width 139 height 294
click at [1126, 102] on input "**********" at bounding box center [1131, 102] width 139 height 14
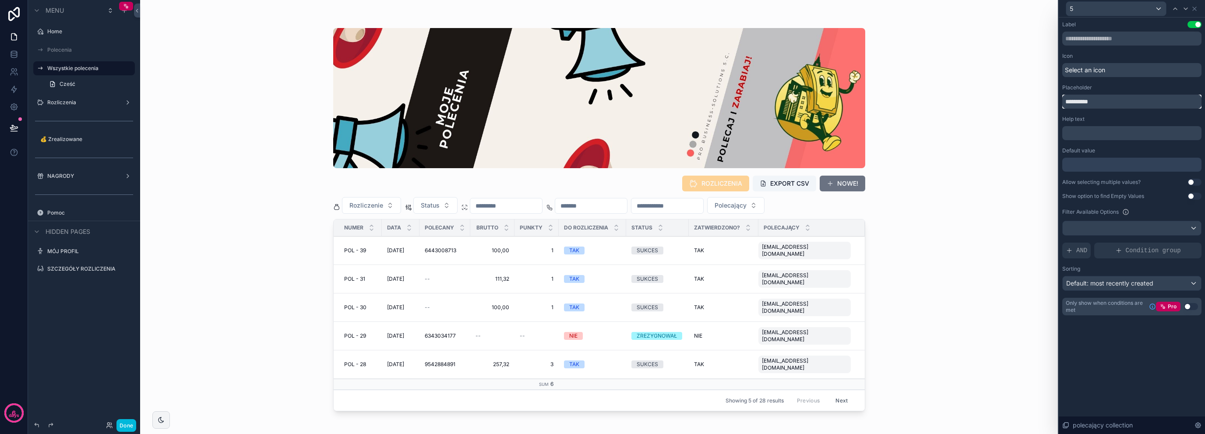
type input "**********"
click at [764, 198] on button "Polecający" at bounding box center [735, 205] width 57 height 17
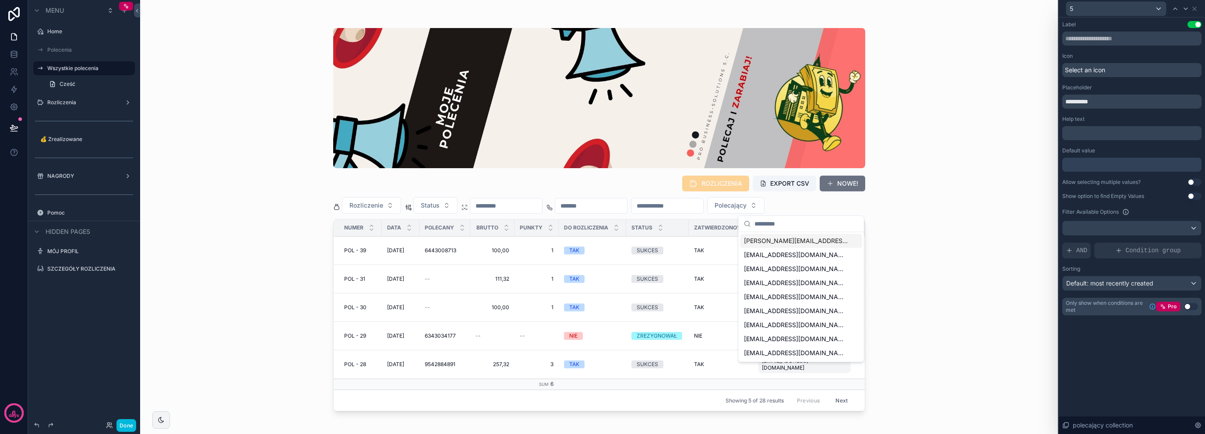
click at [764, 205] on button "Polecający" at bounding box center [735, 205] width 57 height 17
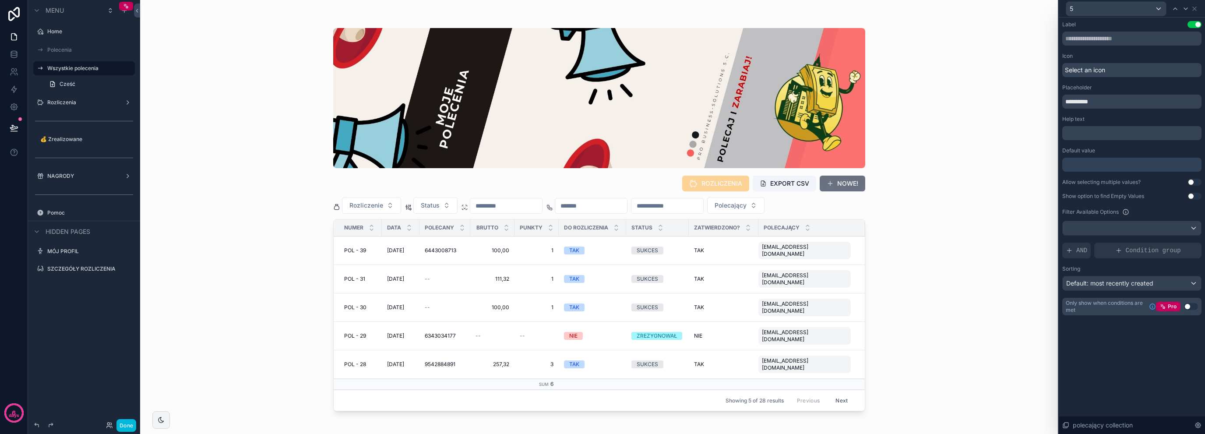
click at [253, 203] on div "ROZLICZENIA EXPORT CSV NOWE! Rozliczenie Status Polecający NUMER DATA POLECANY …" at bounding box center [598, 217] width 917 height 434
click at [445, 208] on button "Status" at bounding box center [435, 205] width 44 height 17
click at [374, 211] on button "Rozliczenie" at bounding box center [371, 205] width 59 height 17
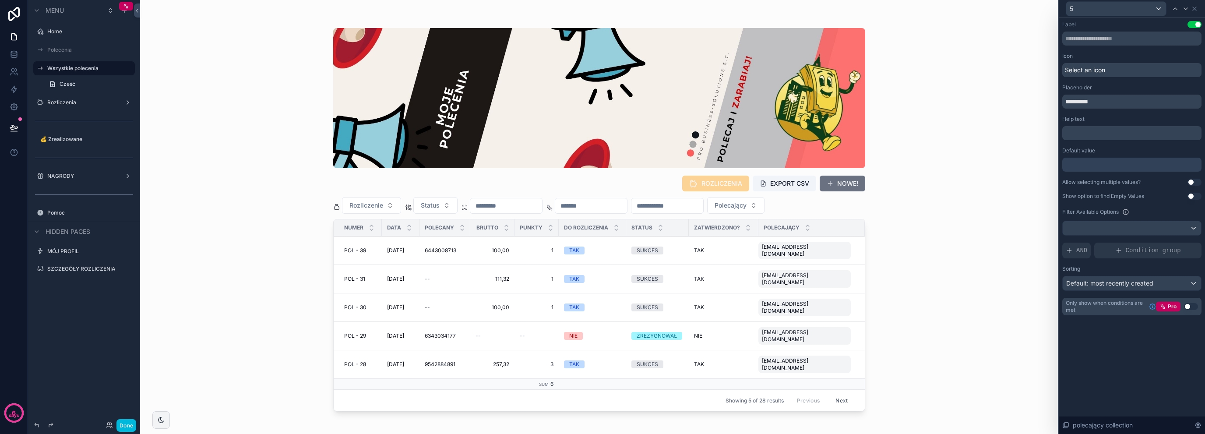
click at [503, 205] on input "scrollable content" at bounding box center [506, 206] width 72 height 12
click at [601, 208] on input "scrollable content" at bounding box center [591, 206] width 72 height 12
click at [513, 208] on input "scrollable content" at bounding box center [506, 206] width 72 height 12
click at [473, 243] on td "100,00 100,00" at bounding box center [492, 250] width 44 height 28
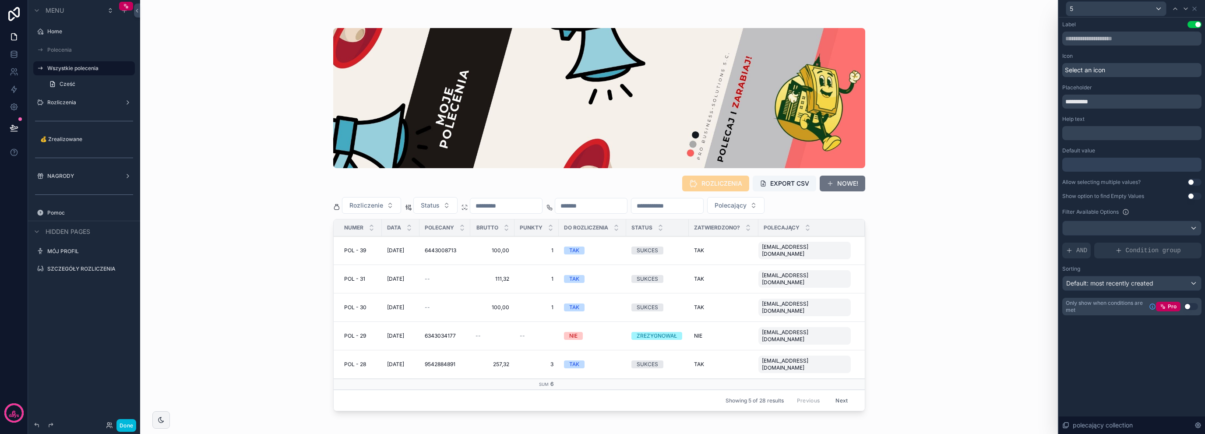
click at [368, 250] on div "POL - 39 POL - 39" at bounding box center [360, 250] width 32 height 7
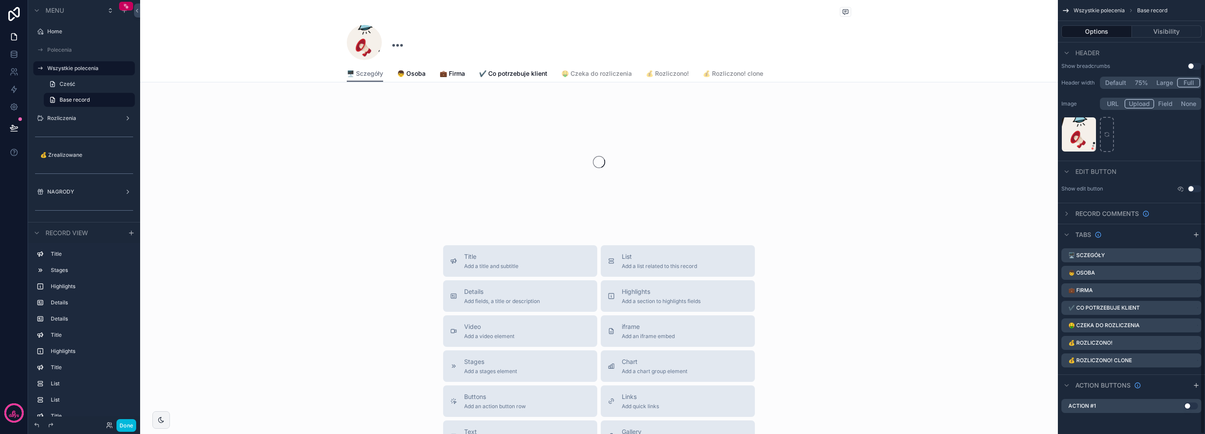
scroll to position [74, 0]
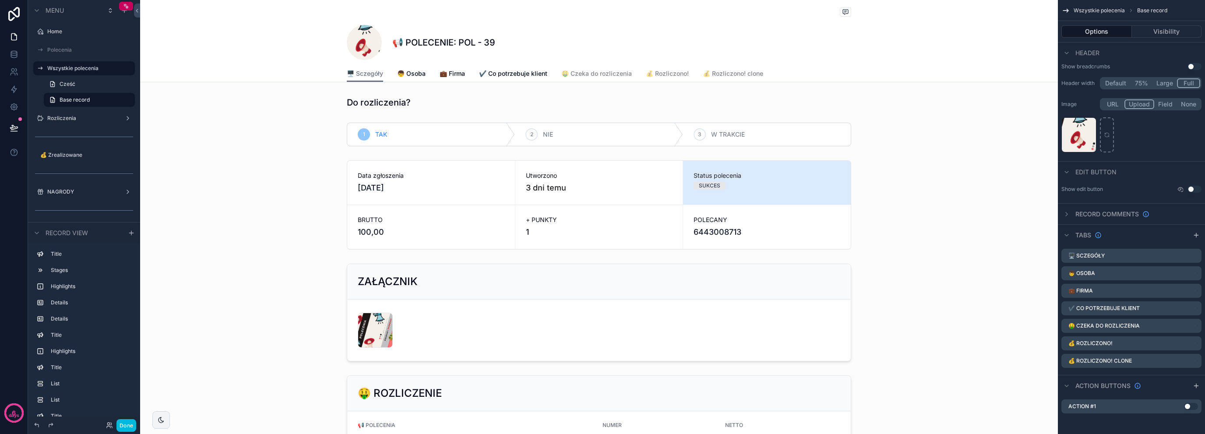
click at [73, 119] on label "Rozliczenia" at bounding box center [82, 118] width 70 height 7
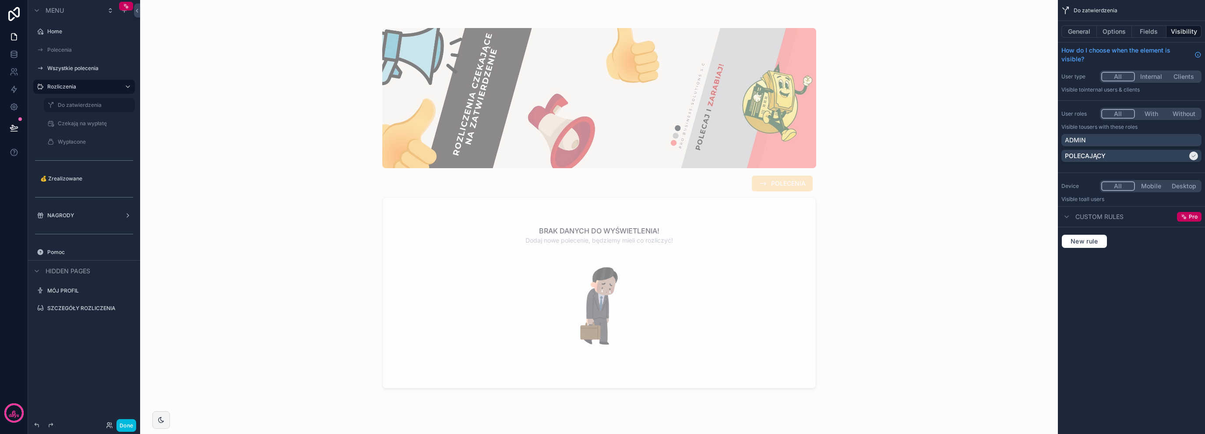
click at [84, 120] on label "Czekają na wypłatę" at bounding box center [94, 123] width 72 height 7
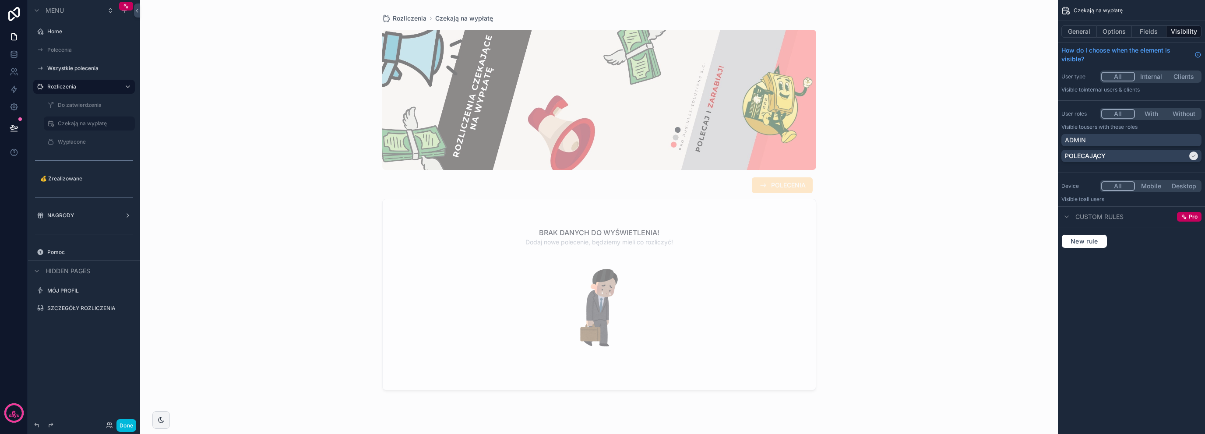
click at [82, 138] on div "Wypłacone" at bounding box center [95, 141] width 75 height 7
click at [81, 143] on label "Wypłacone" at bounding box center [94, 141] width 72 height 7
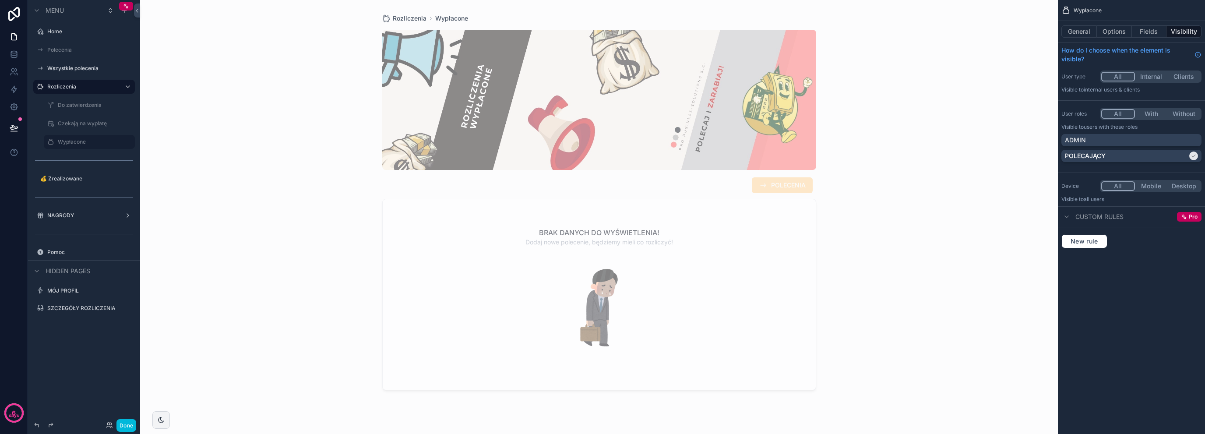
click at [83, 105] on label "Do zatwierdzenia" at bounding box center [94, 105] width 72 height 7
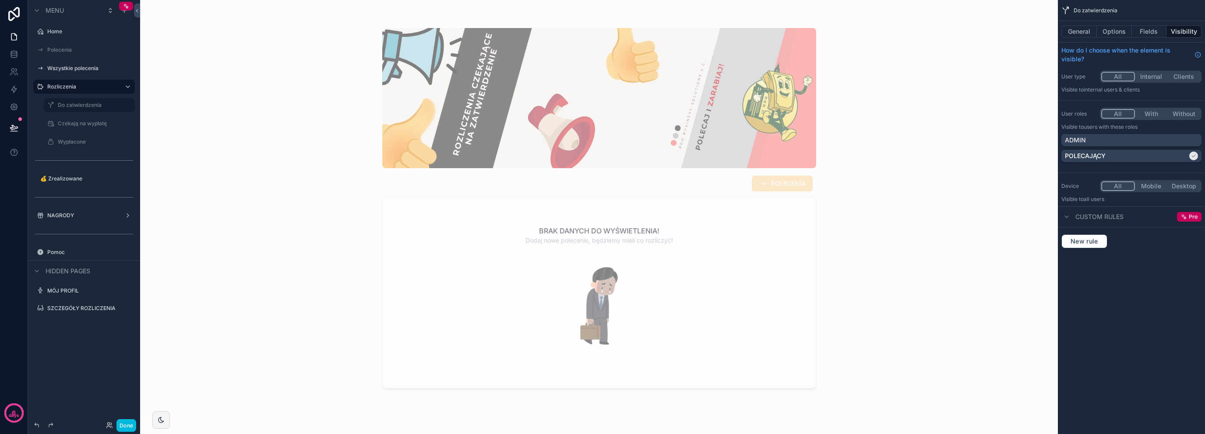
click at [0, 0] on div "scrollable content" at bounding box center [0, 0] width 0 height 0
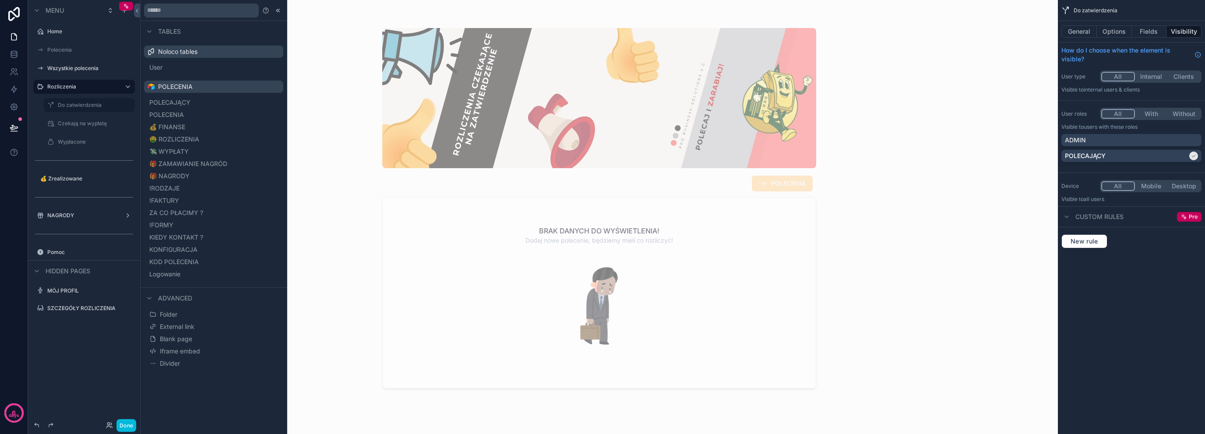
click at [64, 124] on label "Czekają na wypłatę" at bounding box center [94, 123] width 72 height 7
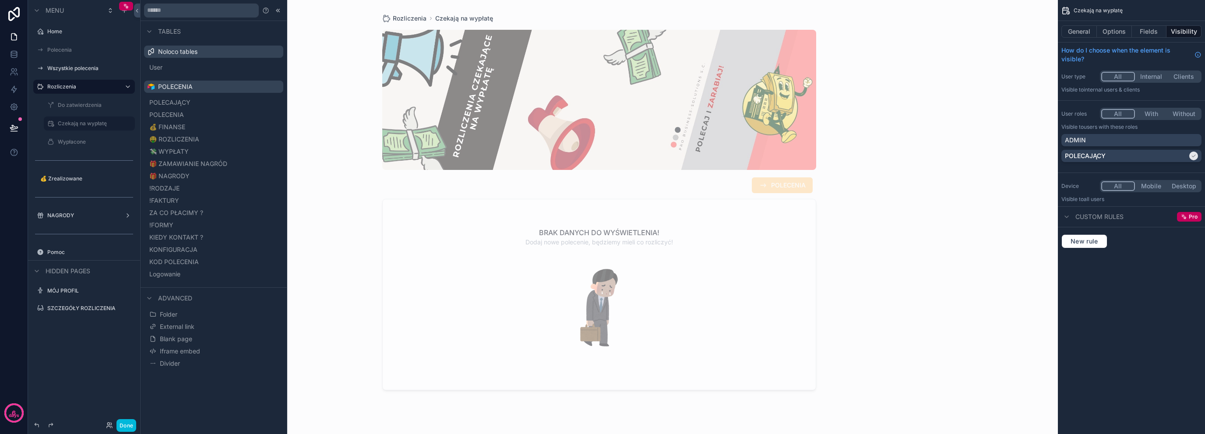
click at [68, 138] on div "Wypłacone" at bounding box center [95, 141] width 75 height 7
click at [70, 139] on label "Wypłacone" at bounding box center [94, 141] width 72 height 7
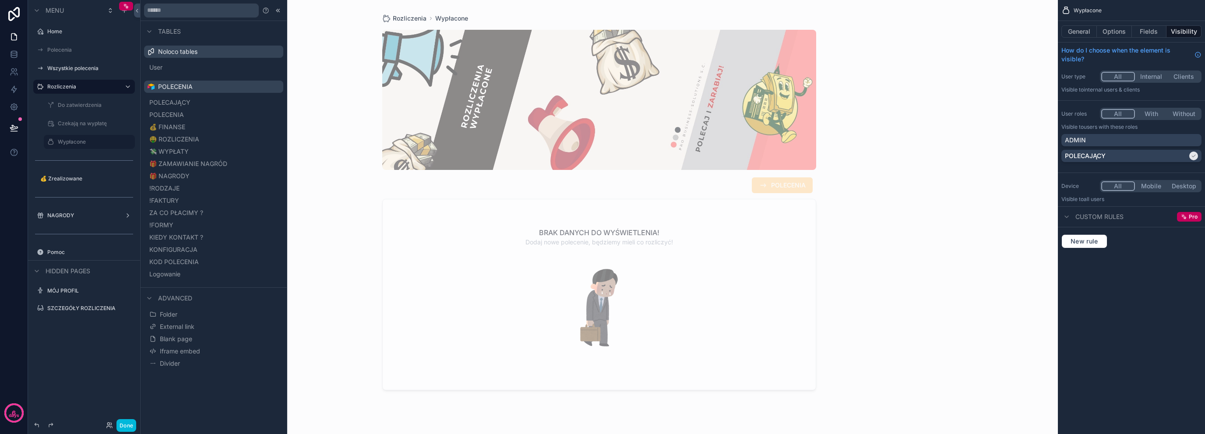
click at [78, 120] on label "Czekają na wypłatę" at bounding box center [94, 123] width 72 height 7
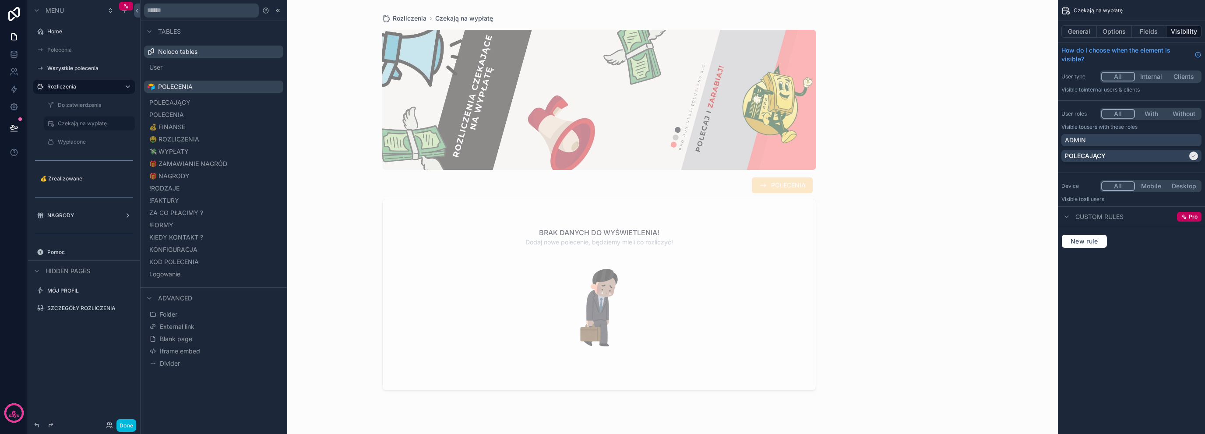
click at [82, 103] on label "Do zatwierdzenia" at bounding box center [94, 105] width 72 height 7
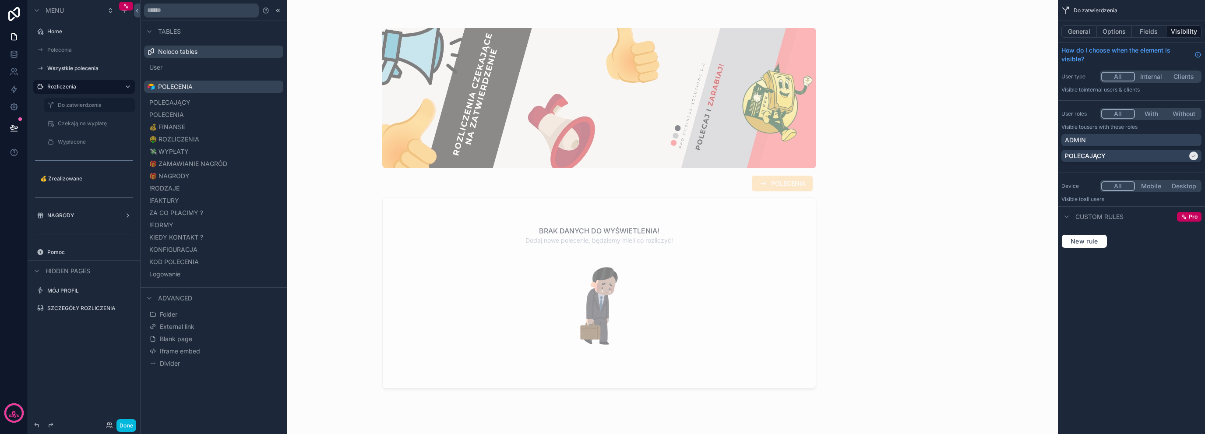
click at [81, 126] on label "Czekają na wypłatę" at bounding box center [94, 123] width 72 height 7
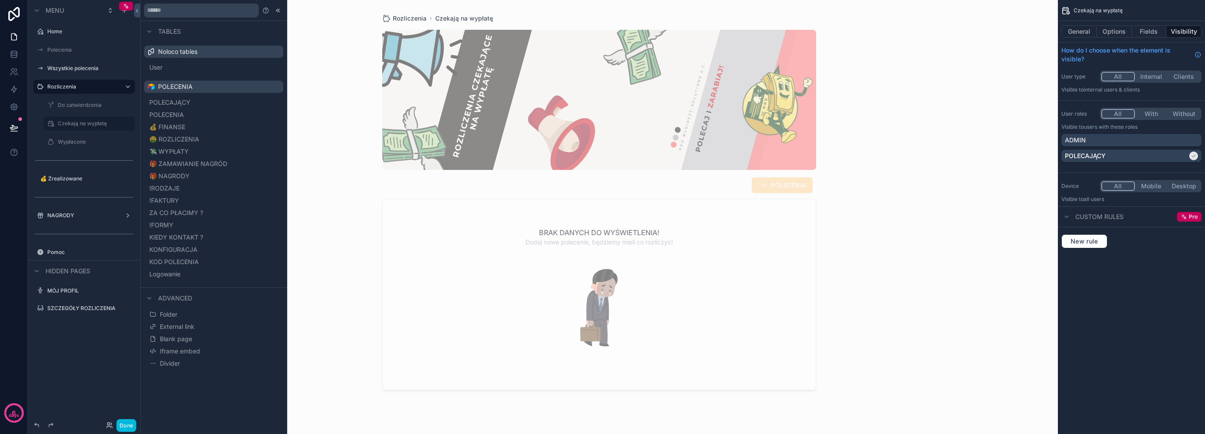
click at [76, 140] on label "Wypłacone" at bounding box center [94, 141] width 72 height 7
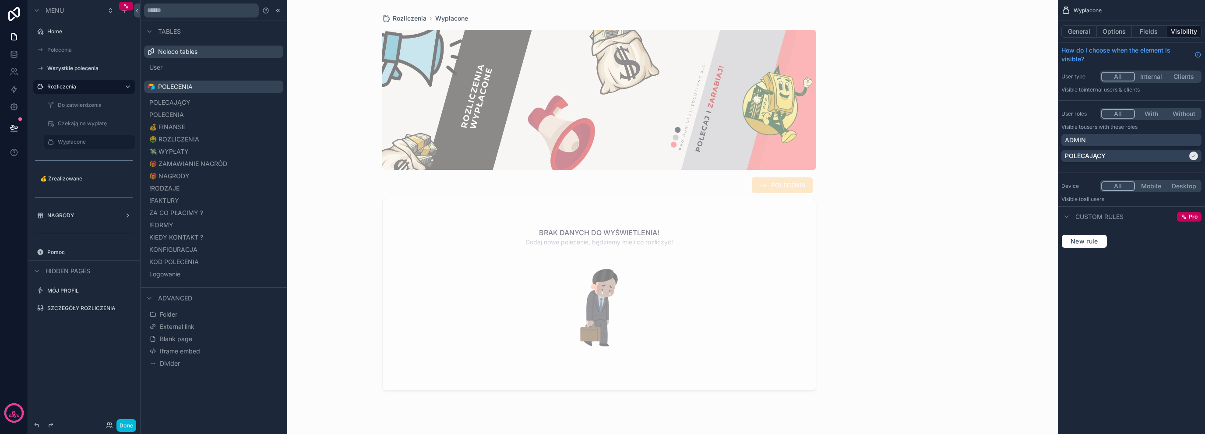
click at [81, 121] on label "Czekają na wypłatę" at bounding box center [94, 123] width 72 height 7
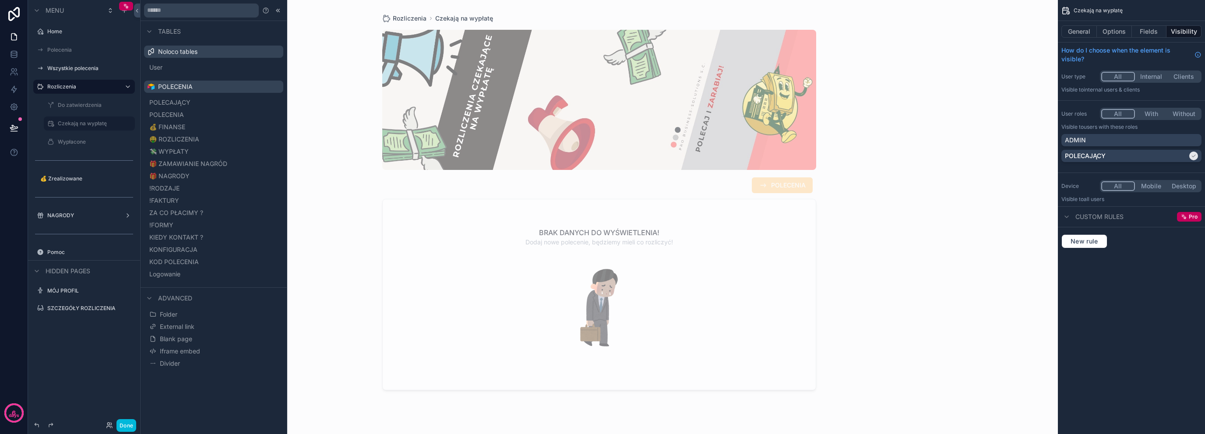
click at [82, 105] on label "Do zatwierdzenia" at bounding box center [94, 105] width 72 height 7
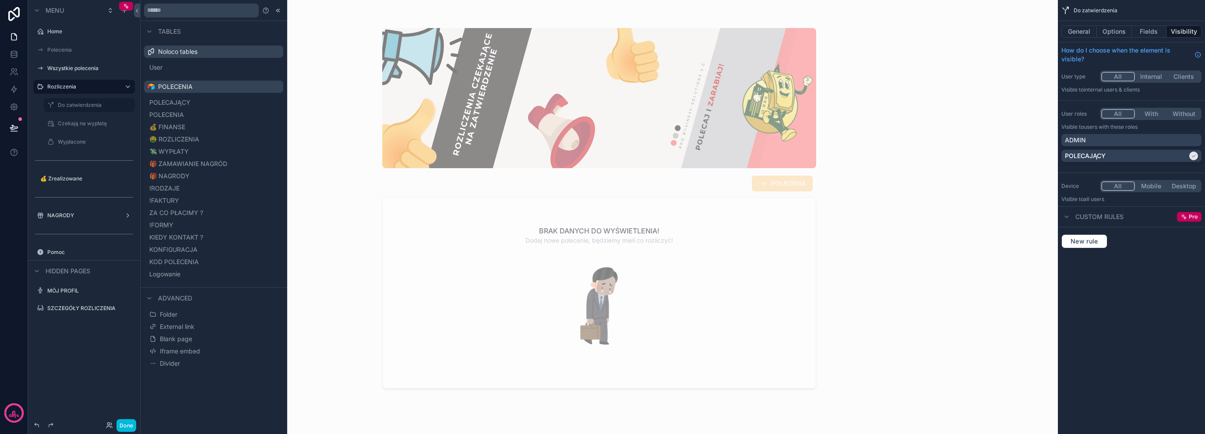
click at [80, 125] on label "Czekają na wypłatę" at bounding box center [94, 123] width 72 height 7
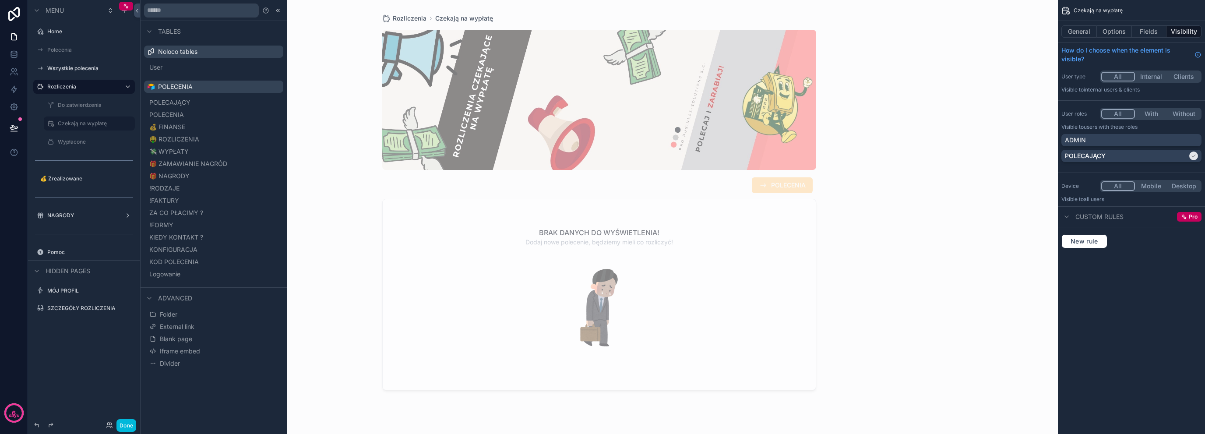
click at [78, 141] on label "Wypłacone" at bounding box center [94, 141] width 72 height 7
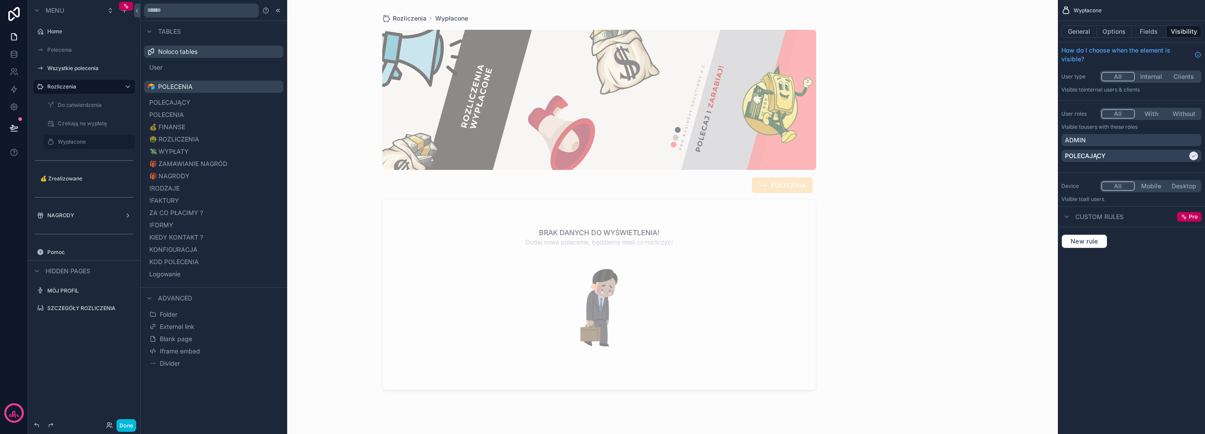
click at [81, 123] on label "Czekają na wypłatę" at bounding box center [94, 123] width 72 height 7
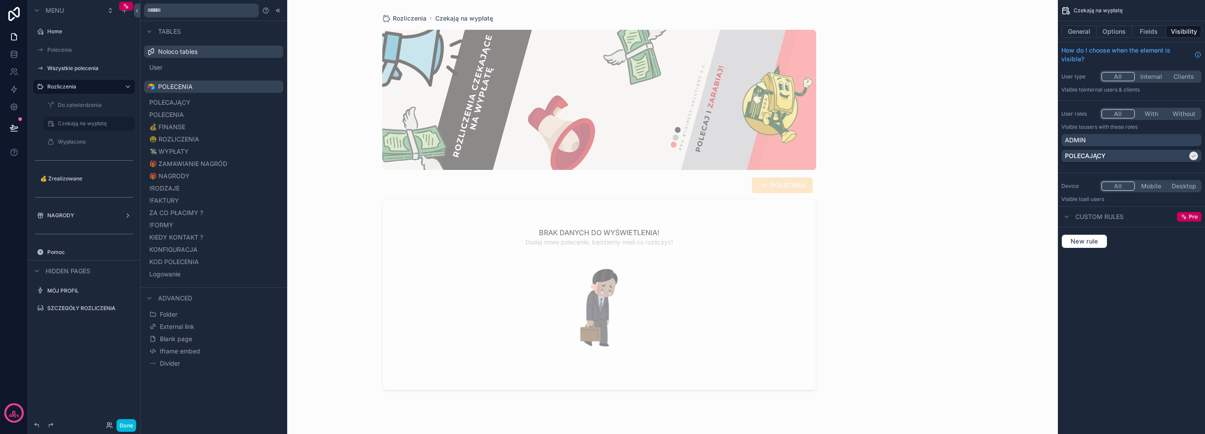
click at [81, 109] on div "Do zatwierdzenia" at bounding box center [95, 105] width 75 height 7
click at [84, 105] on label "Do zatwierdzenia" at bounding box center [94, 105] width 72 height 7
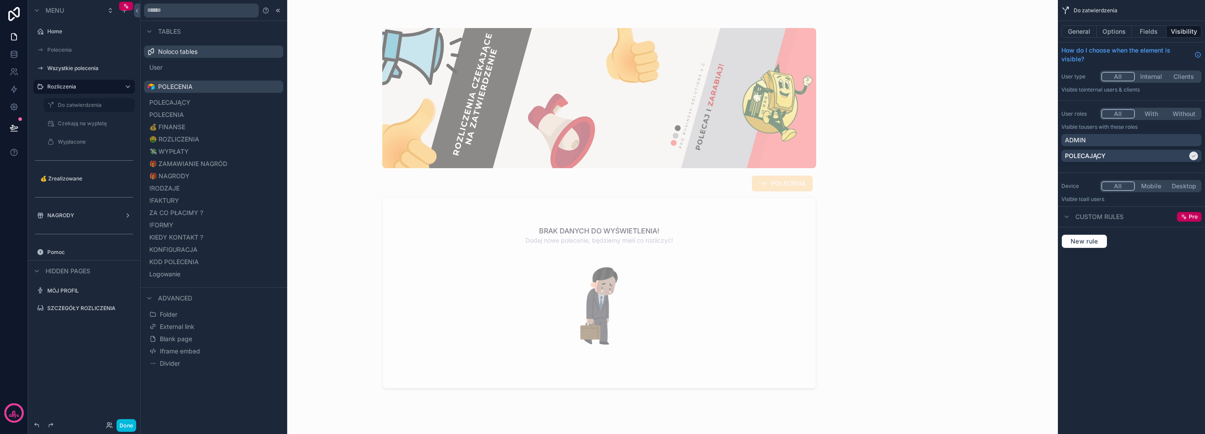
click at [85, 121] on label "Czekają na wypłatę" at bounding box center [94, 123] width 72 height 7
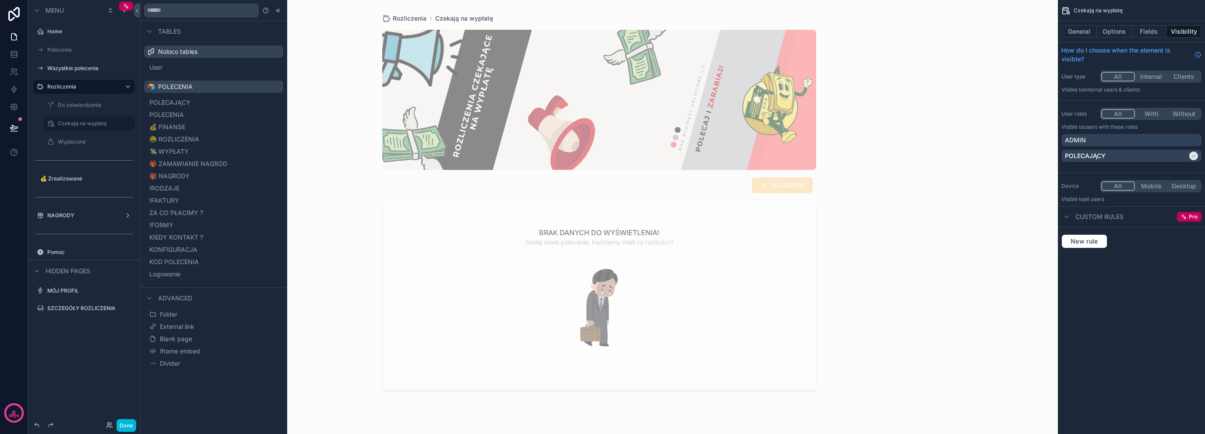
click at [90, 105] on label "Do zatwierdzenia" at bounding box center [94, 105] width 72 height 7
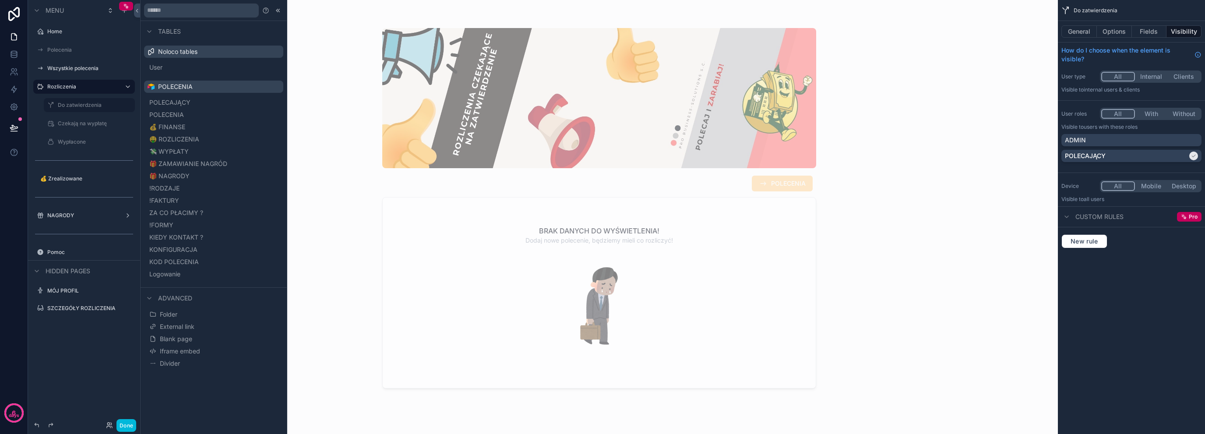
click at [86, 120] on div "Czekają na wypłatę" at bounding box center [95, 123] width 75 height 7
click at [86, 125] on label "Czekają na wypłatę" at bounding box center [94, 123] width 72 height 7
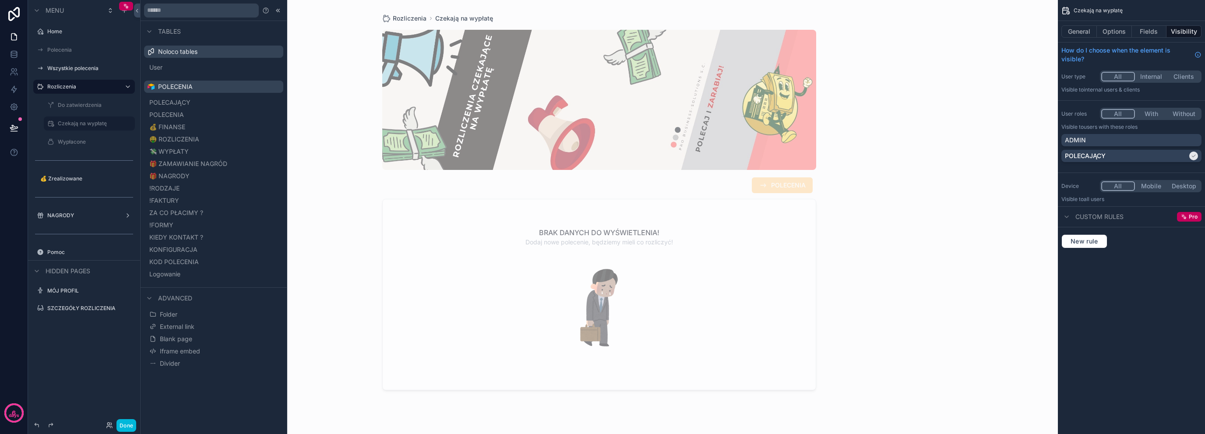
click at [82, 138] on label "Wypłacone" at bounding box center [94, 141] width 72 height 7
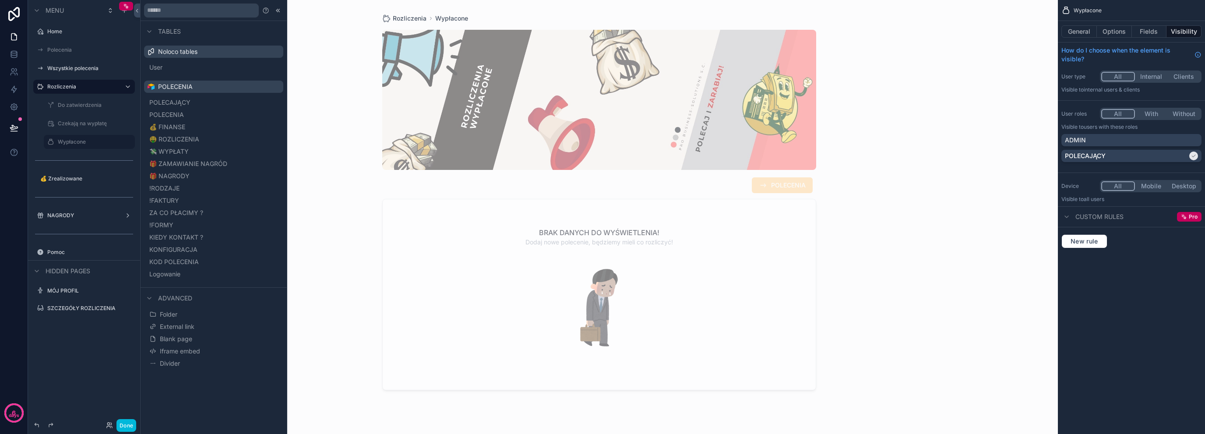
click at [84, 127] on div "Czekają na wypłatę" at bounding box center [95, 123] width 75 height 7
click at [86, 109] on div "Do zatwierdzenia" at bounding box center [95, 105] width 75 height 7
click at [88, 105] on label "Do zatwierdzenia" at bounding box center [94, 105] width 72 height 7
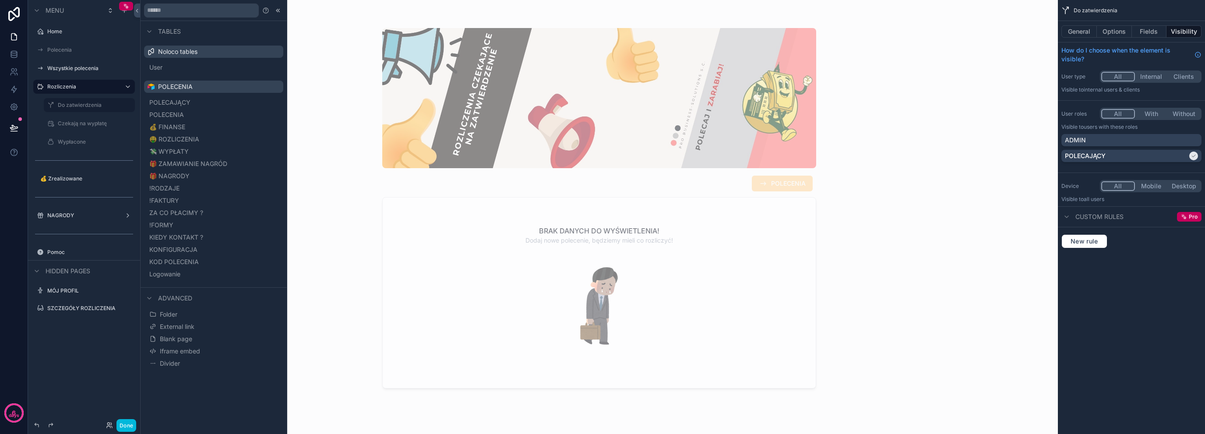
click at [82, 134] on div "Wypłacone" at bounding box center [90, 142] width 102 height 16
click at [82, 126] on label "Czekają na wypłatę" at bounding box center [94, 123] width 72 height 7
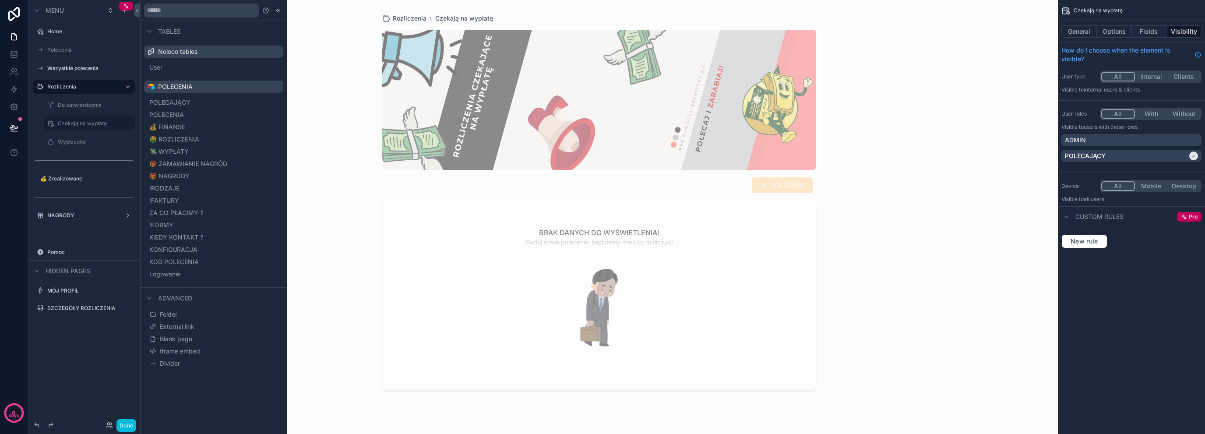
click at [81, 136] on div "Wypłacone" at bounding box center [90, 142] width 88 height 14
click at [81, 138] on label "Wypłacone" at bounding box center [94, 141] width 72 height 7
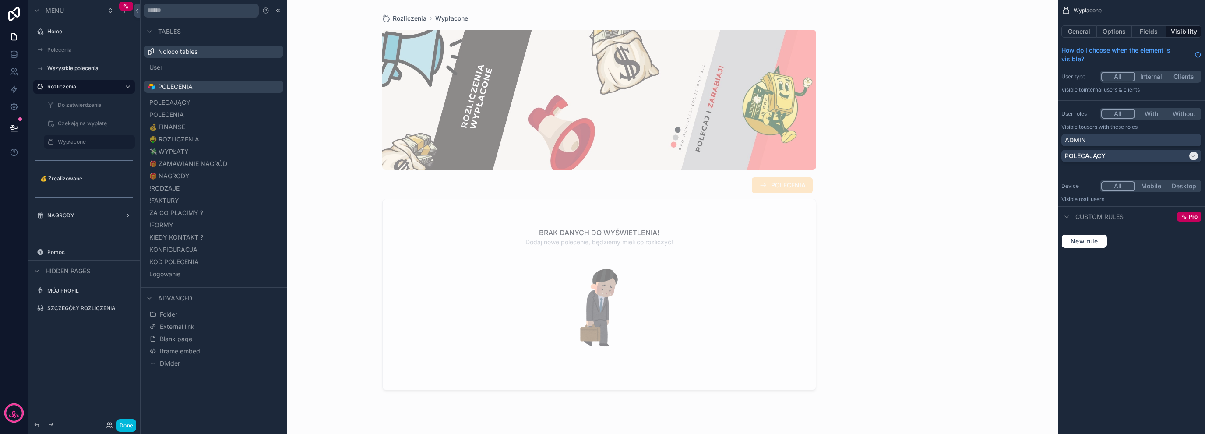
click at [77, 109] on div "Do zatwierdzenia" at bounding box center [95, 105] width 75 height 7
click at [72, 130] on div "Czekają na wypłatę" at bounding box center [90, 123] width 88 height 14
click at [75, 122] on label "Czekają na wypłatę" at bounding box center [94, 123] width 72 height 7
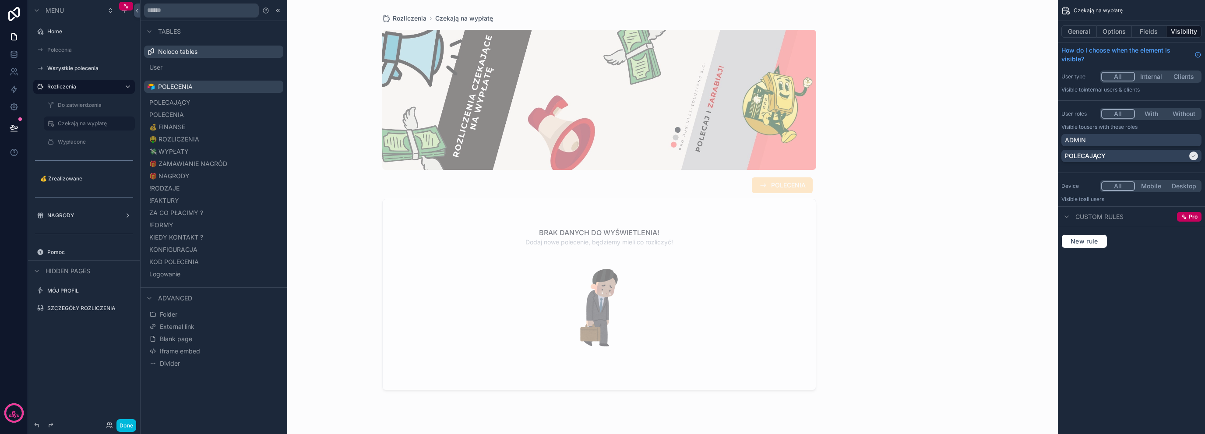
click at [75, 142] on label "Wypłacone" at bounding box center [94, 141] width 72 height 7
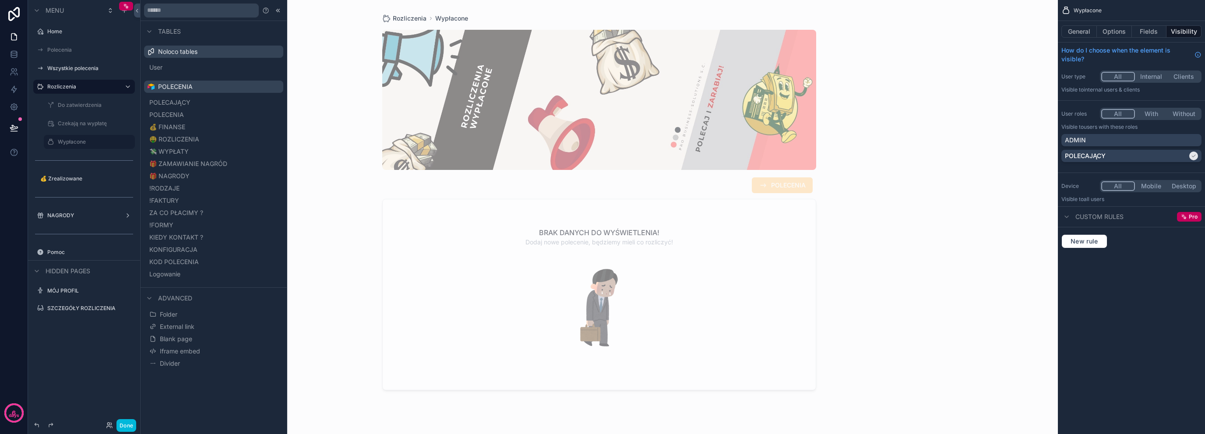
click at [200, 129] on button "💰 FINANSE" at bounding box center [214, 127] width 132 height 12
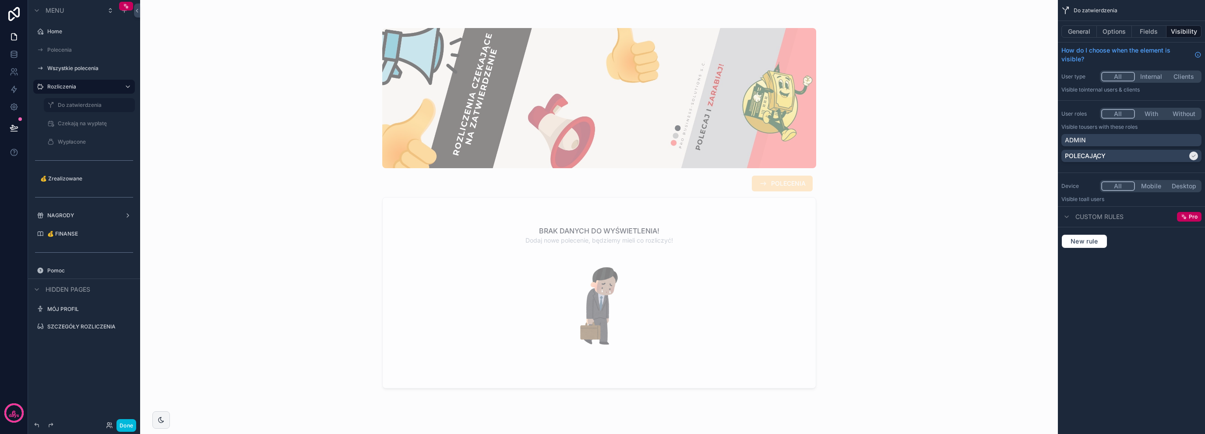
click at [82, 237] on label "💰 FINANSE" at bounding box center [88, 233] width 82 height 7
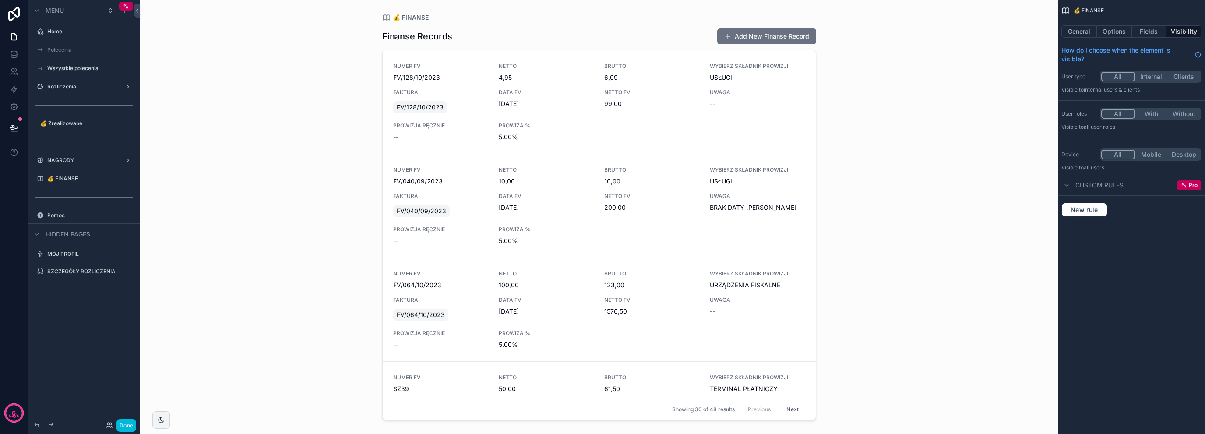
click at [1160, 35] on button "Fields" at bounding box center [1149, 31] width 35 height 12
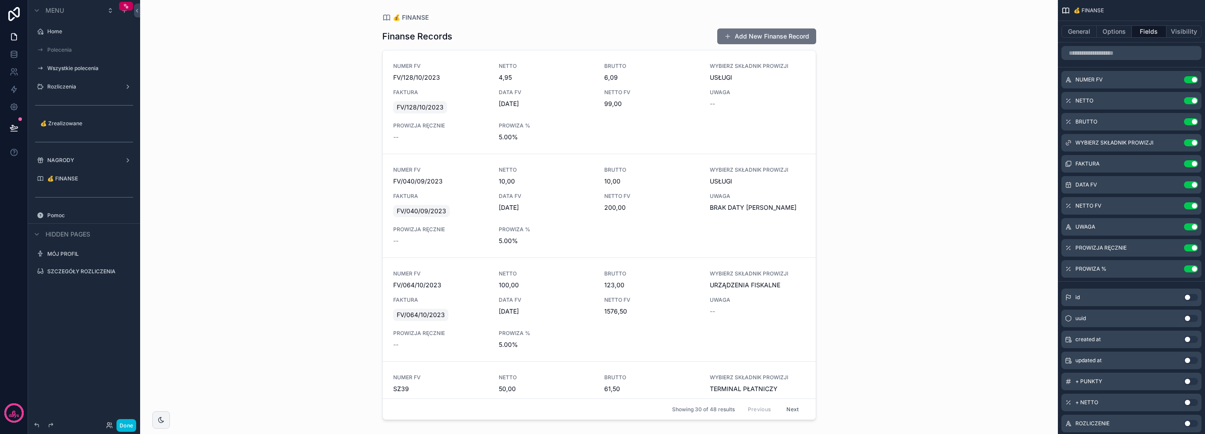
click at [1191, 98] on button "Use setting" at bounding box center [1191, 100] width 14 height 7
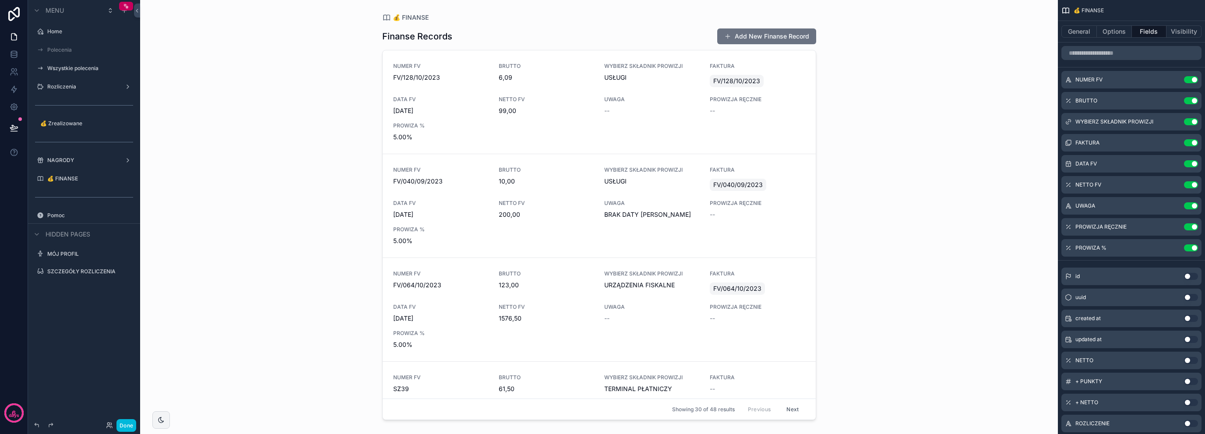
click at [1191, 81] on button "Use setting" at bounding box center [1191, 79] width 14 height 7
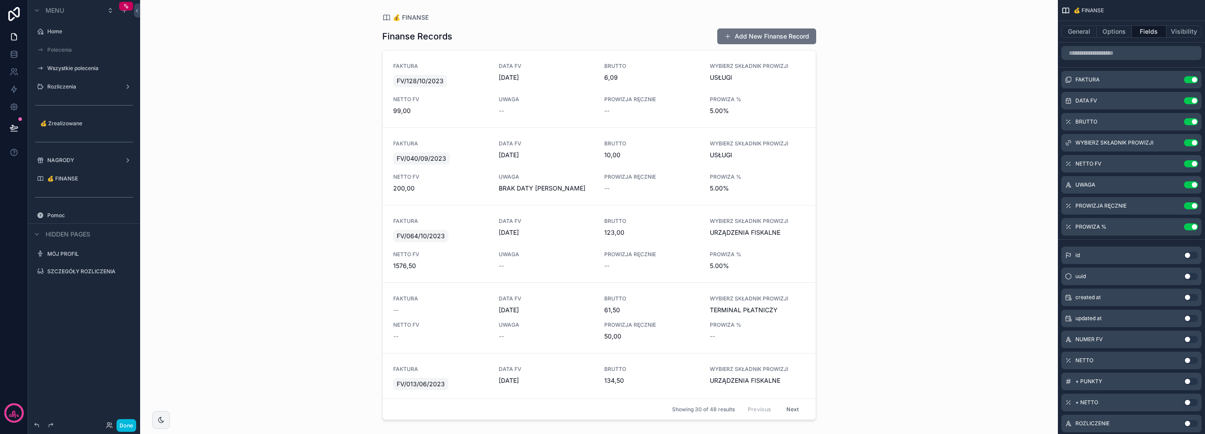
click at [1189, 166] on button "Use setting" at bounding box center [1191, 163] width 14 height 7
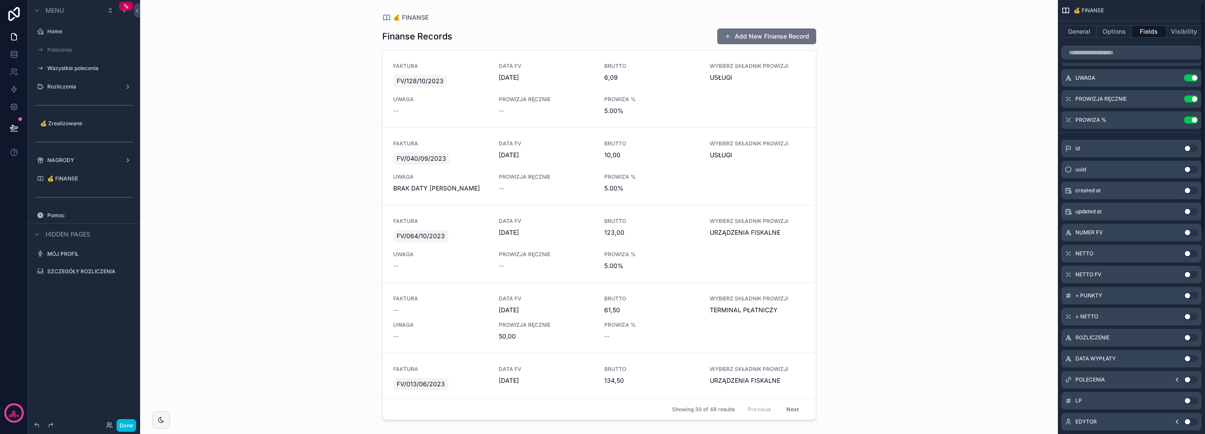
scroll to position [88, 0]
click at [1191, 253] on button "Use setting" at bounding box center [1191, 251] width 14 height 7
click at [1185, 273] on button "Use setting" at bounding box center [1191, 272] width 14 height 7
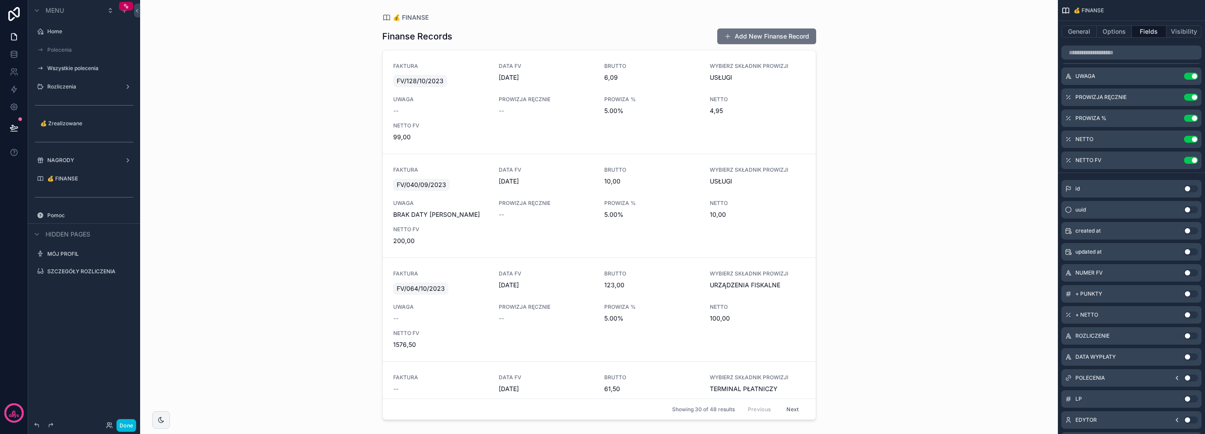
click at [1194, 139] on button "Use setting" at bounding box center [1191, 139] width 14 height 7
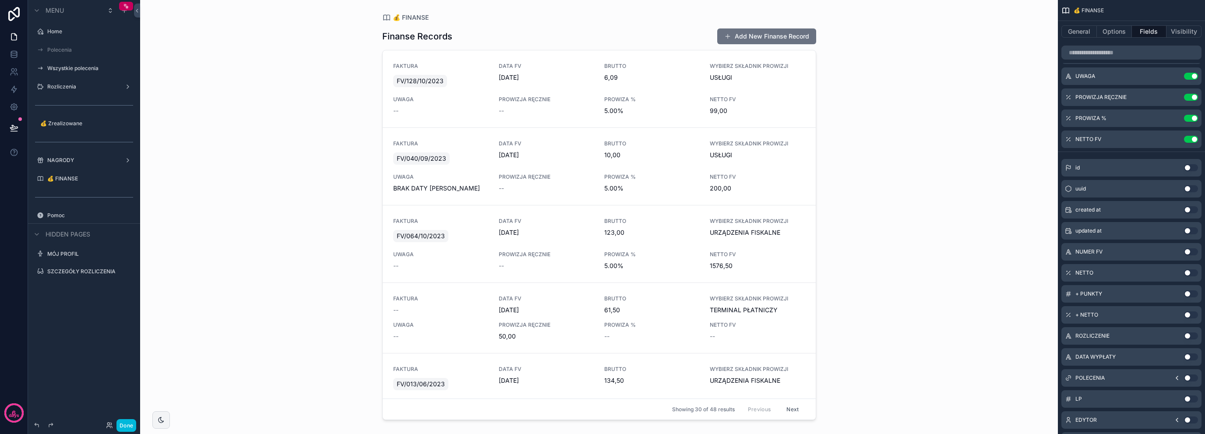
click at [1187, 276] on div "NETTO Use setting" at bounding box center [1131, 273] width 140 height 18
click at [1189, 271] on button "Use setting" at bounding box center [1191, 272] width 14 height 7
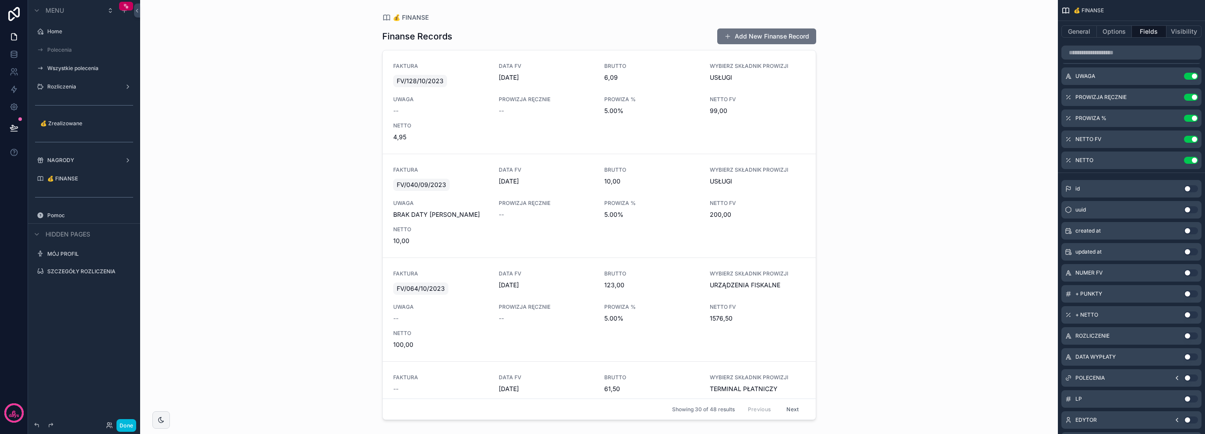
click at [1192, 96] on button "Use setting" at bounding box center [1191, 97] width 14 height 7
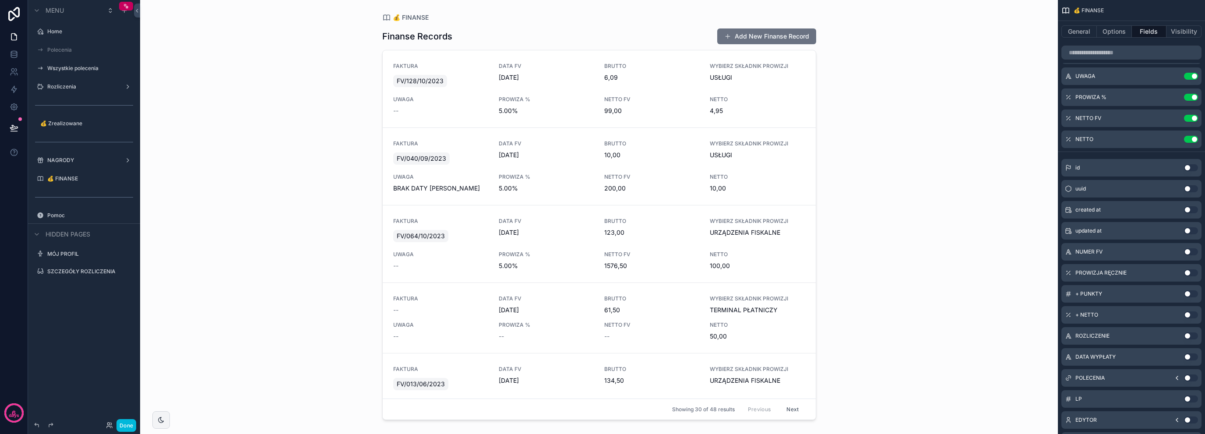
click at [1076, 24] on div "General Options Fields Visibility" at bounding box center [1131, 31] width 147 height 21
click at [1076, 30] on button "General" at bounding box center [1078, 31] width 35 height 12
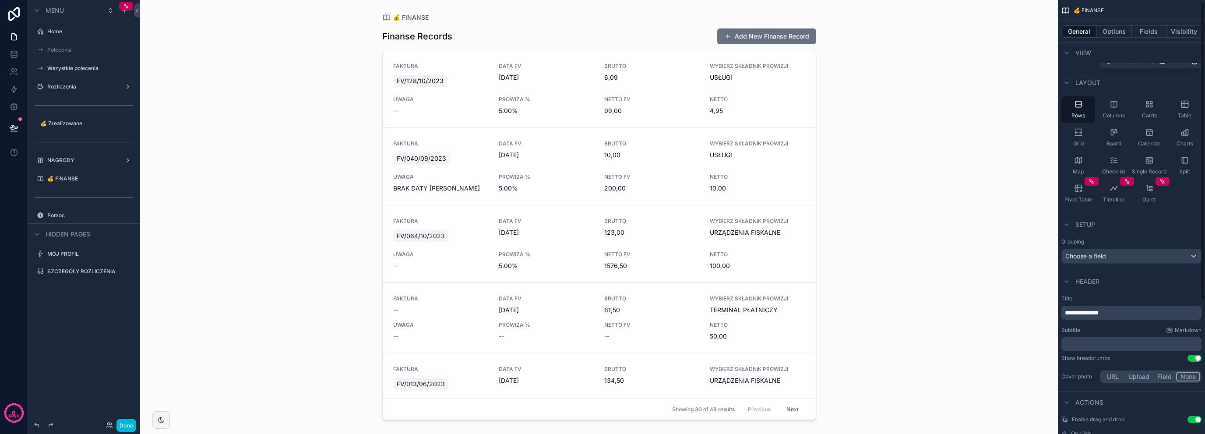
scroll to position [0, 0]
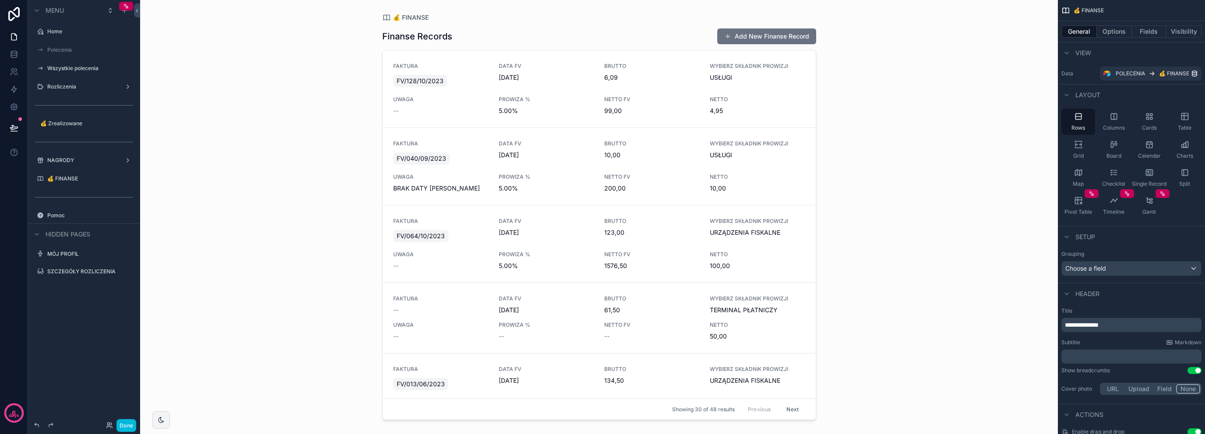
click at [1142, 119] on div "Cards" at bounding box center [1149, 122] width 34 height 26
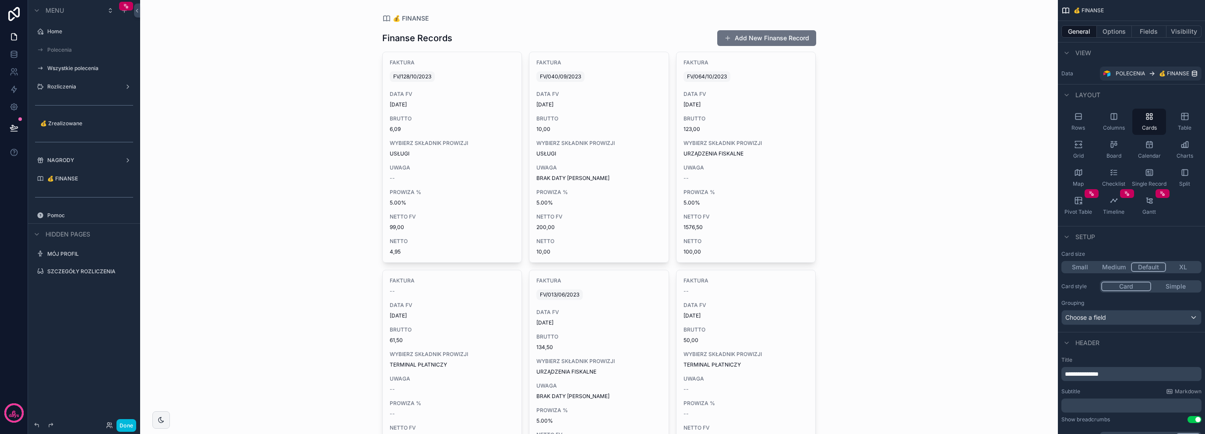
click at [1087, 263] on button "Small" at bounding box center [1079, 267] width 34 height 10
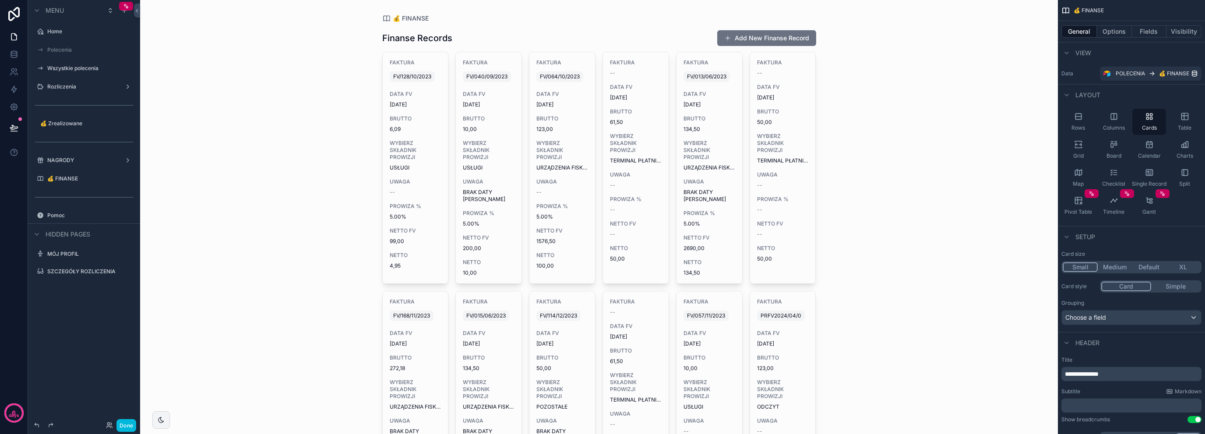
click at [1185, 264] on button "XL" at bounding box center [1183, 267] width 34 height 10
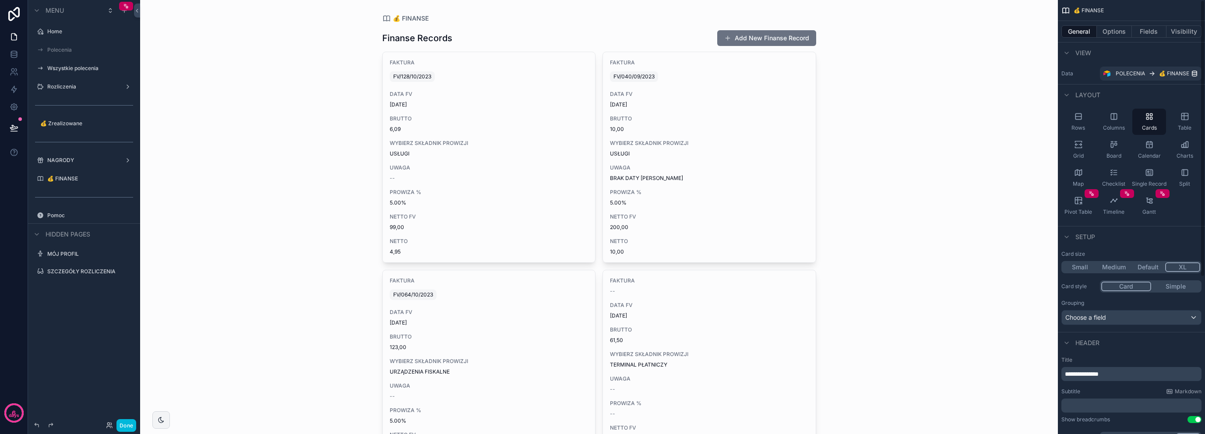
click at [1116, 30] on button "Options" at bounding box center [1114, 31] width 35 height 12
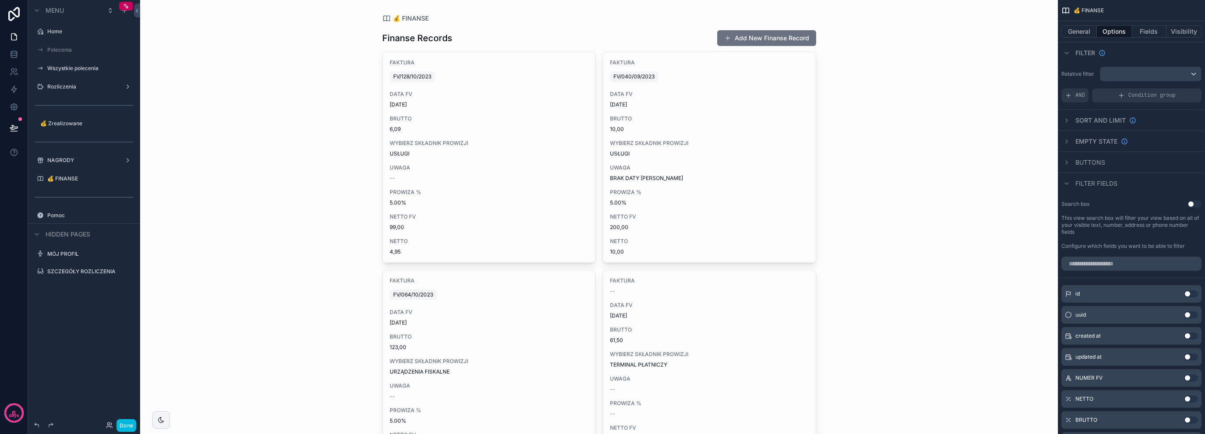
click at [1076, 34] on button "General" at bounding box center [1078, 31] width 35 height 12
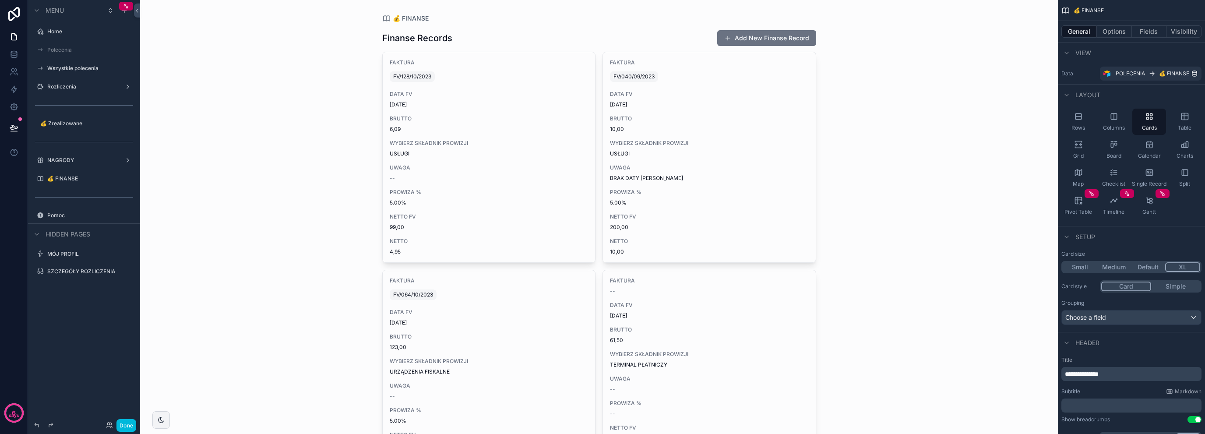
click at [1178, 121] on div "Table" at bounding box center [1184, 122] width 34 height 26
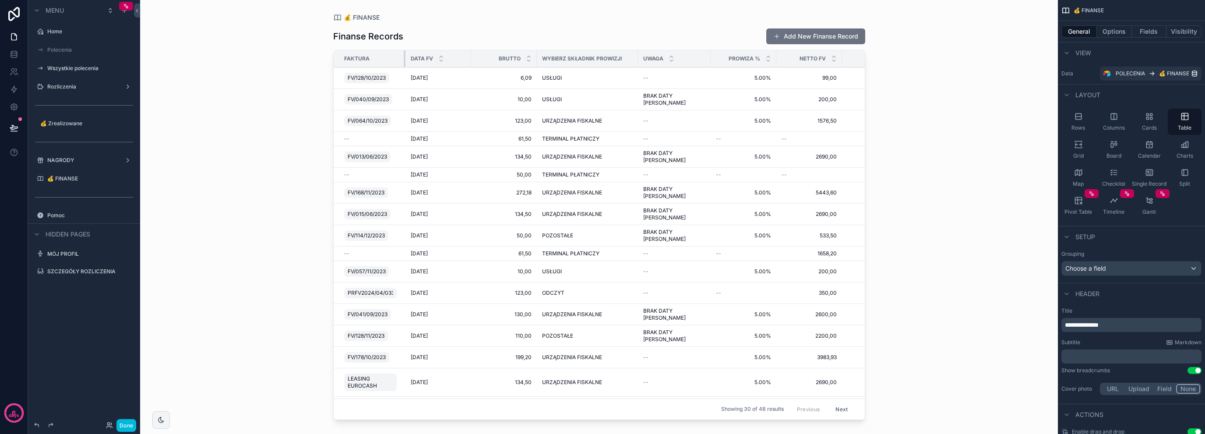
drag, startPoint x: 407, startPoint y: 60, endPoint x: 396, endPoint y: 63, distance: 11.3
click at [396, 63] on th "FAKTURA" at bounding box center [370, 58] width 72 height 17
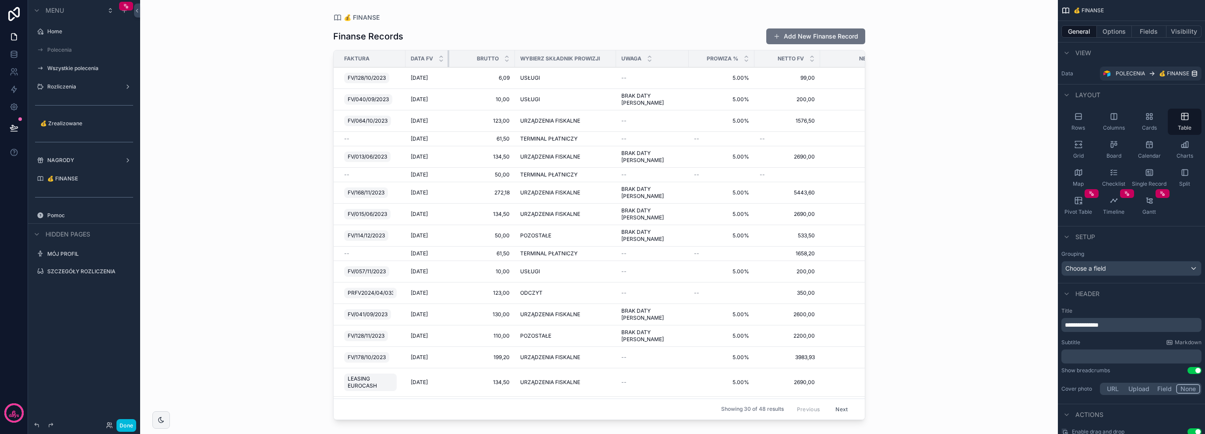
drag, startPoint x: 469, startPoint y: 58, endPoint x: 447, endPoint y: 66, distance: 23.5
click at [447, 66] on div "scrollable content" at bounding box center [449, 58] width 4 height 17
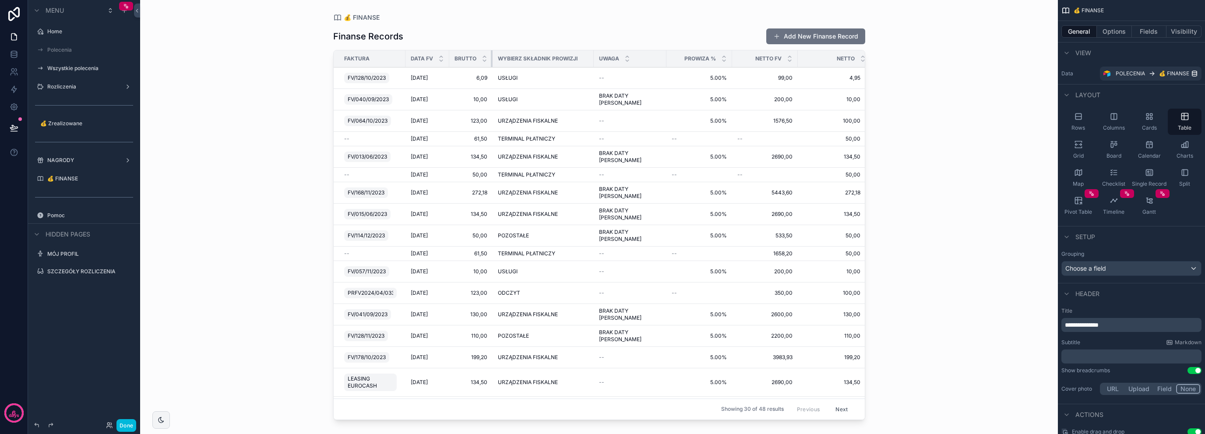
drag, startPoint x: 512, startPoint y: 60, endPoint x: 487, endPoint y: 62, distance: 25.5
click at [487, 61] on th "BRUTTO" at bounding box center [470, 58] width 43 height 17
click at [1115, 28] on button "Options" at bounding box center [1114, 31] width 35 height 12
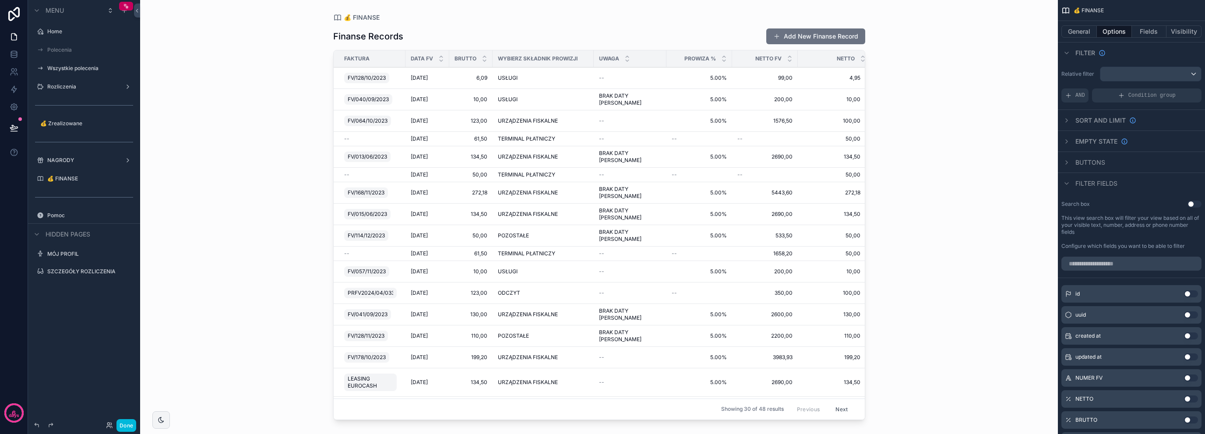
click at [1150, 33] on button "Fields" at bounding box center [1149, 31] width 35 height 12
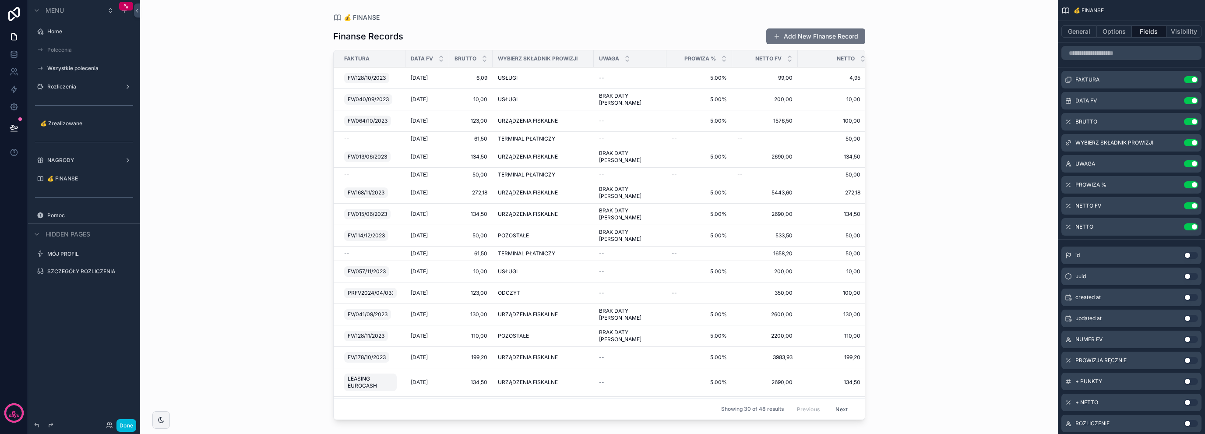
click at [0, 0] on icon "scrollable content" at bounding box center [0, 0] width 0 height 0
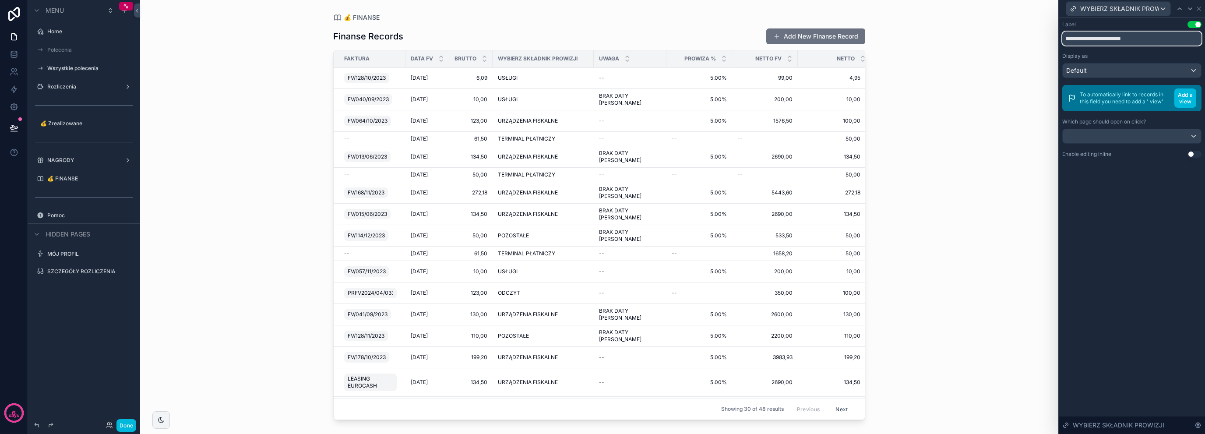
drag, startPoint x: 1094, startPoint y: 38, endPoint x: 1012, endPoint y: 54, distance: 83.9
click at [1028, 43] on div "**********" at bounding box center [602, 217] width 1205 height 434
type input "**********"
click at [1191, 99] on button "Add a view" at bounding box center [1185, 97] width 22 height 19
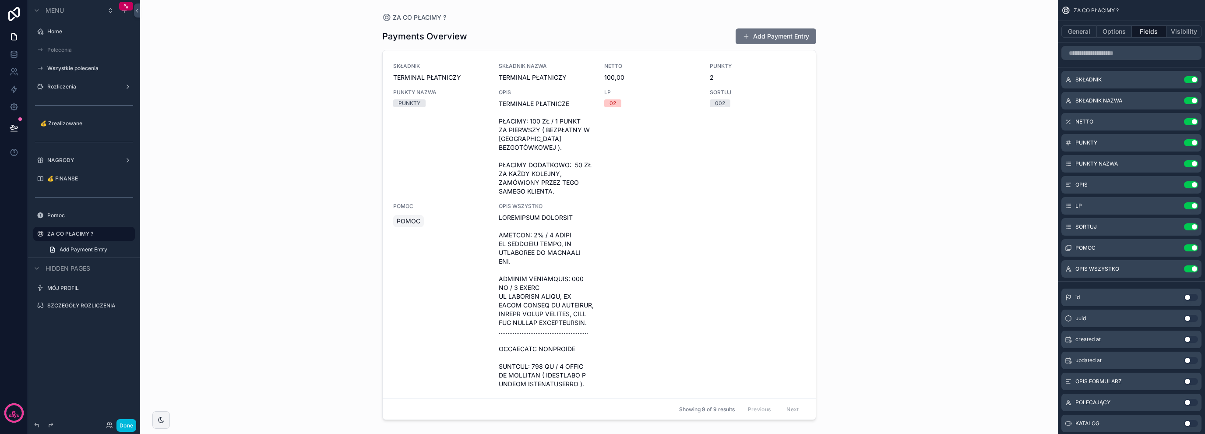
click at [93, 246] on span "Add Payment Entry" at bounding box center [84, 249] width 48 height 7
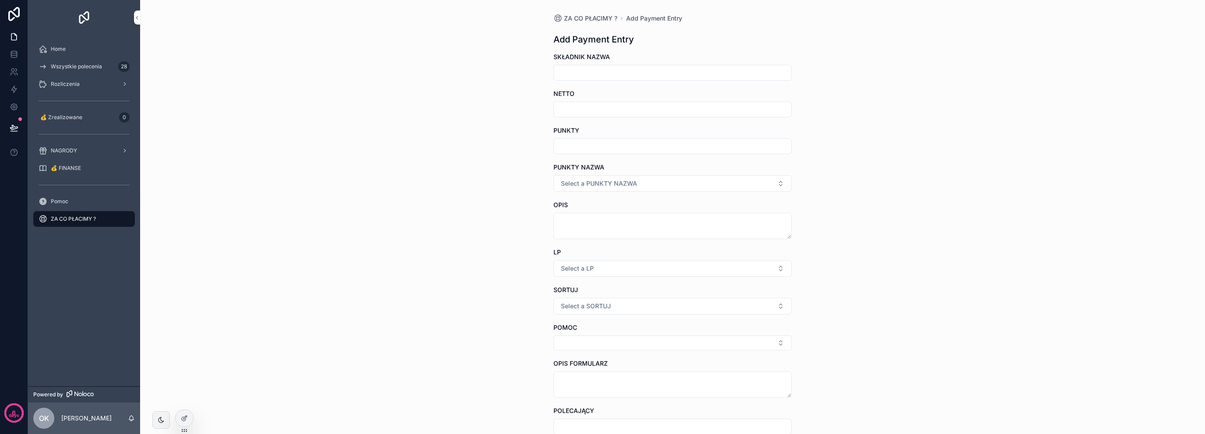
click at [184, 415] on icon at bounding box center [184, 418] width 7 height 7
click at [182, 417] on icon at bounding box center [184, 419] width 4 height 4
click at [17, 13] on icon at bounding box center [14, 14] width 18 height 14
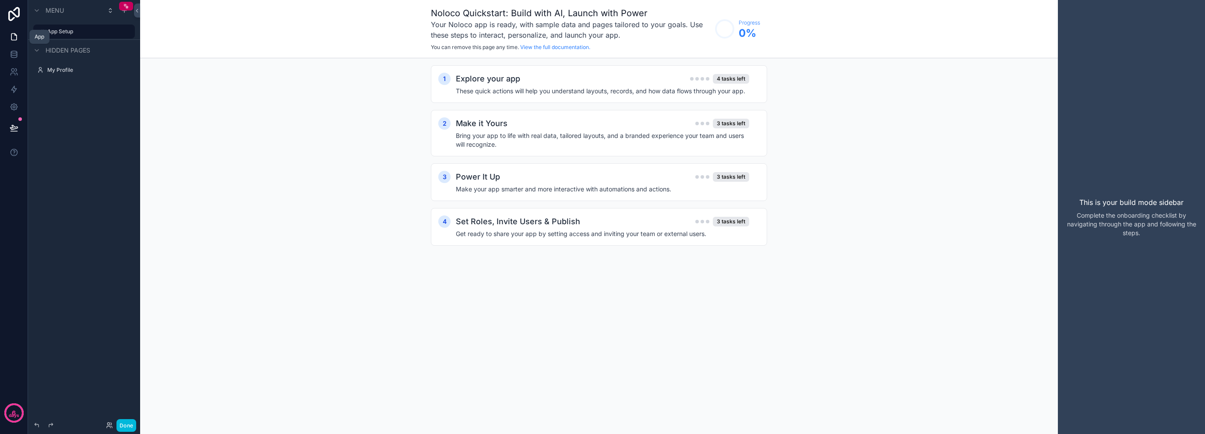
click at [14, 39] on icon at bounding box center [14, 36] width 9 height 9
click at [37, 50] on icon "scrollable content" at bounding box center [36, 50] width 7 height 7
click at [36, 46] on div "scrollable content" at bounding box center [37, 50] width 11 height 11
click at [52, 32] on label "App Setup" at bounding box center [88, 31] width 82 height 7
click at [123, 11] on icon "scrollable content" at bounding box center [124, 11] width 4 height 0
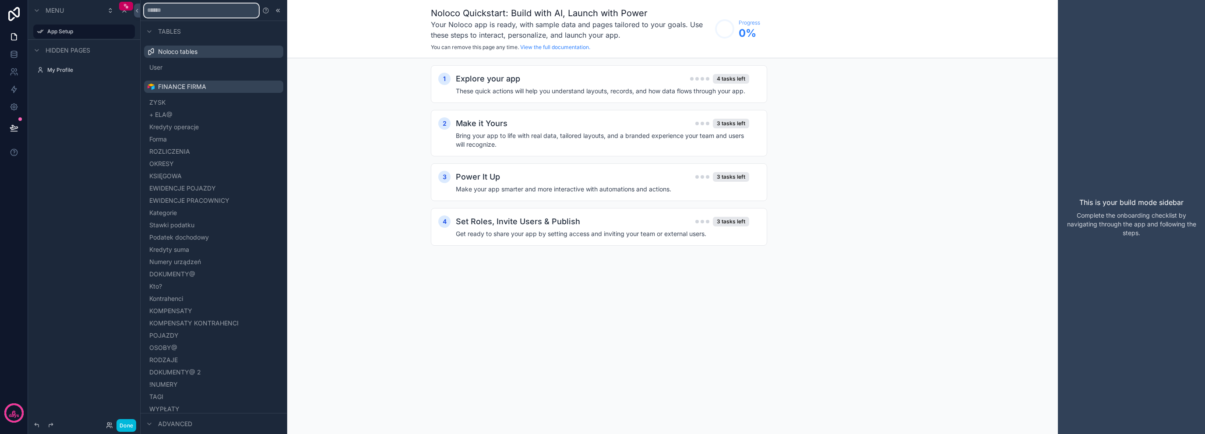
click at [194, 12] on input "text" at bounding box center [201, 11] width 115 height 14
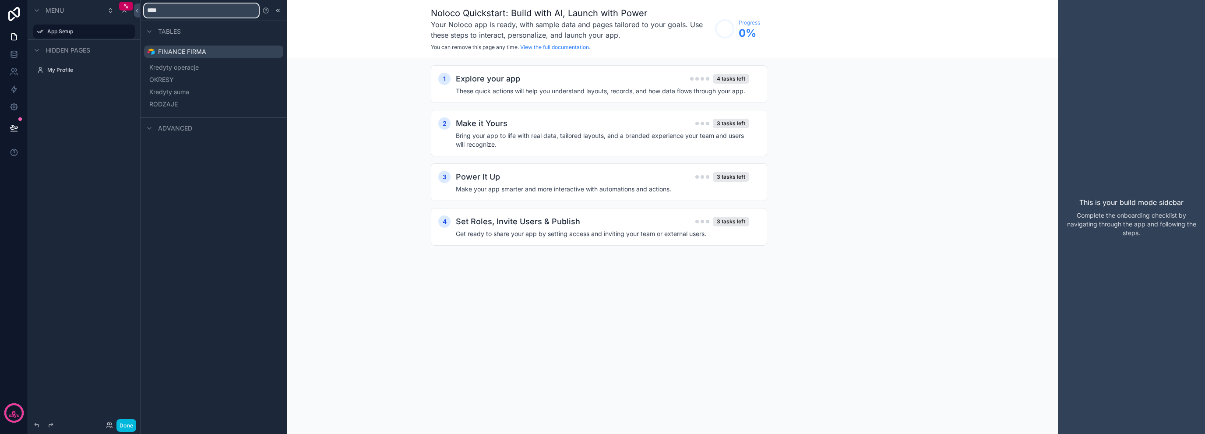
type input "****"
click at [189, 88] on span "Kredyty suma" at bounding box center [169, 92] width 40 height 9
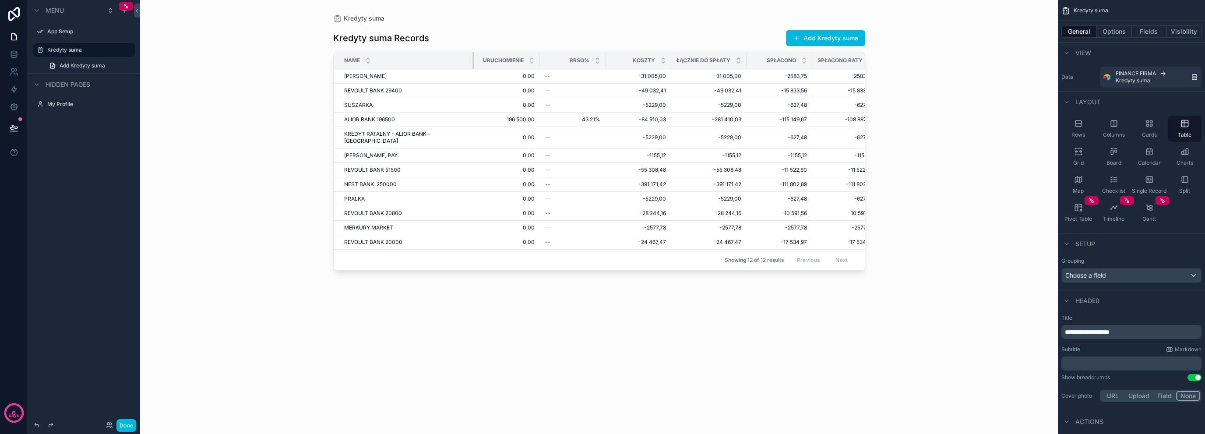
drag, startPoint x: 439, startPoint y: 61, endPoint x: 472, endPoint y: 68, distance: 34.0
click at [472, 68] on tr "Name Uruchomienie RRSO% Koszty Łącznie do spłaty Spłacono Spłacono raty Spłacon…" at bounding box center [716, 60] width 765 height 17
click at [1112, 28] on button "Options" at bounding box center [1114, 31] width 35 height 12
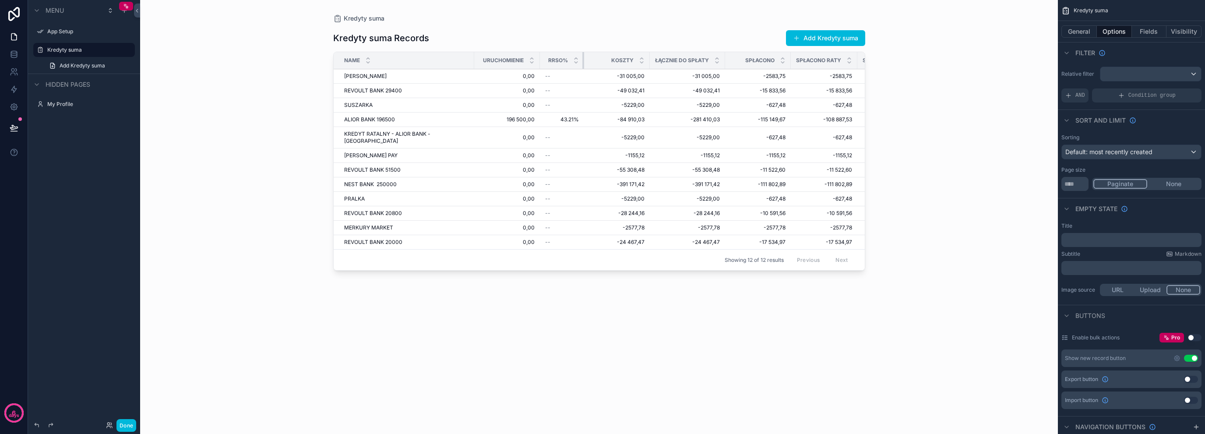
drag, startPoint x: 597, startPoint y: 64, endPoint x: 576, endPoint y: 67, distance: 21.7
click at [582, 67] on div "scrollable content" at bounding box center [584, 60] width 4 height 17
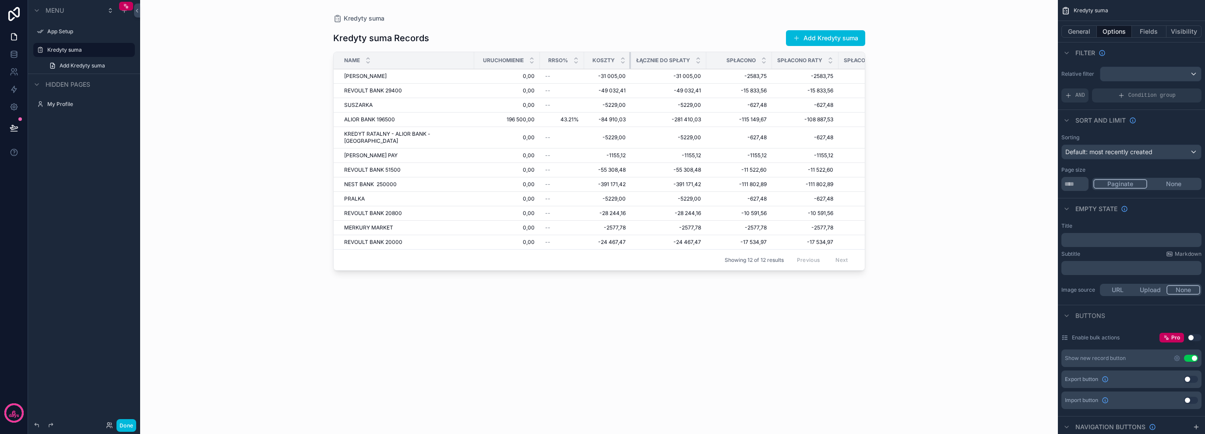
drag, startPoint x: 641, startPoint y: 57, endPoint x: 622, endPoint y: 64, distance: 20.2
click at [629, 64] on div "scrollable content" at bounding box center [631, 60] width 4 height 17
drag, startPoint x: 699, startPoint y: 62, endPoint x: 693, endPoint y: 75, distance: 14.6
click at [706, 62] on div "Spłacono" at bounding box center [739, 60] width 66 height 17
click at [473, 59] on div "scrollable content" at bounding box center [475, 60] width 4 height 17
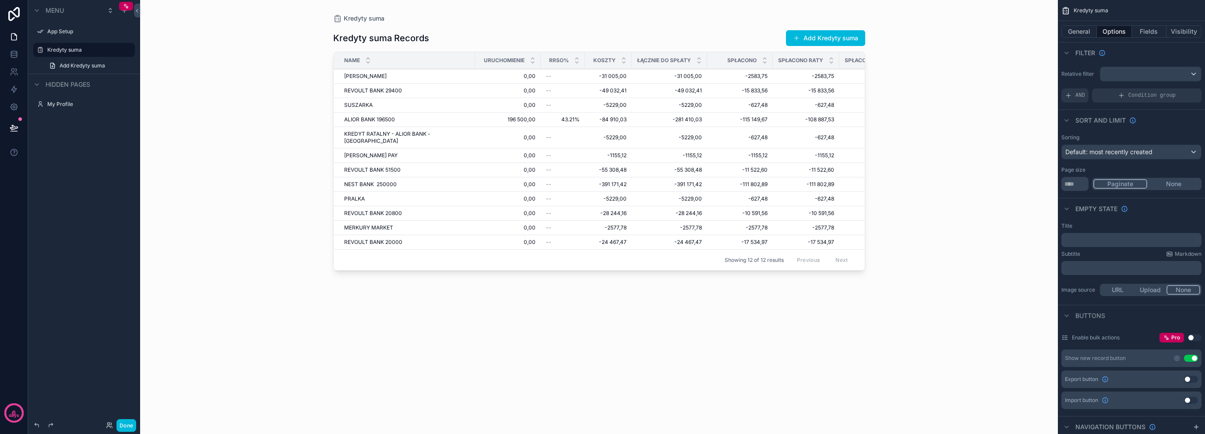
click at [822, 33] on button "Add Kredyty suma" at bounding box center [825, 38] width 79 height 16
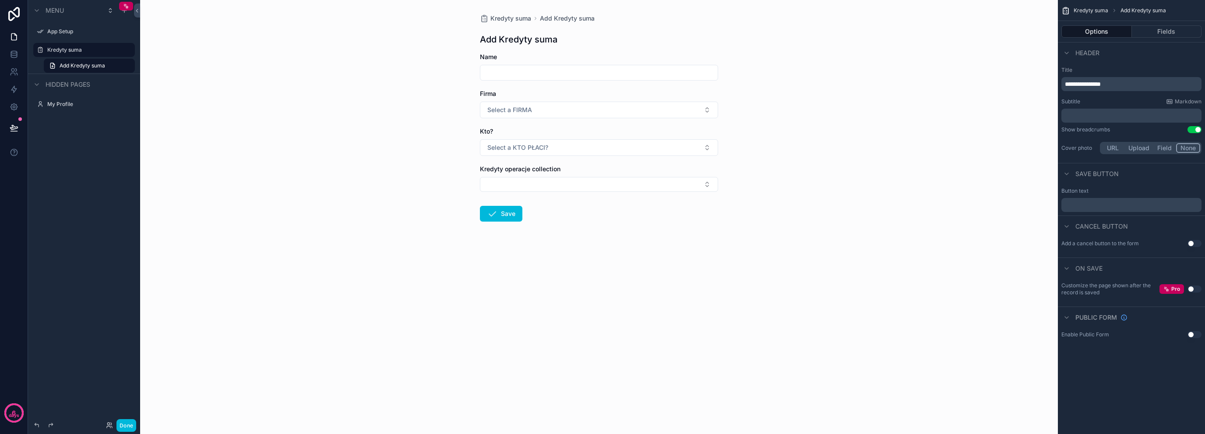
click at [20, 15] on icon at bounding box center [14, 14] width 18 height 14
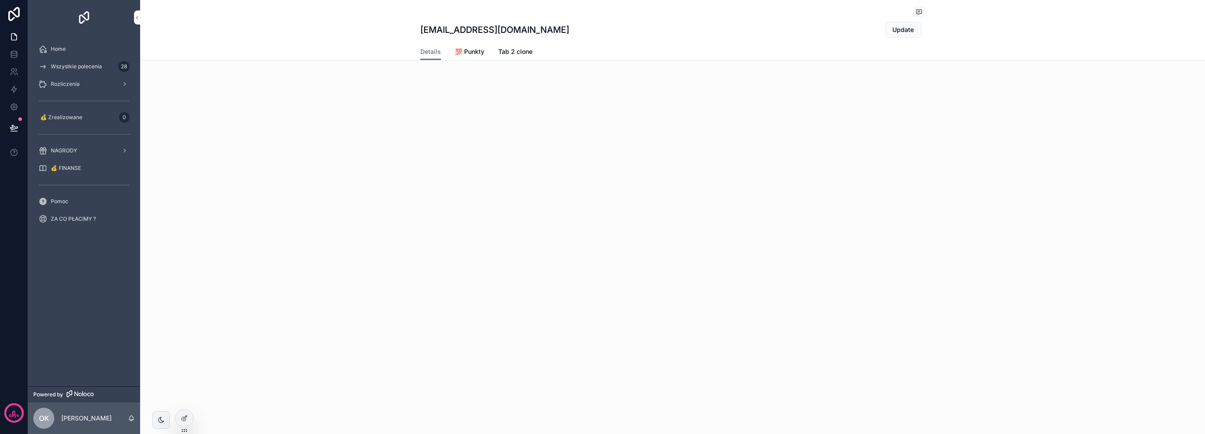
click at [67, 50] on div "Home" at bounding box center [84, 49] width 91 height 14
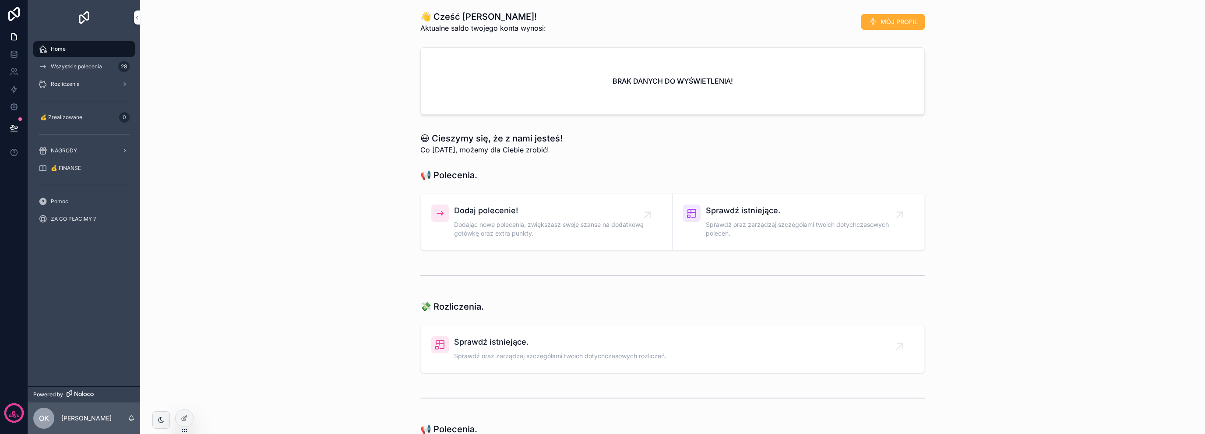
click at [493, 217] on div "Dodaj polecenie! Dodając nowe polecenia, zwiększasz swoje szanse na dodatkową g…" at bounding box center [550, 221] width 193 height 35
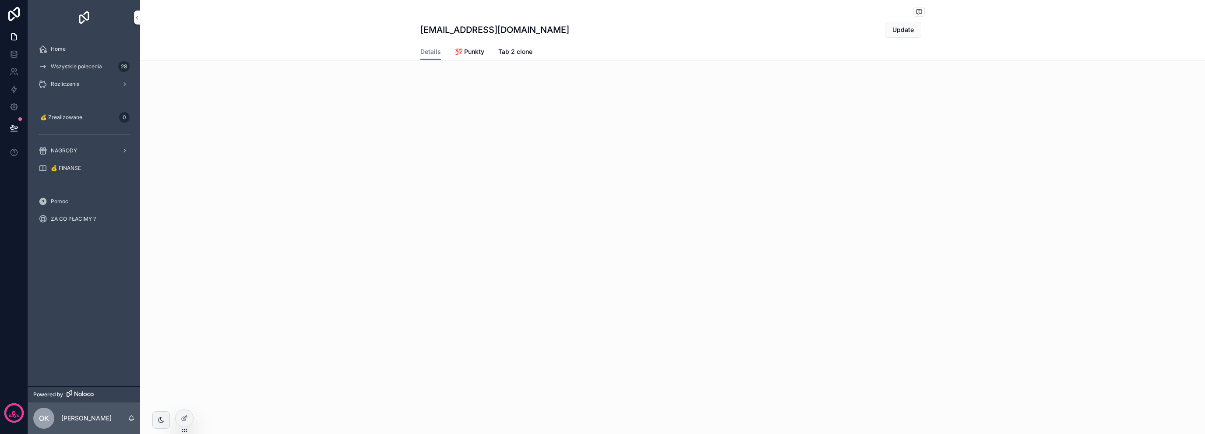
click at [75, 52] on div "Home" at bounding box center [84, 49] width 91 height 14
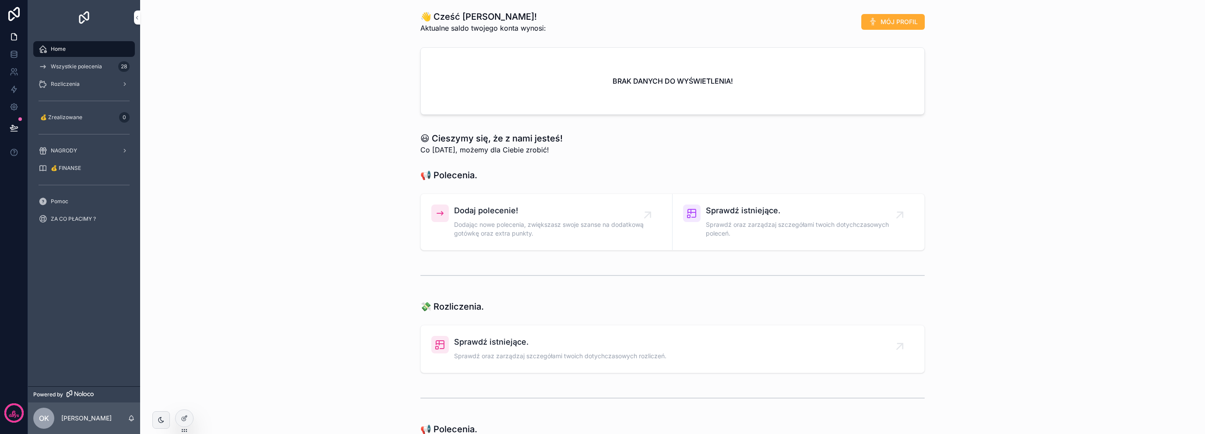
click at [76, 65] on span "Wszystkie polecenia" at bounding box center [76, 66] width 51 height 7
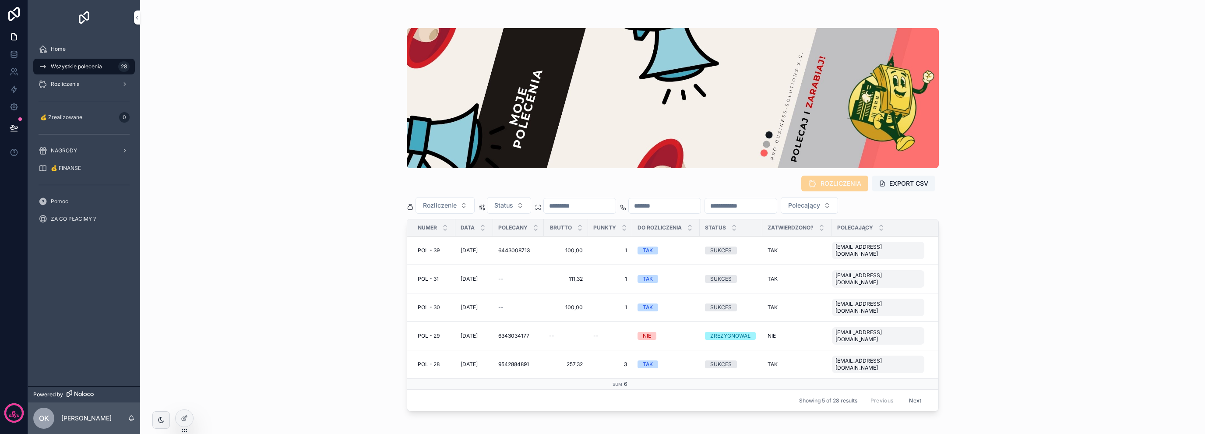
click at [0, 0] on icon at bounding box center [0, 0] width 0 height 0
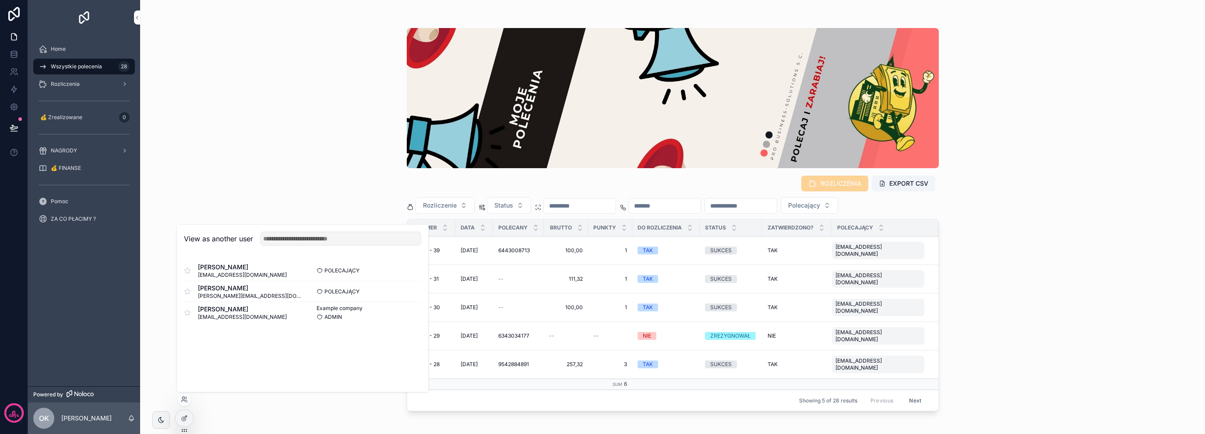
click at [0, 0] on button "Select" at bounding box center [0, 0] width 0 height 0
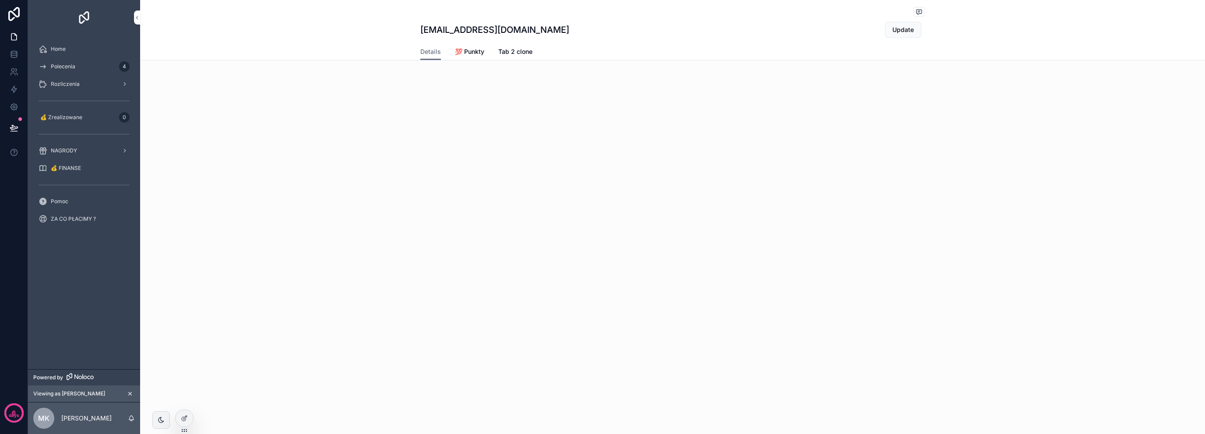
click at [70, 46] on div "Home" at bounding box center [84, 49] width 91 height 14
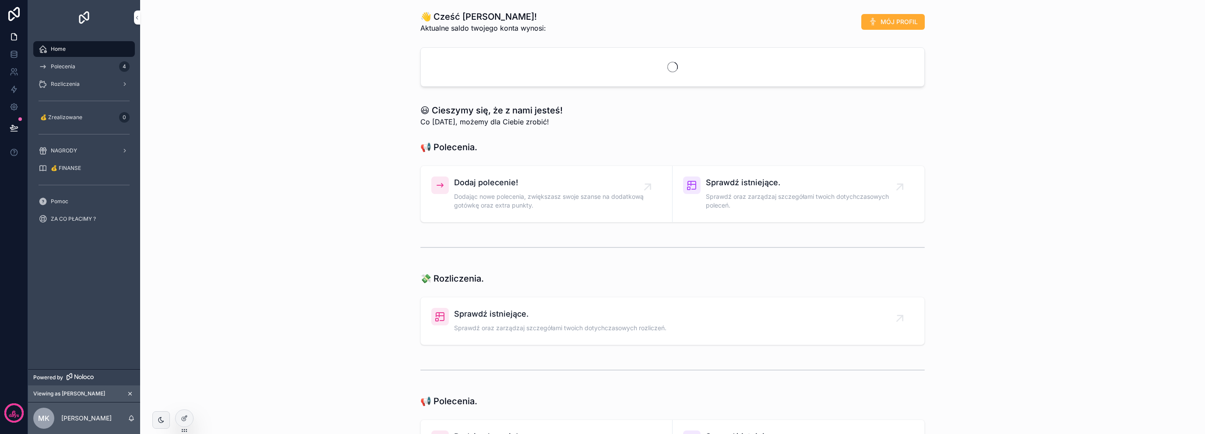
click at [520, 185] on div "📢 Polecenia. Dodaj polecenie! Dodając nowe polecenia, zwiększasz swoje szanse n…" at bounding box center [672, 181] width 515 height 88
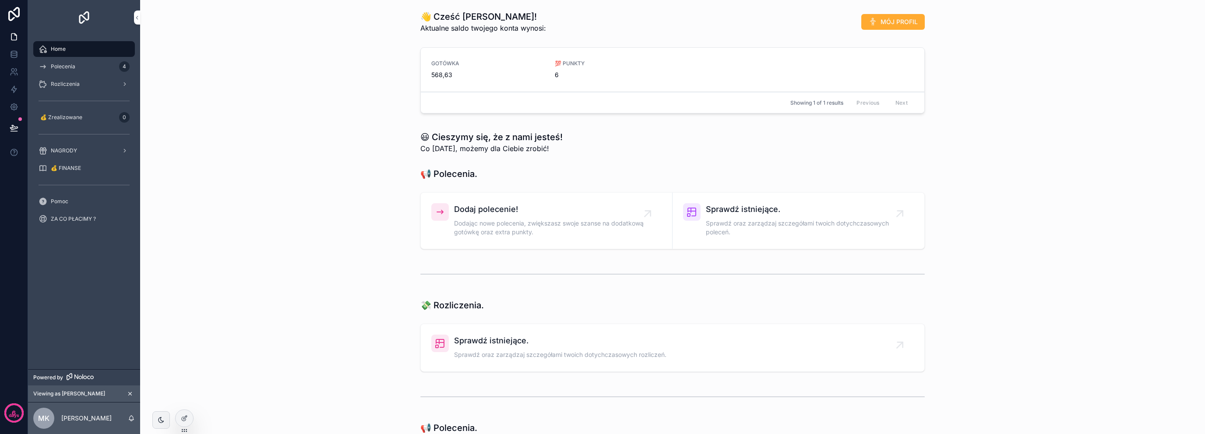
click at [490, 212] on span "Dodaj polecenie!" at bounding box center [550, 209] width 193 height 12
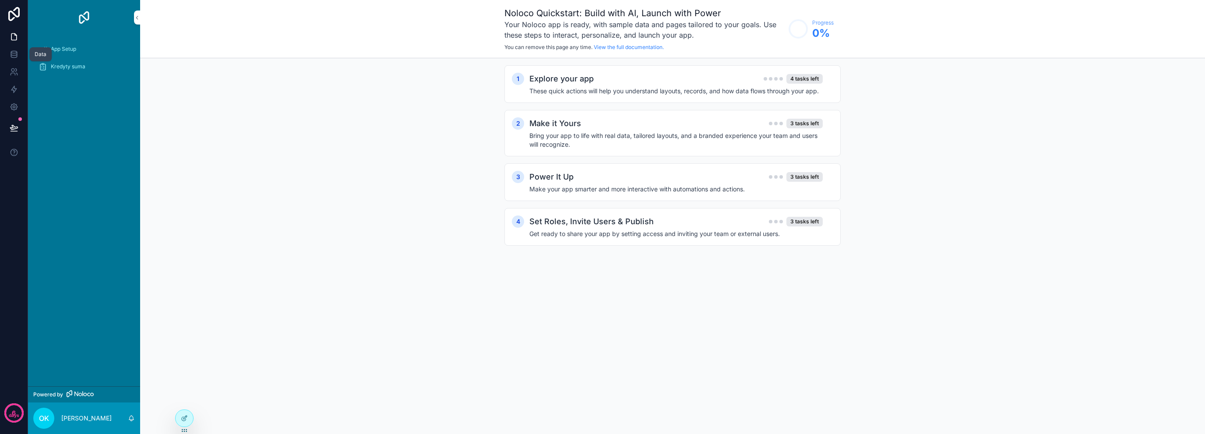
click at [14, 53] on icon at bounding box center [14, 52] width 6 height 2
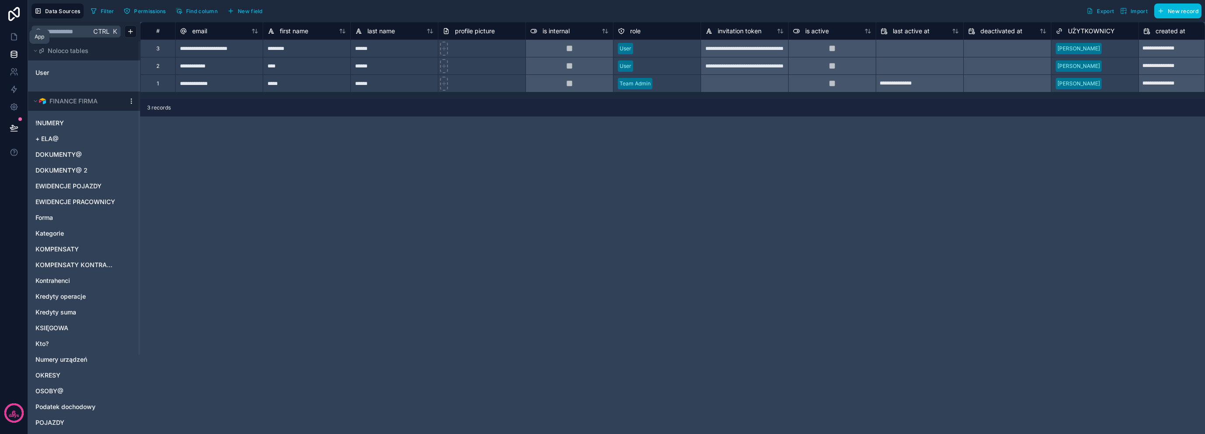
click at [20, 34] on link at bounding box center [14, 37] width 28 height 18
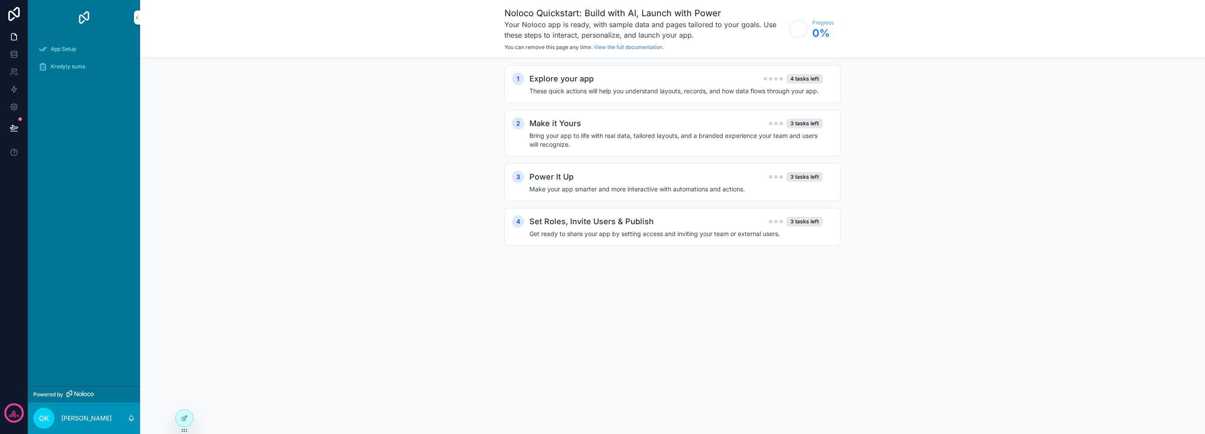
click at [74, 64] on span "Kredyty suma" at bounding box center [68, 66] width 35 height 7
